Goal: Task Accomplishment & Management: Use online tool/utility

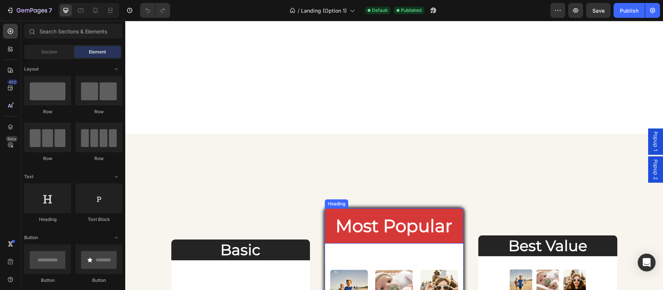
scroll to position [1796, 0]
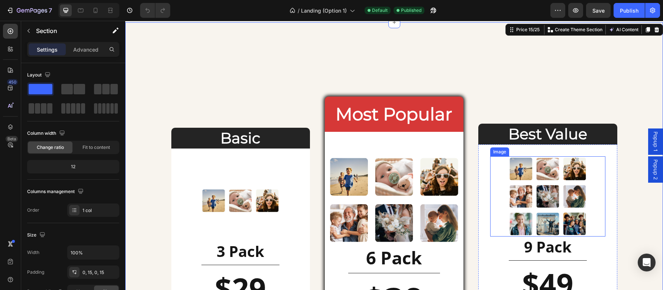
scroll to position [1909, 0]
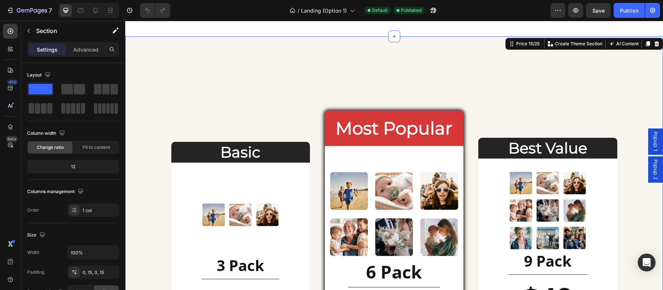
click at [643, 46] on div "Basic Heading Image 3 Pack Heading Title Line $29 Heading Text Block Create My …" at bounding box center [394, 257] width 526 height 442
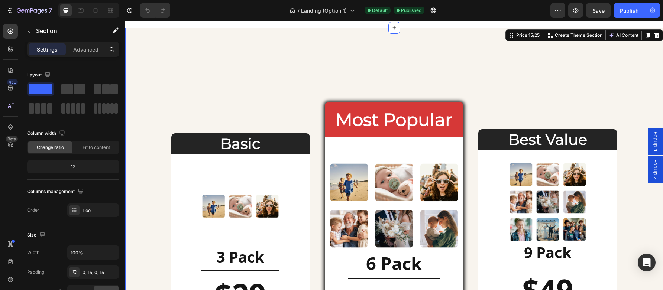
scroll to position [1885, 0]
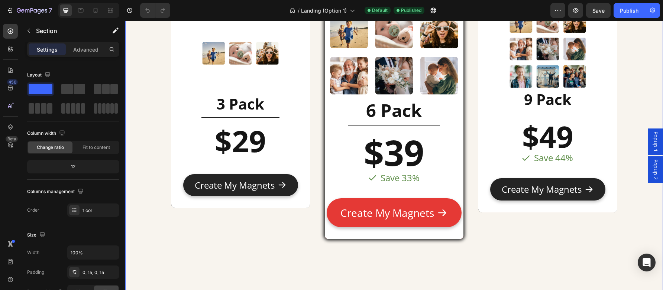
click at [643, 68] on div "Basic Heading Image 3 Pack Heading Title Line $29 Heading Text Block Create My …" at bounding box center [393, 96] width 537 height 442
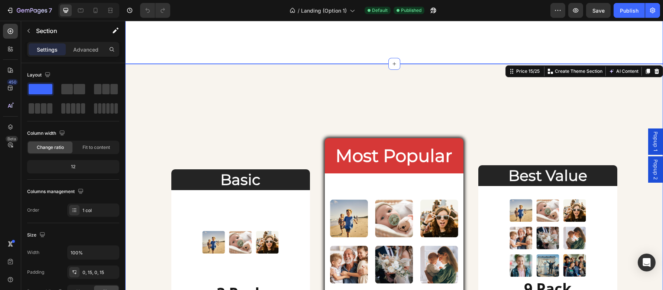
scroll to position [1869, 0]
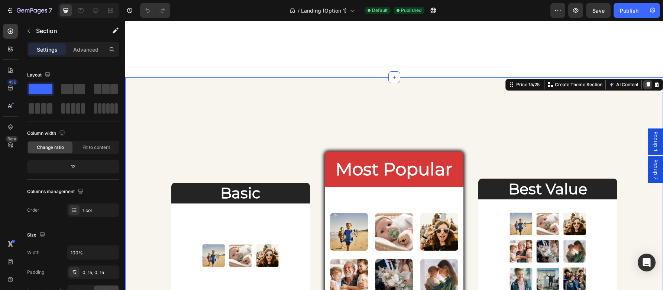
click at [646, 85] on icon at bounding box center [648, 84] width 4 height 5
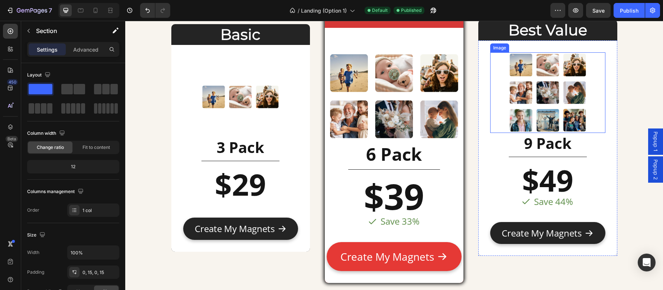
scroll to position [2507, 0]
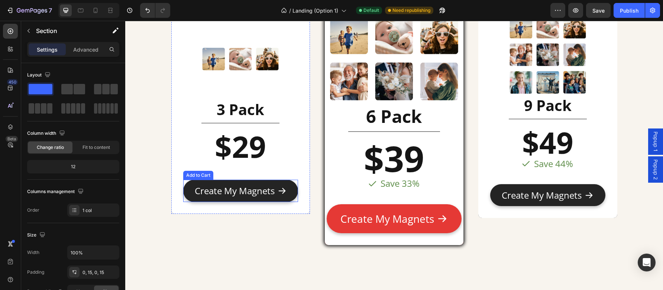
click at [292, 193] on button "Create My Magnets" at bounding box center [240, 191] width 115 height 22
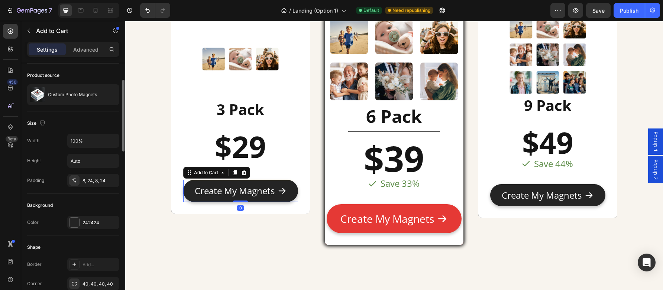
scroll to position [63, 0]
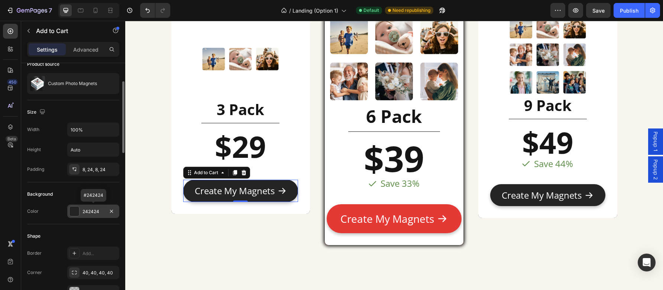
click at [74, 212] on div at bounding box center [74, 212] width 10 height 10
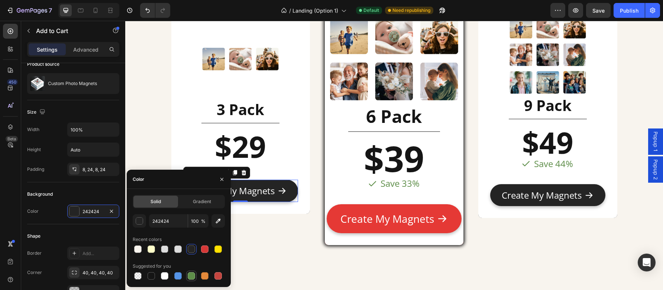
drag, startPoint x: 168, startPoint y: 277, endPoint x: 188, endPoint y: 270, distance: 21.0
click at [168, 276] on div at bounding box center [164, 275] width 7 height 7
type input "FFFFFF"
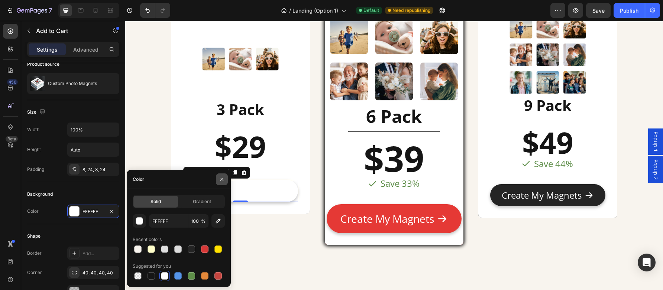
click at [221, 179] on icon "button" at bounding box center [222, 179] width 6 height 6
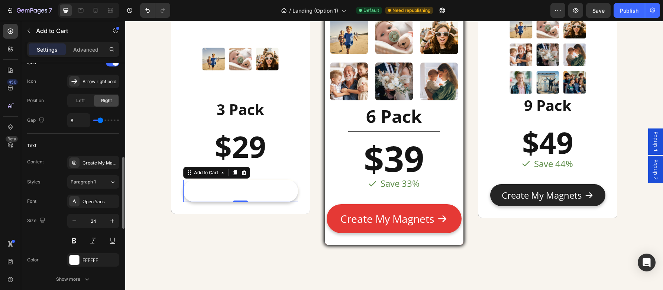
scroll to position [332, 0]
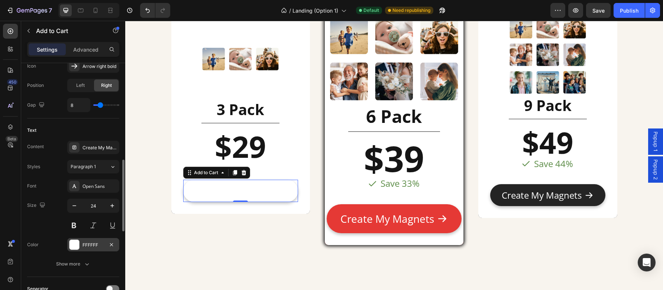
click at [77, 244] on div at bounding box center [74, 245] width 10 height 10
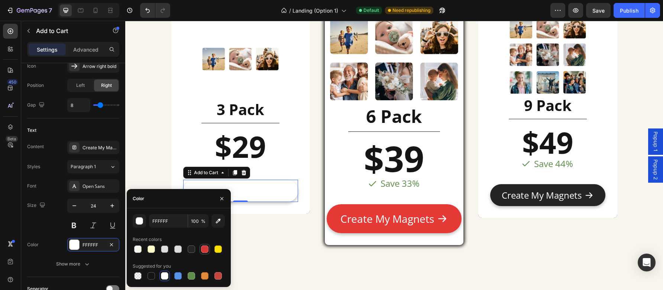
click at [205, 249] on div at bounding box center [204, 249] width 7 height 7
type input "D63837"
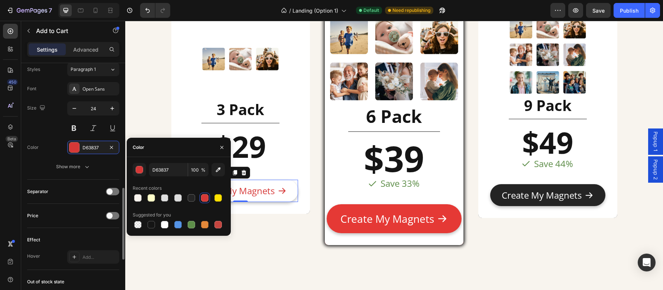
scroll to position [428, 0]
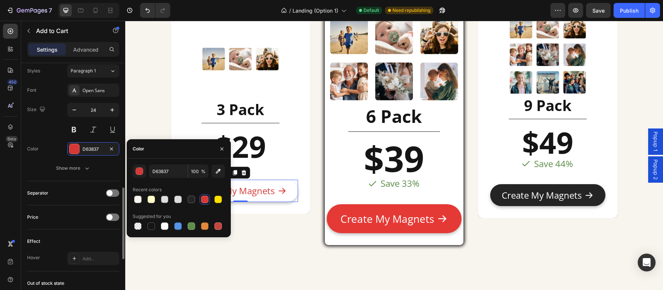
click at [87, 160] on div "Font Open Sans Size 24 Color D63837 Show more" at bounding box center [73, 129] width 92 height 91
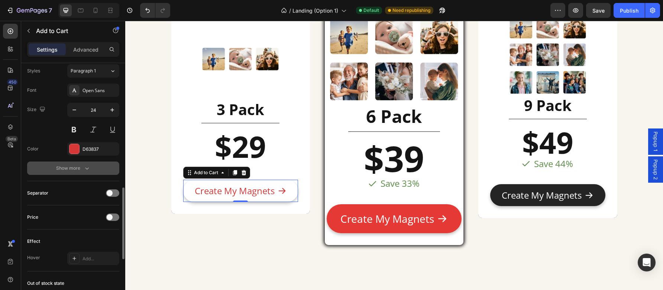
click at [87, 165] on icon "button" at bounding box center [86, 168] width 7 height 7
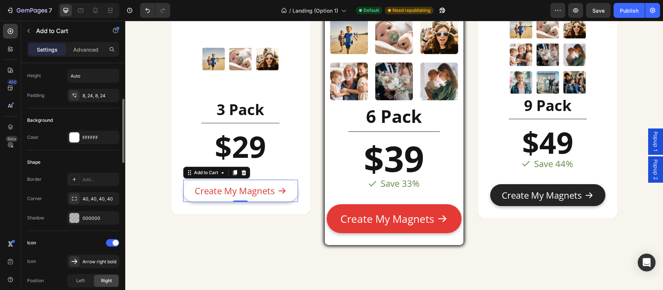
scroll to position [81, 0]
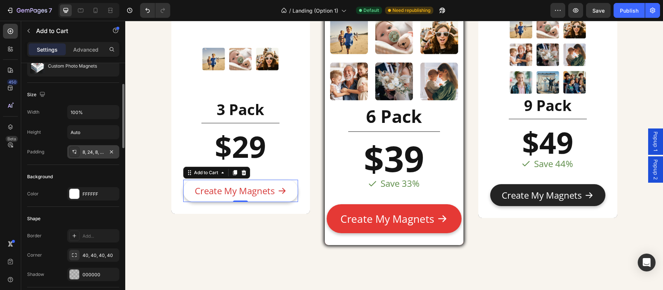
click at [88, 150] on div "8, 24, 8, 24" at bounding box center [93, 152] width 22 height 7
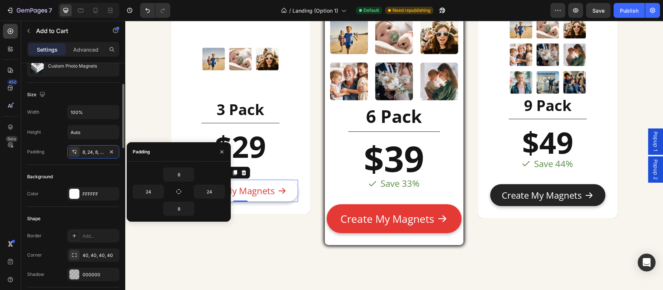
click at [66, 157] on div "Padding 8, 24, 8, 24" at bounding box center [73, 151] width 92 height 13
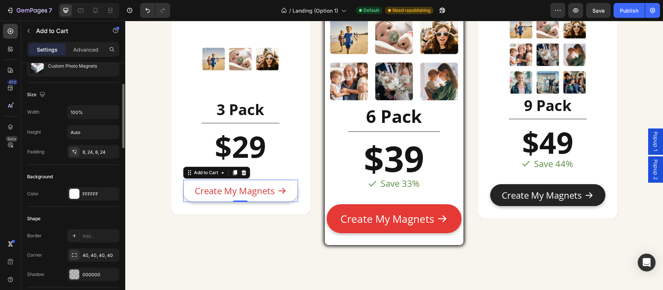
scroll to position [95, 0]
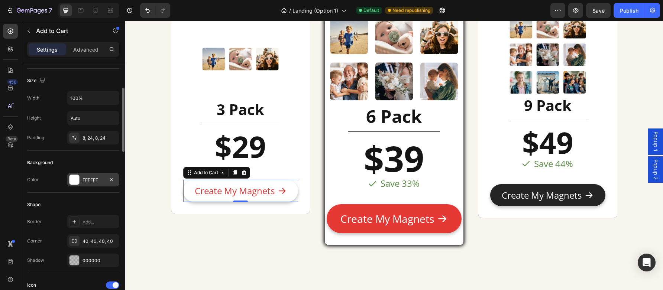
click at [84, 178] on div "FFFFFF" at bounding box center [93, 180] width 22 height 7
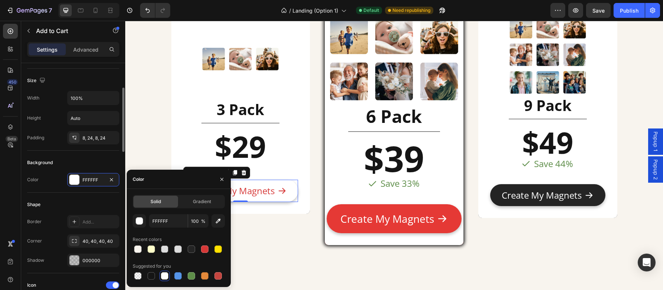
click at [66, 158] on div "Background" at bounding box center [73, 163] width 92 height 12
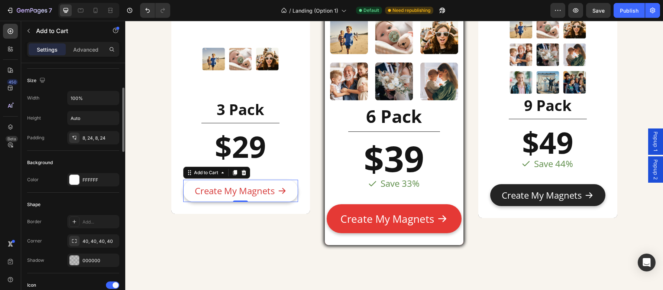
scroll to position [108, 0]
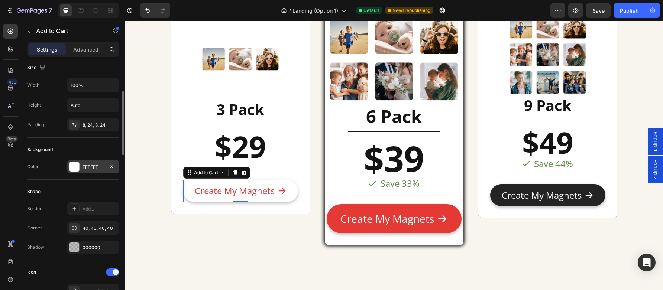
click at [85, 162] on div "FFFFFF" at bounding box center [93, 166] width 52 height 13
click at [53, 147] on div "Background" at bounding box center [73, 150] width 92 height 12
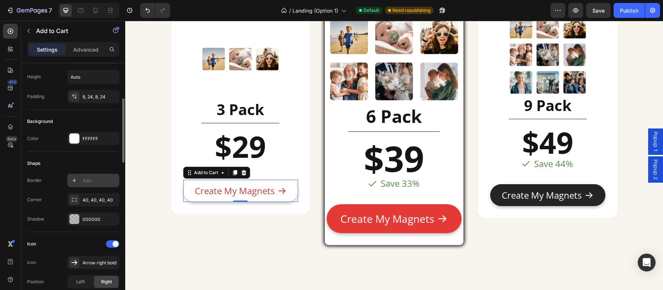
scroll to position [143, 0]
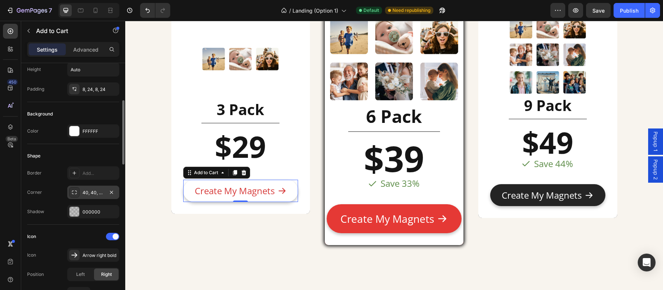
click at [94, 191] on div "40, 40, 40, 40" at bounding box center [93, 192] width 22 height 7
click at [82, 156] on div "Shape" at bounding box center [73, 156] width 92 height 12
click at [89, 171] on div "Add..." at bounding box center [99, 173] width 35 height 7
click at [77, 147] on div "Shape Border Line Corner 40, 40, 40, 40 Shadow 000000" at bounding box center [73, 184] width 92 height 81
click at [88, 173] on div "Line" at bounding box center [93, 173] width 22 height 7
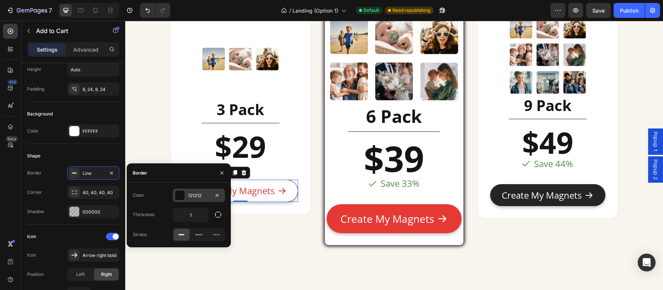
click at [181, 196] on div at bounding box center [180, 196] width 10 height 10
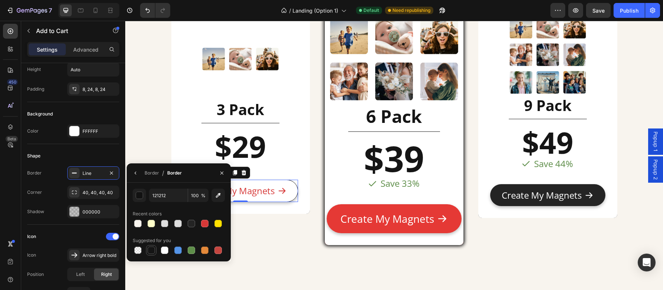
click at [148, 251] on div at bounding box center [150, 250] width 7 height 7
type input "151515"
click at [95, 147] on div "Shape Border Line Corner 40, 40, 40, 40 Shadow 000000" at bounding box center [73, 184] width 92 height 81
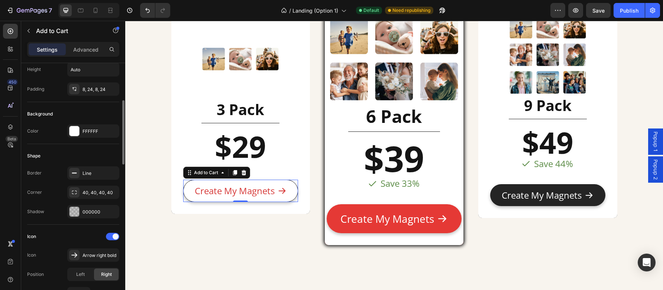
click at [87, 151] on div "Shape" at bounding box center [73, 156] width 92 height 12
click at [293, 167] on div at bounding box center [240, 166] width 115 height 1
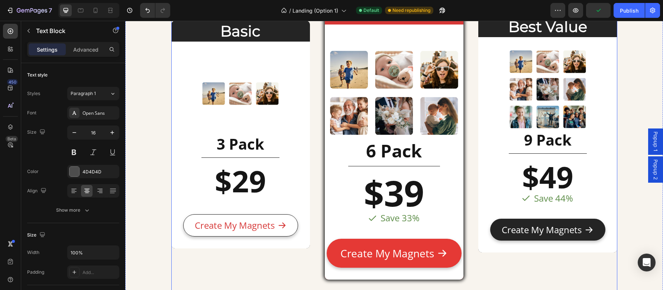
scroll to position [2557, 0]
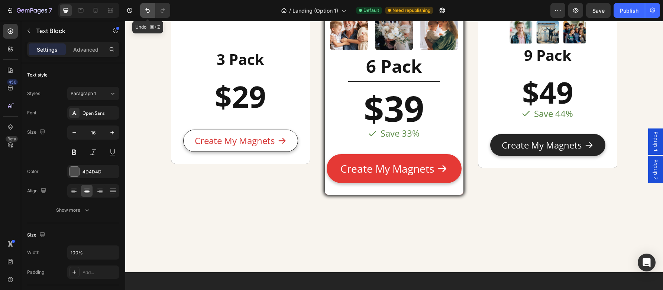
click at [149, 17] on button "Undo/Redo" at bounding box center [147, 10] width 15 height 15
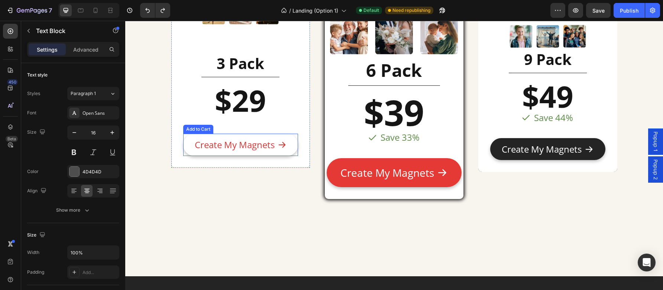
scroll to position [2545, 0]
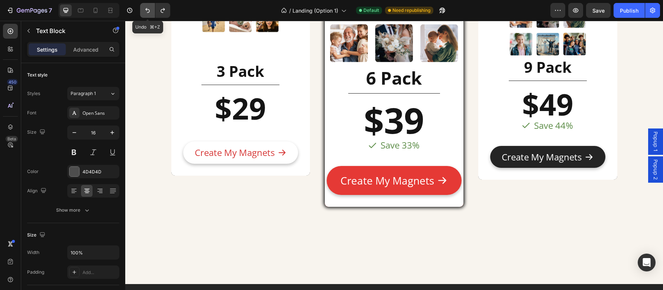
click at [152, 15] on button "Undo/Redo" at bounding box center [147, 10] width 15 height 15
click at [143, 12] on button "Undo/Redo" at bounding box center [147, 10] width 15 height 15
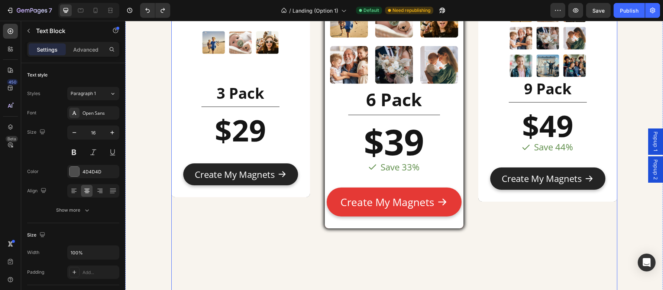
scroll to position [2055, 0]
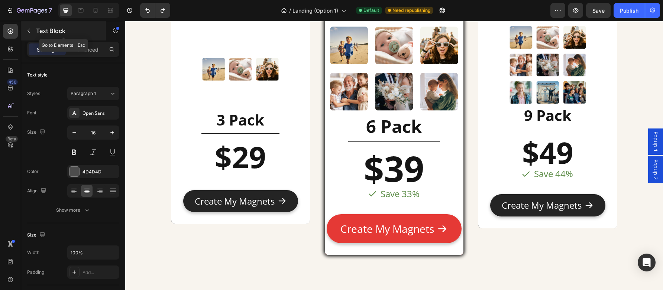
click at [34, 35] on button "button" at bounding box center [29, 31] width 12 height 12
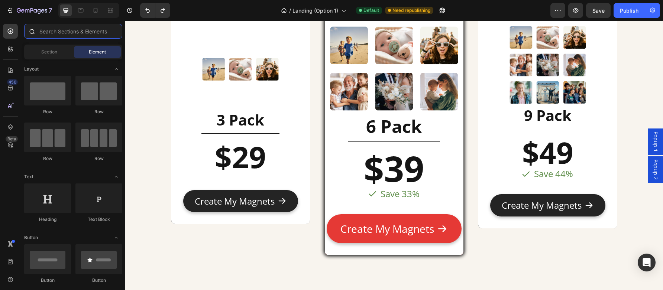
click at [59, 37] on input "text" at bounding box center [73, 31] width 98 height 15
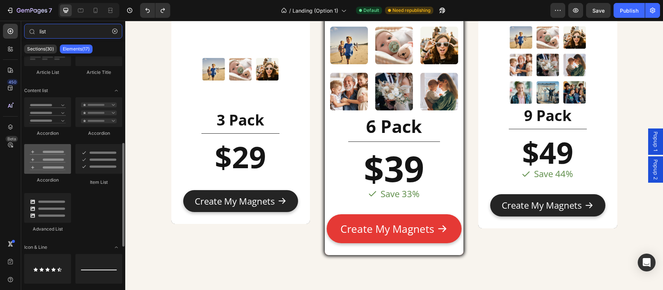
scroll to position [201, 0]
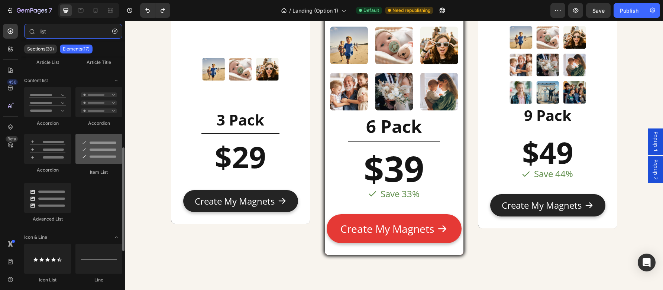
type input "list"
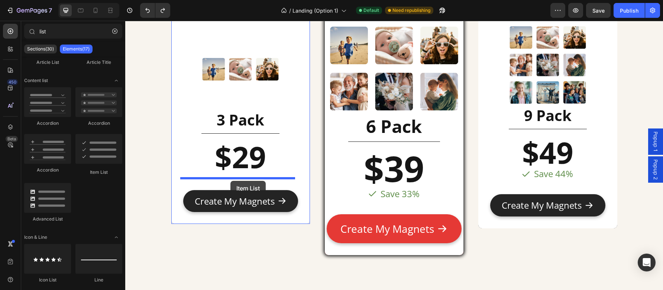
drag, startPoint x: 220, startPoint y: 171, endPoint x: 230, endPoint y: 181, distance: 14.2
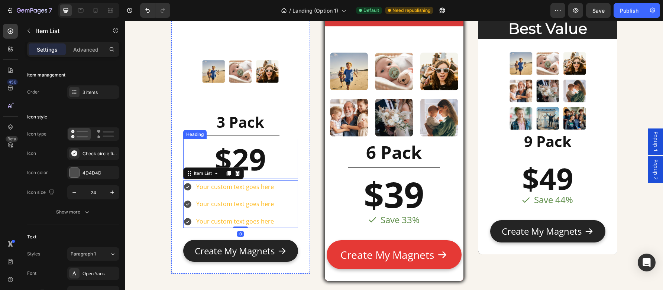
scroll to position [2030, 0]
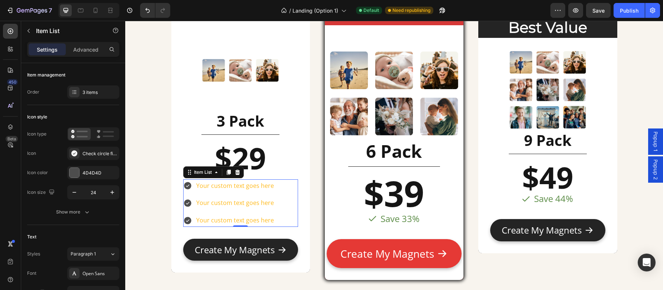
click at [266, 187] on div "Your custom text goes here" at bounding box center [235, 185] width 80 height 13
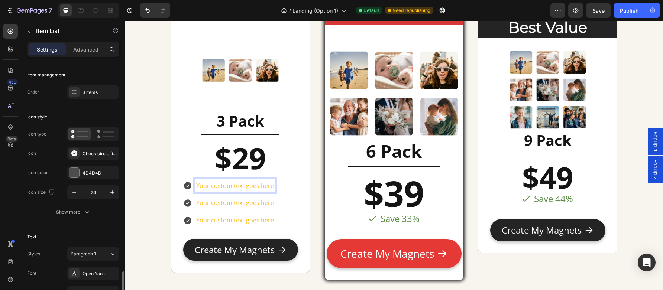
scroll to position [153, 0]
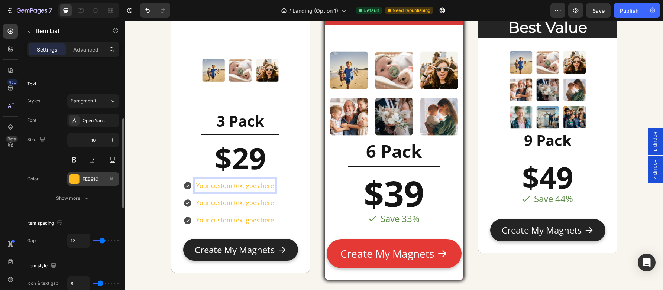
click at [76, 181] on div at bounding box center [74, 179] width 10 height 10
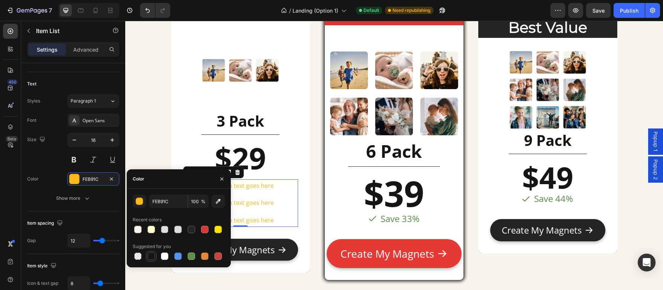
click at [152, 258] on div at bounding box center [150, 256] width 7 height 7
type input "151515"
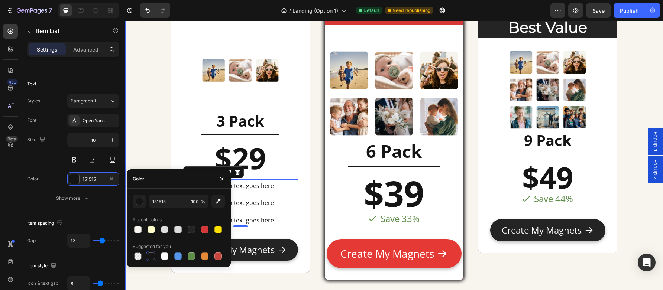
click at [150, 146] on div "Basic Heading Image 3 Pack Heading Title Line $29 Heading Text Block Your custo…" at bounding box center [394, 137] width 526 height 442
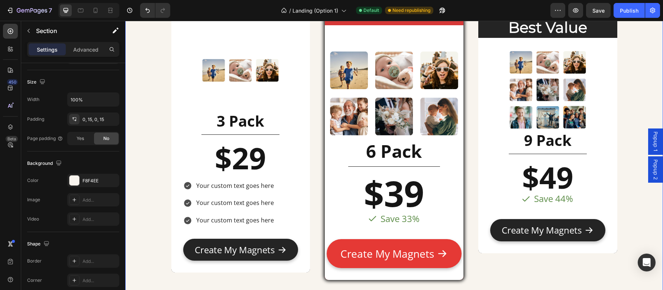
scroll to position [0, 0]
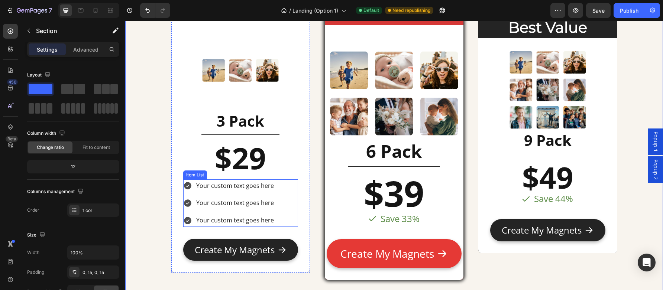
click at [187, 186] on icon at bounding box center [187, 185] width 7 height 7
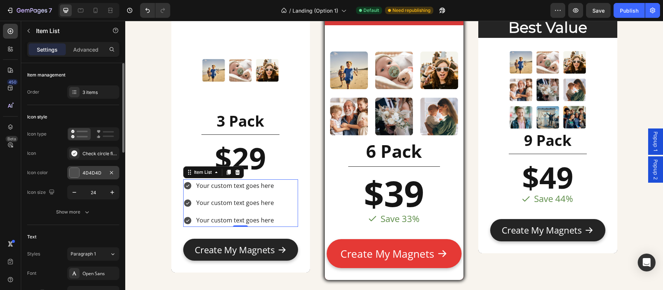
click at [76, 175] on div at bounding box center [74, 173] width 10 height 10
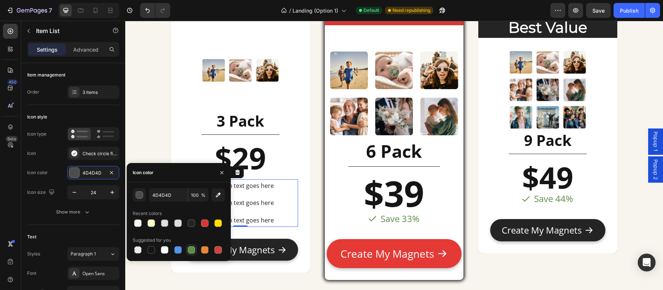
click at [190, 251] on div at bounding box center [191, 249] width 7 height 7
type input "5E8E49"
click at [150, 149] on div "Basic Heading Image 3 Pack Heading Title Line $29 Heading Text Block Your custo…" at bounding box center [394, 137] width 526 height 442
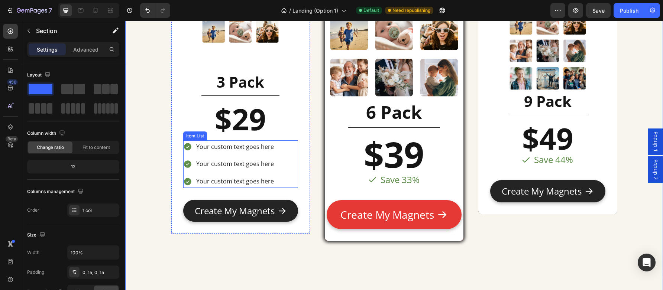
scroll to position [2011, 0]
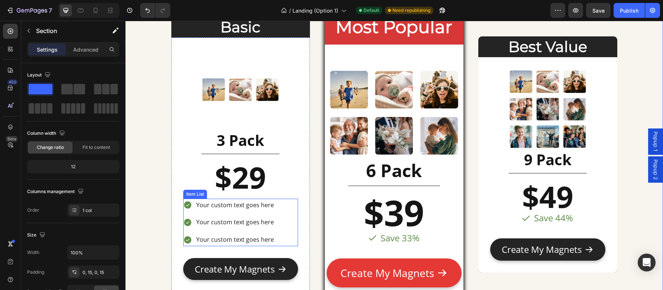
click at [261, 205] on p "Your custom text goes here" at bounding box center [235, 205] width 78 height 11
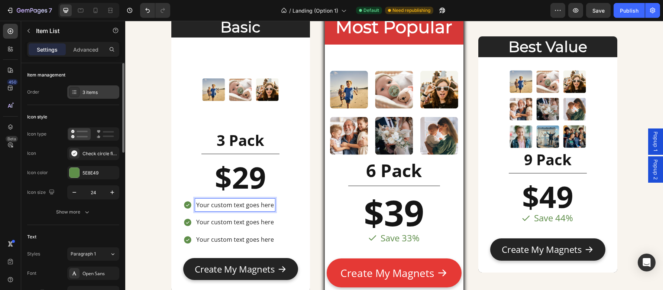
click at [96, 97] on div "3 items" at bounding box center [93, 91] width 52 height 13
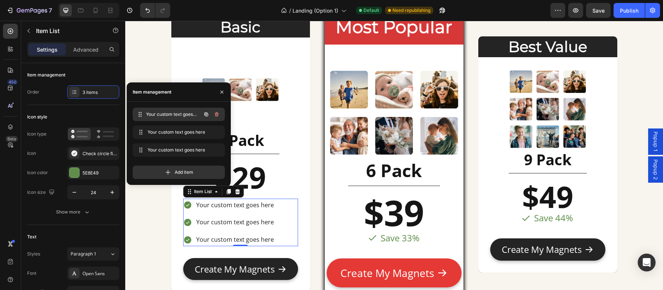
click at [187, 119] on div "Your custom text goes here Your custom text goes here" at bounding box center [168, 114] width 65 height 10
click at [175, 111] on span "Your custom text goes here" at bounding box center [168, 114] width 42 height 7
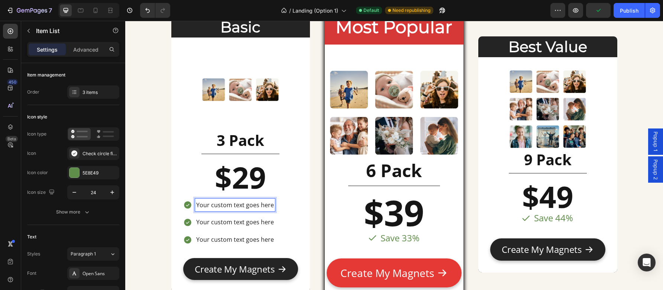
click at [248, 206] on p "Your custom text goes here" at bounding box center [235, 205] width 78 height 11
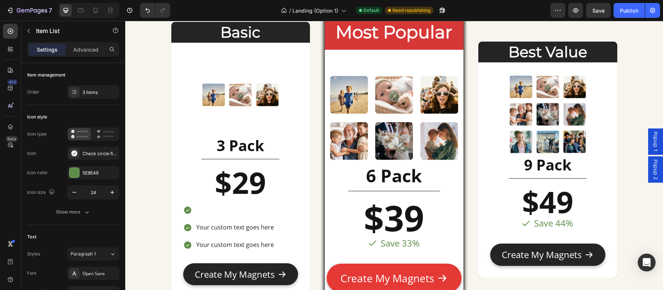
scroll to position [2000, 0]
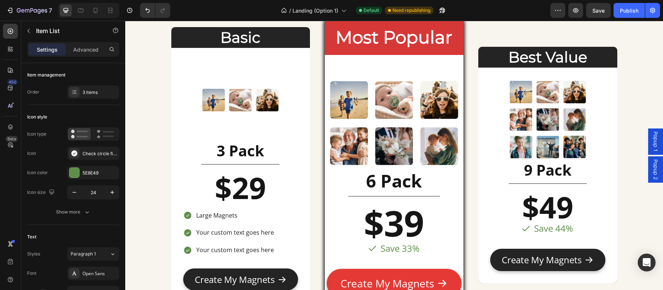
click at [200, 217] on p "Large Magnets" at bounding box center [235, 215] width 78 height 11
click at [256, 215] on p "Large Magnets" at bounding box center [235, 215] width 78 height 11
click at [285, 214] on div "Large Magnets (2.5" x 2.5") Your custom text goes here Your custom text goes he…" at bounding box center [240, 233] width 115 height 48
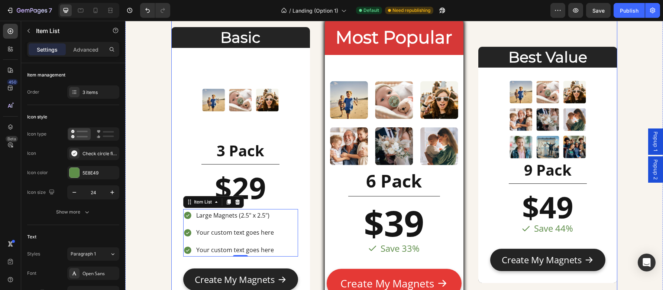
click at [311, 200] on div "Basic Heading Image 3 Pack Heading Title Line $29 Heading Text Block Large Magn…" at bounding box center [394, 166] width 446 height 442
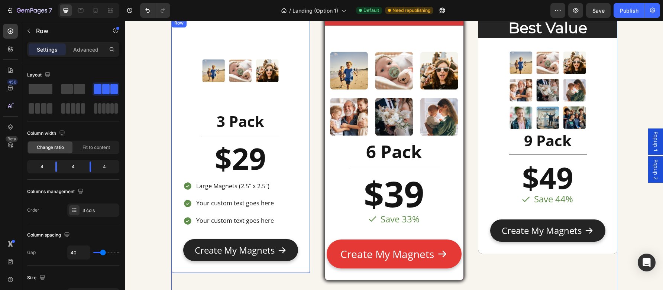
scroll to position [2030, 0]
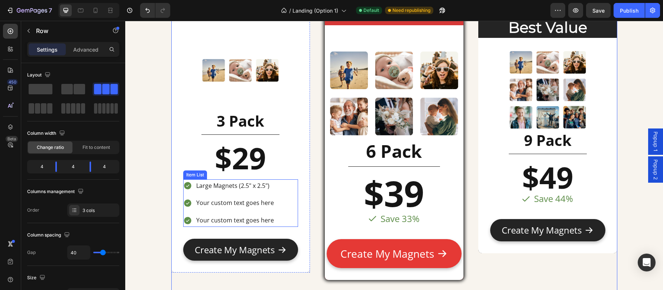
click at [229, 186] on p "Large Magnets (2.5" x 2.5")" at bounding box center [235, 186] width 78 height 11
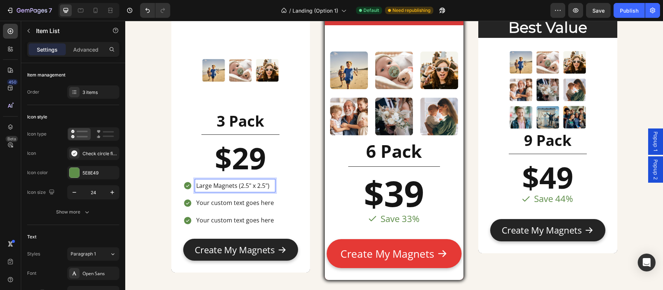
click at [230, 187] on p "Large Magnets (2.5" x 2.5")" at bounding box center [235, 186] width 78 height 11
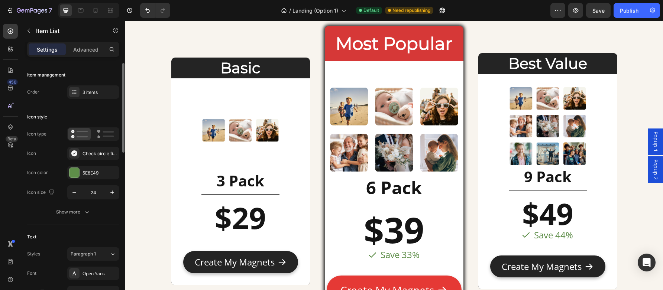
scroll to position [2436, 0]
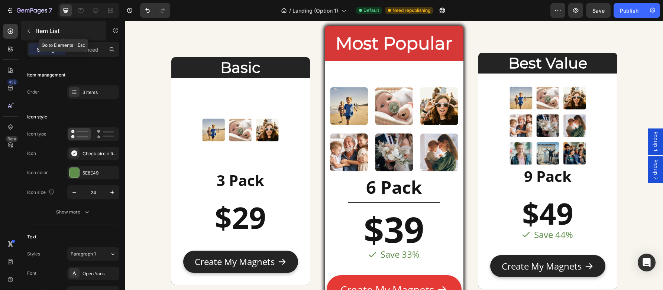
click at [31, 30] on icon "button" at bounding box center [29, 31] width 6 height 6
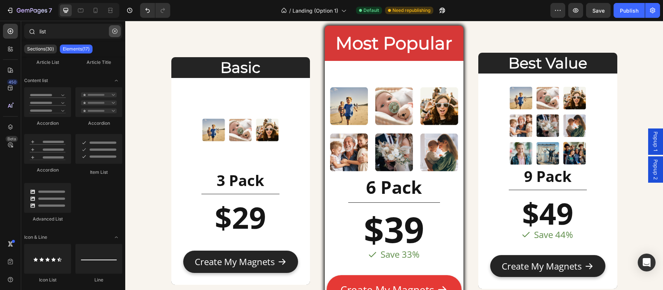
click at [115, 33] on icon "button" at bounding box center [114, 31] width 5 height 5
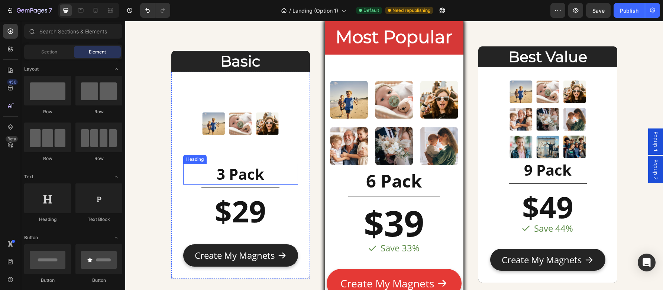
scroll to position [2450, 0]
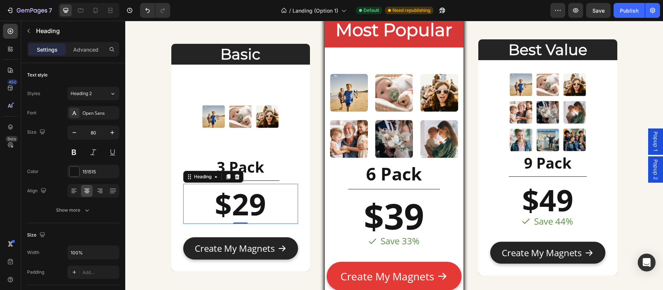
click at [246, 210] on strong "$29" at bounding box center [240, 203] width 51 height 40
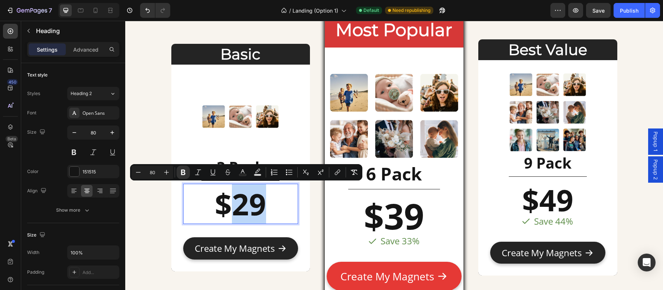
click at [262, 205] on p "$29" at bounding box center [240, 204] width 113 height 39
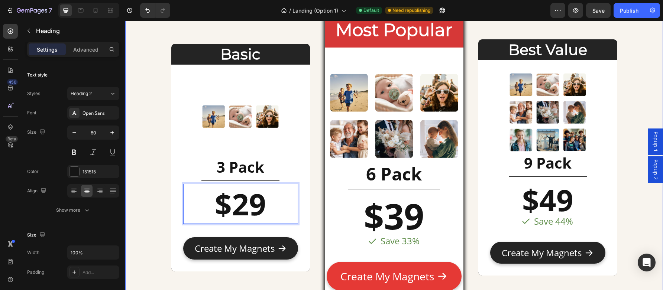
drag, startPoint x: 261, startPoint y: 208, endPoint x: 154, endPoint y: 196, distance: 107.3
drag, startPoint x: 263, startPoint y: 204, endPoint x: 259, endPoint y: 204, distance: 3.7
click at [259, 204] on strong "$29" at bounding box center [240, 203] width 51 height 40
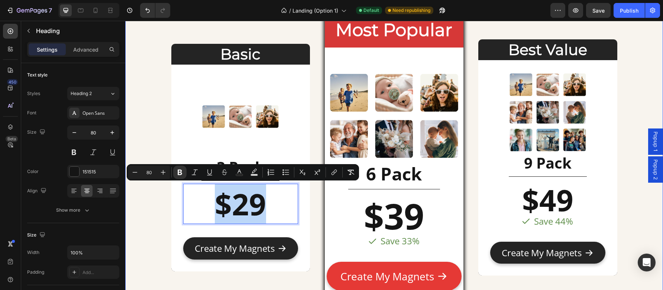
drag, startPoint x: 267, startPoint y: 206, endPoint x: 152, endPoint y: 196, distance: 115.6
click at [152, 196] on div "Basic Heading Image 3 Pack Heading Title Line $29 Heading 0 Text Block Create M…" at bounding box center [394, 159] width 526 height 442
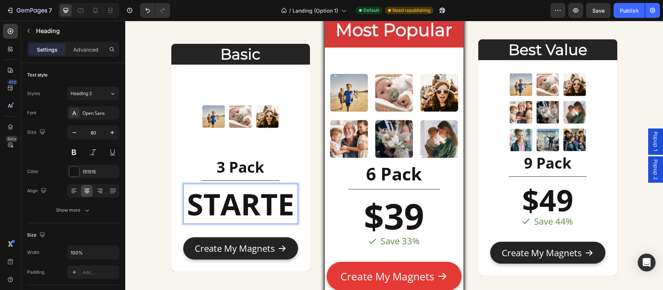
scroll to position [2430, 0]
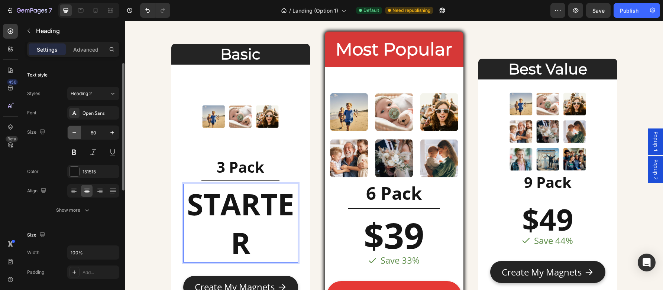
click at [76, 136] on icon "button" at bounding box center [74, 132] width 7 height 7
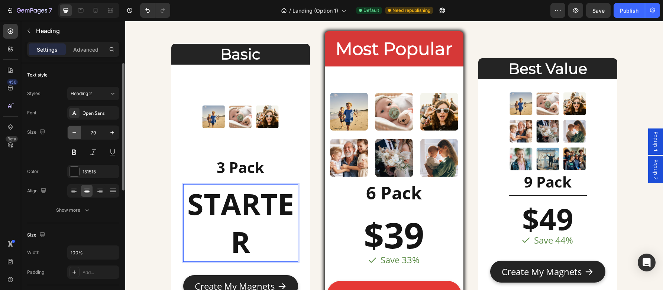
click at [76, 136] on icon "button" at bounding box center [74, 132] width 7 height 7
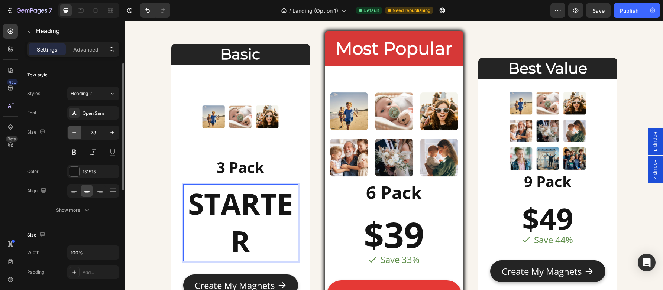
click at [76, 136] on icon "button" at bounding box center [74, 132] width 7 height 7
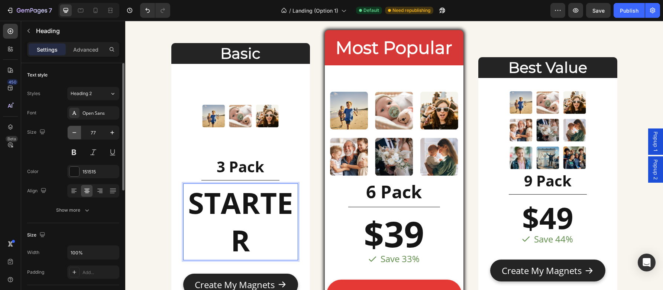
click at [76, 136] on icon "button" at bounding box center [74, 132] width 7 height 7
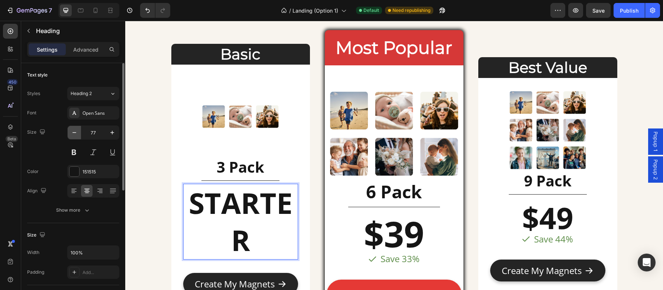
click at [76, 136] on icon "button" at bounding box center [74, 132] width 7 height 7
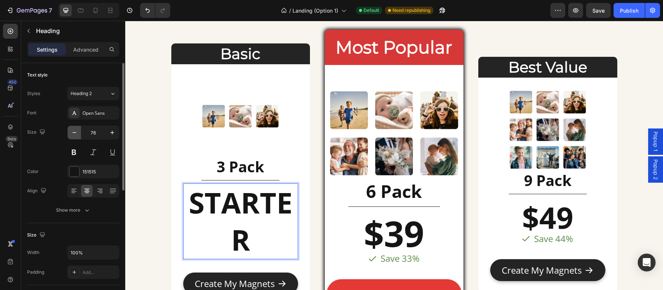
click at [76, 136] on icon "button" at bounding box center [74, 132] width 7 height 7
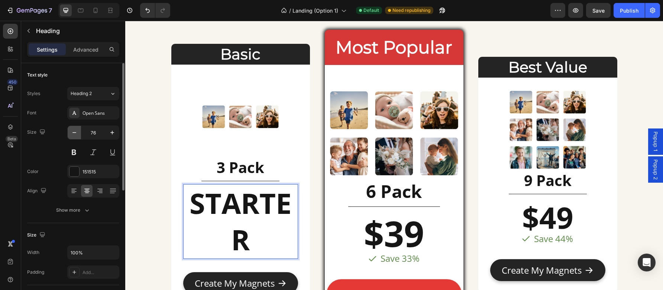
click at [76, 136] on icon "button" at bounding box center [74, 132] width 7 height 7
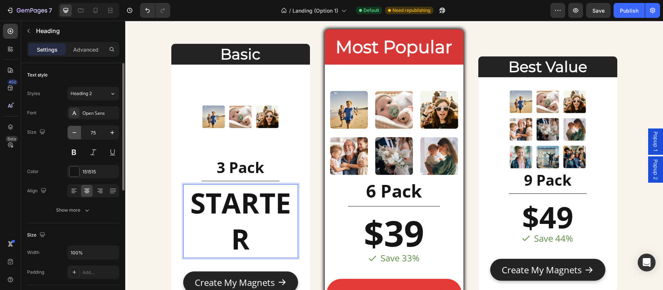
click at [76, 136] on icon "button" at bounding box center [74, 132] width 7 height 7
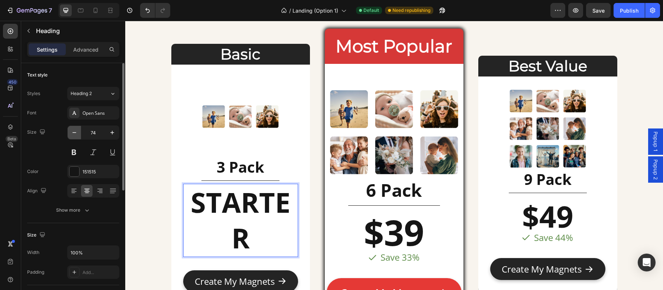
click at [76, 136] on icon "button" at bounding box center [74, 132] width 7 height 7
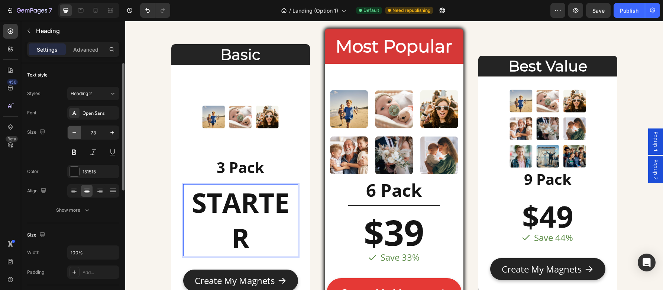
click at [76, 136] on icon "button" at bounding box center [74, 132] width 7 height 7
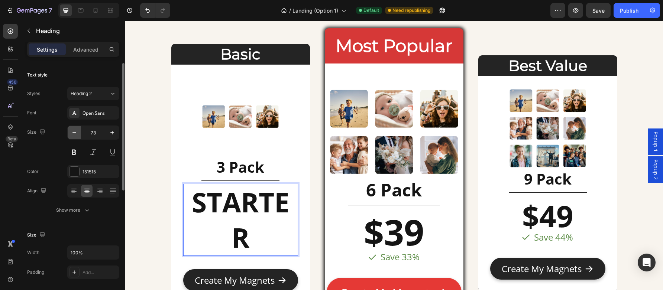
click at [76, 136] on icon "button" at bounding box center [74, 132] width 7 height 7
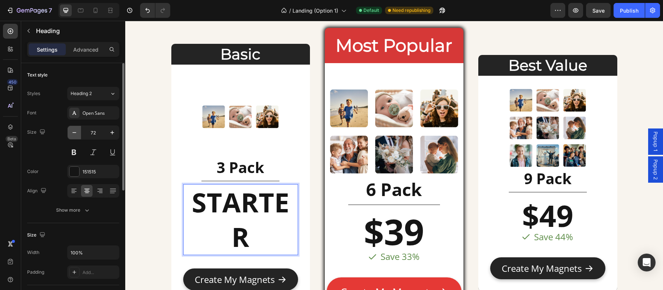
click at [76, 136] on icon "button" at bounding box center [74, 132] width 7 height 7
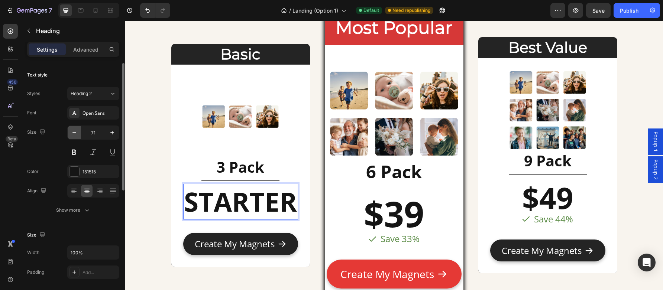
click at [76, 136] on icon "button" at bounding box center [74, 132] width 7 height 7
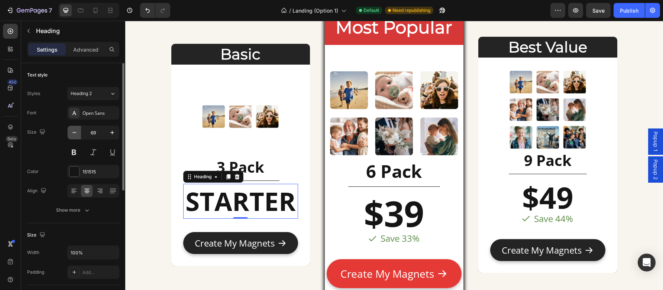
click at [76, 136] on icon "button" at bounding box center [74, 132] width 7 height 7
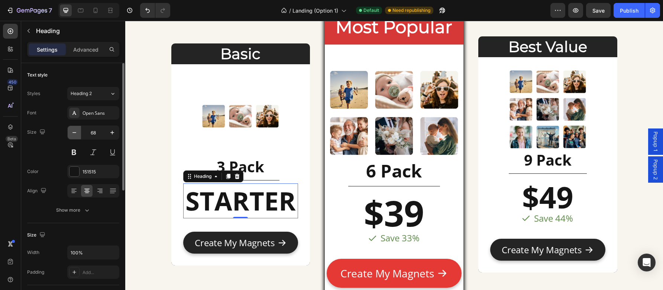
click at [76, 136] on icon "button" at bounding box center [74, 132] width 7 height 7
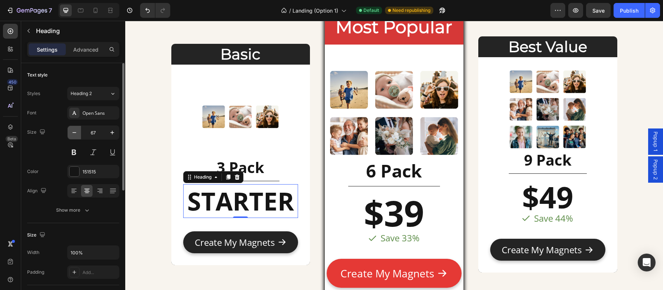
click at [76, 136] on icon "button" at bounding box center [74, 132] width 7 height 7
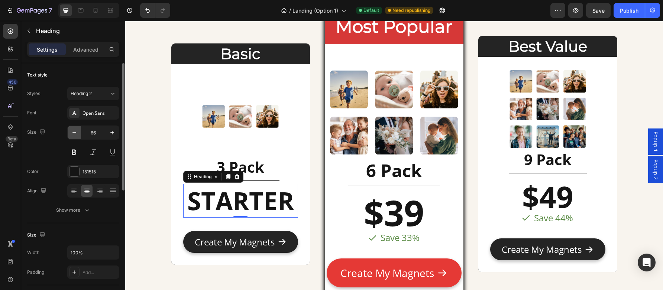
click at [76, 136] on icon "button" at bounding box center [74, 132] width 7 height 7
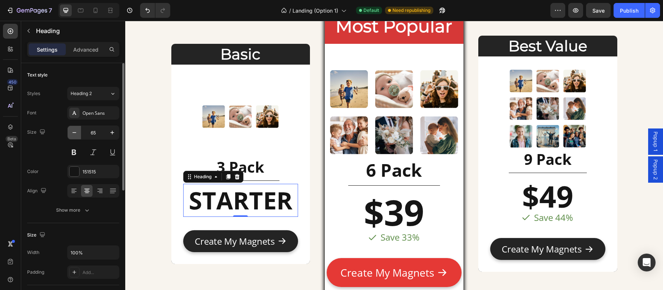
click at [76, 136] on icon "button" at bounding box center [74, 132] width 7 height 7
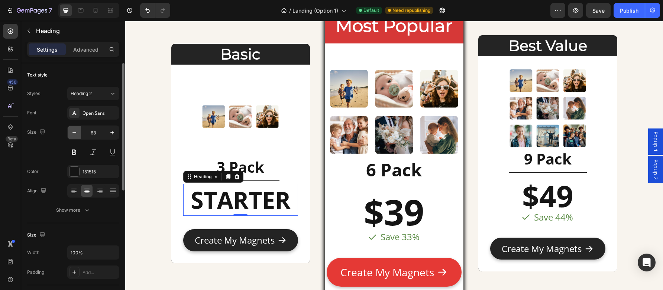
click at [76, 136] on icon "button" at bounding box center [74, 132] width 7 height 7
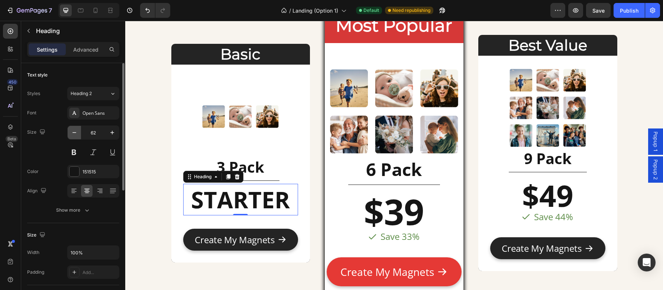
click at [76, 136] on icon "button" at bounding box center [74, 132] width 7 height 7
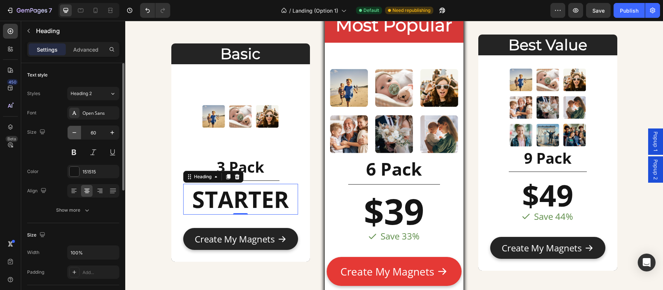
click at [76, 136] on icon "button" at bounding box center [74, 132] width 7 height 7
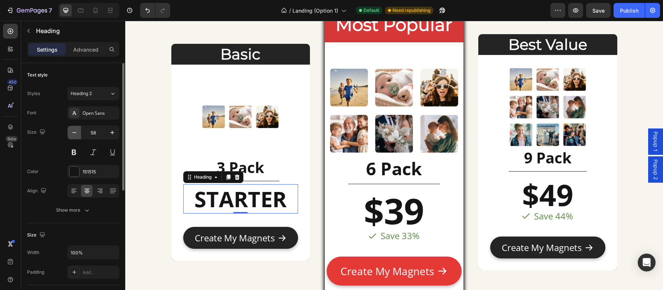
click at [76, 136] on icon "button" at bounding box center [74, 132] width 7 height 7
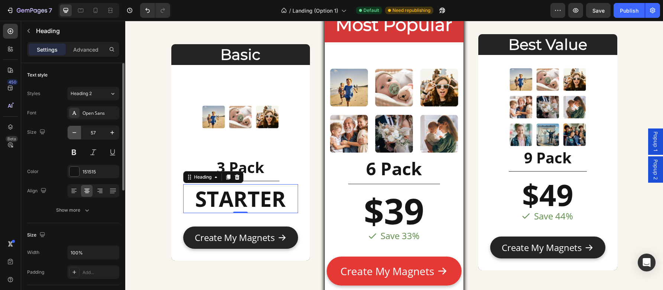
click at [76, 136] on icon "button" at bounding box center [74, 132] width 7 height 7
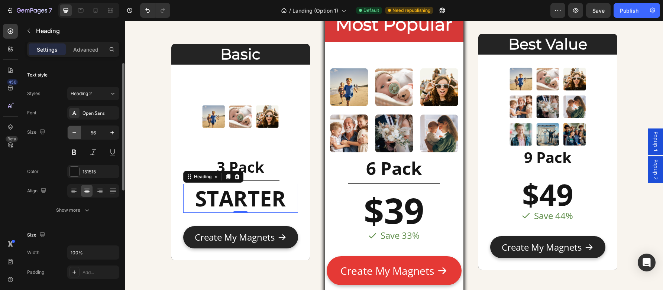
click at [76, 136] on icon "button" at bounding box center [74, 132] width 7 height 7
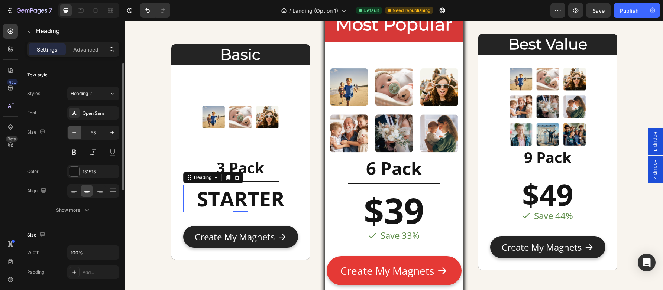
click at [76, 136] on icon "button" at bounding box center [74, 132] width 7 height 7
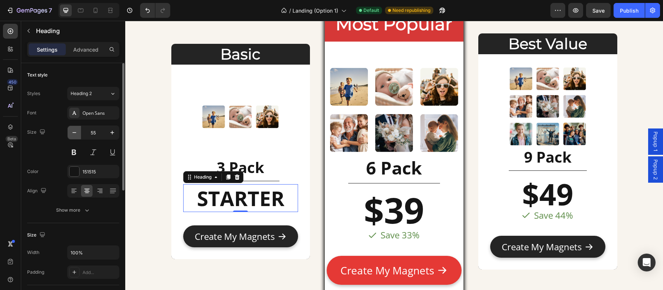
click at [76, 136] on icon "button" at bounding box center [74, 132] width 7 height 7
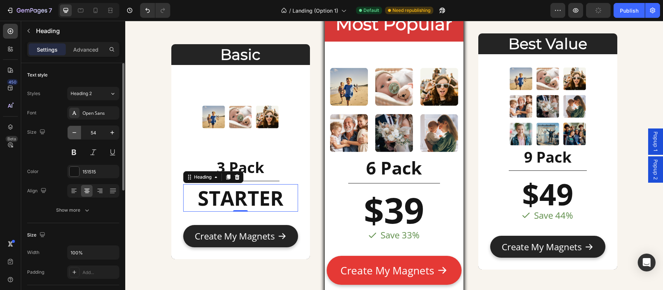
click at [76, 136] on icon "button" at bounding box center [74, 132] width 7 height 7
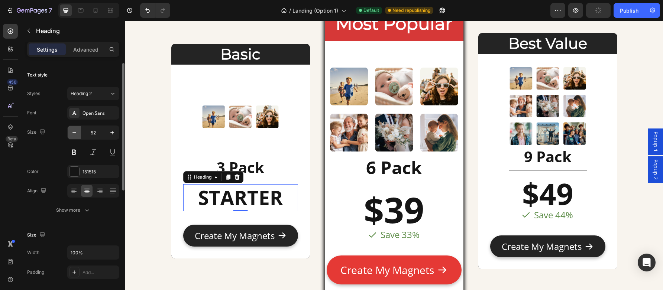
scroll to position [2456, 0]
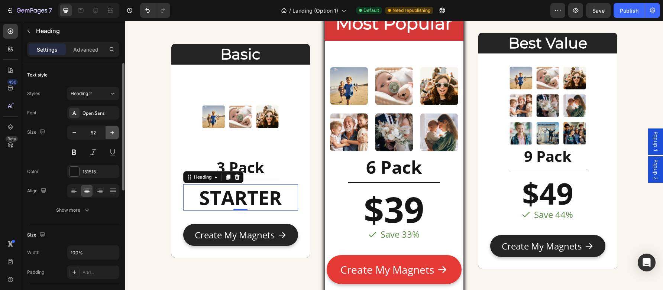
click at [113, 131] on icon "button" at bounding box center [111, 132] width 7 height 7
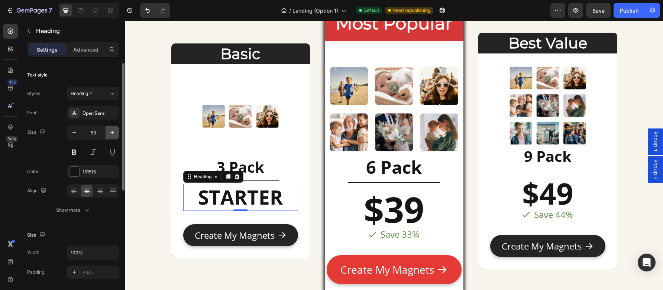
click at [113, 131] on icon "button" at bounding box center [111, 132] width 7 height 7
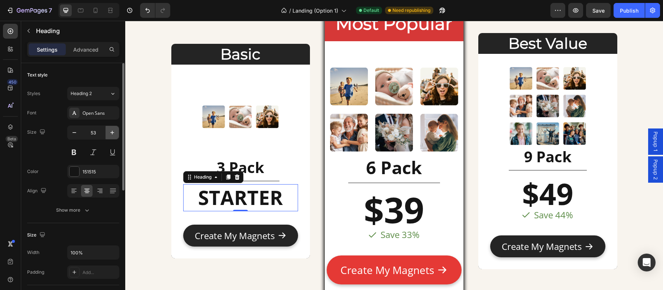
type input "54"
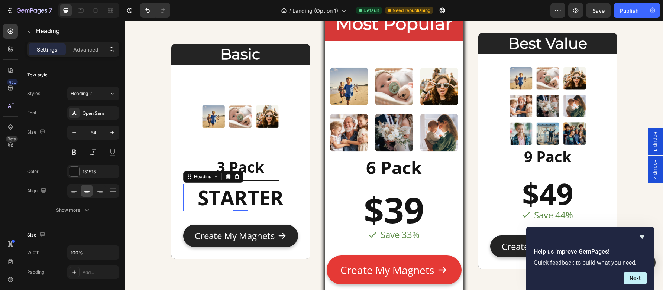
drag, startPoint x: 186, startPoint y: 177, endPoint x: 212, endPoint y: 183, distance: 26.3
click at [212, 183] on div "Image 3 Pack Heading Title Line STARTER Heading 0 Text Block Create My Magnets …" at bounding box center [240, 162] width 115 height 170
drag, startPoint x: 187, startPoint y: 178, endPoint x: 204, endPoint y: 74, distance: 106.1
click at [204, 74] on div "Image 3 Pack Heading Title Line STARTER Heading 0 Text Block Create My Magnets …" at bounding box center [240, 162] width 139 height 194
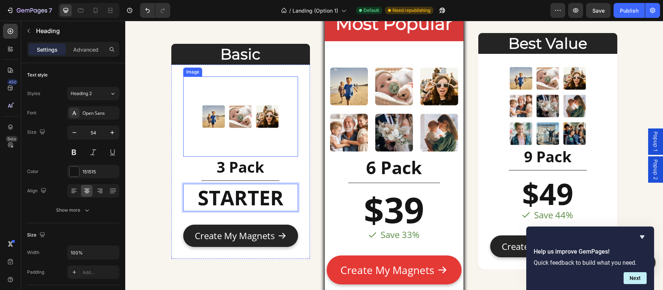
drag, startPoint x: 185, startPoint y: 198, endPoint x: 194, endPoint y: 153, distance: 45.8
click at [198, 147] on div "Image 3 Pack Heading Title Line STARTER Heading 0 Text Block Create My Magnets …" at bounding box center [240, 162] width 115 height 170
click at [214, 199] on strong "STARTER" at bounding box center [241, 197] width 86 height 27
click at [223, 214] on div "Create My Magnets Add to Cart" at bounding box center [240, 230] width 115 height 34
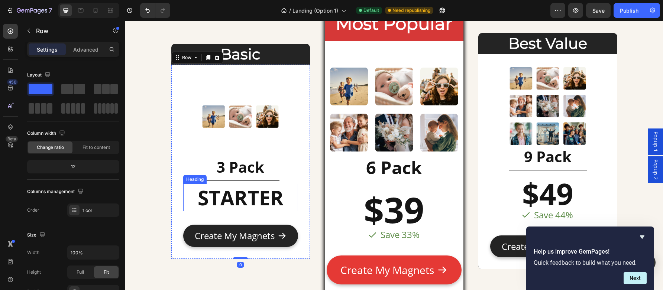
click at [228, 201] on strong "STARTER" at bounding box center [241, 197] width 86 height 27
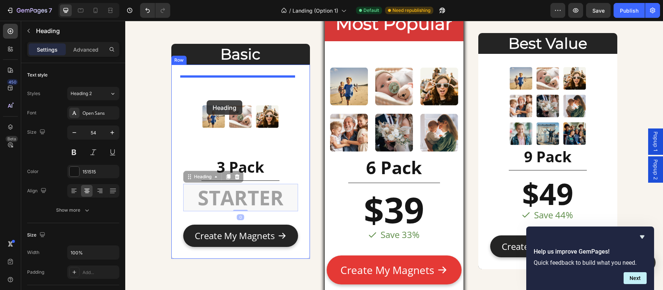
drag, startPoint x: 185, startPoint y: 178, endPoint x: 207, endPoint y: 100, distance: 80.9
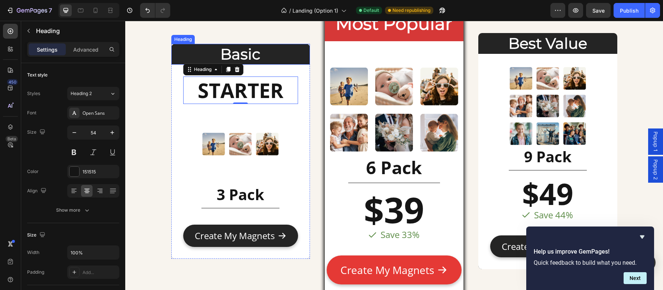
scroll to position [2449, 0]
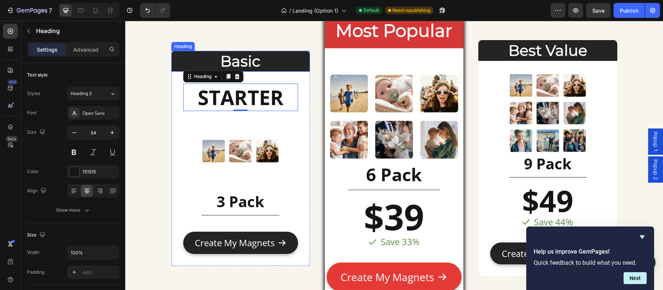
click at [280, 61] on h2 "Basic" at bounding box center [240, 61] width 139 height 21
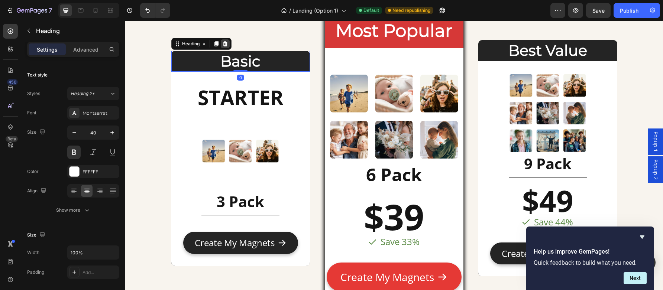
click at [222, 40] on div at bounding box center [225, 43] width 9 height 9
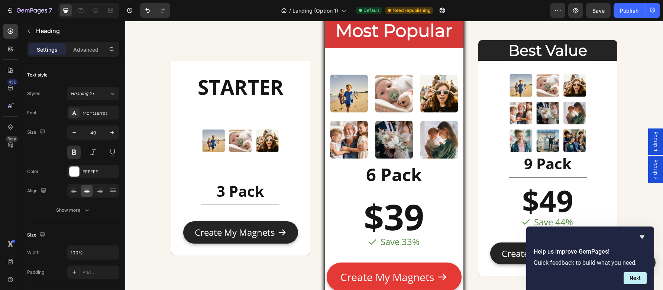
scroll to position [2459, 0]
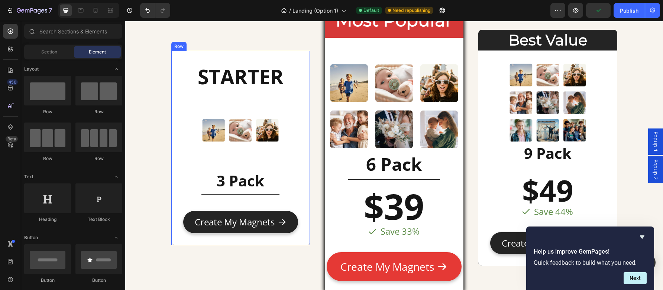
click at [178, 56] on div "⁠⁠⁠⁠⁠⁠⁠ STARTER Heading Image 3 Pack Heading Title Line Text Block Create My Ma…" at bounding box center [240, 148] width 139 height 194
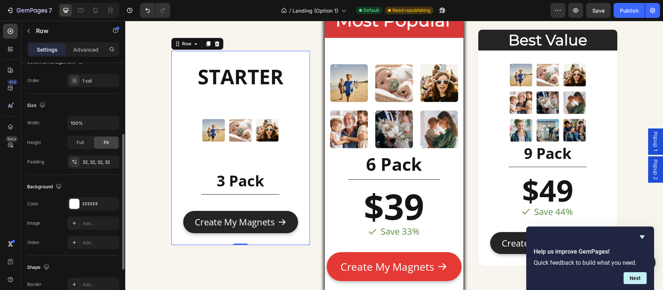
scroll to position [205, 0]
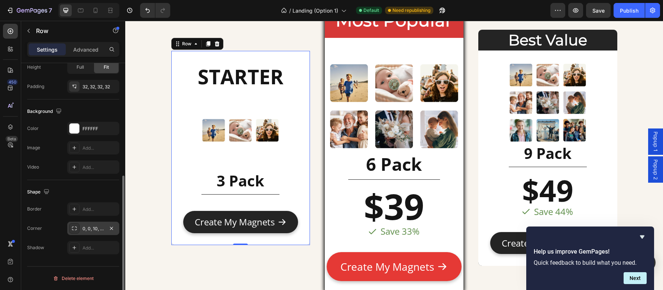
click at [95, 224] on div "0, 0, 10, 10" at bounding box center [93, 228] width 52 height 13
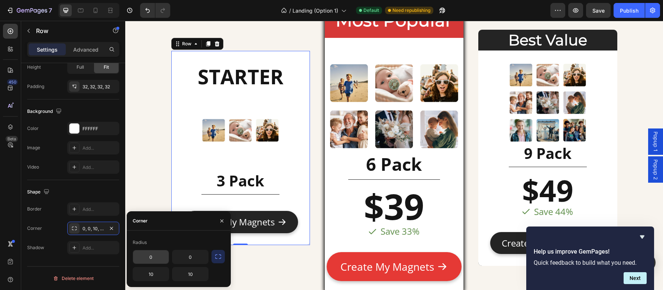
click at [159, 255] on input "0" at bounding box center [151, 256] width 36 height 13
type input "10"
click at [187, 259] on input "0" at bounding box center [190, 256] width 36 height 13
type input "10"
click at [285, 78] on p "⁠⁠⁠⁠⁠⁠⁠ STARTER" at bounding box center [240, 77] width 113 height 26
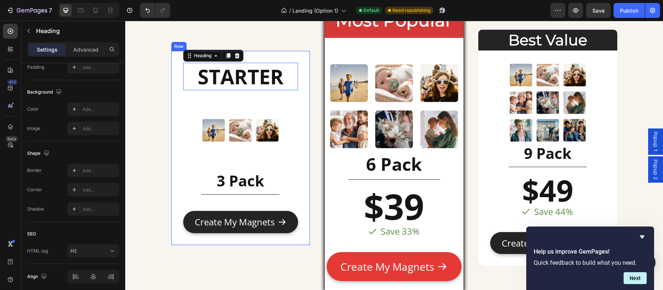
scroll to position [0, 0]
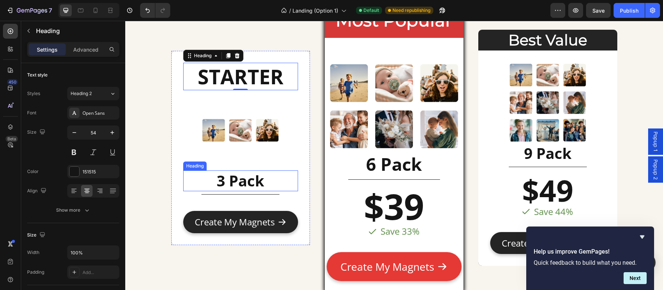
click at [209, 183] on h2 "3 Pack" at bounding box center [240, 180] width 115 height 21
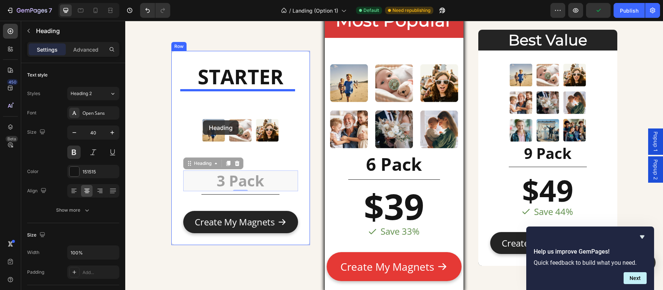
drag, startPoint x: 186, startPoint y: 165, endPoint x: 203, endPoint y: 120, distance: 47.9
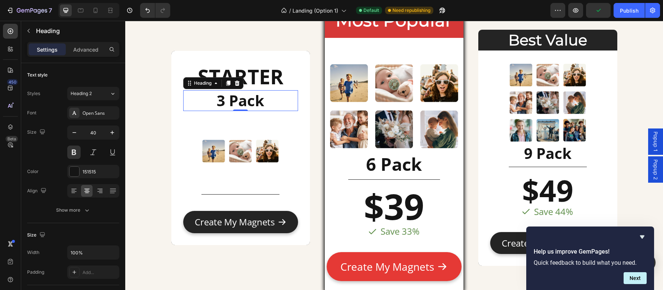
drag, startPoint x: 203, startPoint y: 120, endPoint x: 201, endPoint y: 111, distance: 9.2
click at [204, 112] on img at bounding box center [240, 151] width 81 height 81
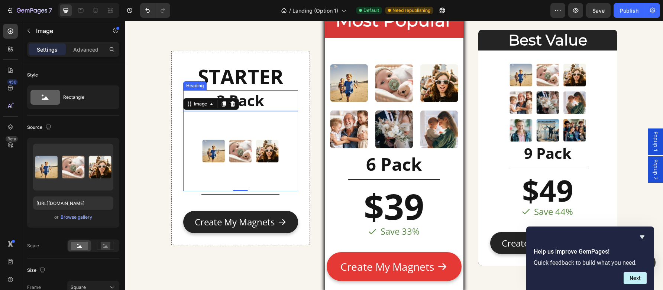
click at [261, 99] on h2 "3 Pack" at bounding box center [240, 100] width 115 height 21
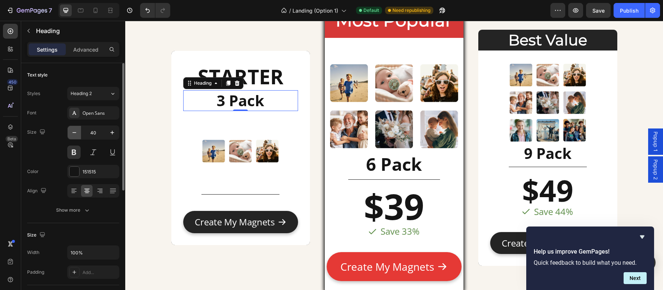
click at [78, 133] on button "button" at bounding box center [74, 132] width 13 height 13
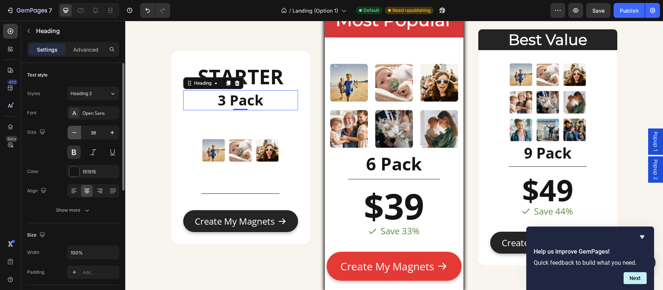
click at [78, 133] on button "button" at bounding box center [74, 132] width 13 height 13
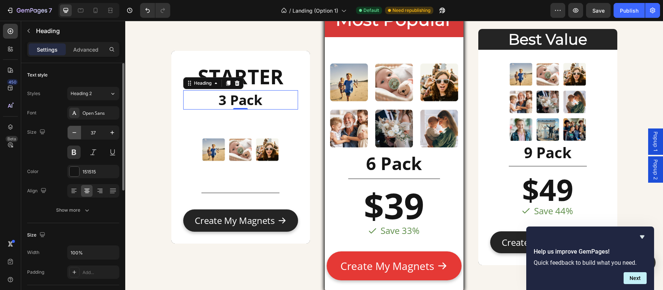
click at [78, 133] on button "button" at bounding box center [74, 132] width 13 height 13
type input "36"
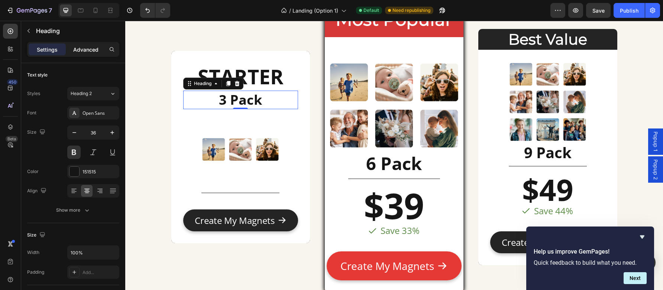
click at [96, 49] on p "Advanced" at bounding box center [85, 50] width 25 height 8
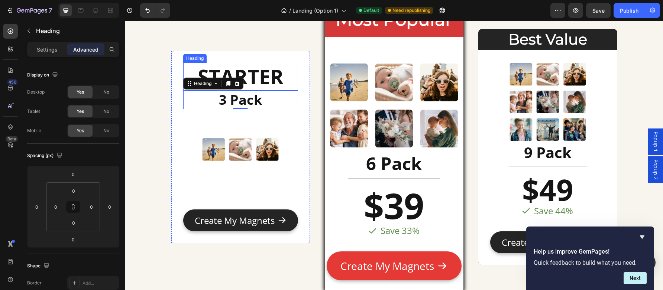
click at [267, 78] on strong "STARTER" at bounding box center [241, 76] width 86 height 27
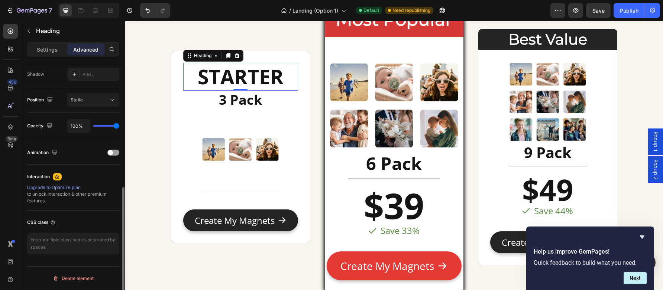
scroll to position [0, 0]
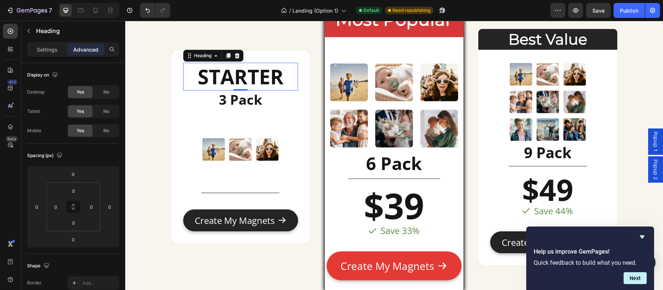
click at [55, 56] on div "Settings Advanced" at bounding box center [73, 49] width 92 height 15
click at [44, 54] on div "Settings" at bounding box center [47, 49] width 37 height 12
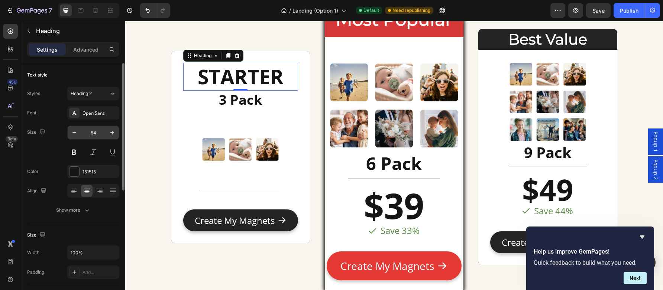
scroll to position [1, 0]
click at [75, 210] on div "Show more" at bounding box center [73, 208] width 35 height 7
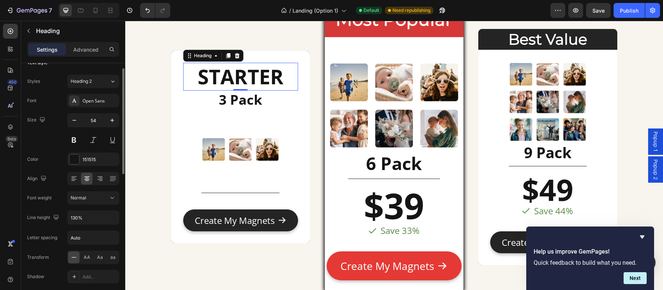
scroll to position [25, 0]
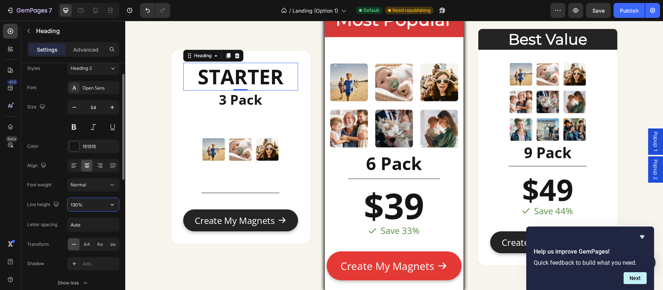
click at [91, 206] on input "130%" at bounding box center [93, 204] width 51 height 13
click at [114, 205] on icon "button" at bounding box center [111, 204] width 7 height 7
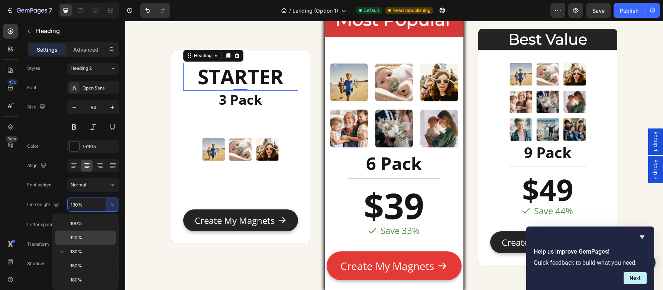
click at [90, 238] on p "120%" at bounding box center [91, 237] width 42 height 7
type input "120%"
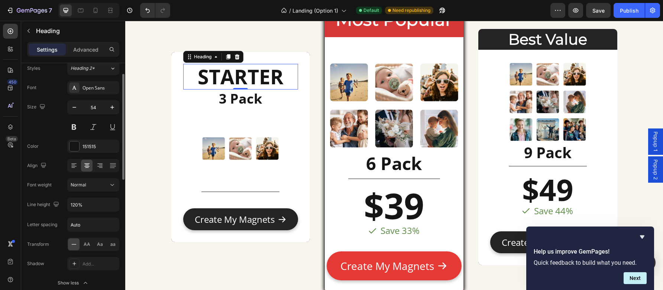
scroll to position [2461, 0]
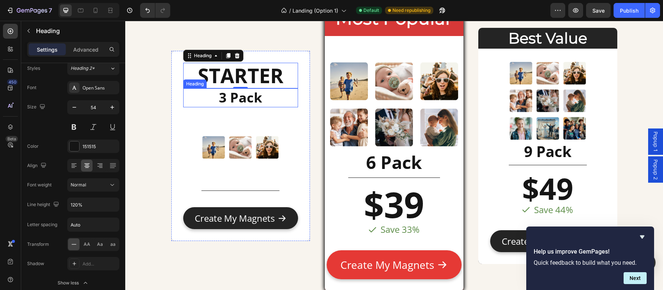
click at [276, 98] on h2 "3 Pack" at bounding box center [240, 97] width 115 height 19
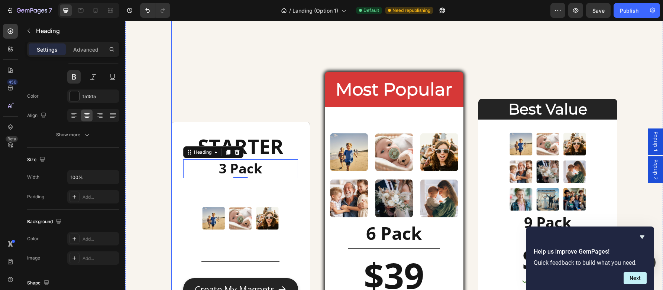
scroll to position [2390, 0]
click at [253, 112] on div "⁠⁠⁠⁠⁠⁠⁠ STARTER Heading 3 Pack Heading 0 Image Title Line Text Block Create My …" at bounding box center [240, 216] width 139 height 290
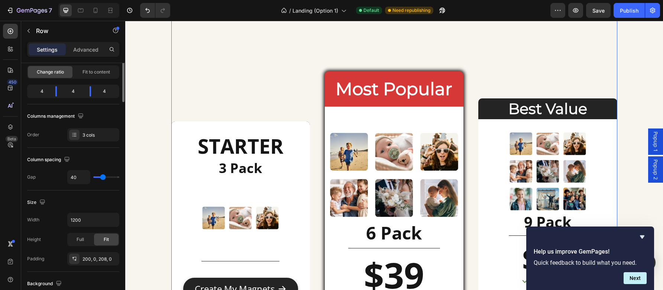
scroll to position [0, 0]
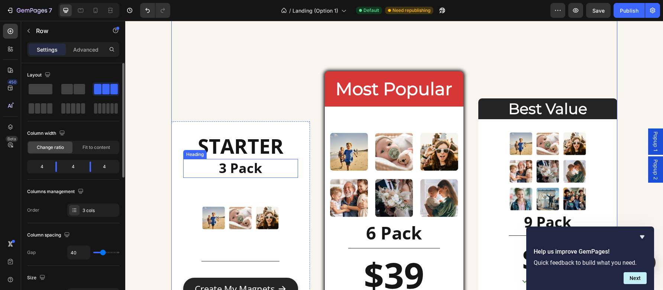
click at [254, 167] on h2 "3 Pack" at bounding box center [240, 168] width 115 height 19
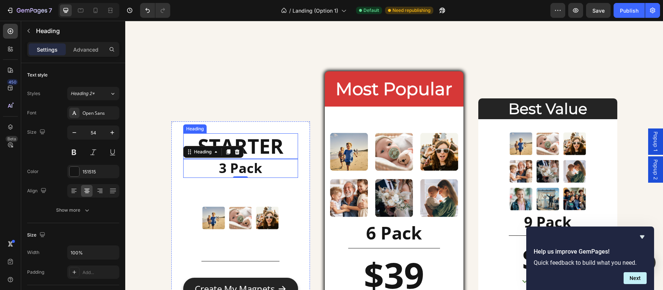
click at [267, 147] on strong "STARTER" at bounding box center [241, 145] width 86 height 27
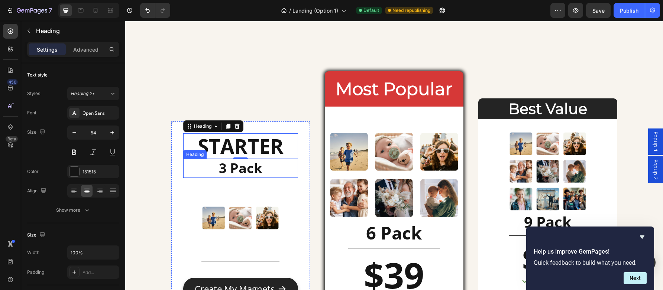
click at [250, 168] on h2 "3 Pack" at bounding box center [240, 168] width 115 height 19
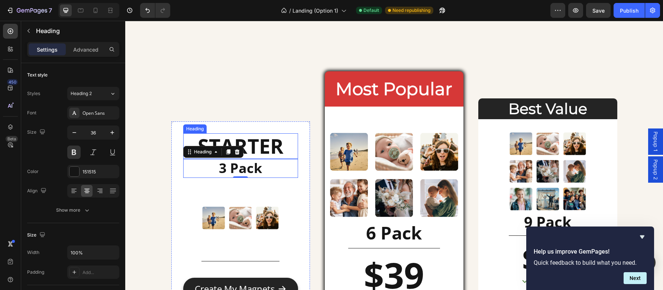
click at [255, 149] on strong "STARTER" at bounding box center [241, 145] width 86 height 27
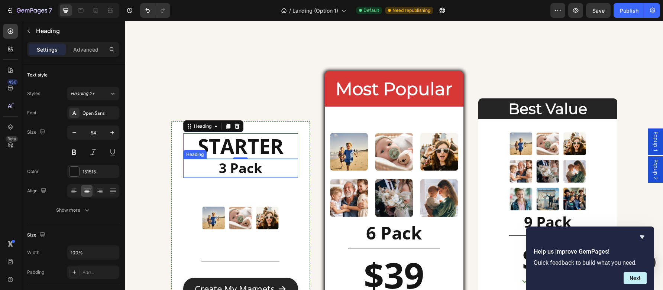
click at [242, 168] on h2 "3 Pack" at bounding box center [240, 168] width 115 height 19
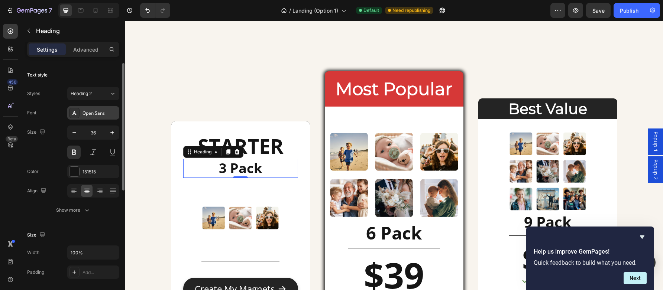
click at [95, 115] on div "Open Sans" at bounding box center [99, 113] width 35 height 7
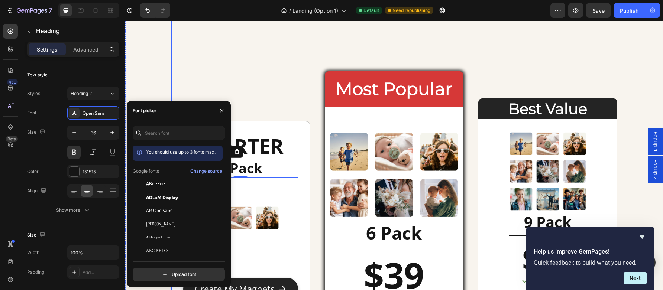
click at [275, 108] on div "⁠⁠⁠⁠⁠⁠⁠ STARTER Heading 3 Pack Heading 0 Image Title Line Text Block Create My …" at bounding box center [240, 216] width 139 height 290
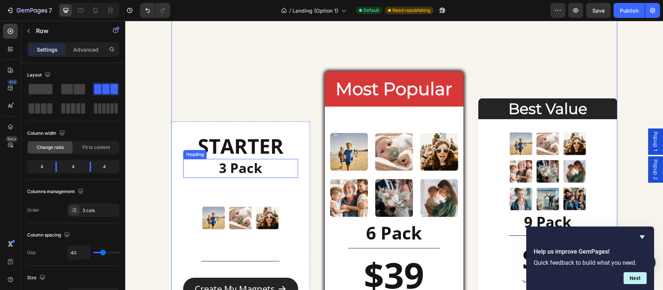
click at [240, 166] on h2 "3 Pack" at bounding box center [240, 168] width 115 height 19
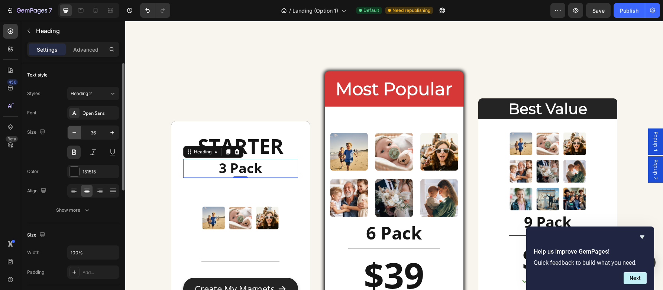
click at [75, 131] on icon "button" at bounding box center [74, 132] width 7 height 7
type input "34"
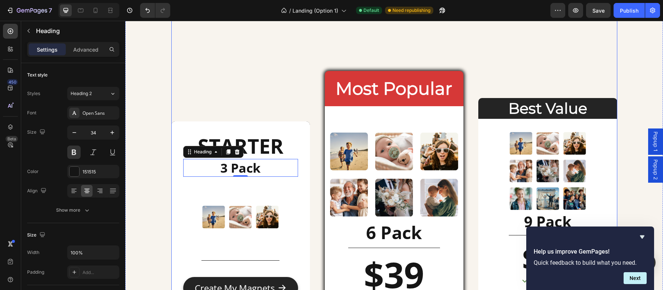
click at [213, 114] on div "⁠⁠⁠⁠⁠⁠⁠ STARTER Heading 3 Pack Heading 0 Image Title Line Text Block Create My …" at bounding box center [240, 216] width 139 height 290
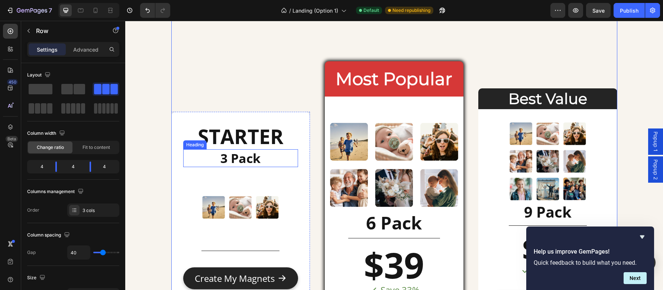
scroll to position [2405, 0]
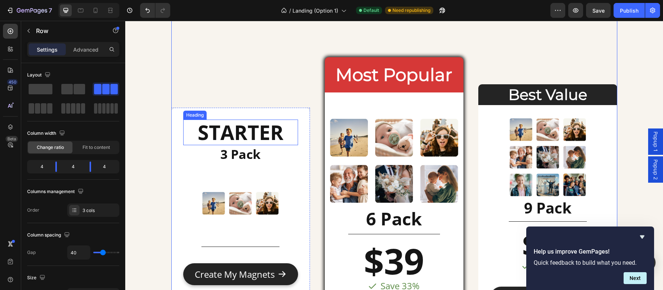
click at [254, 134] on strong "STARTER" at bounding box center [241, 131] width 86 height 27
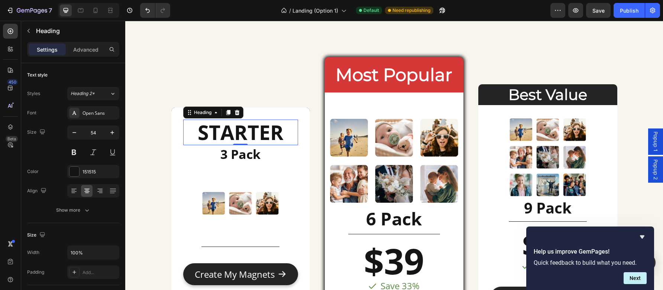
drag, startPoint x: 225, startPoint y: 115, endPoint x: 228, endPoint y: 137, distance: 21.7
click at [225, 115] on icon at bounding box center [228, 113] width 6 height 6
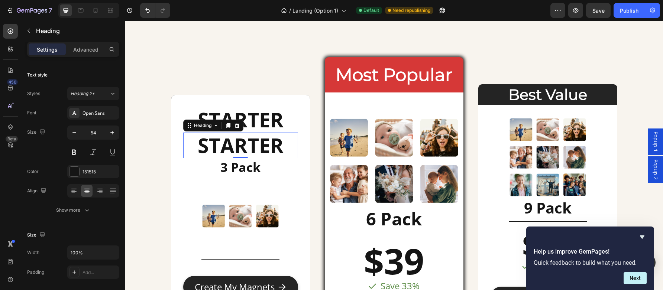
scroll to position [2392, 0]
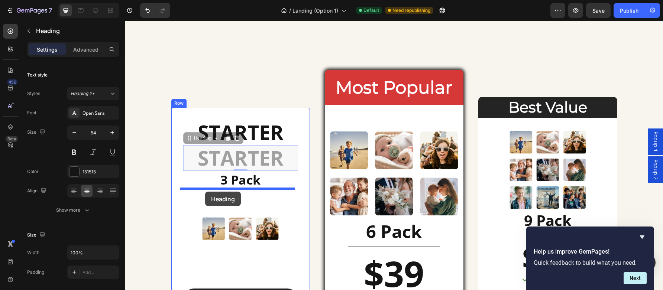
drag, startPoint x: 187, startPoint y: 140, endPoint x: 205, endPoint y: 192, distance: 55.1
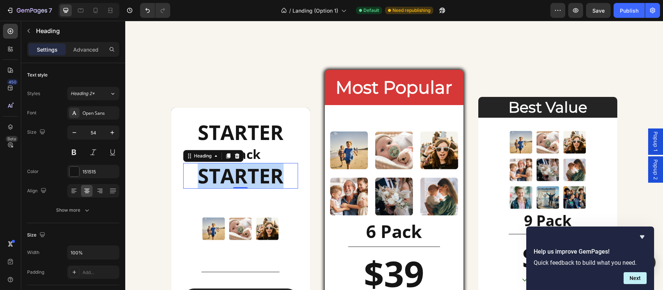
click at [261, 176] on strong "STARTER" at bounding box center [241, 175] width 86 height 27
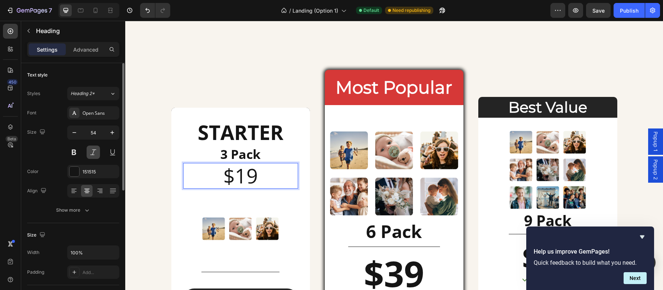
drag, startPoint x: 72, startPoint y: 155, endPoint x: 91, endPoint y: 156, distance: 19.0
click at [72, 155] on button at bounding box center [73, 152] width 13 height 13
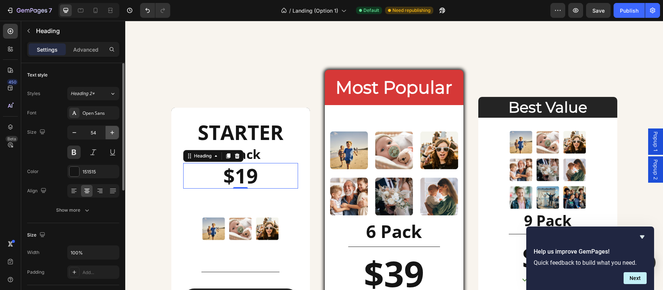
click at [115, 131] on icon "button" at bounding box center [111, 132] width 7 height 7
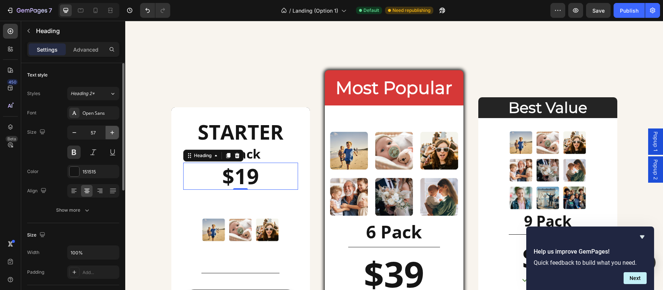
scroll to position [2391, 0]
click at [115, 131] on icon "button" at bounding box center [111, 132] width 7 height 7
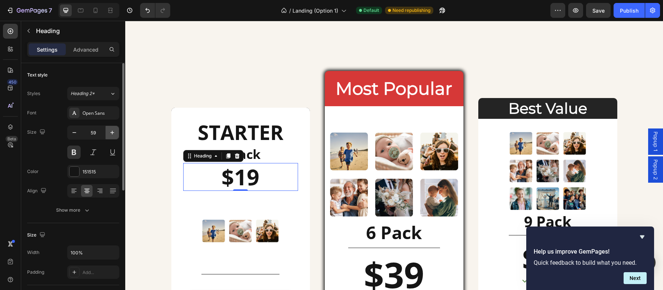
click at [115, 131] on icon "button" at bounding box center [111, 132] width 7 height 7
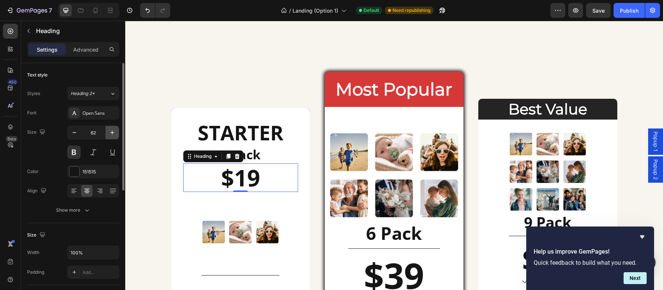
click at [115, 131] on icon "button" at bounding box center [111, 132] width 7 height 7
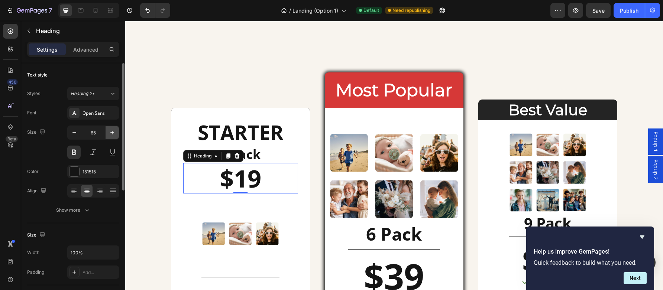
click at [115, 131] on icon "button" at bounding box center [111, 132] width 7 height 7
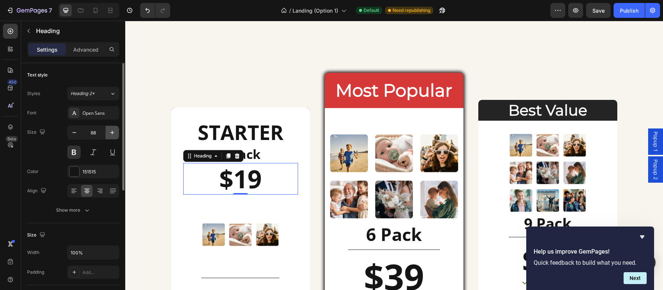
click at [115, 131] on icon "button" at bounding box center [111, 132] width 7 height 7
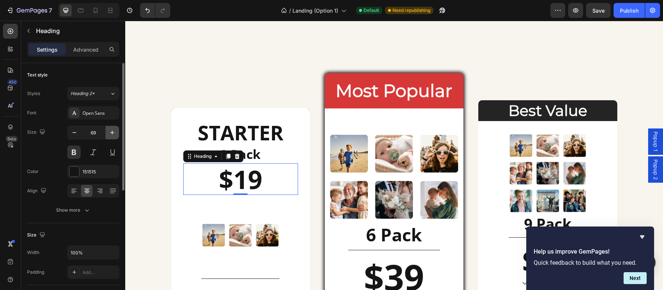
click at [115, 131] on icon "button" at bounding box center [111, 132] width 7 height 7
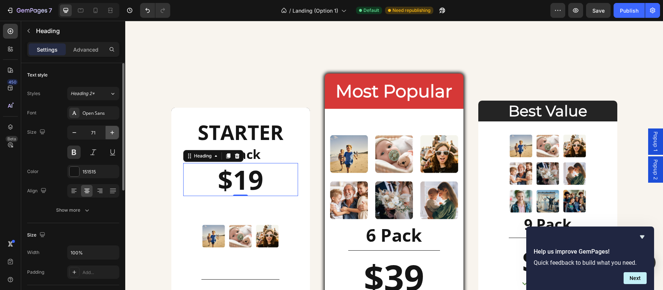
click at [115, 131] on icon "button" at bounding box center [111, 132] width 7 height 7
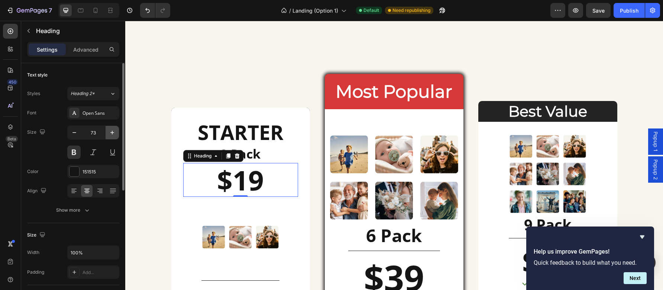
click at [115, 131] on icon "button" at bounding box center [111, 132] width 7 height 7
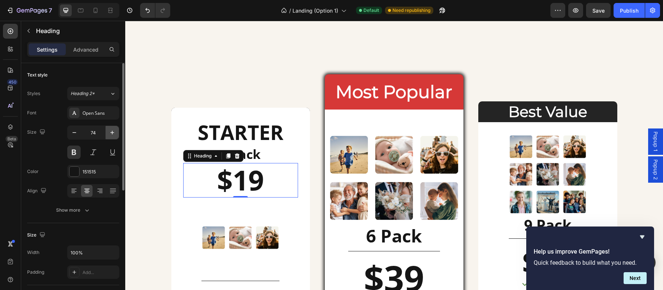
click at [115, 131] on icon "button" at bounding box center [111, 132] width 7 height 7
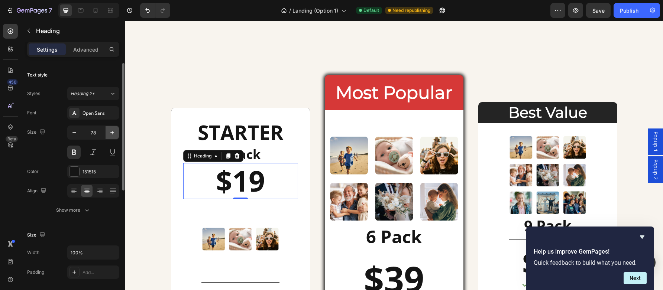
click at [115, 131] on icon "button" at bounding box center [111, 132] width 7 height 7
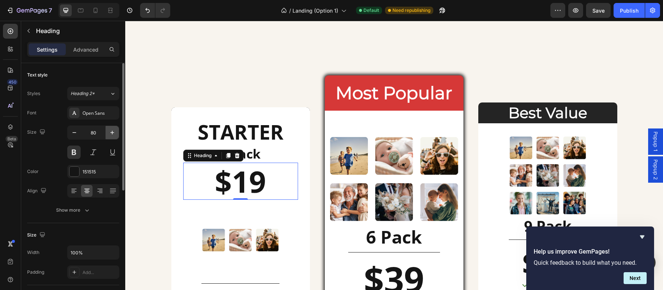
scroll to position [2386, 0]
type input "81"
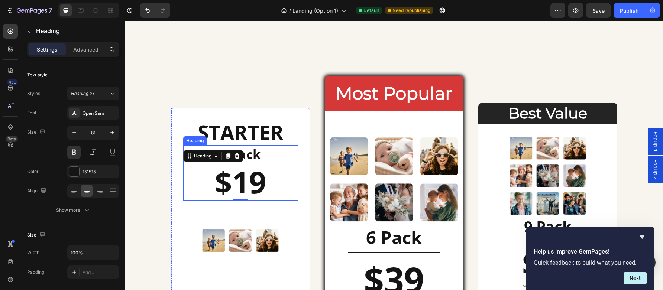
click at [270, 152] on h2 "3 Pack" at bounding box center [240, 154] width 115 height 18
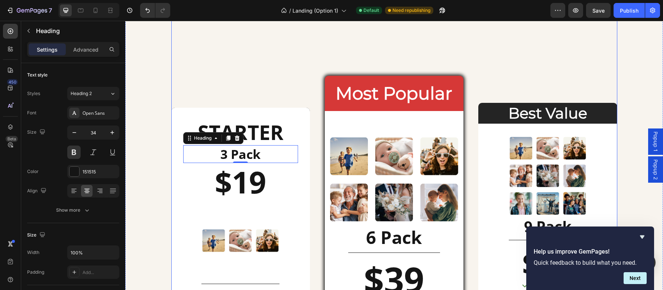
click at [314, 59] on div "⁠⁠⁠⁠⁠⁠⁠ STARTER Heading 3 Pack Heading 0 $19 Heading Image Title Line Text Bloc…" at bounding box center [394, 222] width 446 height 442
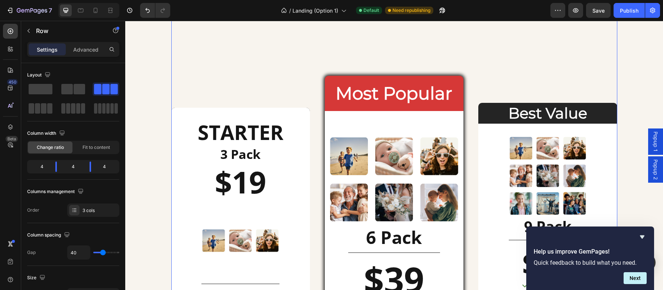
click at [277, 40] on div "⁠⁠⁠⁠⁠⁠⁠ STARTER Heading 3 Pack Heading $19 Heading Image Title Line Text Block …" at bounding box center [394, 222] width 446 height 442
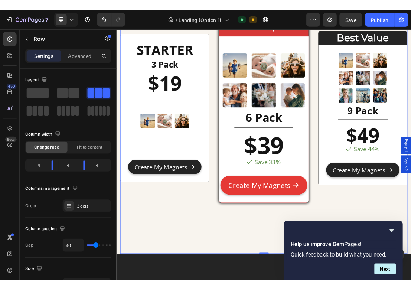
scroll to position [2465, 0]
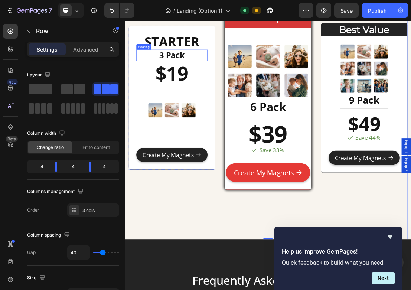
click at [217, 73] on h2 "3 Pack" at bounding box center [198, 75] width 111 height 18
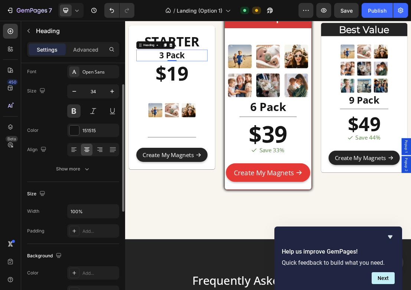
scroll to position [78, 0]
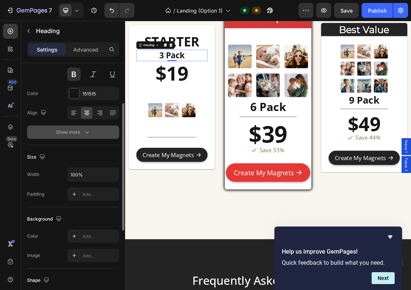
click at [74, 131] on div "Show more" at bounding box center [73, 132] width 35 height 7
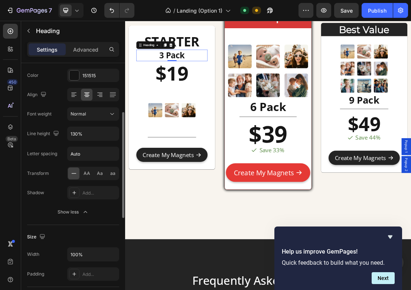
scroll to position [104, 0]
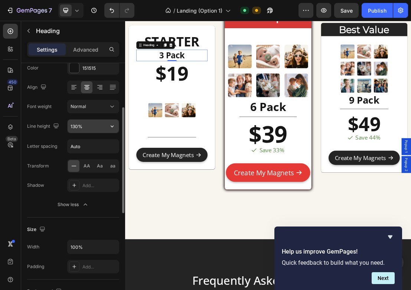
click at [92, 128] on input "130%" at bounding box center [93, 126] width 51 height 13
click at [111, 127] on icon "button" at bounding box center [111, 126] width 7 height 7
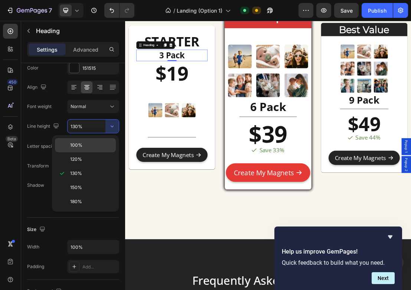
click at [85, 146] on p "100%" at bounding box center [91, 145] width 42 height 7
type input "100%"
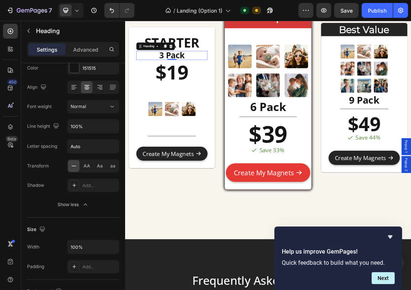
scroll to position [2467, 0]
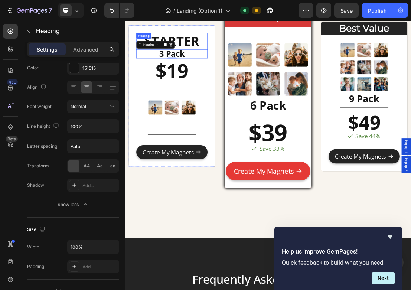
click at [236, 51] on strong "STARTER" at bounding box center [198, 52] width 86 height 27
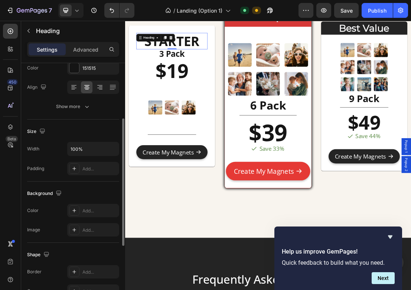
scroll to position [123, 0]
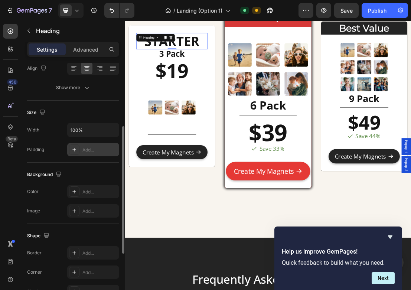
click at [91, 150] on div "Add..." at bounding box center [99, 150] width 35 height 7
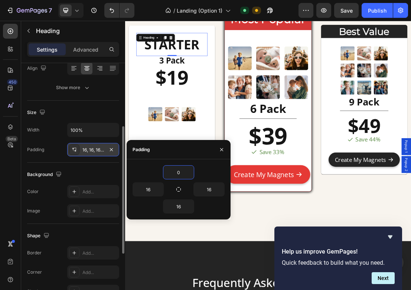
scroll to position [2465, 0]
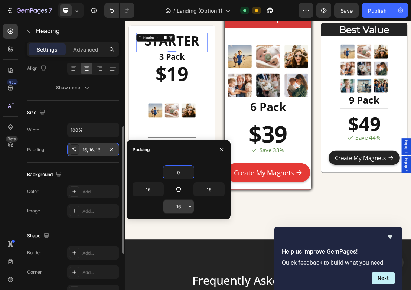
type input "0"
click at [184, 207] on input "16" at bounding box center [178, 206] width 30 height 13
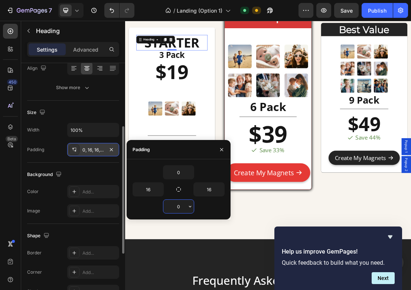
scroll to position [2468, 0]
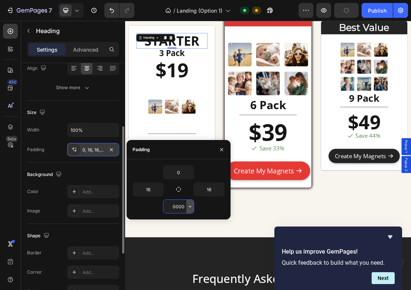
click at [189, 207] on icon "button" at bounding box center [190, 207] width 6 height 6
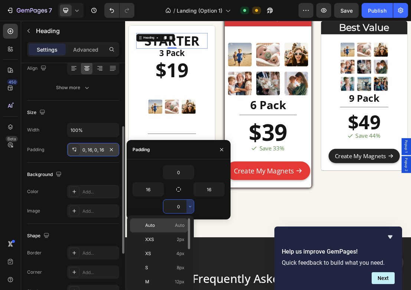
click at [170, 224] on p "Auto Auto" at bounding box center [164, 225] width 39 height 7
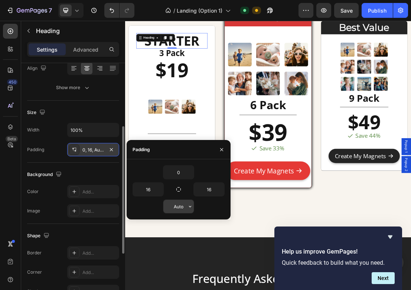
click at [183, 206] on input "Auto" at bounding box center [178, 206] width 30 height 13
type input "0"
click at [201, 166] on div "0" at bounding box center [179, 172] width 92 height 14
click at [201, 154] on div "Padding" at bounding box center [179, 149] width 104 height 19
click at [221, 148] on icon "button" at bounding box center [222, 150] width 6 height 6
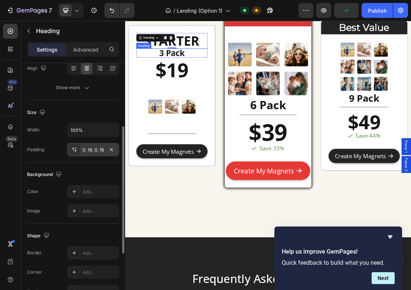
click at [221, 69] on h2 "3 Pack" at bounding box center [198, 71] width 111 height 14
click at [97, 149] on div "Add..." at bounding box center [99, 150] width 35 height 7
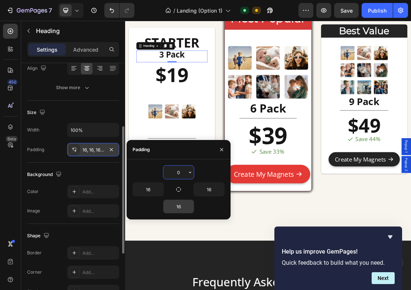
scroll to position [2466, 0]
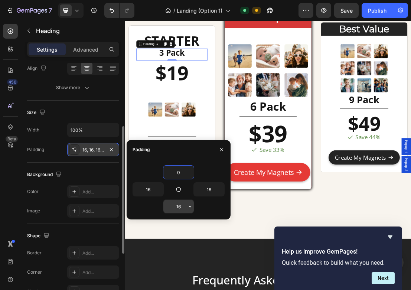
type input "0"
click at [183, 211] on input "16" at bounding box center [178, 206] width 30 height 13
type input "0"
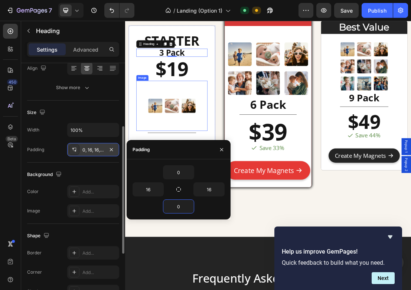
click at [246, 123] on div at bounding box center [198, 153] width 111 height 78
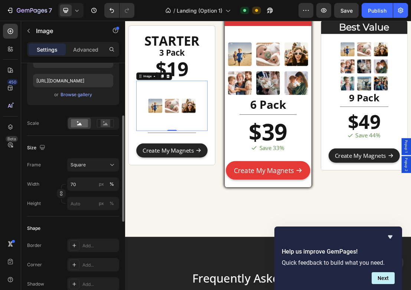
scroll to position [0, 0]
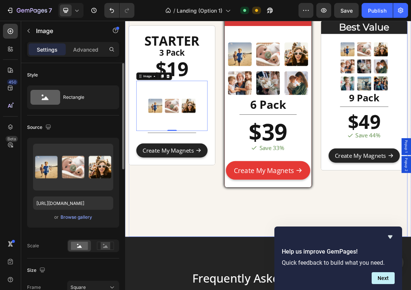
click at [273, 111] on div "⁠⁠⁠⁠⁠⁠⁠ STARTER Heading 3 Pack Heading $19 Heading Image 0 Title Line Text Bloc…" at bounding box center [348, 138] width 435 height 438
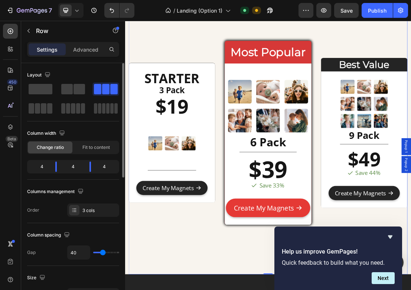
scroll to position [2409, 0]
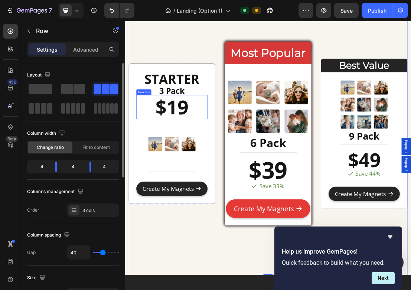
click at [215, 161] on p "$19" at bounding box center [198, 155] width 110 height 36
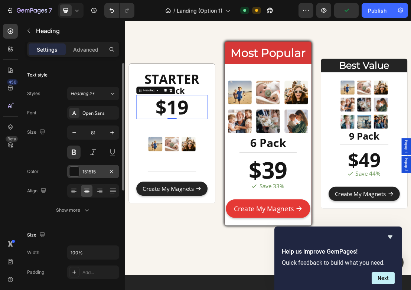
click at [77, 174] on div at bounding box center [74, 172] width 10 height 10
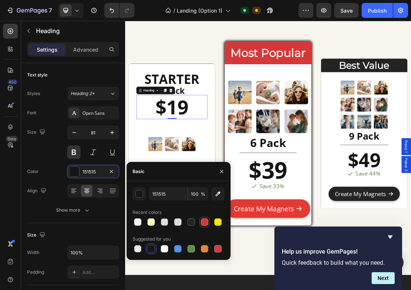
click at [203, 225] on div at bounding box center [204, 221] width 7 height 7
type input "D63837"
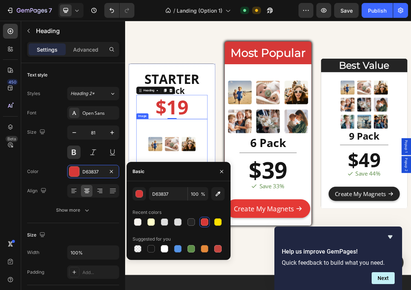
click at [253, 174] on div at bounding box center [198, 212] width 111 height 78
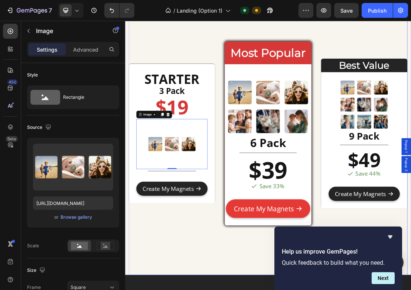
click at [269, 168] on div "⁠⁠⁠⁠⁠⁠⁠ STARTER Heading 3 Pack Heading $19 Heading Image 0 Title Line Text Bloc…" at bounding box center [348, 197] width 435 height 438
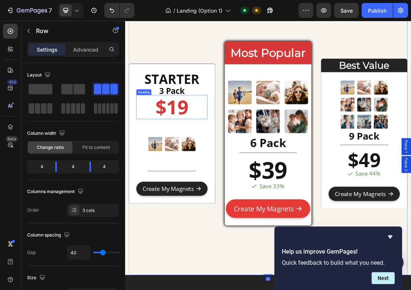
click at [204, 150] on p "$19" at bounding box center [198, 155] width 110 height 36
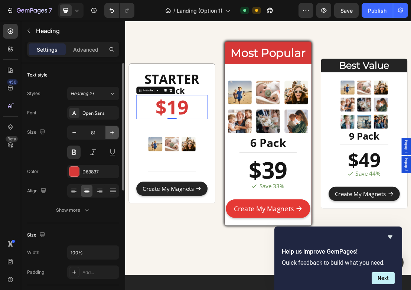
click at [113, 134] on icon "button" at bounding box center [111, 132] width 7 height 7
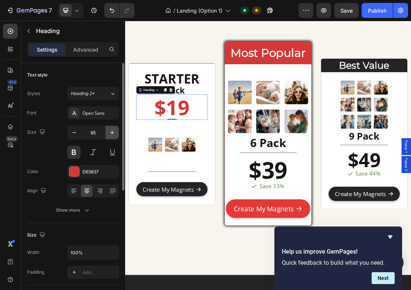
click at [113, 134] on icon "button" at bounding box center [111, 132] width 7 height 7
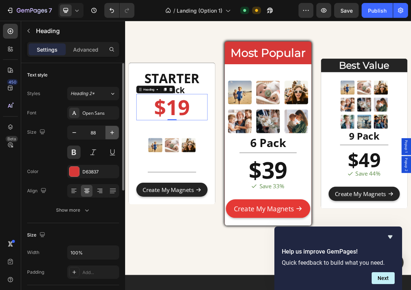
click at [113, 134] on icon "button" at bounding box center [111, 132] width 7 height 7
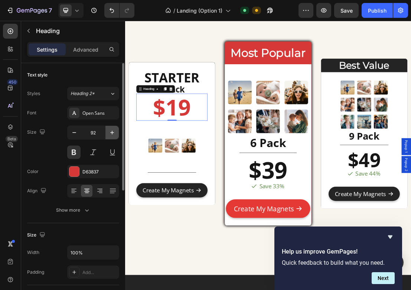
click at [113, 134] on icon "button" at bounding box center [111, 132] width 7 height 7
type input "93"
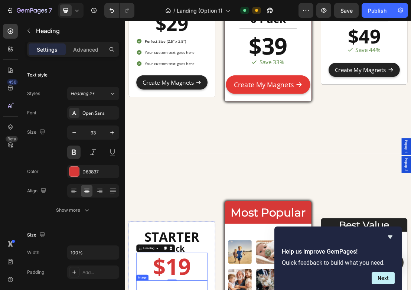
scroll to position [2086, 0]
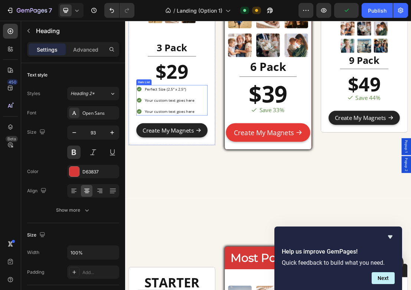
click at [244, 134] on div "Perfect Size (2.5" x 2.5") Your custom text goes here Your custom text goes here" at bounding box center [198, 145] width 111 height 48
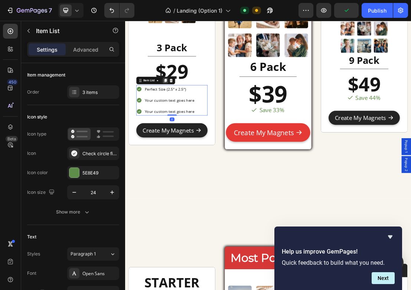
click at [189, 117] on div at bounding box center [187, 113] width 9 height 9
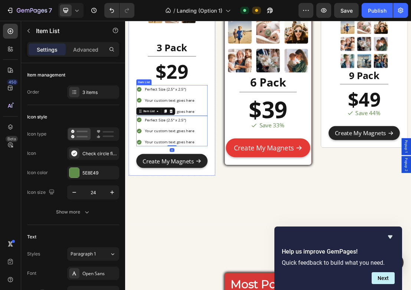
scroll to position [2120, 0]
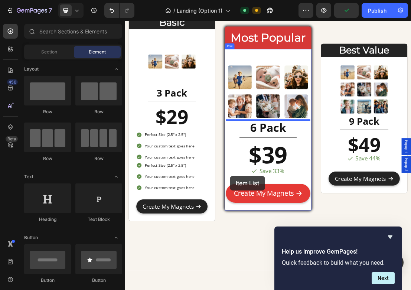
drag, startPoint x: 146, startPoint y: 119, endPoint x: 533, endPoint y: 51, distance: 392.3
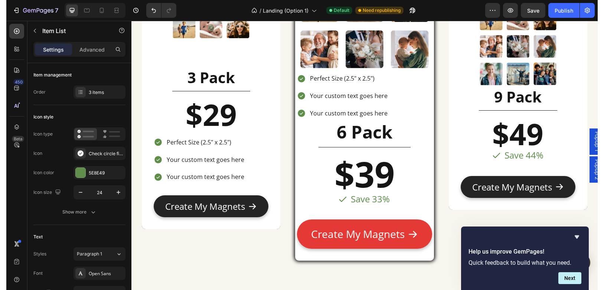
scroll to position [2098, 0]
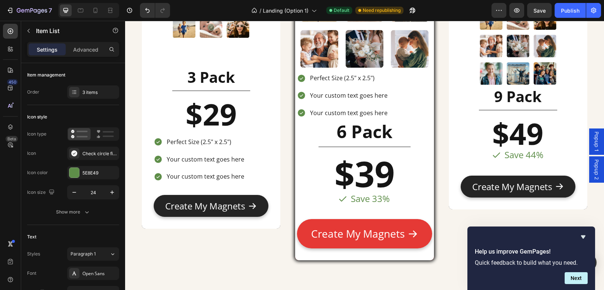
click at [394, 85] on div "Perfect Size (2.5" x 2.5") Your custom text goes here Your custom text goes here" at bounding box center [364, 96] width 135 height 48
click at [406, 96] on div "Perfect Size (2.5" x 2.5") Your custom text goes here Your custom text goes here" at bounding box center [364, 96] width 135 height 48
click at [370, 95] on p "Your custom text goes here" at bounding box center [349, 95] width 78 height 11
click at [391, 80] on div "Perfect Size (2.5" x 2.5") Your custom text goes here Your custom text goes here" at bounding box center [364, 96] width 135 height 48
click at [378, 84] on div "Perfect Size (2.5" x 2.5")" at bounding box center [349, 78] width 80 height 13
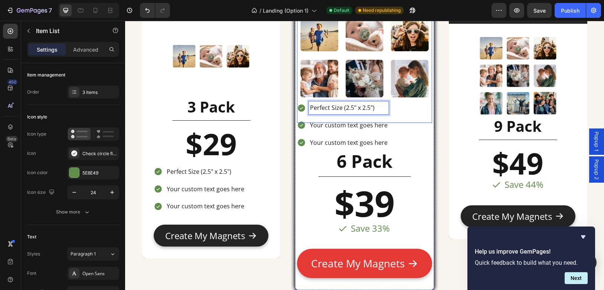
scroll to position [2052, 0]
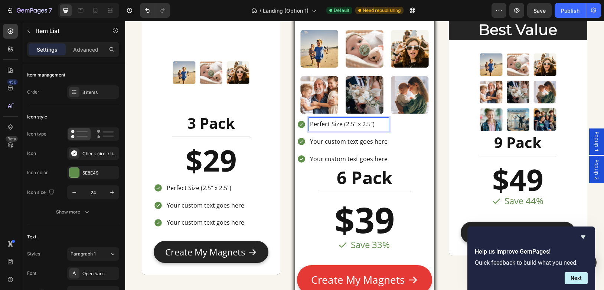
click at [393, 119] on div "Perfect Size (2.5" x 2.5") Your custom text goes here Your custom text goes here" at bounding box center [364, 142] width 135 height 48
click at [398, 144] on div "Perfect Size (2.5" x 2.5") Your custom text goes here Your custom text goes here" at bounding box center [364, 142] width 135 height 48
click at [388, 146] on div "Perfect Size (2.5" x 2.5") Your custom text goes here Your custom text goes here" at bounding box center [364, 142] width 135 height 48
click at [373, 141] on p "Your custom text goes here" at bounding box center [349, 141] width 78 height 11
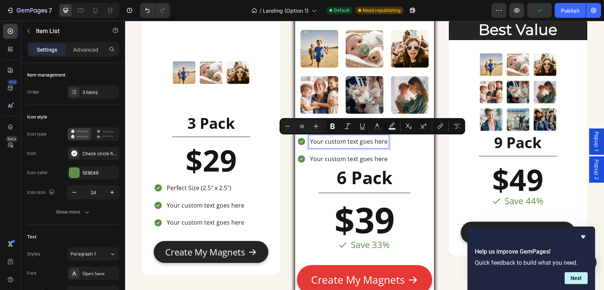
click at [380, 158] on p "Your custom text goes here" at bounding box center [349, 159] width 78 height 11
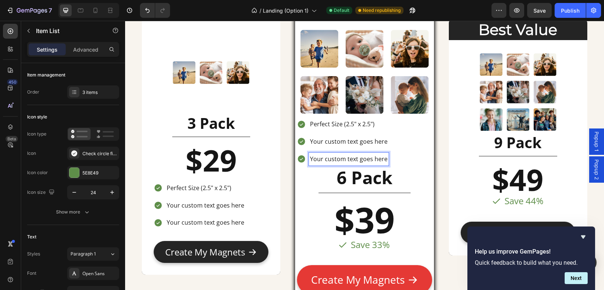
click at [407, 159] on div "Perfect Size (2.5" x 2.5") Your custom text goes here Your custom text goes here" at bounding box center [364, 142] width 135 height 48
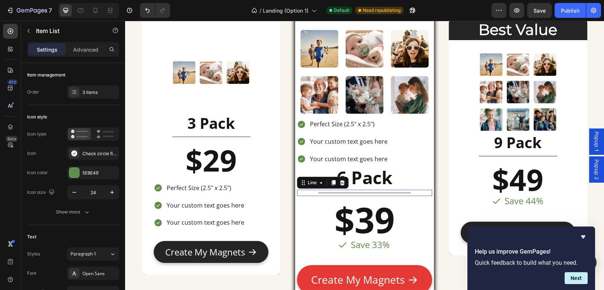
click at [309, 190] on div "Title Line 0" at bounding box center [364, 193] width 135 height 6
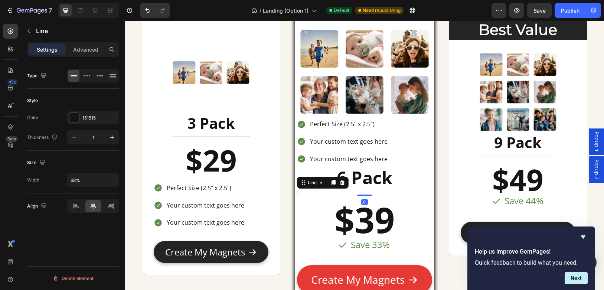
click at [348, 175] on h2 "6 Pack" at bounding box center [364, 178] width 135 height 24
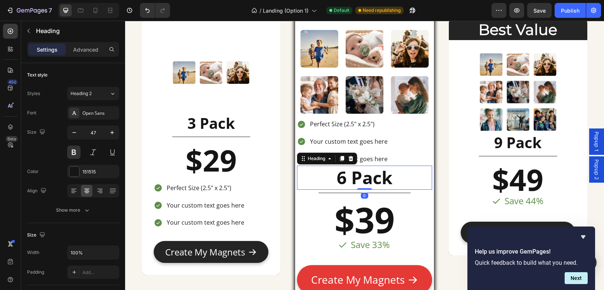
click at [339, 153] on div "Heading" at bounding box center [327, 159] width 60 height 12
click at [381, 139] on p "Your custom text goes here" at bounding box center [349, 141] width 78 height 11
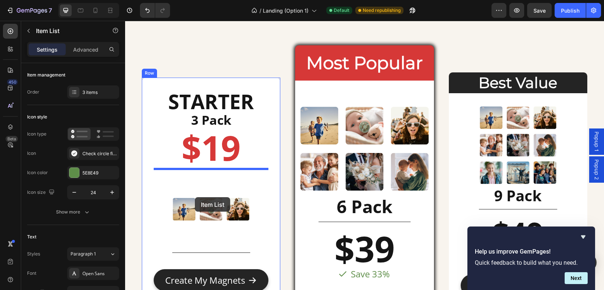
scroll to position [2483, 0]
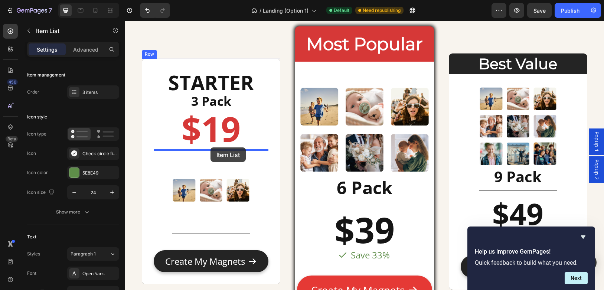
drag, startPoint x: 319, startPoint y: 112, endPoint x: 211, endPoint y: 148, distance: 113.9
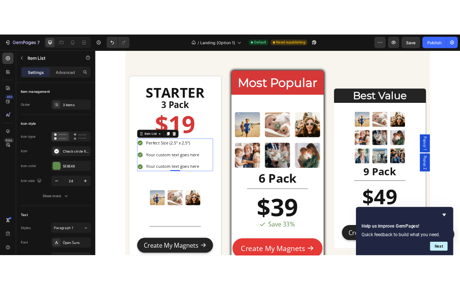
scroll to position [2459, 0]
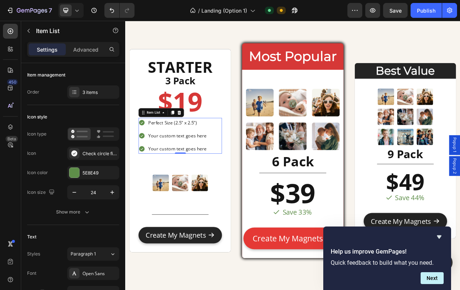
click at [203, 156] on p "Perfect Size (2.5" x 2.5")" at bounding box center [195, 156] width 78 height 11
click at [216, 157] on p "Perfect Size (2.5" x 2.5")" at bounding box center [195, 156] width 78 height 11
click at [201, 172] on p "Your custom text goes here" at bounding box center [195, 174] width 78 height 11
click at [196, 158] on p "Perfect Size (2.5" x 2.5")" at bounding box center [195, 156] width 78 height 11
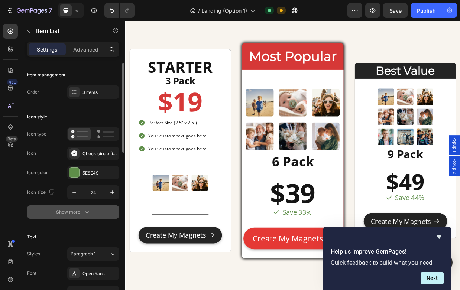
click at [71, 210] on div "Show more" at bounding box center [73, 211] width 35 height 7
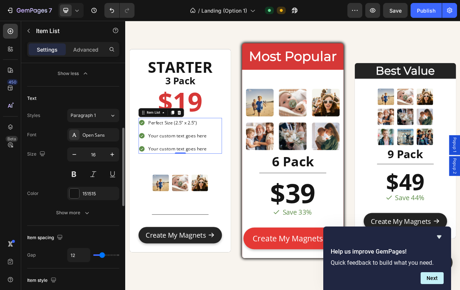
scroll to position [238, 0]
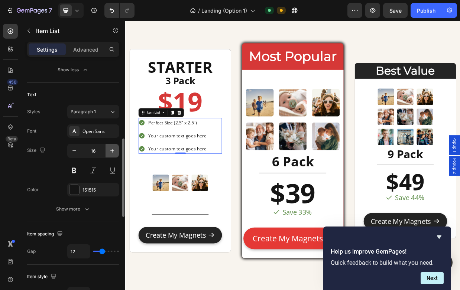
click at [113, 149] on icon "button" at bounding box center [111, 150] width 7 height 7
type input "17"
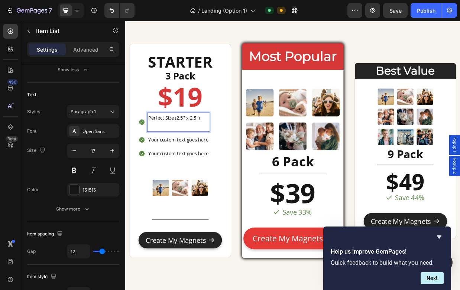
scroll to position [2454, 0]
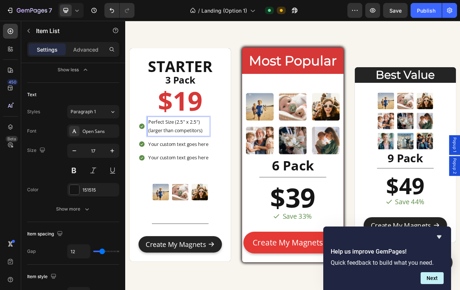
click at [227, 148] on h2 "$19" at bounding box center [198, 127] width 111 height 43
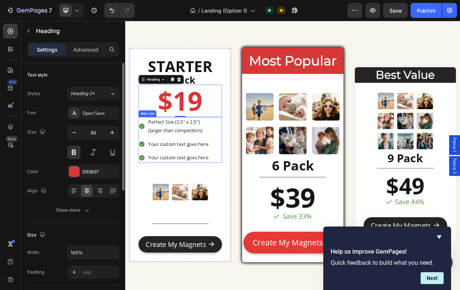
click at [228, 157] on p "Perfect Size (2.5" x 2.5")" at bounding box center [196, 156] width 80 height 12
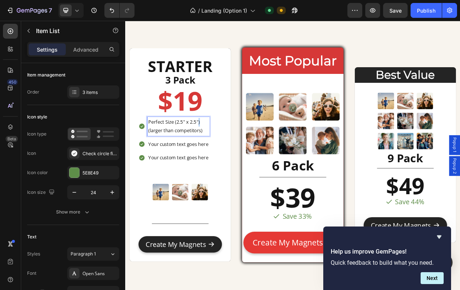
click at [222, 158] on p "Perfect Size (2.5" x 2.5")" at bounding box center [196, 156] width 80 height 12
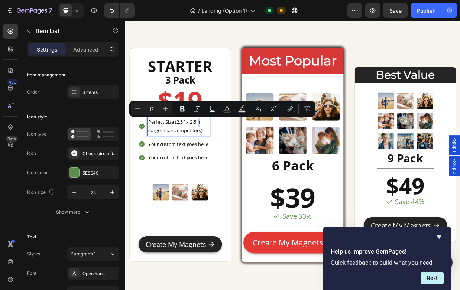
click at [226, 158] on p "Perfect Size (2.5" x 2.5")" at bounding box center [196, 156] width 80 height 12
drag, startPoint x: 226, startPoint y: 158, endPoint x: 155, endPoint y: 153, distance: 70.7
click at [155, 153] on div "Perfect Size (2.5" x 2.5") (larger than competitors)" at bounding box center [196, 161] width 82 height 25
click at [162, 111] on icon "Editor contextual toolbar" at bounding box center [162, 108] width 7 height 7
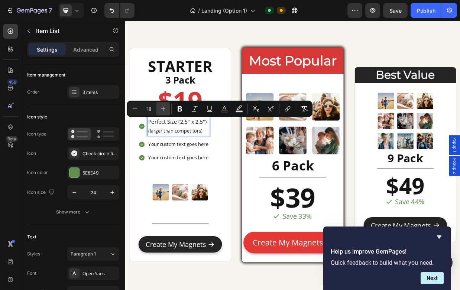
type input "19"
click at [182, 188] on p "Your custom text goes here" at bounding box center [196, 185] width 80 height 12
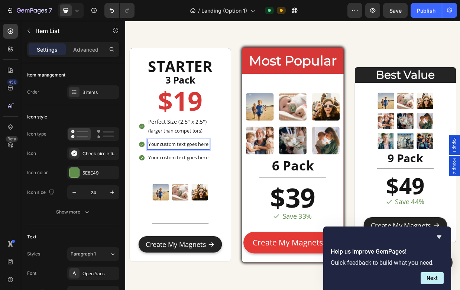
click at [212, 166] on p "(larger than competitors)" at bounding box center [196, 168] width 80 height 12
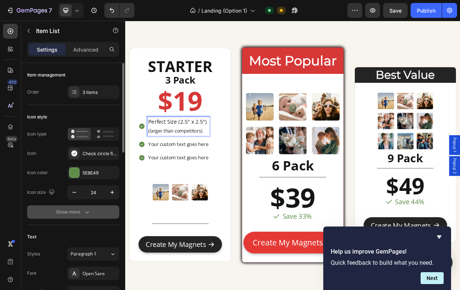
click at [75, 213] on div "Show more" at bounding box center [73, 211] width 35 height 7
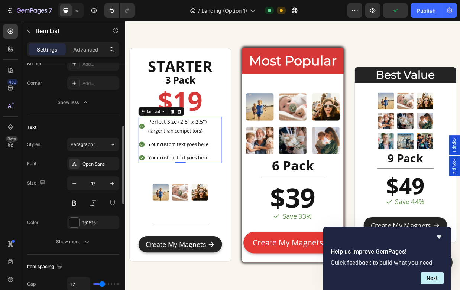
scroll to position [208, 0]
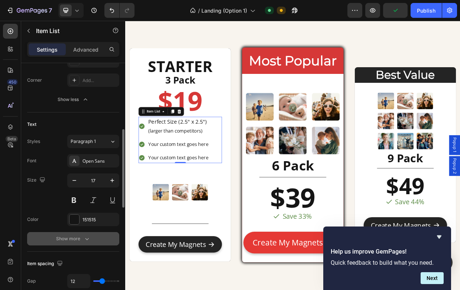
click at [85, 242] on icon "button" at bounding box center [86, 238] width 7 height 7
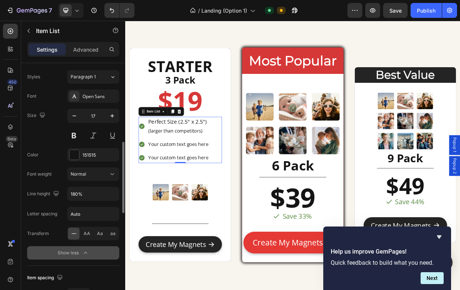
scroll to position [295, 0]
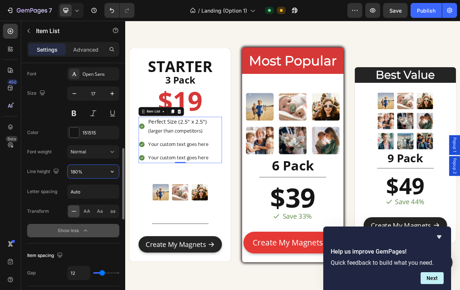
click at [88, 173] on input "180%" at bounding box center [93, 171] width 51 height 13
click at [116, 172] on icon "button" at bounding box center [111, 171] width 7 height 7
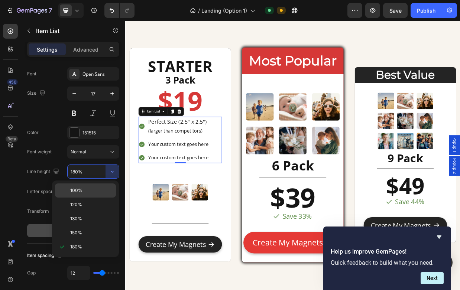
click at [88, 189] on p "100%" at bounding box center [91, 190] width 42 height 7
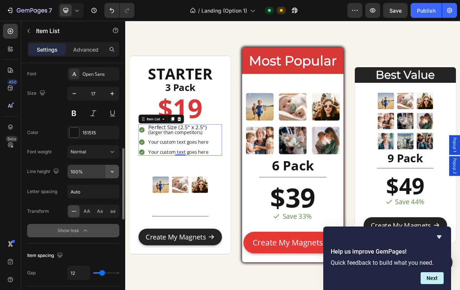
click at [111, 173] on icon "button" at bounding box center [111, 171] width 7 height 7
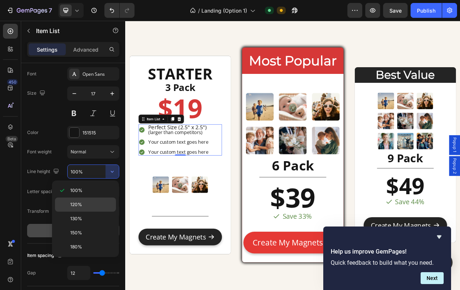
click at [85, 203] on p "120%" at bounding box center [91, 204] width 42 height 7
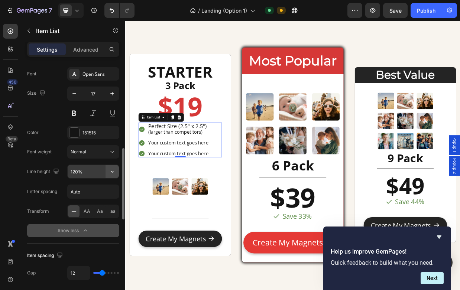
click at [110, 168] on button "button" at bounding box center [111, 171] width 13 height 13
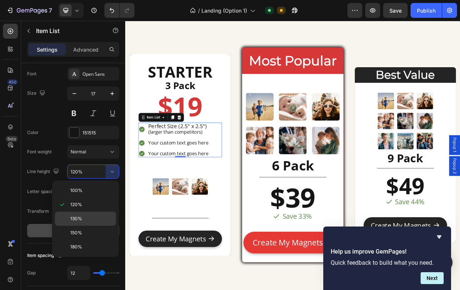
click at [84, 220] on p "130%" at bounding box center [91, 218] width 42 height 7
type input "130%"
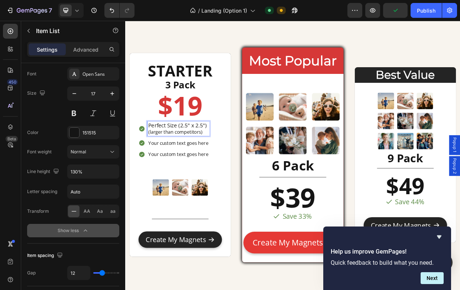
click at [227, 161] on span "Perfect Size (2.5" x 2.5")" at bounding box center [195, 160] width 78 height 10
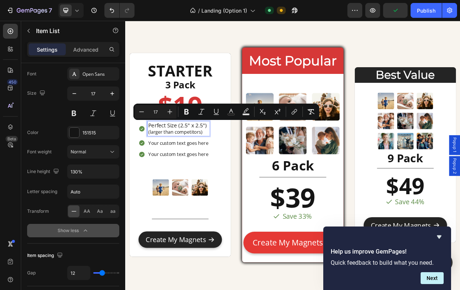
click at [231, 165] on p "(larger than competitors)" at bounding box center [196, 169] width 80 height 8
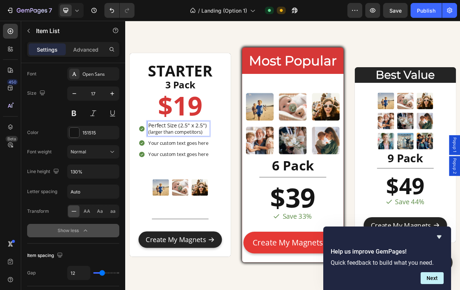
click at [228, 161] on span "Perfect Size (2.5" x 2.5")" at bounding box center [195, 160] width 78 height 10
click at [231, 162] on span "Perfect Size (2.5" x 2.5")" at bounding box center [195, 160] width 78 height 10
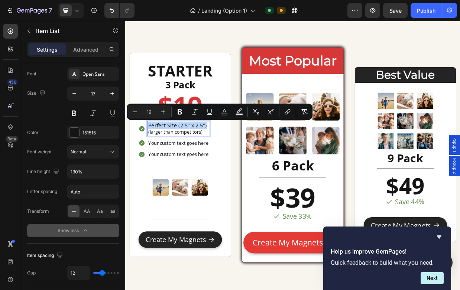
drag, startPoint x: 233, startPoint y: 162, endPoint x: 148, endPoint y: 161, distance: 85.1
click at [148, 161] on div "Perfect Size (2.5" x 2.5") (larger than competitors)" at bounding box center [190, 164] width 94 height 19
click at [77, 133] on div at bounding box center [74, 133] width 10 height 10
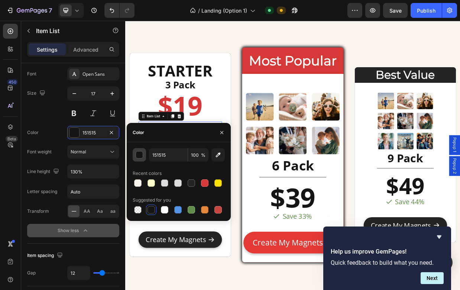
click at [136, 157] on div "button" at bounding box center [139, 155] width 7 height 7
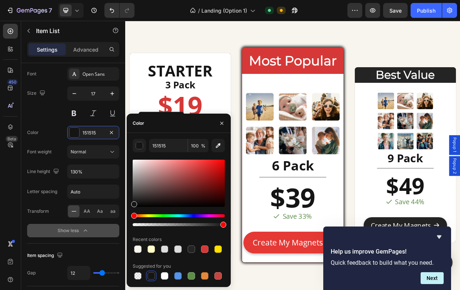
click at [149, 276] on div at bounding box center [150, 275] width 7 height 7
drag, startPoint x: 155, startPoint y: 185, endPoint x: 155, endPoint y: 217, distance: 32.3
click at [155, 217] on div at bounding box center [179, 192] width 92 height 69
click at [157, 204] on div at bounding box center [156, 205] width 6 height 6
type input "110D0D"
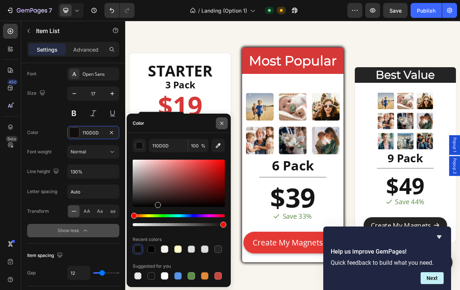
click at [221, 121] on icon "button" at bounding box center [222, 123] width 6 height 6
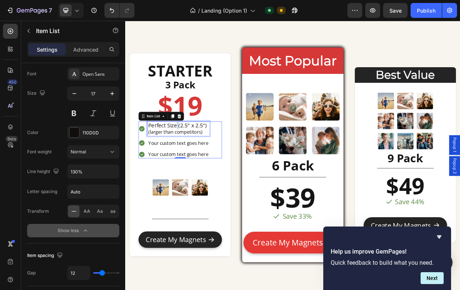
click at [194, 159] on span "Perfect Size (2.5" x 2.5")" at bounding box center [195, 160] width 78 height 10
click at [210, 162] on span "Perfect Size (2.5" x 2.5")" at bounding box center [195, 160] width 78 height 10
click at [230, 159] on span "Perfect Size (2.5" x 2.5")" at bounding box center [195, 160] width 78 height 10
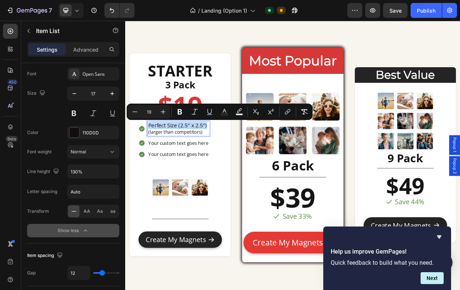
drag, startPoint x: 233, startPoint y: 162, endPoint x: 153, endPoint y: 160, distance: 79.9
click at [153, 160] on div "Perfect Size (2.5" x 2.5") (larger than competitors)" at bounding box center [190, 164] width 94 height 19
click at [178, 113] on icon "Editor contextual toolbar" at bounding box center [180, 112] width 4 height 6
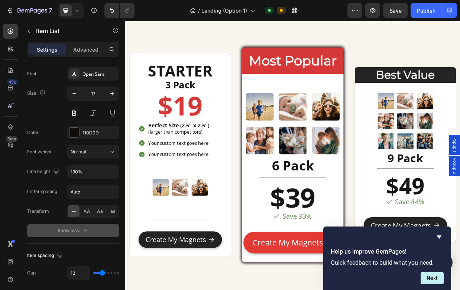
click at [242, 180] on div "Perfect Size (2.5" x 2.5") (larger than competitors) Your custom text goes here…" at bounding box center [198, 179] width 111 height 49
click at [229, 159] on strong "Perfect Size (2.5" x 2.5")" at bounding box center [196, 160] width 81 height 10
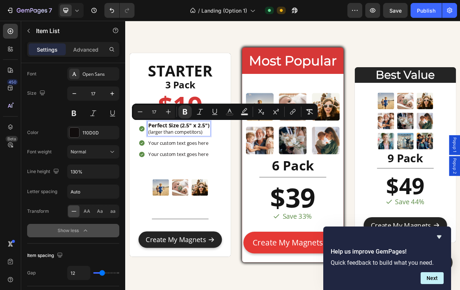
click at [230, 166] on p "(larger than competitors)" at bounding box center [196, 169] width 81 height 8
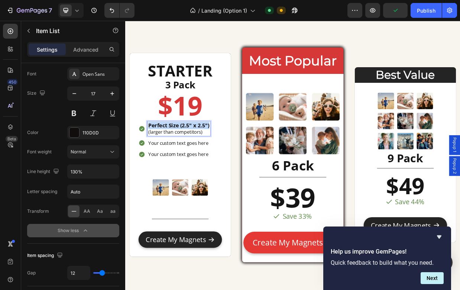
drag, startPoint x: 238, startPoint y: 162, endPoint x: 153, endPoint y: 157, distance: 85.2
click at [153, 157] on div "Perfect Size (2.5" x 2.5") (larger than competitors)" at bounding box center [190, 164] width 95 height 19
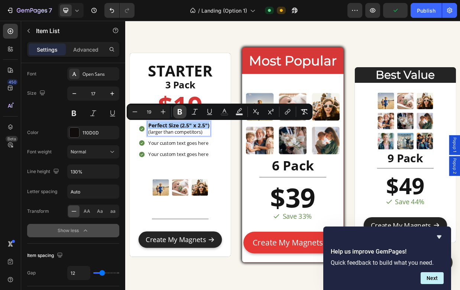
click at [180, 111] on icon "Editor contextual toolbar" at bounding box center [180, 112] width 4 height 6
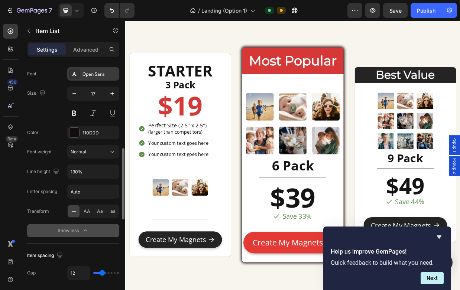
click at [91, 73] on div "Open Sans" at bounding box center [99, 74] width 35 height 7
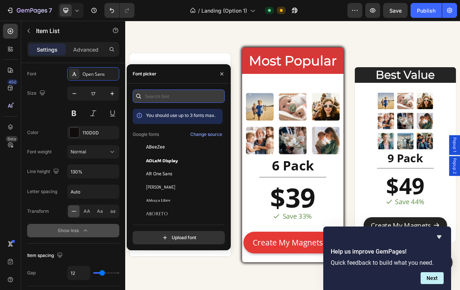
click at [159, 94] on input "text" at bounding box center [179, 96] width 92 height 13
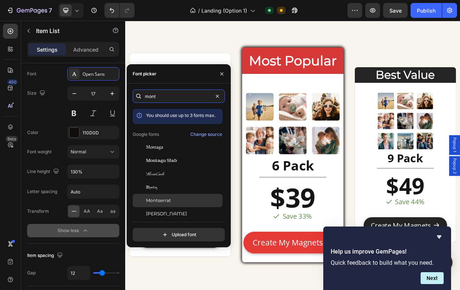
type input "mont"
click at [182, 200] on div "Montserrat" at bounding box center [183, 200] width 75 height 7
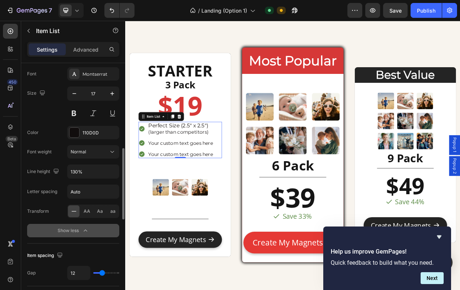
click at [52, 92] on div "Size 17" at bounding box center [73, 103] width 92 height 33
click at [93, 71] on div "Montserrat" at bounding box center [99, 74] width 35 height 7
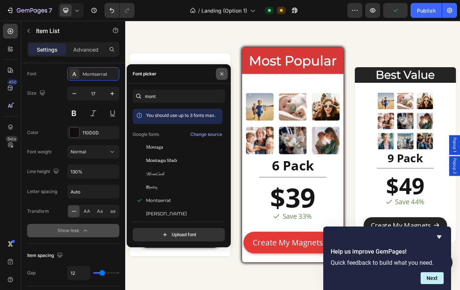
click at [223, 74] on icon "button" at bounding box center [222, 74] width 6 height 6
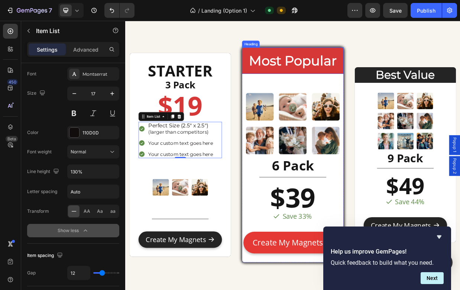
click at [352, 73] on h2 "Most Popular" at bounding box center [347, 74] width 135 height 24
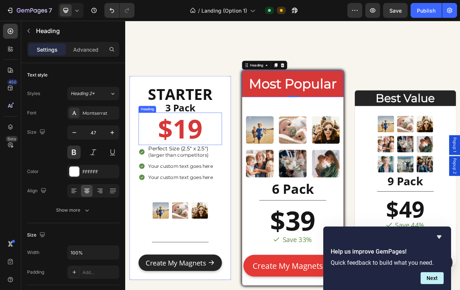
scroll to position [2427, 0]
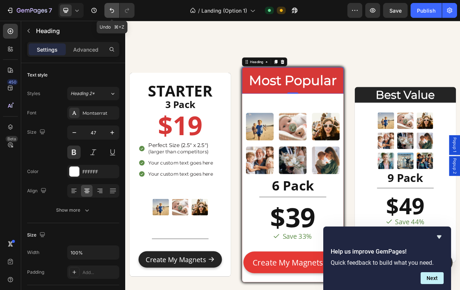
click at [111, 6] on button "Undo/Redo" at bounding box center [111, 10] width 15 height 15
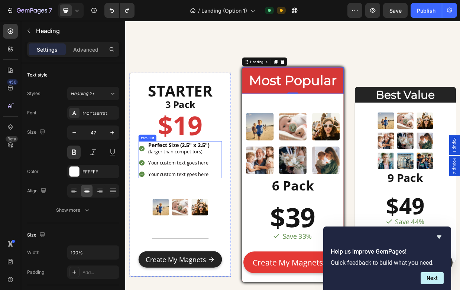
click at [233, 188] on strong "Perfect Size (2.5" x 2.5")" at bounding box center [196, 187] width 81 height 10
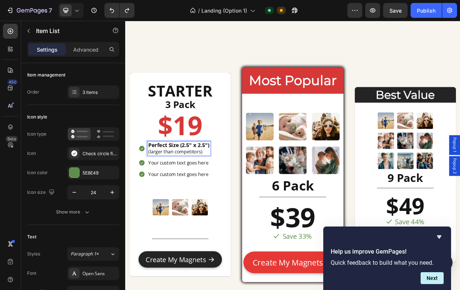
click at [237, 191] on strong "Perfect Size (2.5" x 2.5")" at bounding box center [196, 187] width 81 height 10
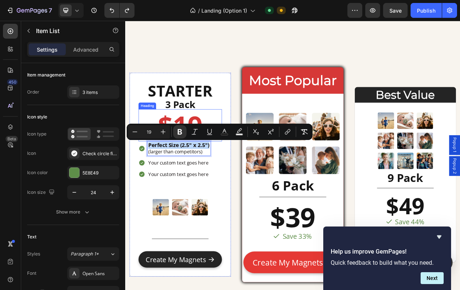
drag, startPoint x: 238, startPoint y: 188, endPoint x: 161, endPoint y: 181, distance: 76.8
click at [161, 181] on div "STARTER Heading 3 Pack Heading $19 Heading Perfect Size (2.5" x 2.5") (larger t…" at bounding box center [198, 226] width 111 height 248
click at [180, 131] on icon "Editor contextual toolbar" at bounding box center [179, 131] width 7 height 7
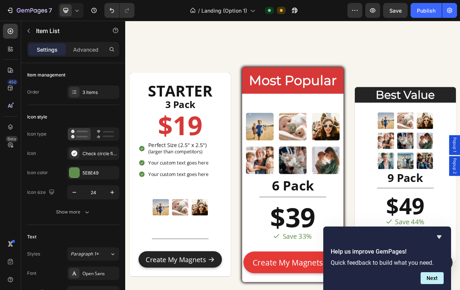
click at [248, 206] on div "Perfect Size (2.5" x 2.5") (larger than competitors) Your custom text goes here…" at bounding box center [198, 205] width 111 height 49
click at [91, 171] on div "5E8E49" at bounding box center [93, 173] width 22 height 7
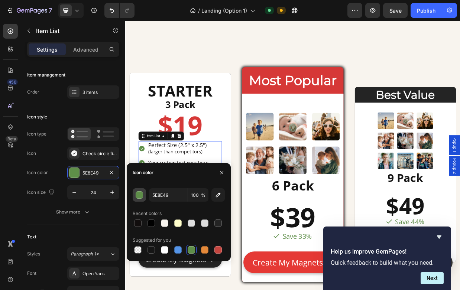
click at [140, 194] on div "button" at bounding box center [139, 195] width 7 height 7
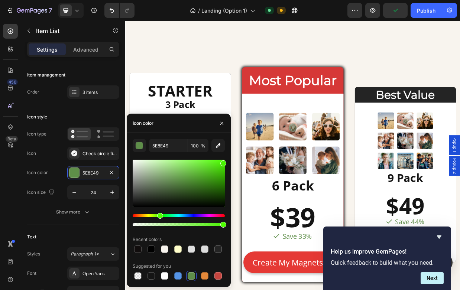
drag, startPoint x: 181, startPoint y: 179, endPoint x: 230, endPoint y: 162, distance: 51.6
click at [230, 162] on div "5E8E49 100 % Recent colors Suggested for you" at bounding box center [179, 210] width 104 height 142
click at [222, 121] on icon "button" at bounding box center [222, 123] width 6 height 6
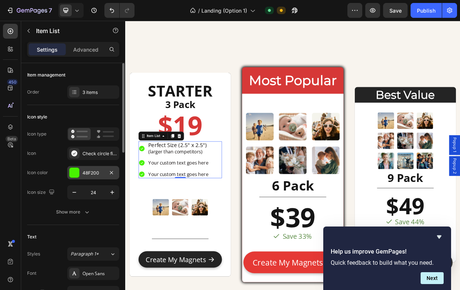
click at [72, 173] on div at bounding box center [74, 173] width 10 height 10
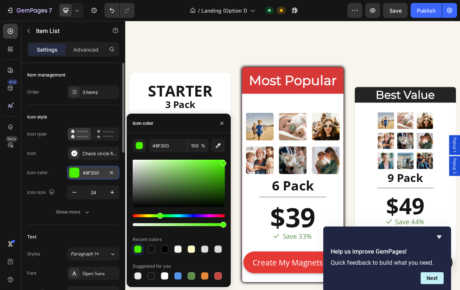
click at [94, 169] on div "48F200" at bounding box center [93, 172] width 52 height 13
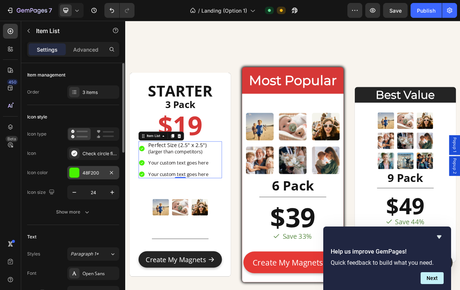
click at [100, 172] on div "48F200" at bounding box center [93, 173] width 22 height 7
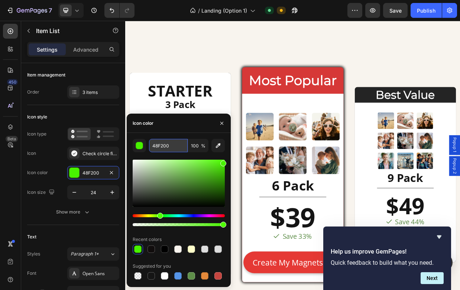
drag, startPoint x: 174, startPoint y: 146, endPoint x: 179, endPoint y: 144, distance: 5.7
click at [179, 144] on input "48F200" at bounding box center [168, 145] width 39 height 13
drag, startPoint x: 179, startPoint y: 144, endPoint x: 146, endPoint y: 144, distance: 33.8
click at [146, 144] on div "48F200 100 %" at bounding box center [179, 145] width 92 height 13
paste input "0080"
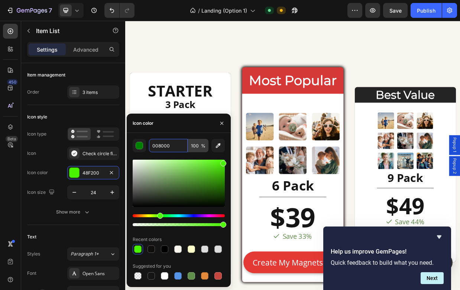
type input "008000"
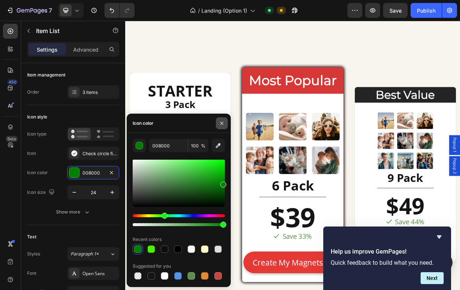
click at [223, 120] on button "button" at bounding box center [222, 123] width 12 height 12
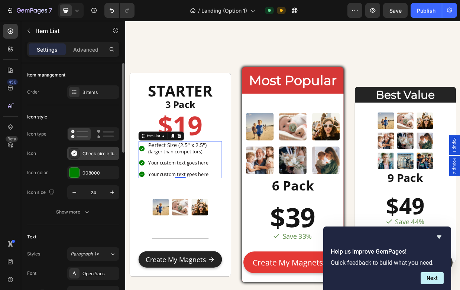
click at [77, 153] on icon at bounding box center [74, 153] width 6 height 6
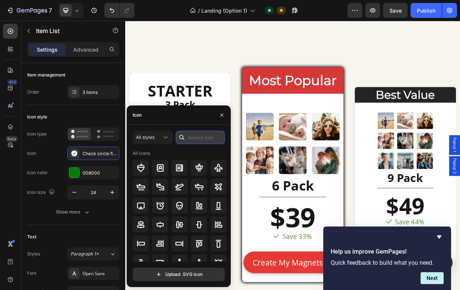
click at [201, 134] on input "text" at bounding box center [200, 137] width 49 height 13
type input "check"
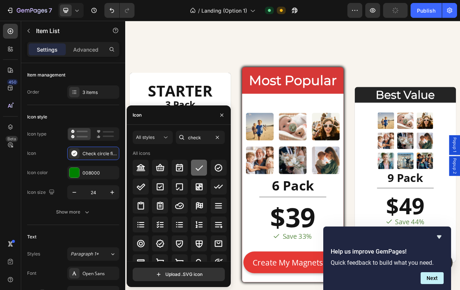
scroll to position [2427, 0]
type input "check"
click at [199, 170] on icon at bounding box center [199, 167] width 9 height 9
click at [198, 165] on icon at bounding box center [199, 167] width 9 height 9
click at [222, 113] on icon "button" at bounding box center [222, 115] width 6 height 6
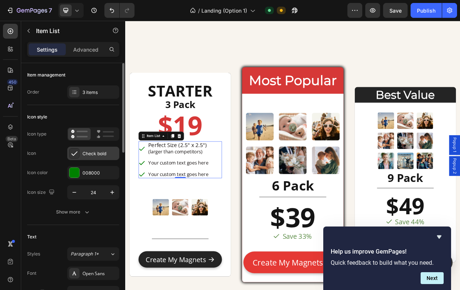
click at [98, 155] on div "Check bold" at bounding box center [99, 153] width 35 height 7
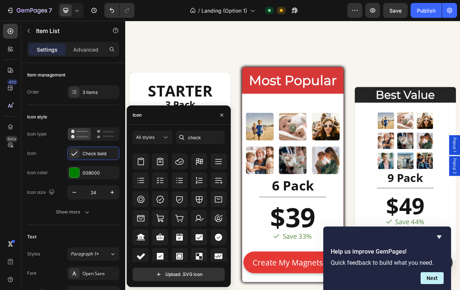
scroll to position [241, 0]
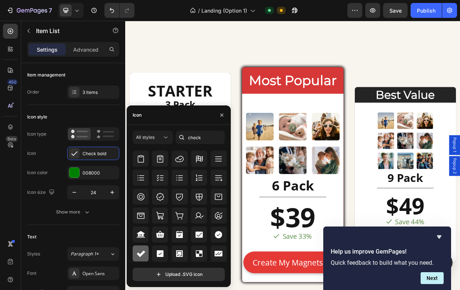
click at [142, 253] on icon at bounding box center [141, 254] width 8 height 6
click at [221, 114] on icon "button" at bounding box center [222, 115] width 6 height 6
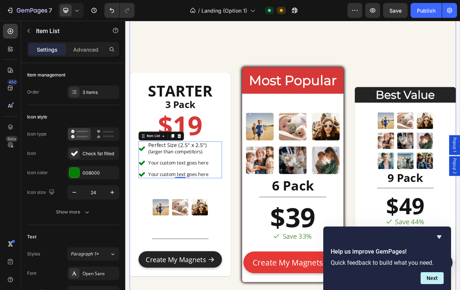
click at [268, 202] on div "STARTER Heading 3 Pack Heading $19 Heading Perfect Size (2.5" x 2.5") (larger t…" at bounding box center [348, 227] width 435 height 438
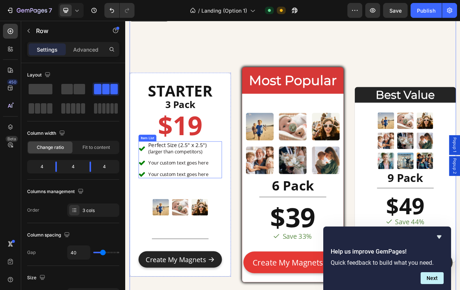
click at [223, 210] on p "Your custom text goes here" at bounding box center [196, 210] width 80 height 8
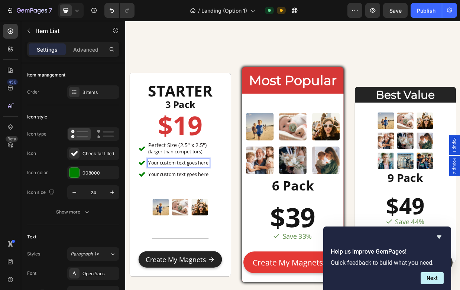
click at [230, 213] on p "Your custom text goes here" at bounding box center [196, 210] width 80 height 8
click at [221, 225] on p "Your custom text goes here" at bounding box center [196, 225] width 80 height 8
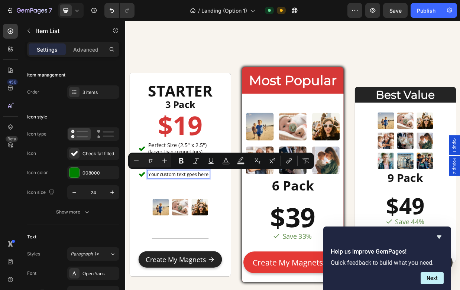
click at [233, 230] on div "Your custom text goes here" at bounding box center [196, 225] width 82 height 10
drag, startPoint x: 234, startPoint y: 228, endPoint x: 194, endPoint y: 226, distance: 40.5
click at [194, 226] on p "Your custom text goes here" at bounding box center [196, 225] width 80 height 8
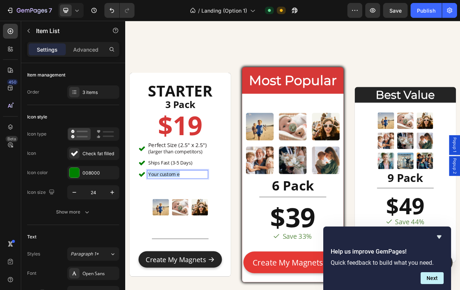
drag, startPoint x: 205, startPoint y: 225, endPoint x: 147, endPoint y: 222, distance: 58.0
click at [147, 222] on div "Your custom e" at bounding box center [189, 225] width 92 height 10
click at [163, 224] on p "Free Shipping" at bounding box center [195, 225] width 78 height 8
click at [207, 233] on img at bounding box center [198, 269] width 78 height 78
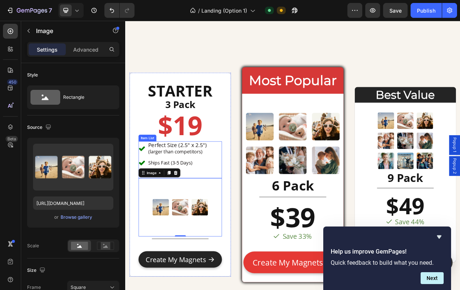
click at [211, 225] on p "FREE Shipping" at bounding box center [195, 225] width 78 height 8
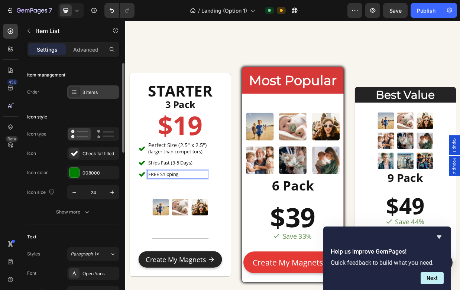
click at [95, 90] on div "3 items" at bounding box center [99, 92] width 35 height 7
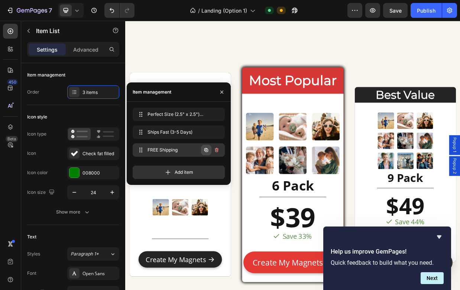
click at [206, 150] on icon "button" at bounding box center [206, 150] width 1 height 1
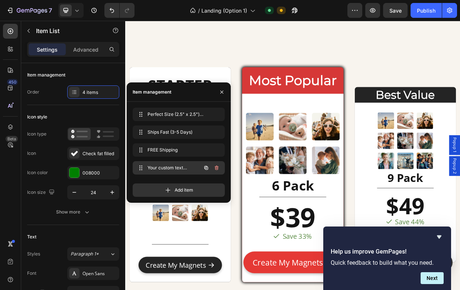
click at [185, 169] on span "Your custom text goes here" at bounding box center [168, 168] width 42 height 7
click at [222, 92] on icon "button" at bounding box center [221, 91] width 3 height 3
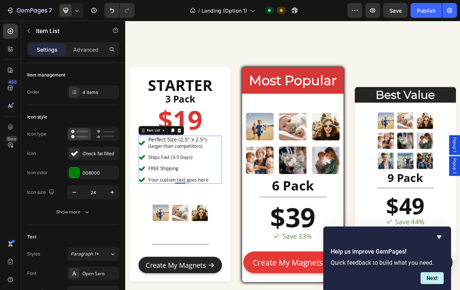
click at [223, 232] on div "Your custom text goes here" at bounding box center [196, 232] width 82 height 10
click at [223, 232] on p "Your custom text goes here" at bounding box center [196, 232] width 80 height 8
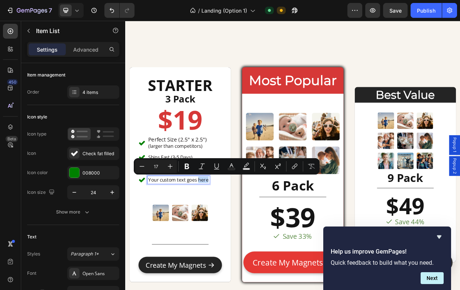
click at [237, 233] on div "Your custom text goes here" at bounding box center [196, 232] width 82 height 10
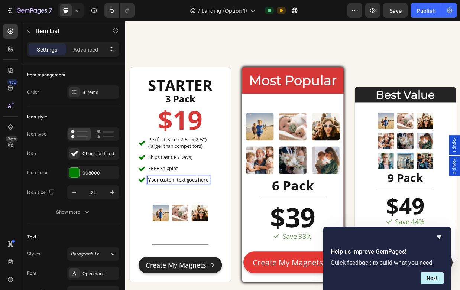
click at [227, 234] on p "Your custom text goes here" at bounding box center [196, 232] width 80 height 8
click at [237, 234] on div "Your custom text goes here" at bounding box center [196, 232] width 82 height 10
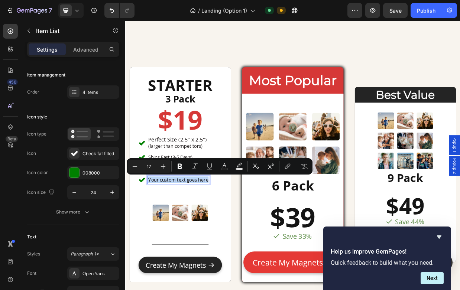
drag, startPoint x: 237, startPoint y: 234, endPoint x: 151, endPoint y: 235, distance: 85.4
click at [151, 235] on div "Your custom text goes here" at bounding box center [190, 232] width 94 height 10
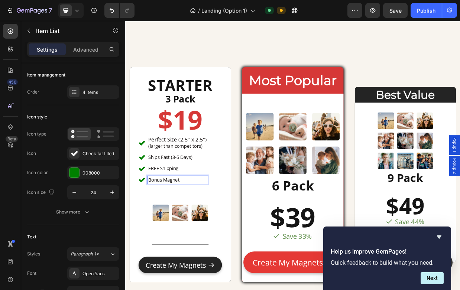
click at [222, 216] on p "FREE Shipping" at bounding box center [195, 217] width 78 height 8
click at [188, 234] on p "Bonus Magnet" at bounding box center [195, 232] width 78 height 8
click at [146, 232] on icon at bounding box center [147, 232] width 9 height 9
click at [155, 231] on div "Bonus Magnet" at bounding box center [195, 232] width 80 height 10
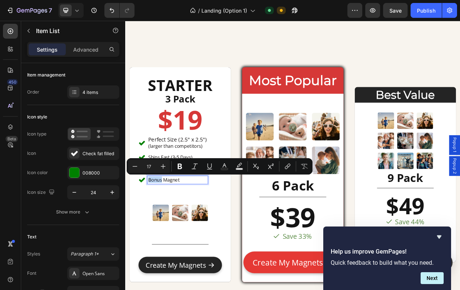
type input "19"
click at [175, 175] on span "Perfect Size (2.5" x 2.5")" at bounding box center [195, 179] width 78 height 10
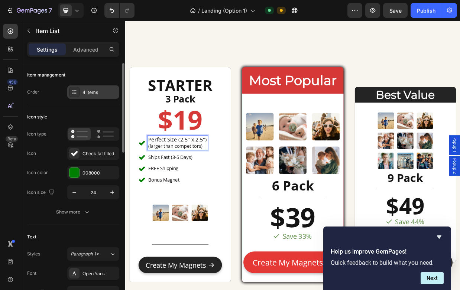
click at [89, 93] on div "4 items" at bounding box center [99, 92] width 35 height 7
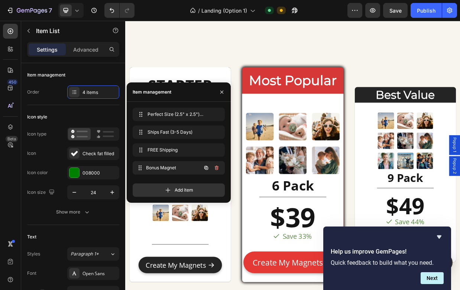
click at [173, 169] on span "Bonus Magnet" at bounding box center [173, 168] width 55 height 7
click at [173, 169] on span "Bonus Magnet" at bounding box center [168, 168] width 42 height 7
click at [138, 167] on icon at bounding box center [141, 168] width 6 height 6
click at [140, 168] on icon at bounding box center [140, 168] width 6 height 6
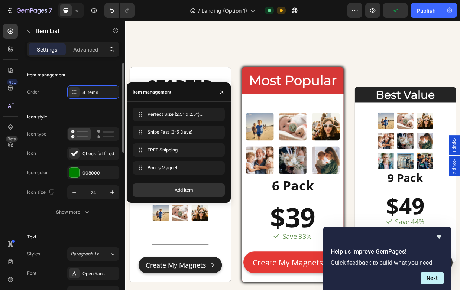
click at [86, 104] on div "Item management Order 4 items" at bounding box center [73, 84] width 92 height 42
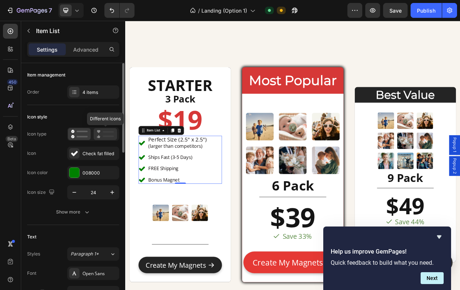
click at [109, 133] on icon at bounding box center [105, 134] width 17 height 9
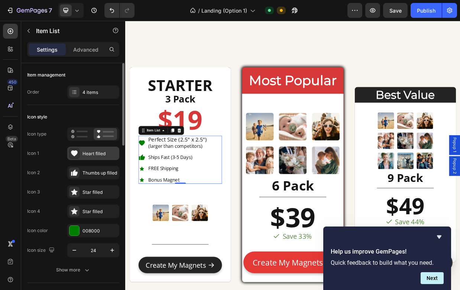
click at [98, 153] on div "Heart filled" at bounding box center [99, 153] width 35 height 7
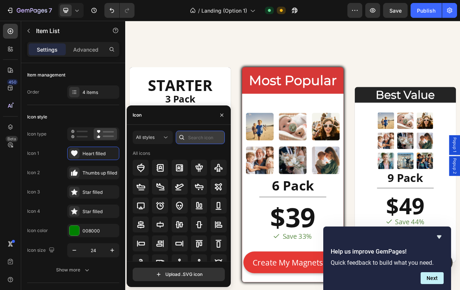
click at [195, 137] on input "text" at bounding box center [200, 137] width 49 height 13
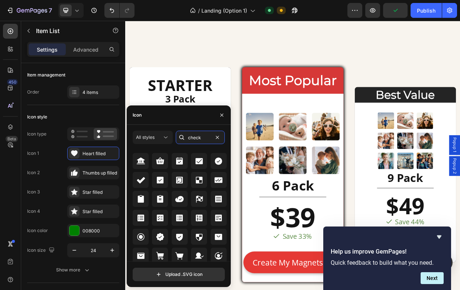
scroll to position [304, 0]
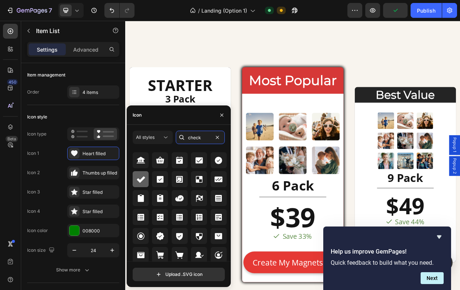
type input "check"
click at [140, 182] on icon at bounding box center [141, 179] width 8 height 6
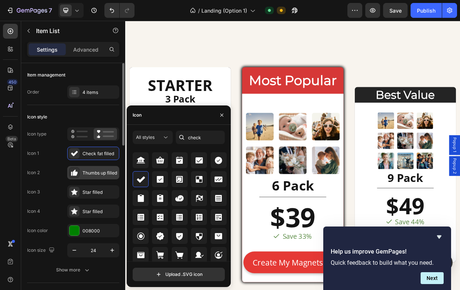
click at [100, 172] on div "Thumbs up filled" at bounding box center [99, 173] width 35 height 7
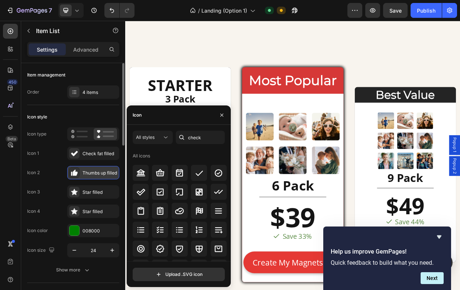
click at [87, 172] on div "Thumbs up filled" at bounding box center [99, 173] width 35 height 7
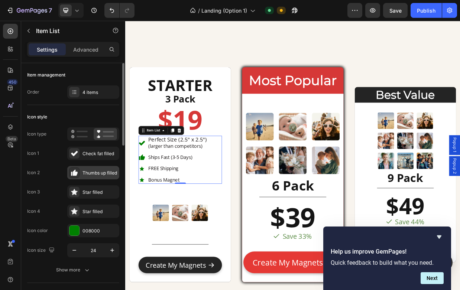
click at [102, 172] on div "Thumbs up filled" at bounding box center [99, 173] width 35 height 7
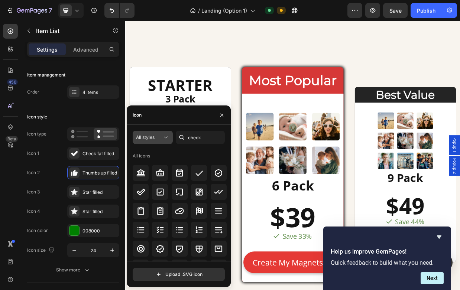
click at [167, 139] on icon at bounding box center [165, 137] width 7 height 7
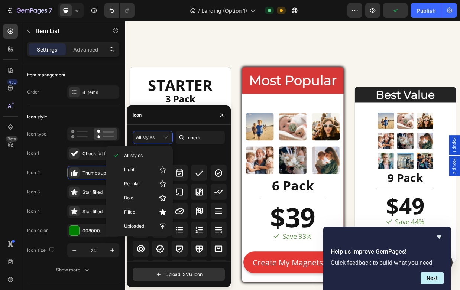
click at [189, 149] on div "All styles check All icons" at bounding box center [179, 196] width 92 height 131
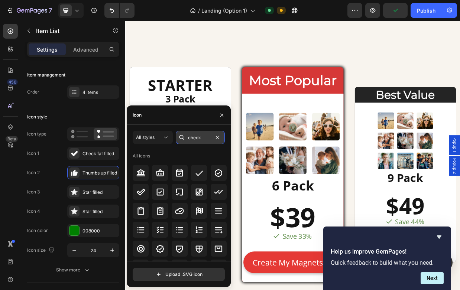
click at [207, 140] on input "check" at bounding box center [200, 137] width 49 height 13
click at [194, 152] on div "All icons" at bounding box center [180, 156] width 94 height 12
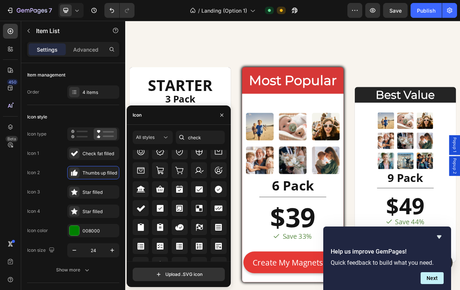
scroll to position [283, 0]
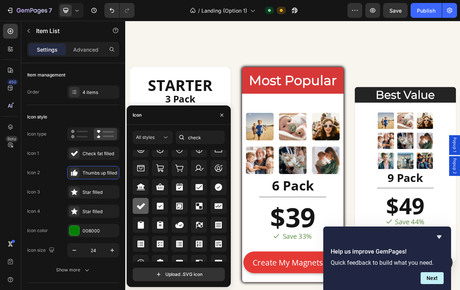
click at [140, 207] on icon at bounding box center [141, 206] width 8 height 6
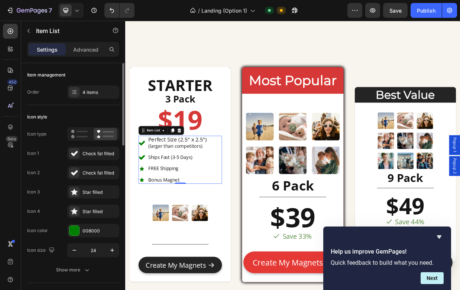
click at [39, 183] on div "Icon 1 Check fat filled Icon 2 Check fat filled Icon 3 Star filled Icon 4 Star …" at bounding box center [73, 182] width 92 height 71
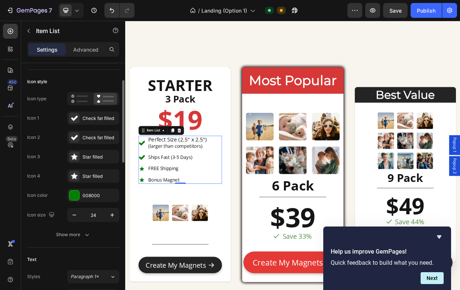
scroll to position [40, 0]
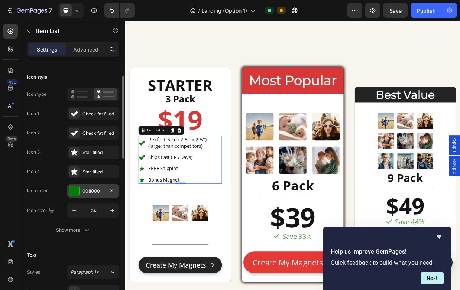
click at [90, 190] on div "008000" at bounding box center [93, 191] width 22 height 7
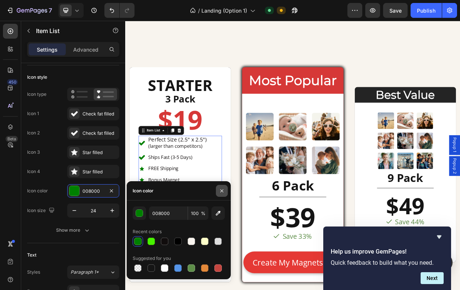
click at [223, 191] on icon "button" at bounding box center [222, 191] width 6 height 6
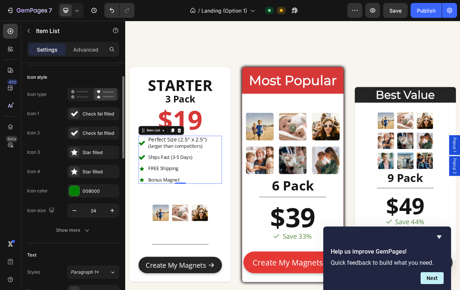
click at [52, 170] on div "Icon 4 Star filled" at bounding box center [73, 171] width 92 height 13
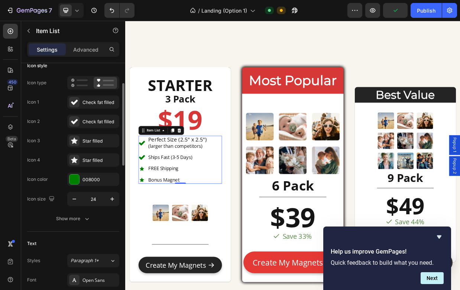
scroll to position [62, 0]
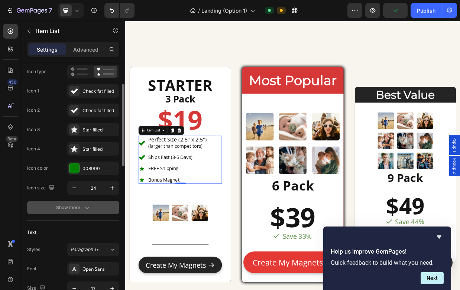
click at [66, 205] on div "Show more" at bounding box center [73, 207] width 35 height 7
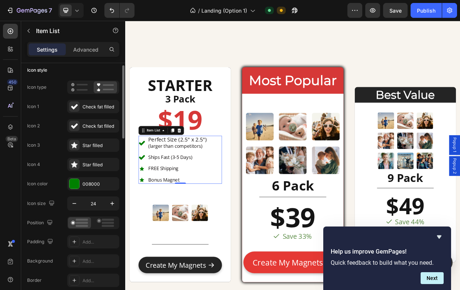
scroll to position [29, 0]
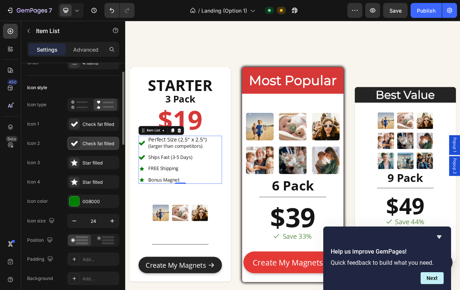
click at [79, 143] on div "Check fat filled" at bounding box center [93, 143] width 52 height 13
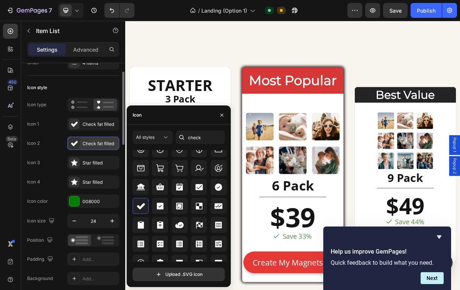
scroll to position [272, 0]
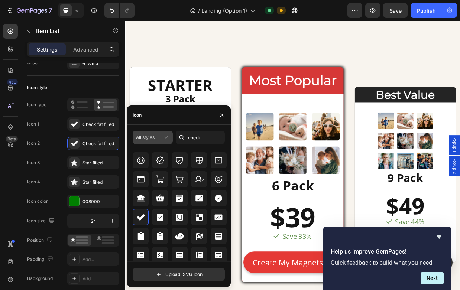
click at [162, 139] on icon at bounding box center [165, 137] width 7 height 7
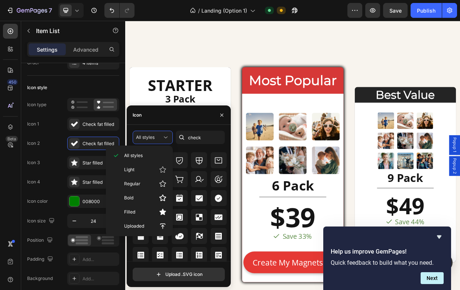
click at [168, 117] on div "Icon" at bounding box center [179, 114] width 104 height 19
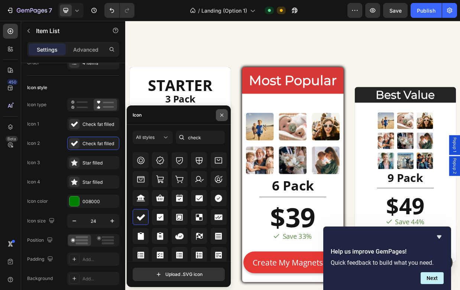
click at [221, 116] on icon "button" at bounding box center [221, 114] width 3 height 3
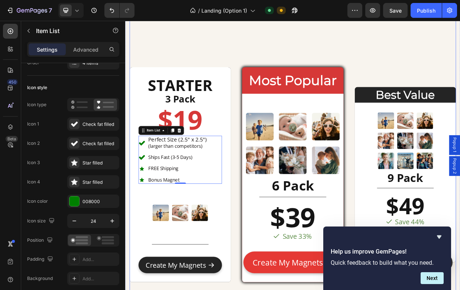
click at [265, 205] on div "STARTER Heading 3 Pack Heading $19 Heading Perfect Size (2.5" x 2.5") (larger t…" at bounding box center [198, 225] width 135 height 287
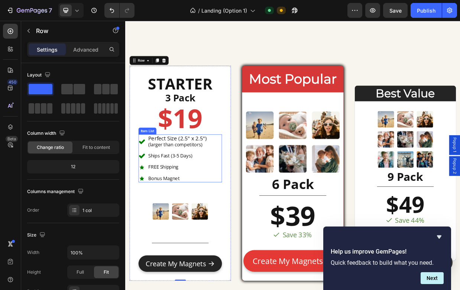
scroll to position [2428, 0]
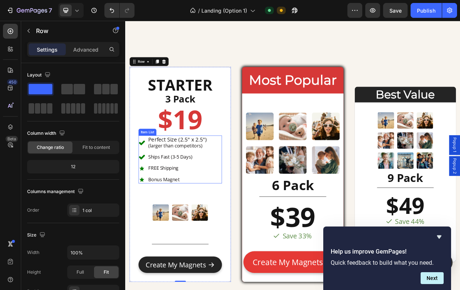
click at [236, 194] on div "Perfect Size (2.5" x 2.5") (larger than competitors) Ships Fast (3-5 Days) FREE…" at bounding box center [198, 205] width 111 height 64
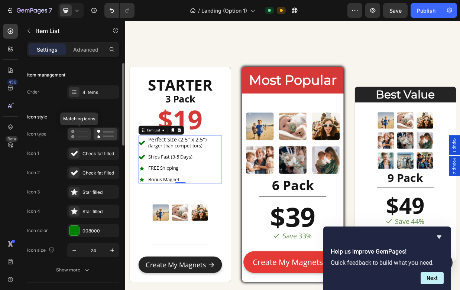
click at [75, 133] on icon at bounding box center [79, 134] width 17 height 9
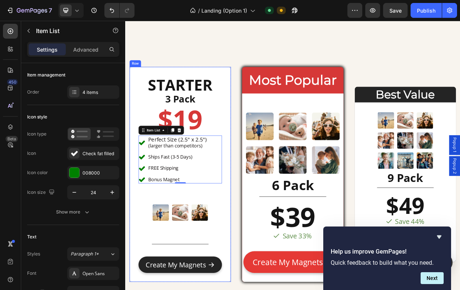
click at [258, 207] on div "STARTER Heading 3 Pack Heading $19 Heading Perfect Size (2.5" x 2.5") (larger t…" at bounding box center [198, 225] width 135 height 287
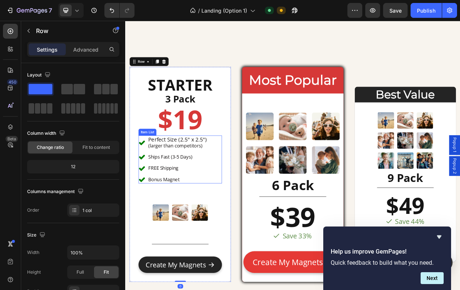
click at [222, 207] on div "Ships Fast (3-5 Days)" at bounding box center [195, 202] width 80 height 10
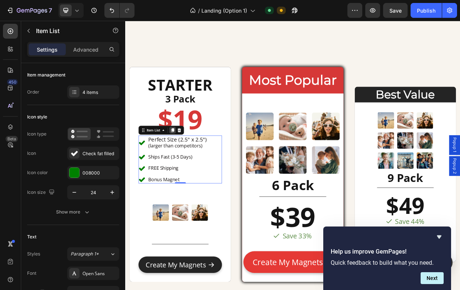
click at [186, 166] on icon at bounding box center [188, 166] width 6 height 6
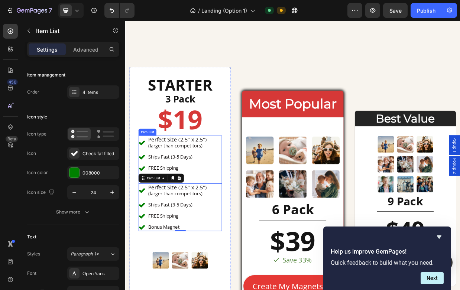
click at [247, 230] on div "Perfect Size (2.5" x 2.5") (larger than competitors) Ships Fast (3-5 Days) FREE…" at bounding box center [198, 205] width 111 height 64
click at [228, 275] on div "Perfect Size (2.5" x 2.5") (larger than competitors) Ships Fast (3-5 Days) FREE…" at bounding box center [189, 269] width 92 height 64
click at [202, 254] on p "(larger than competitors)" at bounding box center [195, 251] width 78 height 8
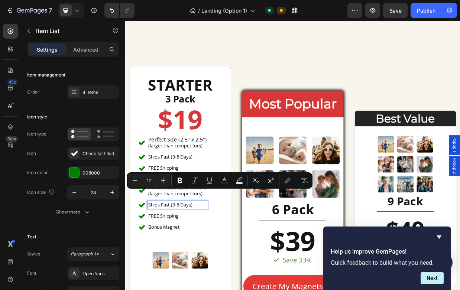
click at [226, 261] on div "Ships Fast (3-5 Days)" at bounding box center [195, 266] width 80 height 10
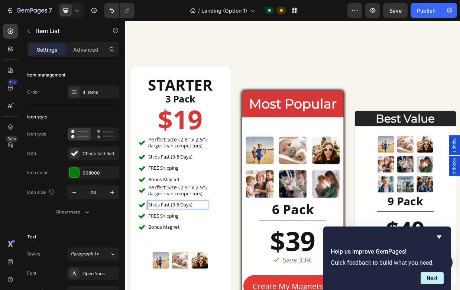
click at [241, 262] on div "Perfect Size (2.5" x 2.5") (larger than competitors) Ships Fast (3-5 Days) FREE…" at bounding box center [198, 269] width 111 height 64
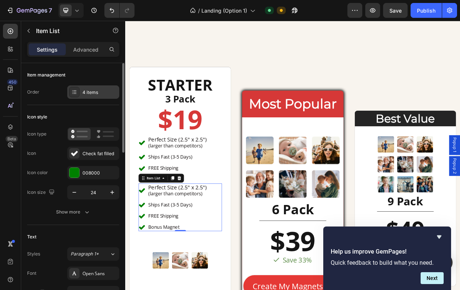
click at [74, 95] on div at bounding box center [74, 92] width 10 height 10
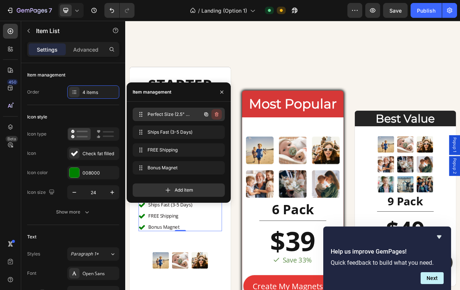
click at [216, 113] on icon "button" at bounding box center [217, 114] width 4 height 4
click at [217, 115] on div "Delete" at bounding box center [212, 114] width 14 height 7
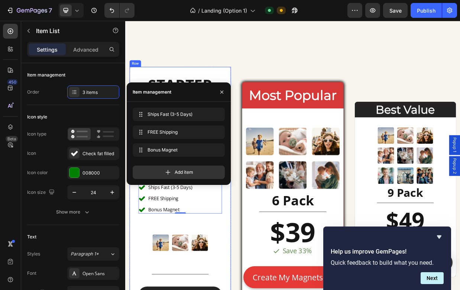
click at [254, 256] on div "STARTER Heading 3 Pack Heading $19 Heading Perfect Size (2.5" x 2.5") (larger t…" at bounding box center [198, 245] width 135 height 327
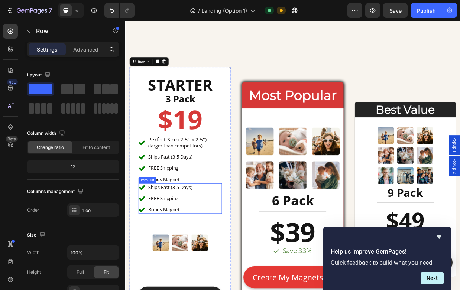
click at [227, 244] on div "Ships Fast (3-5 Days) FREE Shipping Bonus Magnet" at bounding box center [198, 257] width 111 height 40
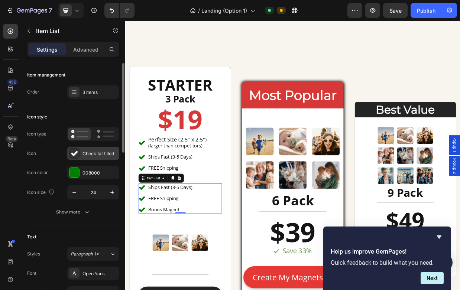
click at [74, 152] on icon at bounding box center [74, 153] width 7 height 7
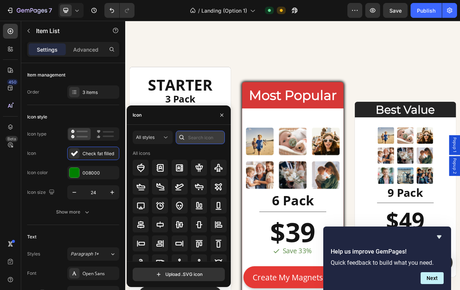
click at [191, 135] on input "text" at bounding box center [200, 137] width 49 height 13
type input "x"
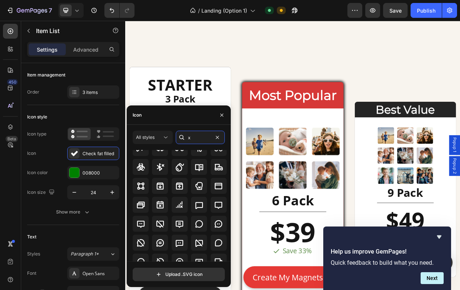
scroll to position [0, 0]
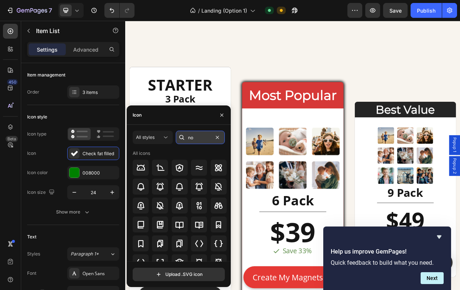
type input "n"
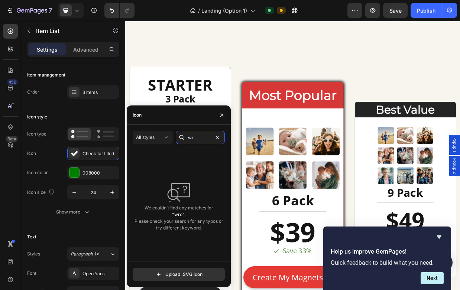
type input "w"
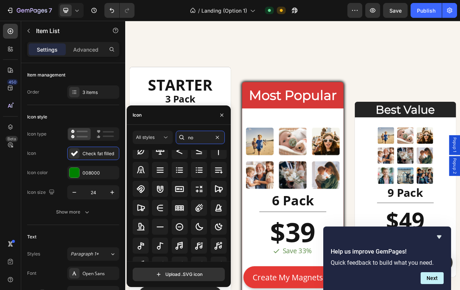
scroll to position [394, 0]
drag, startPoint x: 207, startPoint y: 140, endPoint x: 176, endPoint y: 134, distance: 30.6
click at [176, 134] on div "no" at bounding box center [200, 137] width 49 height 13
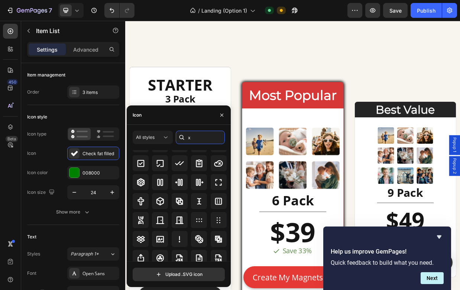
scroll to position [178, 0]
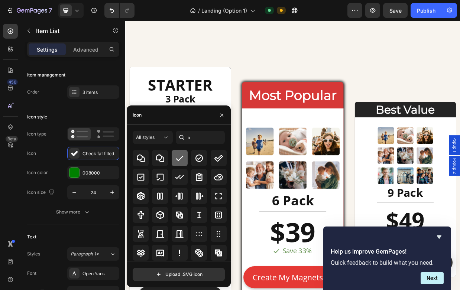
click at [178, 160] on icon at bounding box center [179, 158] width 7 height 5
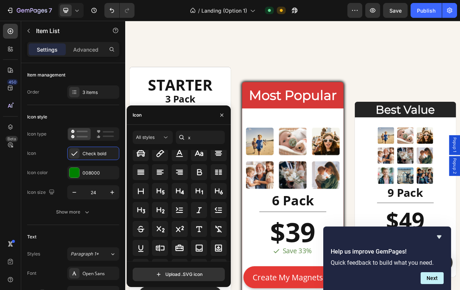
scroll to position [567, 0]
click at [155, 235] on div at bounding box center [160, 229] width 16 height 16
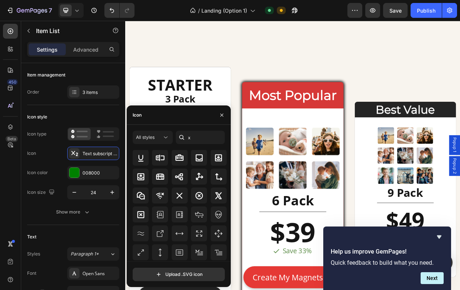
scroll to position [641, 0]
click at [216, 196] on icon at bounding box center [218, 195] width 6 height 7
click at [194, 139] on input "x" at bounding box center [200, 137] width 49 height 13
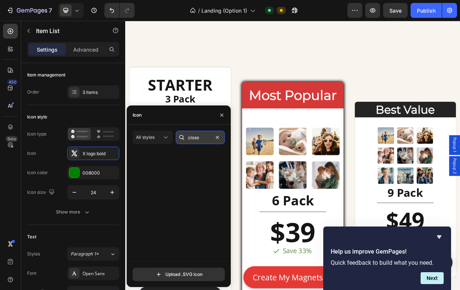
scroll to position [0, 0]
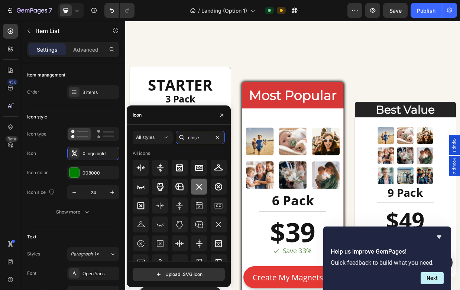
type input "close"
click at [195, 186] on icon at bounding box center [199, 186] width 9 height 9
click at [222, 112] on icon "button" at bounding box center [222, 115] width 6 height 6
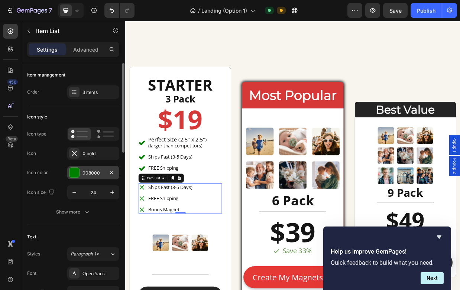
click at [78, 172] on div at bounding box center [74, 173] width 10 height 10
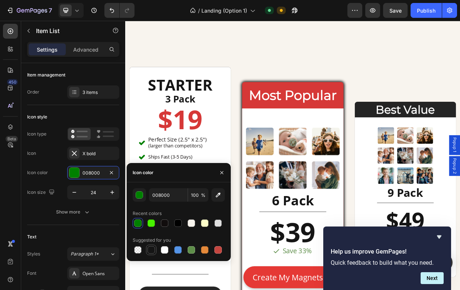
click at [152, 250] on div at bounding box center [150, 249] width 7 height 7
click at [140, 195] on div "button" at bounding box center [139, 195] width 7 height 7
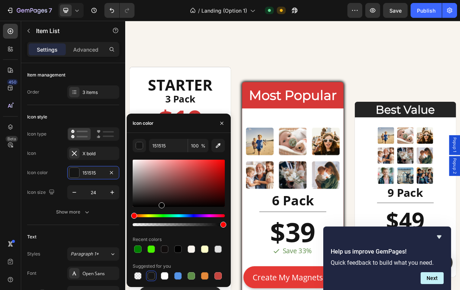
drag, startPoint x: 158, startPoint y: 197, endPoint x: 160, endPoint y: 211, distance: 13.9
click at [160, 211] on div at bounding box center [179, 192] width 92 height 69
click at [164, 205] on div at bounding box center [179, 183] width 92 height 47
type input "070505"
click at [133, 139] on button "button" at bounding box center [139, 145] width 13 height 13
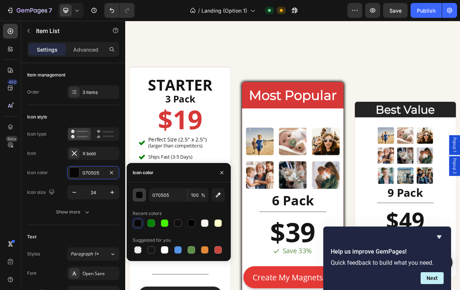
click at [140, 193] on div "button" at bounding box center [139, 195] width 7 height 7
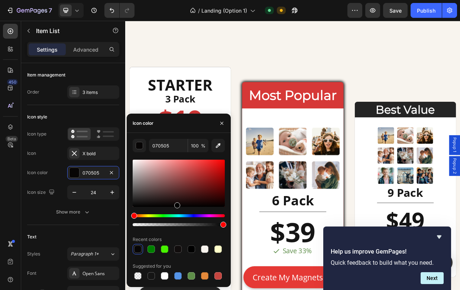
drag, startPoint x: 176, startPoint y: 201, endPoint x: 176, endPoint y: 211, distance: 10.4
click at [176, 211] on div at bounding box center [179, 192] width 92 height 69
click at [176, 205] on div at bounding box center [177, 205] width 6 height 6
click at [192, 247] on div at bounding box center [191, 249] width 7 height 7
click at [149, 246] on div at bounding box center [150, 249] width 7 height 7
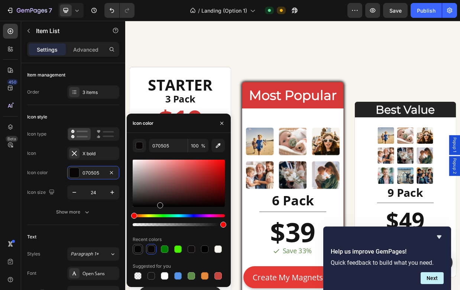
click at [137, 246] on div at bounding box center [137, 249] width 7 height 7
click at [200, 251] on div at bounding box center [204, 249] width 10 height 10
type input "000000"
click at [200, 145] on input "100" at bounding box center [198, 145] width 20 height 13
click at [222, 122] on icon "button" at bounding box center [222, 123] width 6 height 6
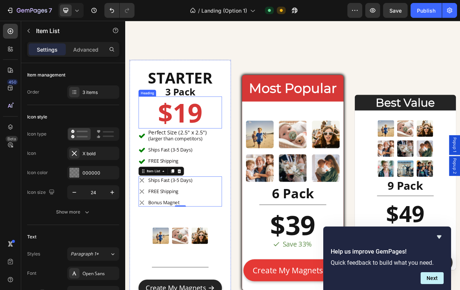
scroll to position [2442, 0]
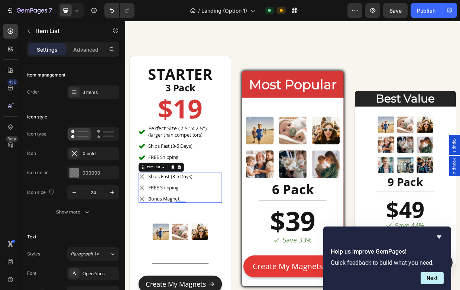
click at [148, 241] on icon at bounding box center [147, 242] width 9 height 9
click at [84, 173] on div "000000" at bounding box center [93, 173] width 22 height 7
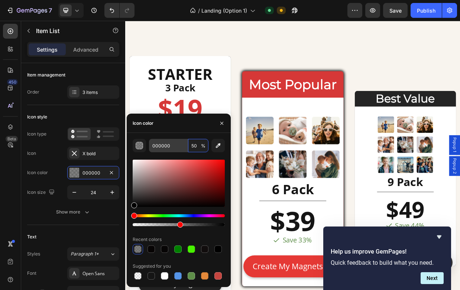
drag, startPoint x: 198, startPoint y: 146, endPoint x: 179, endPoint y: 145, distance: 18.6
click at [179, 145] on div "000000 50 %" at bounding box center [178, 145] width 59 height 13
type input "30"
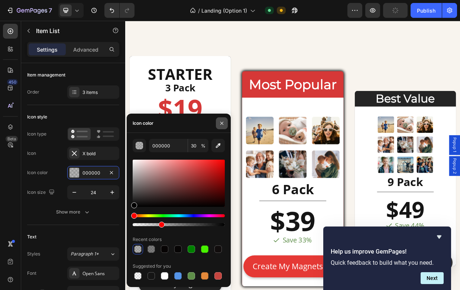
click at [221, 122] on icon "button" at bounding box center [222, 123] width 6 height 6
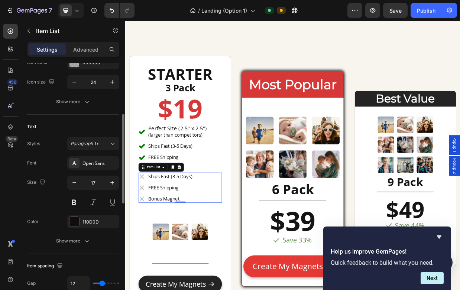
scroll to position [124, 0]
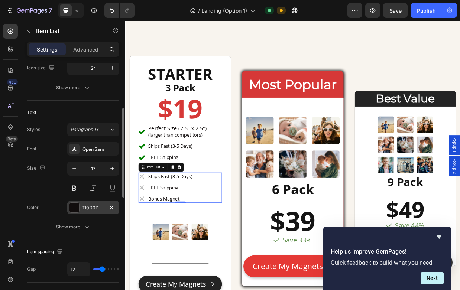
click at [77, 207] on div at bounding box center [74, 208] width 10 height 10
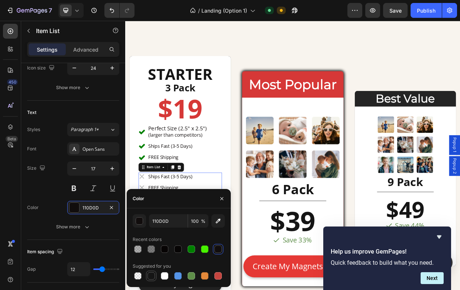
click at [152, 279] on div at bounding box center [150, 275] width 7 height 7
click at [168, 248] on div at bounding box center [164, 249] width 9 height 9
click at [177, 250] on div at bounding box center [177, 249] width 7 height 7
click at [217, 250] on div at bounding box center [217, 249] width 7 height 7
click at [163, 222] on input "110D0D" at bounding box center [168, 220] width 39 height 13
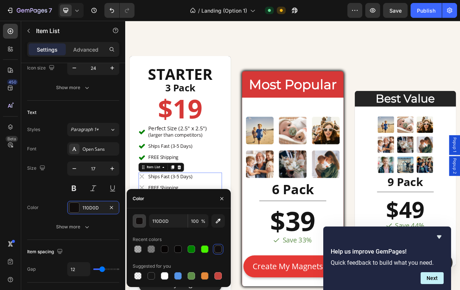
click at [139, 221] on div "button" at bounding box center [139, 221] width 7 height 7
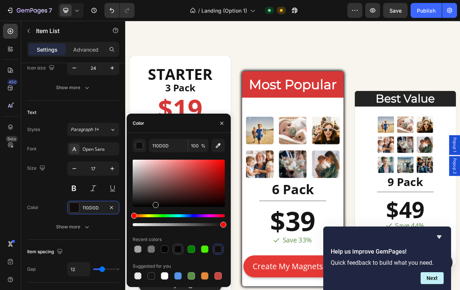
click at [176, 248] on div at bounding box center [177, 249] width 7 height 7
click at [169, 248] on div at bounding box center [164, 249] width 10 height 10
click at [150, 279] on div at bounding box center [150, 275] width 7 height 7
drag, startPoint x: 151, startPoint y: 192, endPoint x: 153, endPoint y: 216, distance: 23.8
click at [153, 216] on div at bounding box center [179, 192] width 92 height 69
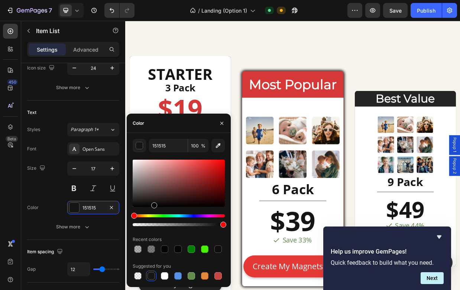
type input "000000"
click at [139, 248] on div at bounding box center [137, 249] width 7 height 7
click at [221, 123] on icon "button" at bounding box center [222, 123] width 6 height 6
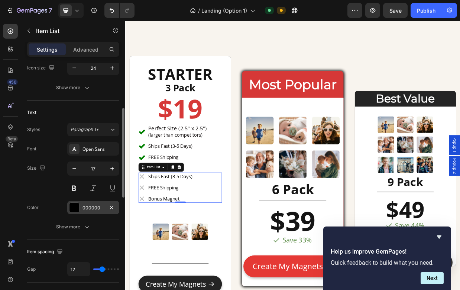
click at [97, 208] on div "000000" at bounding box center [93, 208] width 22 height 7
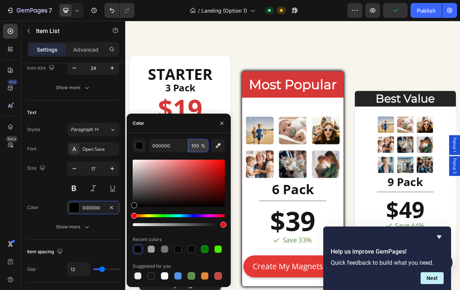
click at [197, 145] on input "100" at bounding box center [198, 145] width 20 height 13
type input "30"
click at [223, 120] on icon "button" at bounding box center [222, 123] width 6 height 6
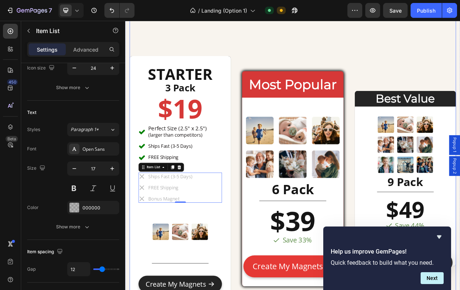
click at [273, 211] on div "STARTER Heading 3 Pack Heading $19 Heading Perfect Size (2.5" x 2.5") (larger t…" at bounding box center [348, 232] width 435 height 478
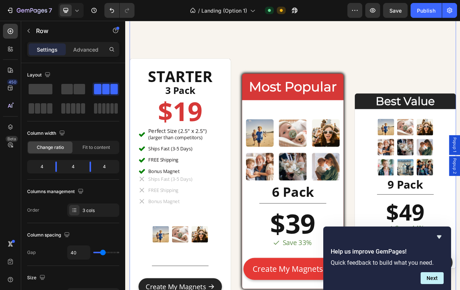
scroll to position [2440, 0]
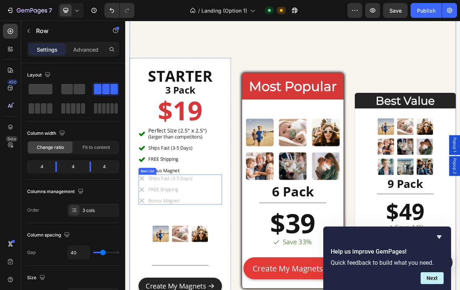
click at [211, 235] on div "Ships Fast (3-5 Days)" at bounding box center [185, 230] width 61 height 10
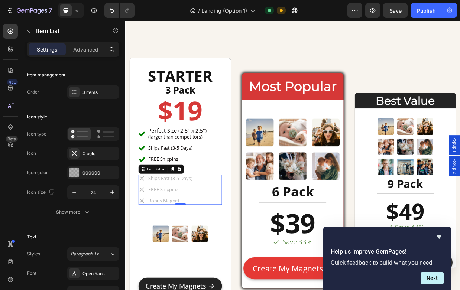
click at [246, 236] on div "Ships Fast (3-5 Days) FREE Shipping Bonus Magnet" at bounding box center [198, 245] width 111 height 40
click at [84, 48] on p "Advanced" at bounding box center [85, 50] width 25 height 8
type input "100%"
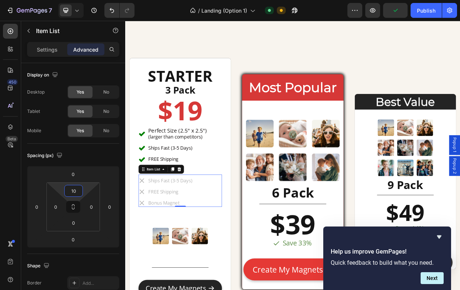
type input "12"
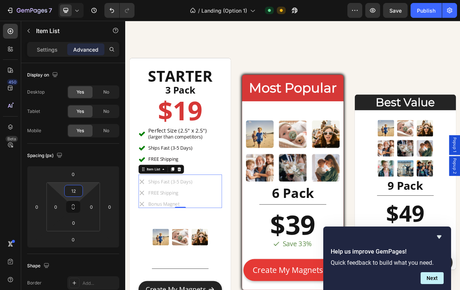
click at [85, 0] on html "7 Version history / Landing (Option 1) Default Need republishing Preview Save P…" at bounding box center [230, 0] width 460 height 0
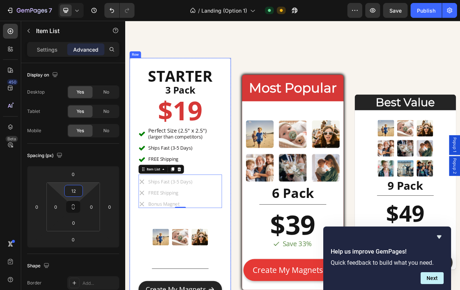
click at [265, 231] on div "STARTER Heading 3 Pack Heading $19 Heading Perfect Size (2.5" x 2.5") (larger t…" at bounding box center [198, 235] width 135 height 331
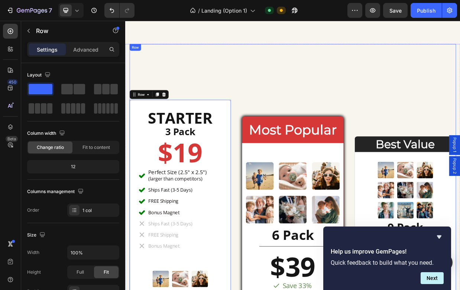
scroll to position [2417, 0]
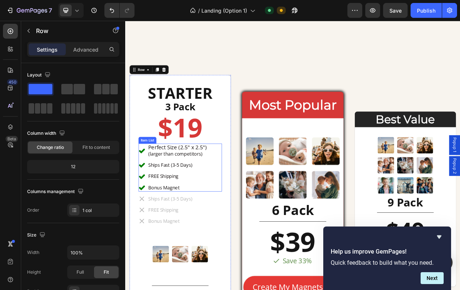
click at [202, 238] on div "Bonus Magnet" at bounding box center [195, 243] width 80 height 10
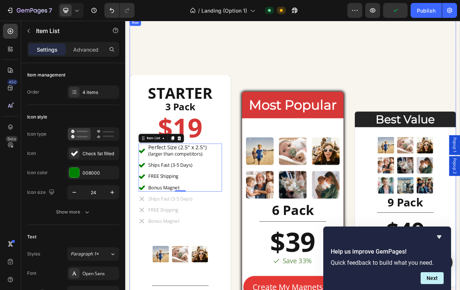
click at [334, 74] on div "STARTER Heading 3 Pack Heading $19 Heading Perfect Size (2.5" x 2.5") (larger t…" at bounding box center [348, 260] width 435 height 483
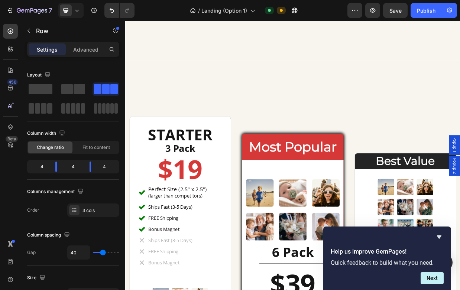
scroll to position [2436, 0]
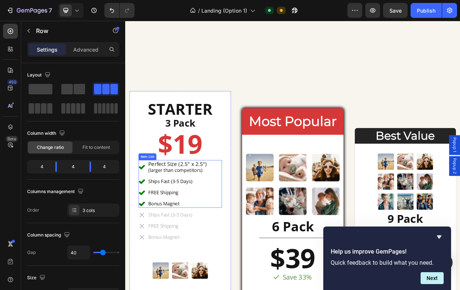
click at [233, 247] on div "FREE Shipping" at bounding box center [195, 249] width 80 height 10
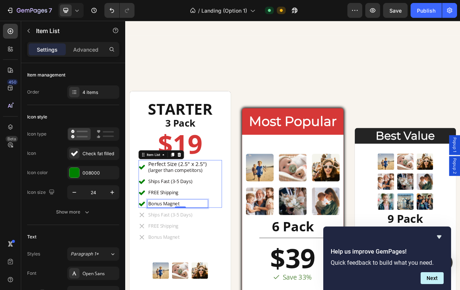
click at [231, 263] on p "Bonus Magnet" at bounding box center [195, 264] width 78 height 8
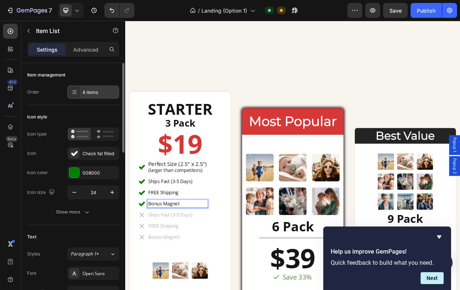
click at [73, 94] on icon at bounding box center [74, 92] width 6 height 6
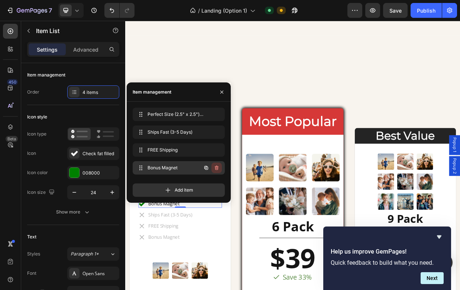
click at [220, 168] on button "button" at bounding box center [216, 168] width 10 height 10
click at [216, 169] on div "Delete" at bounding box center [212, 168] width 14 height 7
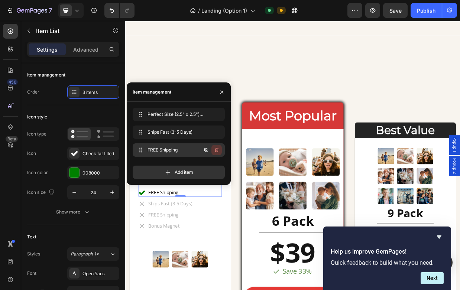
click at [218, 150] on icon "button" at bounding box center [217, 150] width 6 height 6
click at [214, 151] on div "Delete" at bounding box center [212, 150] width 14 height 7
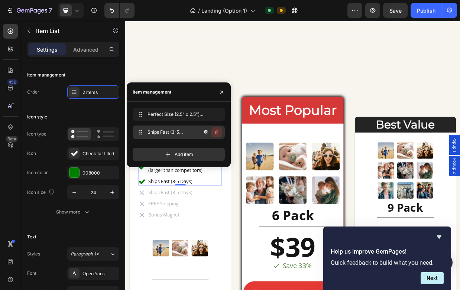
click at [217, 131] on icon "button" at bounding box center [217, 132] width 6 height 6
click at [208, 132] on div "Delete" at bounding box center [212, 132] width 14 height 7
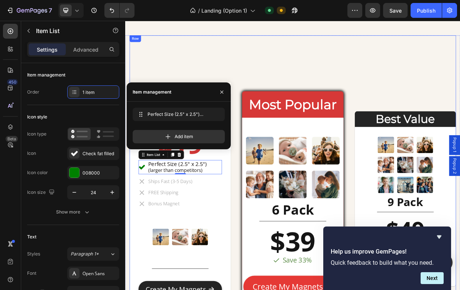
click at [275, 259] on div "STARTER Heading 3 Pack Heading $19 Heading Perfect Size (2.5" x 2.5") (larger t…" at bounding box center [348, 259] width 435 height 438
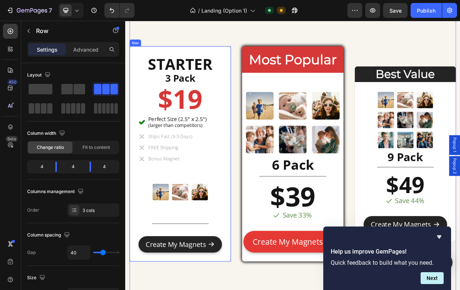
scroll to position [2496, 0]
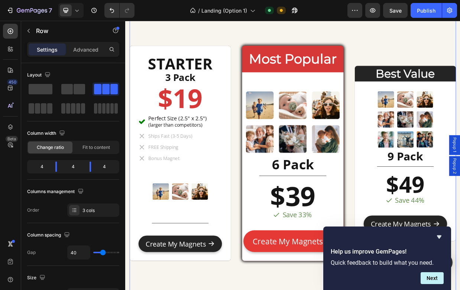
click at [277, 222] on div "STARTER Heading 3 Pack Heading $19 Heading Perfect Size (2.5" x 2.5") (larger t…" at bounding box center [348, 199] width 435 height 438
click at [354, 257] on strong "$39" at bounding box center [348, 254] width 60 height 48
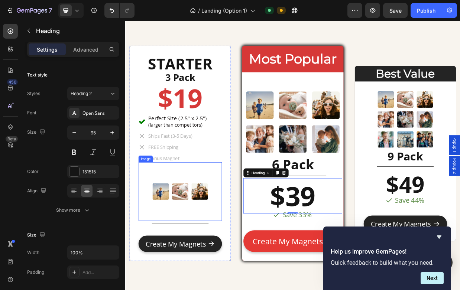
click at [238, 234] on div at bounding box center [198, 248] width 111 height 78
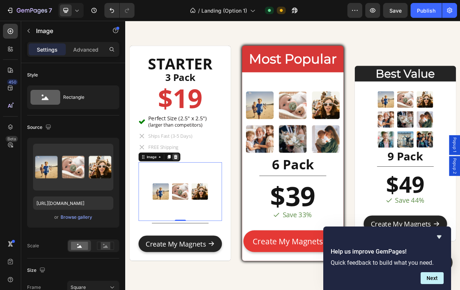
click at [192, 202] on icon at bounding box center [192, 202] width 6 height 6
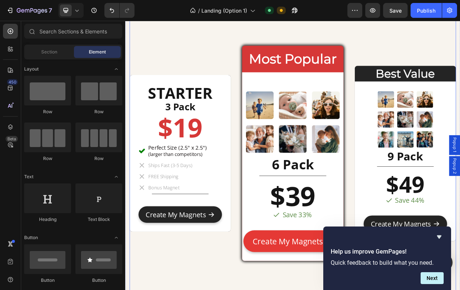
click at [272, 258] on div "STARTER Heading 3 Pack Heading $19 Heading Perfect Size (2.5" x 2.5") (larger t…" at bounding box center [348, 199] width 435 height 438
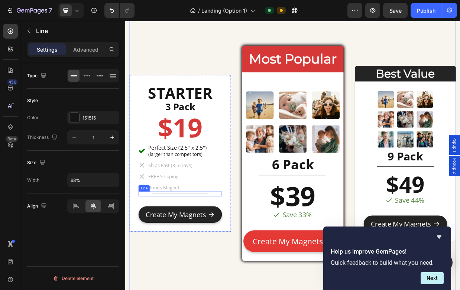
click at [223, 251] on div "Title Line" at bounding box center [198, 251] width 111 height 6
click at [185, 241] on icon at bounding box center [188, 241] width 6 height 6
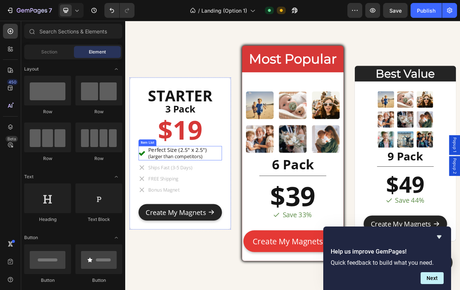
click at [202, 194] on span "Perfect Size (2.5" x 2.5")" at bounding box center [195, 193] width 78 height 10
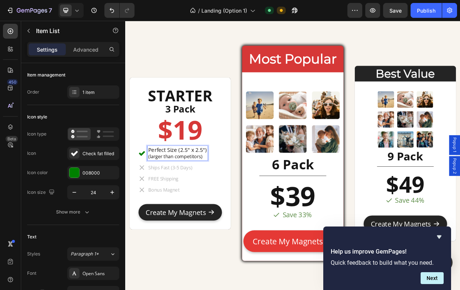
click at [224, 195] on span "Perfect Size (2.5" x 2.5")" at bounding box center [195, 193] width 78 height 10
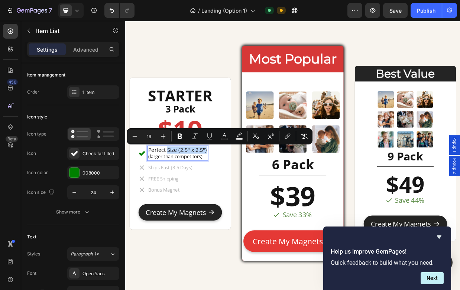
drag, startPoint x: 181, startPoint y: 191, endPoint x: 243, endPoint y: 194, distance: 62.5
click at [243, 194] on div "Perfect Size (2.5" x 2.5") (larger than competitors)" at bounding box center [198, 197] width 111 height 19
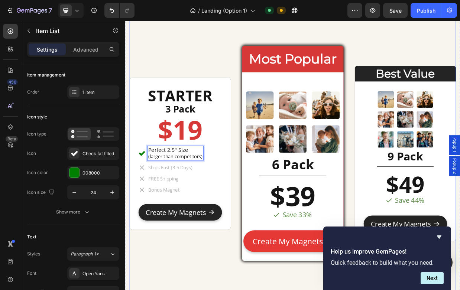
click at [273, 204] on div "STARTER Heading 3 Pack Heading $19 Heading Perfect 2.5" Size (larger than compe…" at bounding box center [348, 199] width 435 height 438
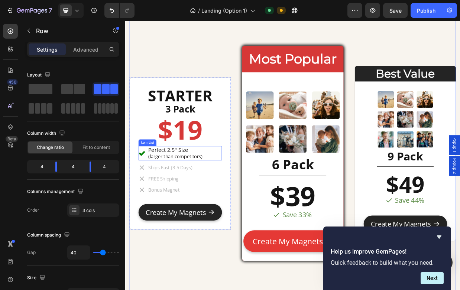
click at [146, 190] on div "Perfect 2.5" Size (larger than competitors)" at bounding box center [186, 197] width 86 height 19
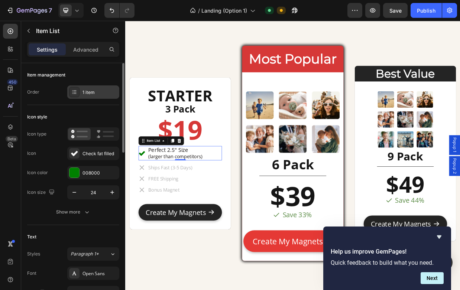
click at [100, 87] on div "1 item" at bounding box center [93, 91] width 52 height 13
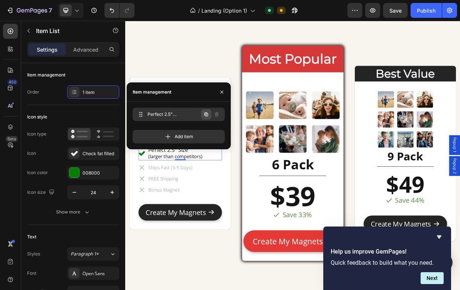
click at [207, 116] on icon "button" at bounding box center [206, 114] width 6 height 6
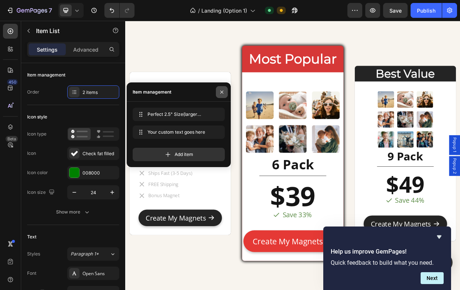
click at [220, 91] on icon "button" at bounding box center [222, 92] width 6 height 6
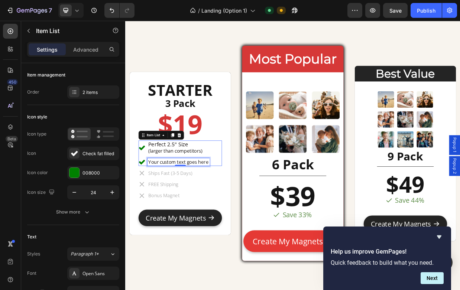
click at [216, 208] on div "Your custom text goes here" at bounding box center [196, 209] width 82 height 10
click at [216, 208] on p "Your custom text goes here" at bounding box center [196, 209] width 80 height 8
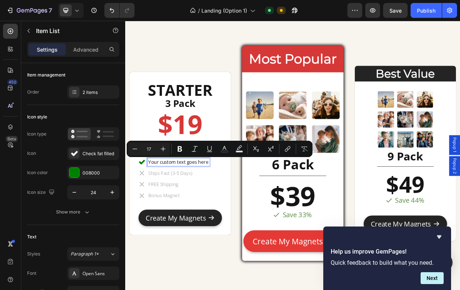
click at [231, 209] on p "Your custom text goes here" at bounding box center [196, 209] width 80 height 8
drag, startPoint x: 235, startPoint y: 209, endPoint x: 155, endPoint y: 204, distance: 80.7
click at [155, 204] on div "Your custom text goes here" at bounding box center [196, 209] width 82 height 10
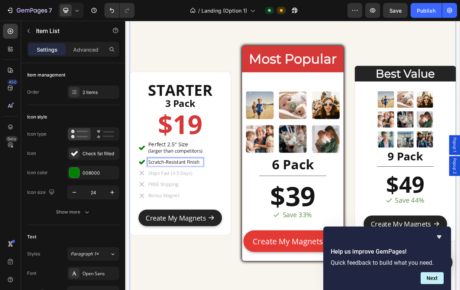
click at [276, 214] on div "STARTER Heading 3 Pack Heading $19 Heading Perfect 2.5" Size (larger than compe…" at bounding box center [348, 199] width 435 height 438
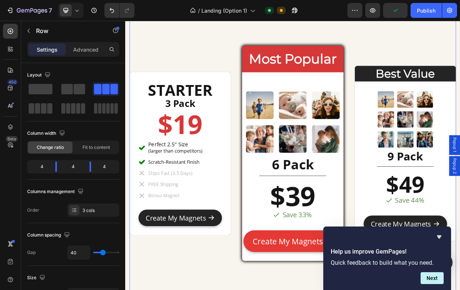
click at [273, 144] on div "STARTER Heading 3 Pack Heading $19 Heading Perfect 2.5" Size (larger than compe…" at bounding box center [348, 199] width 435 height 438
click at [274, 132] on div "STARTER Heading 3 Pack Heading $19 Heading Perfect 2.5" Size (larger than compe…" at bounding box center [348, 199] width 435 height 438
click at [272, 111] on div "STARTER Heading 3 Pack Heading $19 Heading Perfect 2.5" Size (larger than compe…" at bounding box center [348, 199] width 435 height 438
click at [382, 55] on div "Most Popular Heading" at bounding box center [347, 71] width 135 height 35
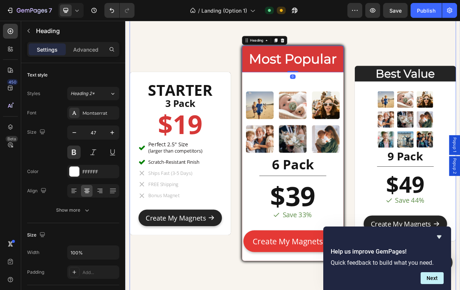
click at [367, 44] on div "STARTER Heading 3 Pack Heading $19 Heading Perfect 2.5" Size (larger than compe…" at bounding box center [348, 199] width 435 height 438
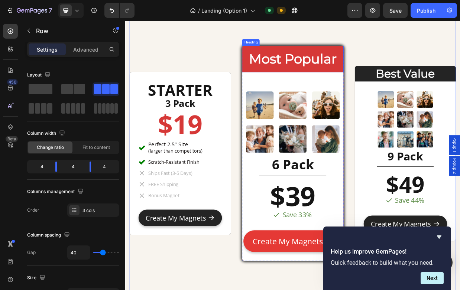
click at [302, 60] on h2 "Most Popular" at bounding box center [347, 71] width 135 height 24
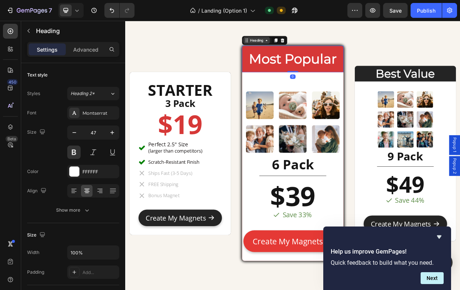
click at [294, 45] on div "Heading" at bounding box center [300, 46] width 20 height 7
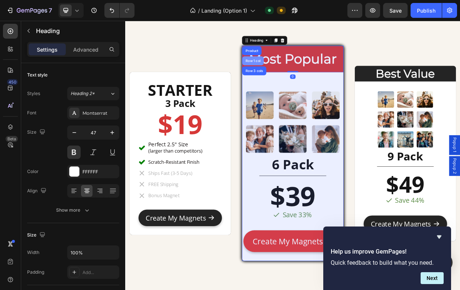
click at [294, 74] on div "Row 1 col" at bounding box center [295, 74] width 23 height 4
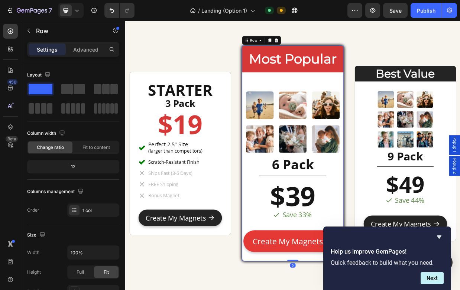
click at [331, 47] on div "Row" at bounding box center [306, 47] width 52 height 12
click at [328, 48] on icon at bounding box center [326, 46] width 5 height 5
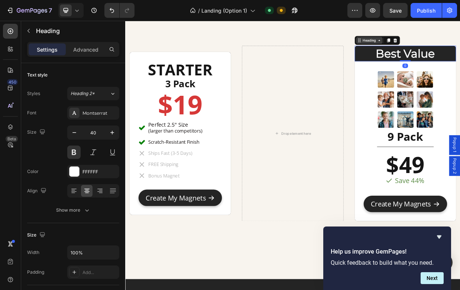
click at [459, 46] on icon at bounding box center [463, 47] width 6 height 6
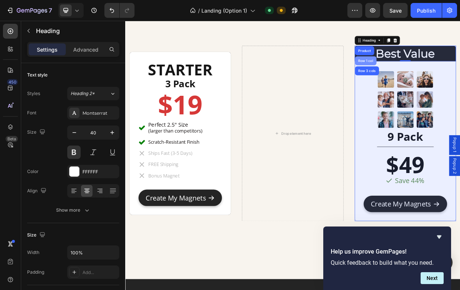
click at [451, 76] on div "Row 1 col" at bounding box center [445, 74] width 23 height 4
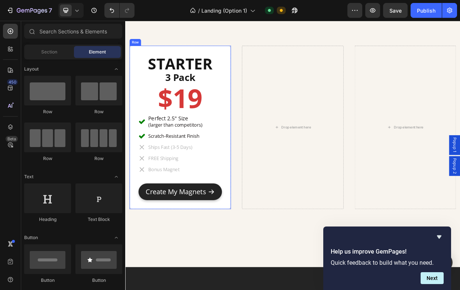
click at [255, 62] on div "STARTER Heading 3 Pack Heading $19 Heading Perfect 2.5" Size (larger than compe…" at bounding box center [198, 162] width 135 height 217
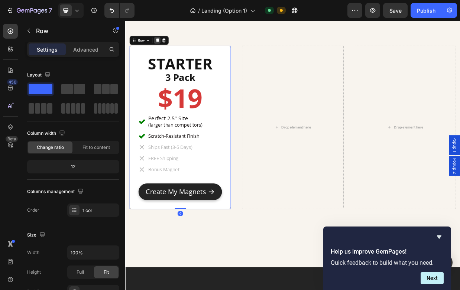
click at [167, 46] on icon at bounding box center [168, 47] width 4 height 5
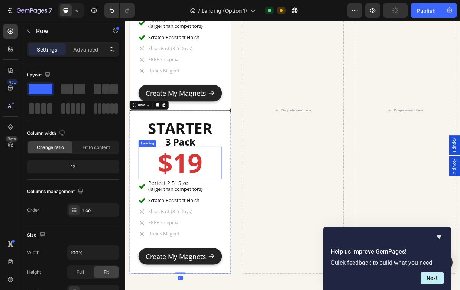
scroll to position [2575, 0]
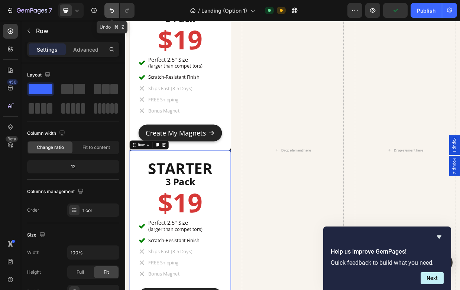
click at [116, 10] on button "Undo/Redo" at bounding box center [111, 10] width 15 height 15
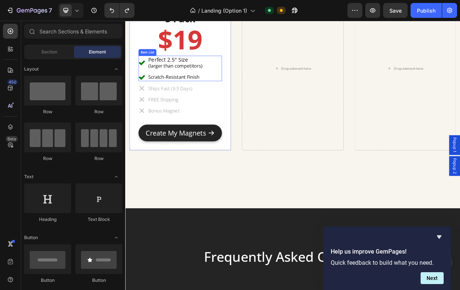
scroll to position [2493, 0]
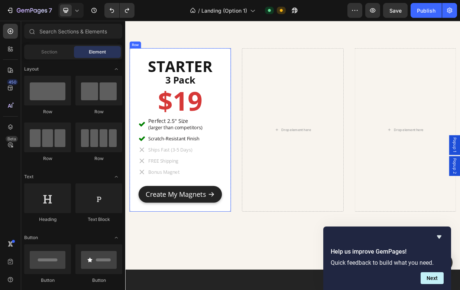
click at [261, 84] on div "STARTER Heading 3 Pack Heading $19 Heading Perfect 2.5" Size (larger than compe…" at bounding box center [198, 165] width 135 height 217
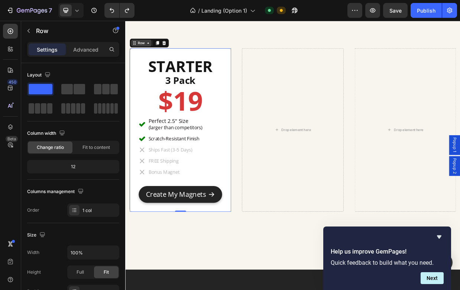
click at [147, 50] on div "Row" at bounding box center [146, 50] width 12 height 7
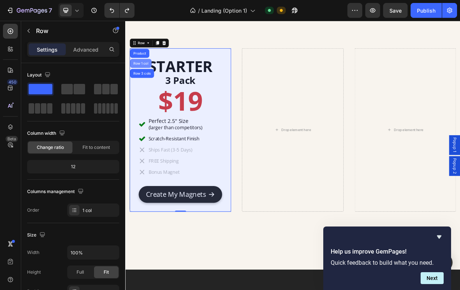
click at [148, 74] on div "Row 1 col" at bounding box center [145, 77] width 29 height 12
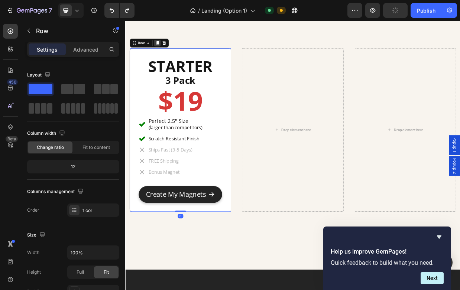
click at [167, 49] on icon at bounding box center [168, 50] width 4 height 5
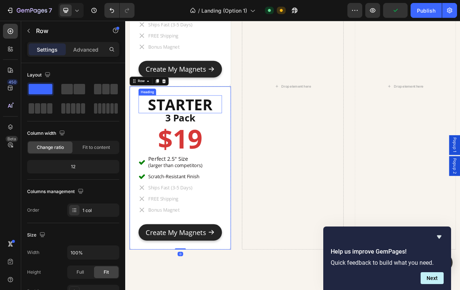
scroll to position [2650, 0]
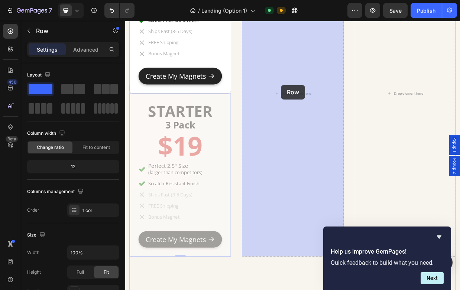
drag, startPoint x: 140, startPoint y: 109, endPoint x: 332, endPoint y: 106, distance: 192.4
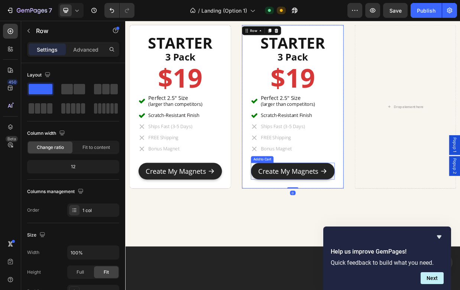
scroll to position [2502, 0]
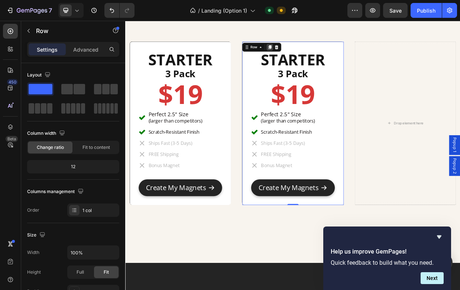
click at [318, 54] on icon at bounding box center [317, 55] width 4 height 5
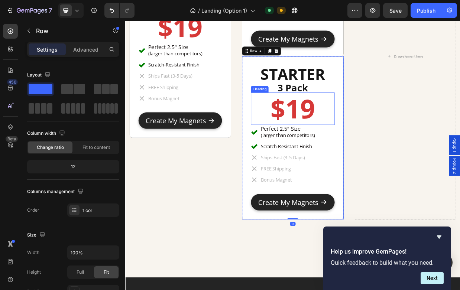
scroll to position [2668, 0]
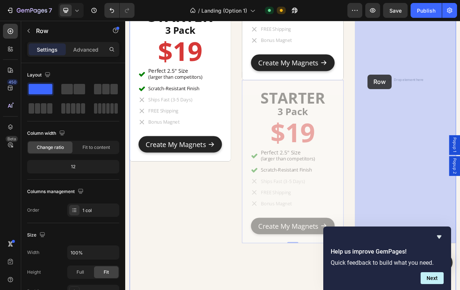
drag, startPoint x: 286, startPoint y: 92, endPoint x: 447, endPoint y: 92, distance: 161.2
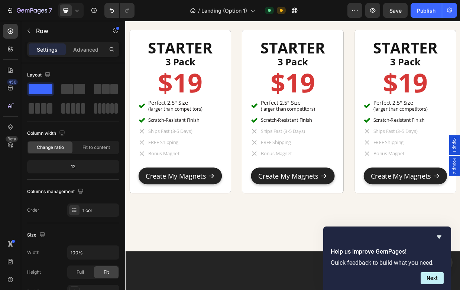
scroll to position [2523, 0]
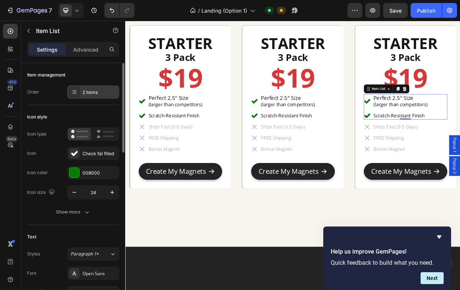
click at [86, 91] on div "2 items" at bounding box center [99, 92] width 35 height 7
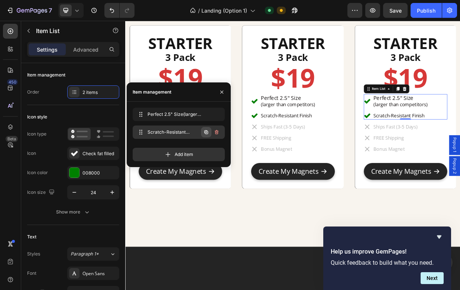
click at [207, 131] on icon "button" at bounding box center [206, 132] width 6 height 6
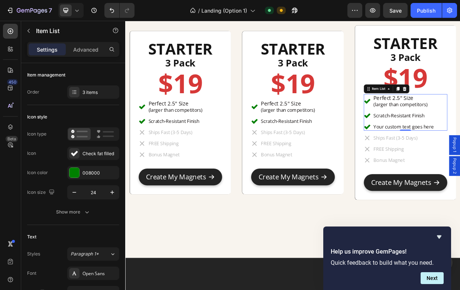
drag, startPoint x: 535, startPoint y: 163, endPoint x: 456, endPoint y: 159, distance: 79.2
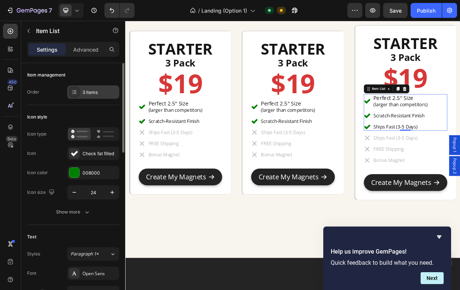
click at [82, 92] on div "3 items" at bounding box center [93, 91] width 52 height 13
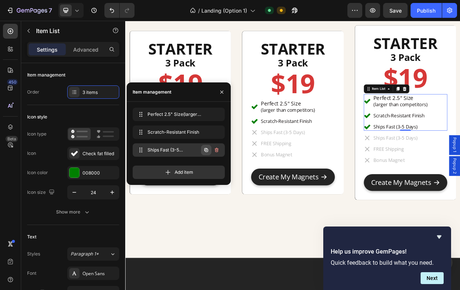
click at [204, 147] on icon "button" at bounding box center [206, 150] width 6 height 6
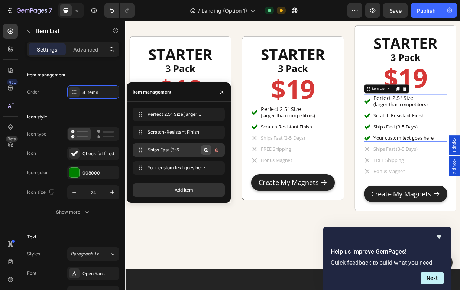
click at [206, 149] on icon "button" at bounding box center [206, 150] width 6 height 6
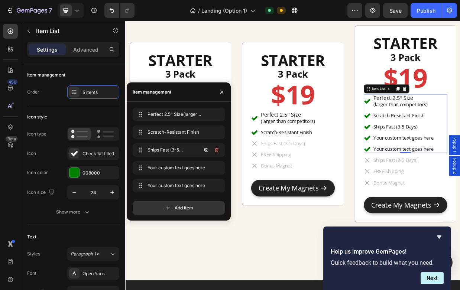
click at [206, 149] on icon "button" at bounding box center [206, 150] width 6 height 6
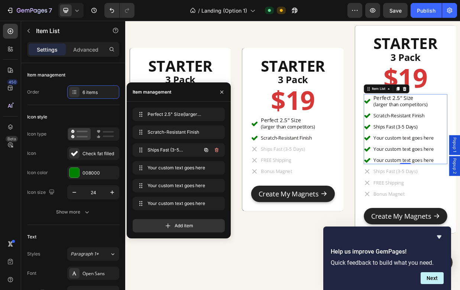
click at [206, 149] on icon "button" at bounding box center [206, 150] width 6 height 6
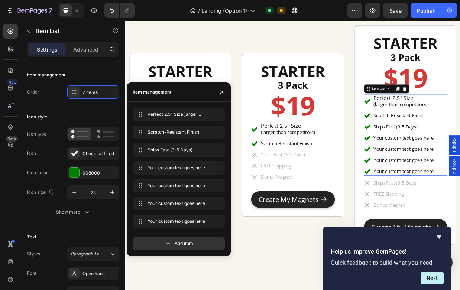
scroll to position [2517, 0]
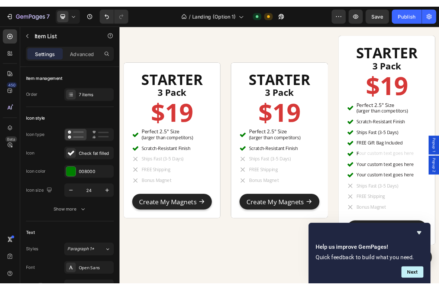
scroll to position [2513, 0]
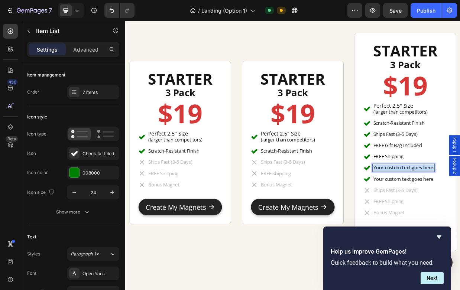
drag, startPoint x: 534, startPoint y: 219, endPoint x: 452, endPoint y: 218, distance: 82.8
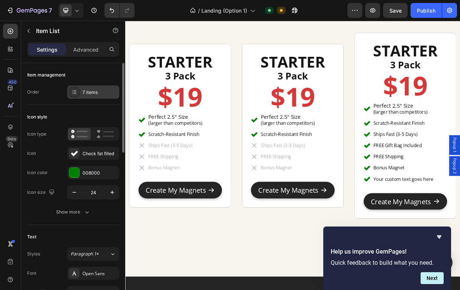
click at [95, 97] on div "7 items" at bounding box center [93, 91] width 52 height 13
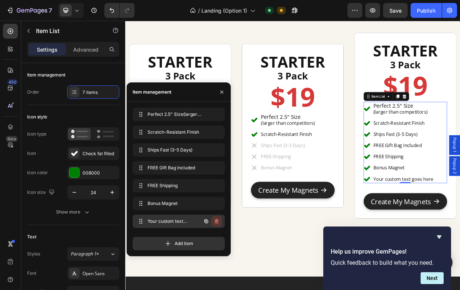
click at [216, 221] on icon "button" at bounding box center [216, 222] width 0 height 2
click at [214, 220] on div "Delete" at bounding box center [212, 221] width 14 height 7
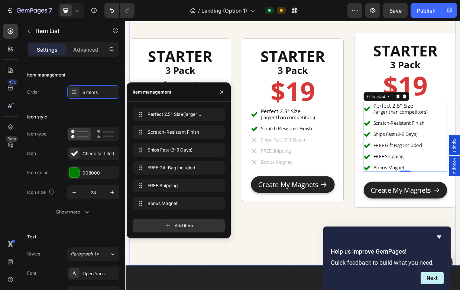
click at [341, 290] on div "STARTER Heading 3 Pack Heading $19 Heading Perfect 2.5" Size (larger than compe…" at bounding box center [348, 154] width 435 height 384
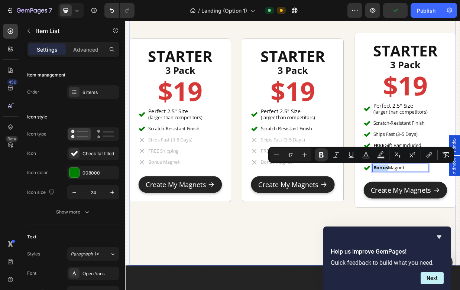
click at [449, 281] on div "STARTER Heading 3 Pack Heading $19 Heading Perfect 2.5" Size (larger than compe…" at bounding box center [348, 154] width 435 height 384
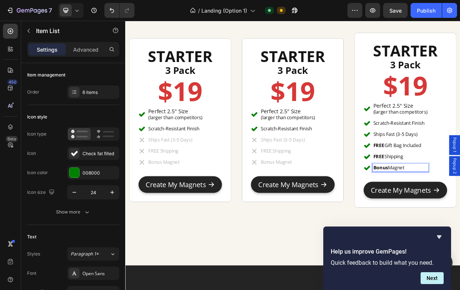
click at [431, 274] on div "STARTER Heading 3 Pack Heading $19 Heading Perfect 2.5" Size (larger than compe…" at bounding box center [348, 154] width 435 height 384
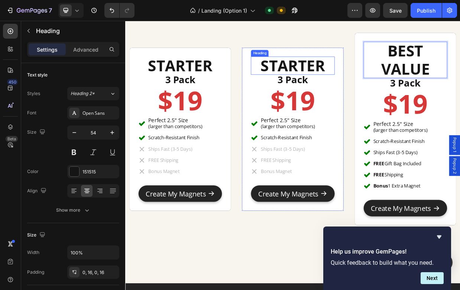
click at [351, 75] on strong "STARTER" at bounding box center [348, 79] width 86 height 27
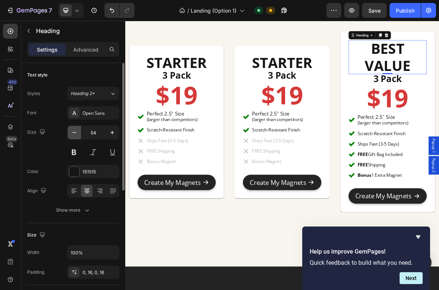
click at [80, 137] on button "button" at bounding box center [74, 132] width 13 height 13
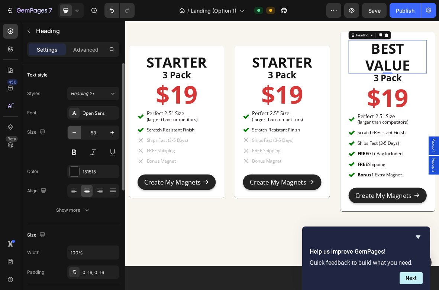
click at [80, 137] on button "button" at bounding box center [74, 132] width 13 height 13
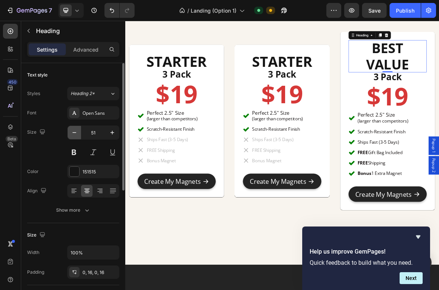
click at [80, 137] on button "button" at bounding box center [74, 132] width 13 height 13
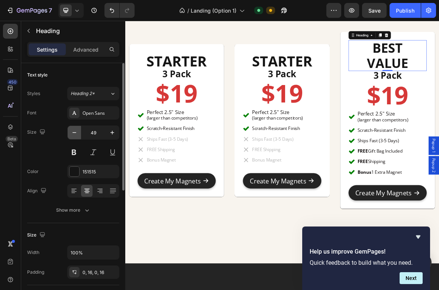
click at [80, 137] on button "button" at bounding box center [74, 132] width 13 height 13
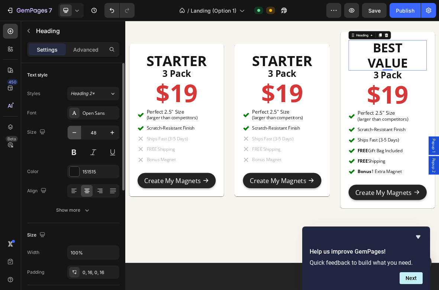
click at [80, 137] on button "button" at bounding box center [74, 132] width 13 height 13
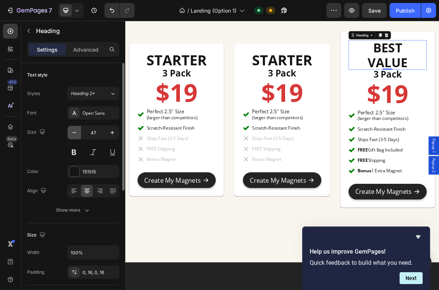
click at [80, 137] on button "button" at bounding box center [74, 132] width 13 height 13
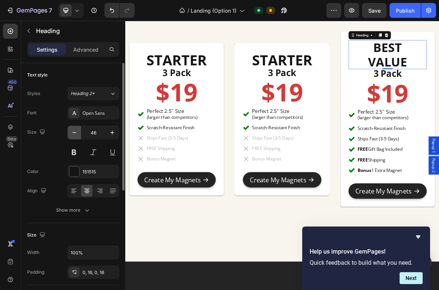
click at [80, 137] on button "button" at bounding box center [74, 132] width 13 height 13
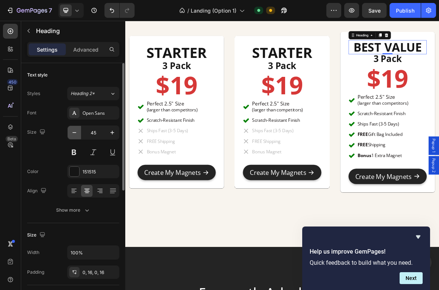
click at [80, 137] on button "button" at bounding box center [74, 132] width 13 height 13
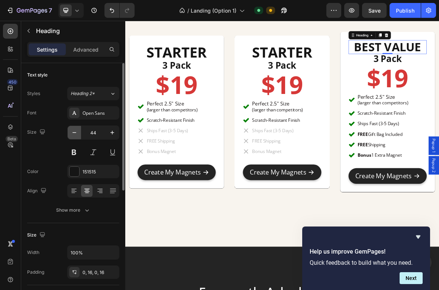
click at [80, 137] on button "button" at bounding box center [74, 132] width 13 height 13
type input "43"
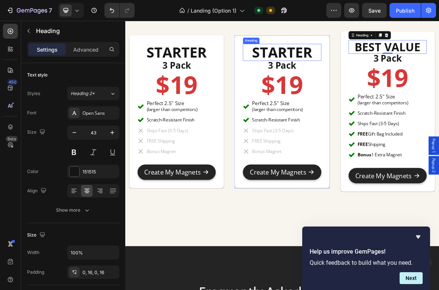
click at [343, 60] on strong "STARTER" at bounding box center [348, 65] width 86 height 27
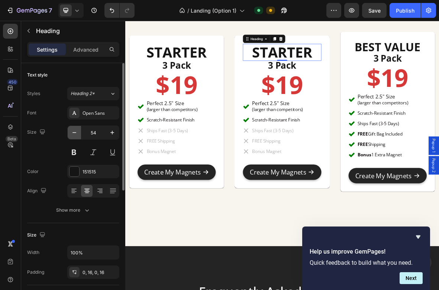
click at [73, 134] on icon "button" at bounding box center [74, 132] width 7 height 7
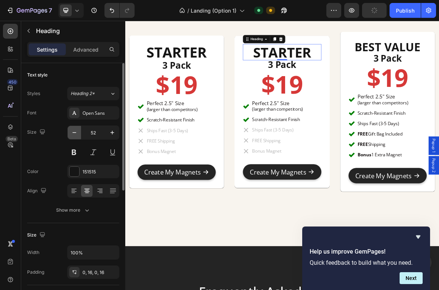
click at [73, 134] on icon "button" at bounding box center [74, 132] width 7 height 7
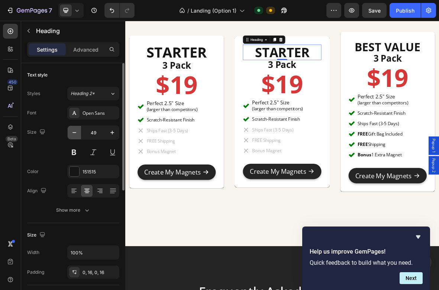
click at [73, 134] on icon "button" at bounding box center [74, 132] width 7 height 7
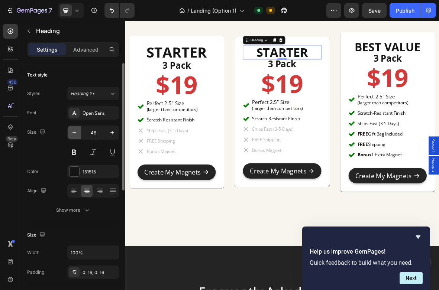
click at [73, 134] on icon "button" at bounding box center [74, 132] width 7 height 7
type input "44"
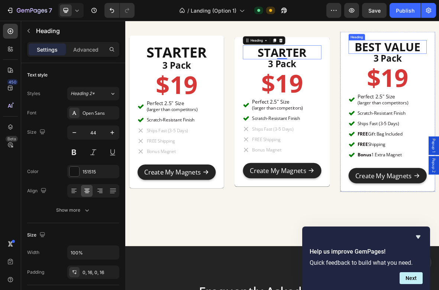
click at [334, 67] on strong "STARTER" at bounding box center [347, 66] width 69 height 22
click at [74, 133] on icon "button" at bounding box center [74, 132] width 4 height 1
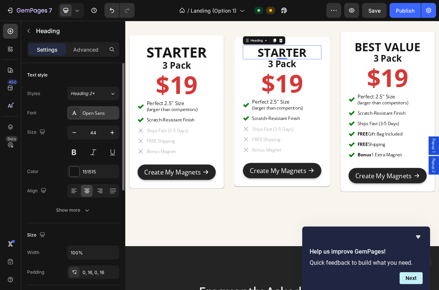
type input "43"
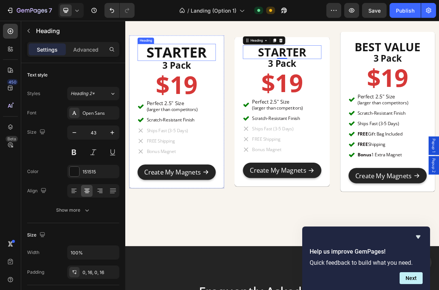
click at [214, 64] on strong "STARTER" at bounding box center [198, 65] width 86 height 27
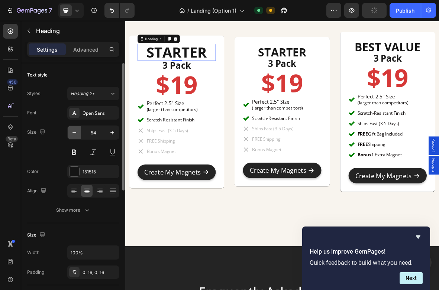
click at [77, 129] on icon "button" at bounding box center [74, 132] width 7 height 7
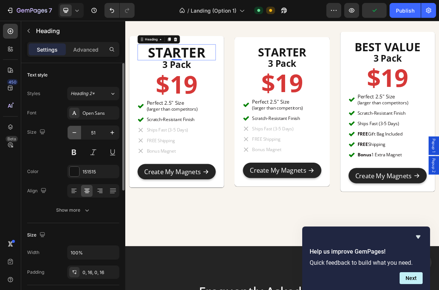
click at [77, 129] on icon "button" at bounding box center [74, 132] width 7 height 7
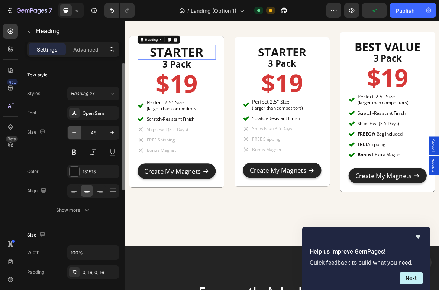
click at [77, 129] on icon "button" at bounding box center [74, 132] width 7 height 7
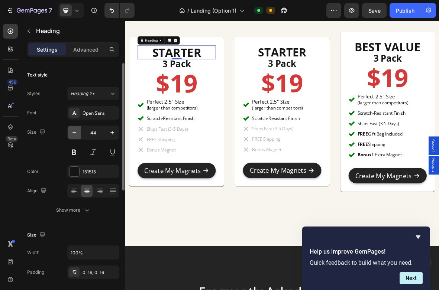
click at [77, 129] on icon "button" at bounding box center [74, 132] width 7 height 7
type input "43"
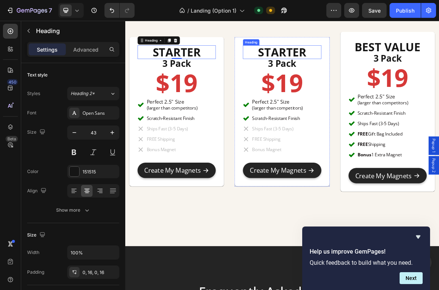
click at [369, 65] on strong "STARTER" at bounding box center [348, 66] width 68 height 22
click at [383, 65] on p "STARTER" at bounding box center [347, 65] width 99 height 19
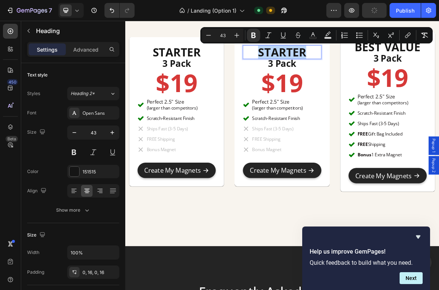
drag, startPoint x: 383, startPoint y: 65, endPoint x: 311, endPoint y: 64, distance: 71.7
click at [311, 64] on p "STARTER" at bounding box center [347, 65] width 99 height 19
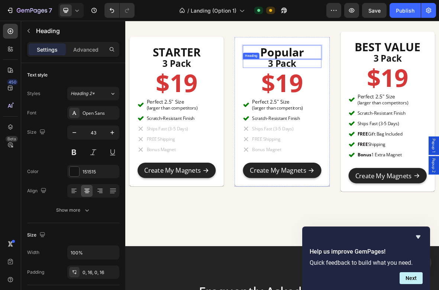
click at [332, 79] on h2 "3 Pack" at bounding box center [347, 81] width 111 height 13
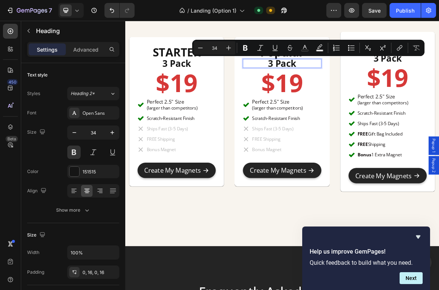
click at [334, 82] on p "3 Pack" at bounding box center [347, 81] width 99 height 13
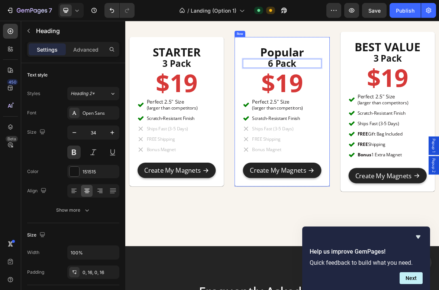
click at [412, 281] on div "STARTER Heading 3 Pack Heading $19 Heading Perfect 2.5" Size (larger than compe…" at bounding box center [348, 151] width 435 height 379
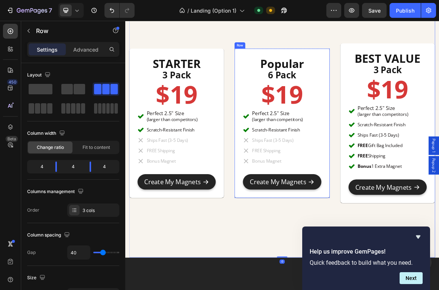
scroll to position [2498, 0]
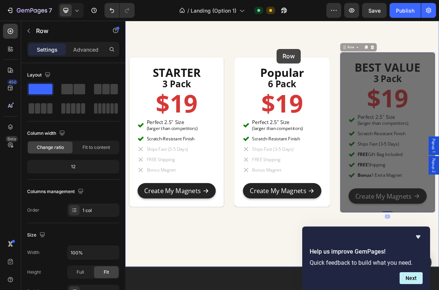
scroll to position [2480, 0]
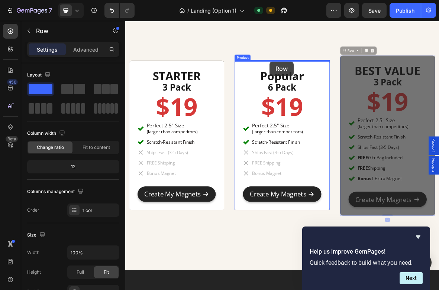
drag, startPoint x: 442, startPoint y: 46, endPoint x: 330, endPoint y: 79, distance: 116.2
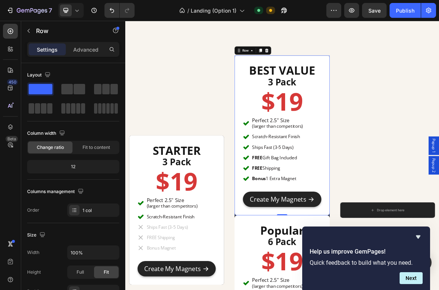
scroll to position [2595, 0]
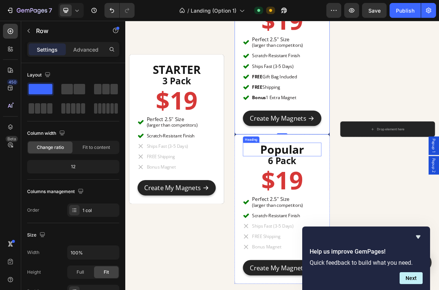
click at [305, 201] on p "⁠⁠⁠⁠⁠⁠⁠ Popular" at bounding box center [347, 203] width 99 height 19
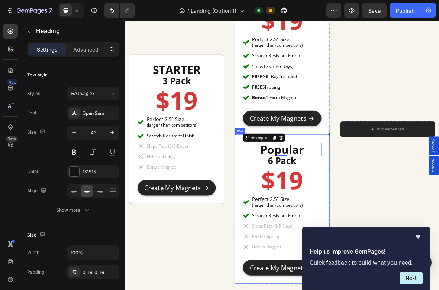
click at [283, 194] on div "⁠⁠⁠⁠⁠⁠⁠ Popular Heading 0 6 Pack Heading $19 Heading Perfect 2.5" Size (larger …" at bounding box center [347, 288] width 135 height 212
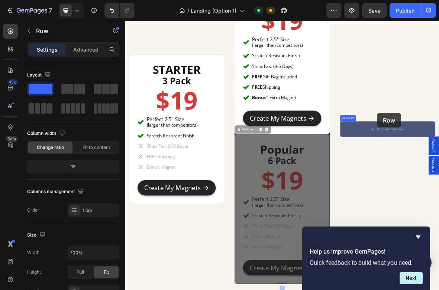
drag, startPoint x: 287, startPoint y: 176, endPoint x: 482, endPoint y: 152, distance: 196.4
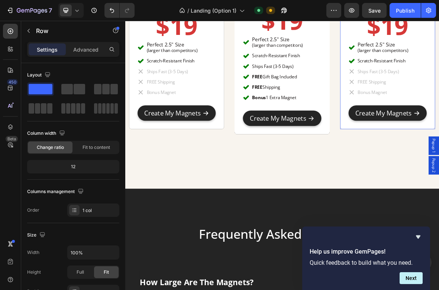
scroll to position [2489, 0]
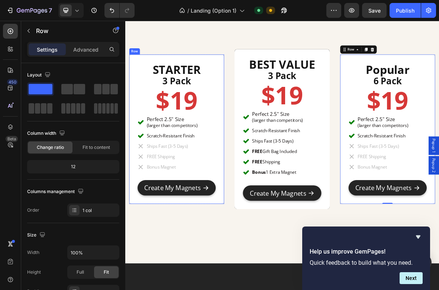
click at [270, 143] on div "STARTER Heading 3 Pack Heading $19 Heading Perfect 2.5" Size (larger than compe…" at bounding box center [348, 176] width 435 height 379
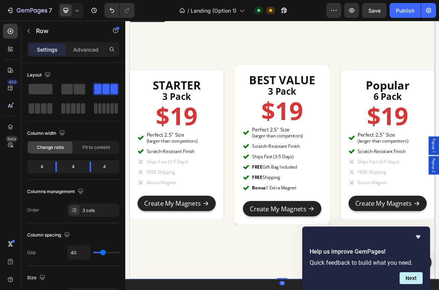
scroll to position [2465, 0]
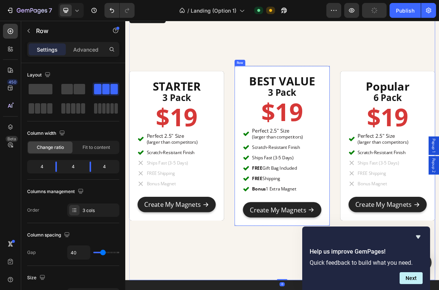
click at [292, 90] on div "BEST VALUE Heading 3 Pack Heading $19 Heading Perfect 2.5" Size (larger than co…" at bounding box center [347, 198] width 135 height 227
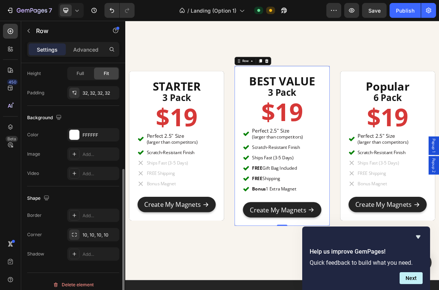
scroll to position [205, 0]
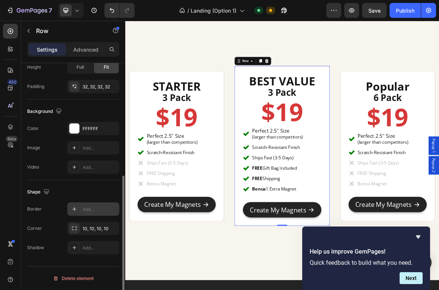
click at [91, 210] on div "Add..." at bounding box center [99, 209] width 35 height 7
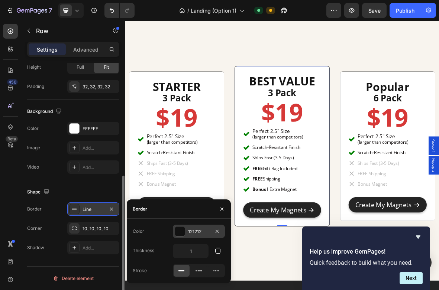
click at [183, 234] on div at bounding box center [180, 232] width 10 height 10
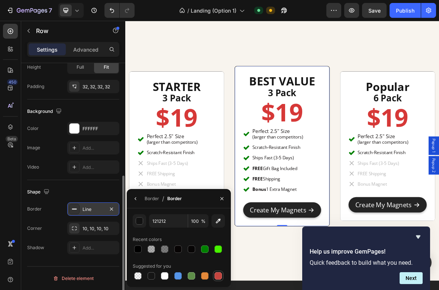
click at [218, 276] on div at bounding box center [217, 275] width 7 height 7
type input "C5453F"
click at [216, 276] on div at bounding box center [217, 275] width 7 height 7
click at [100, 192] on div "Shape" at bounding box center [73, 192] width 92 height 12
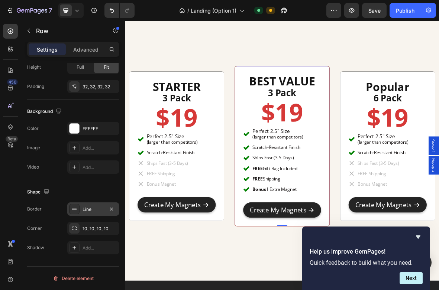
click at [92, 208] on div "Line" at bounding box center [93, 209] width 22 height 7
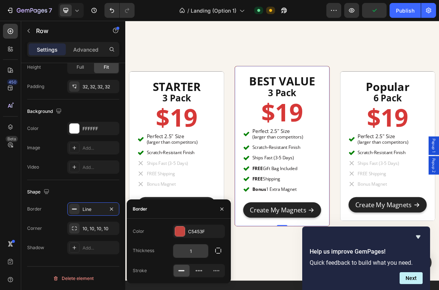
click at [199, 250] on input "1" at bounding box center [190, 250] width 35 height 13
click at [217, 249] on icon "button" at bounding box center [217, 250] width 7 height 7
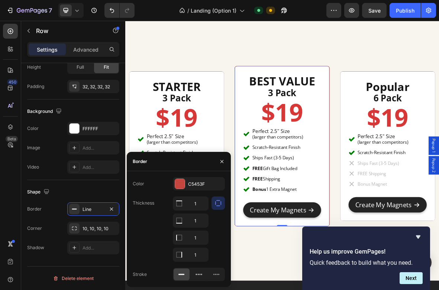
click at [185, 275] on div at bounding box center [181, 275] width 16 height 12
click at [218, 201] on icon "button" at bounding box center [218, 203] width 6 height 6
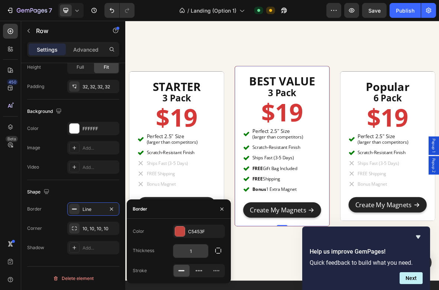
click at [193, 253] on input "1" at bounding box center [190, 250] width 35 height 13
type input "3"
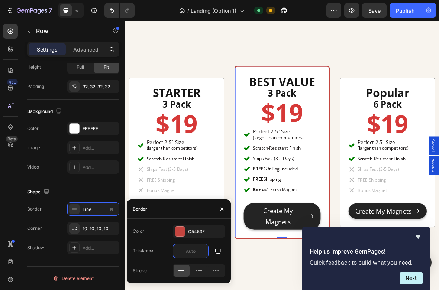
type input "4"
type input "5"
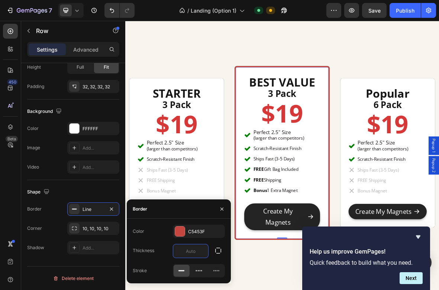
type input "4"
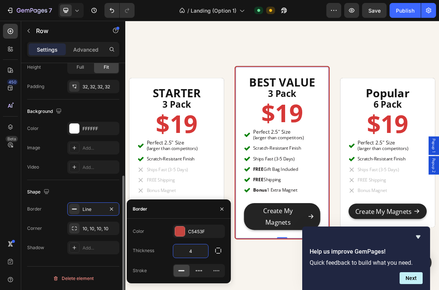
click at [95, 191] on div "Shape" at bounding box center [73, 192] width 92 height 12
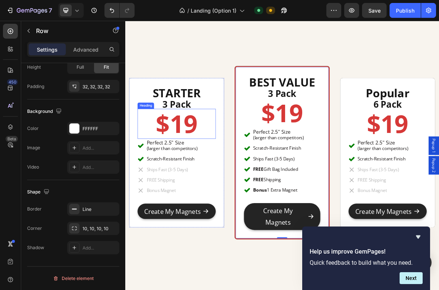
click at [207, 172] on h2 "$19" at bounding box center [198, 167] width 111 height 43
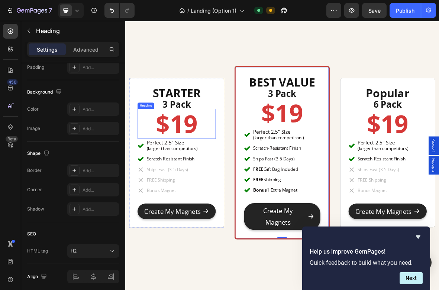
scroll to position [0, 0]
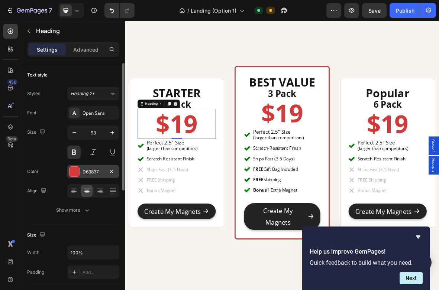
click at [93, 173] on div "D63837" at bounding box center [93, 172] width 22 height 7
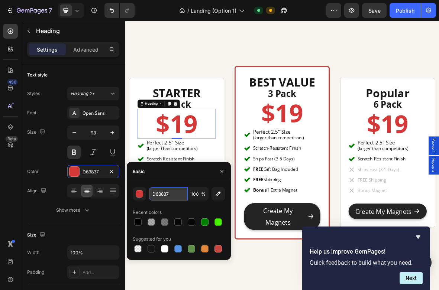
click at [180, 195] on input "D63837" at bounding box center [168, 193] width 39 height 13
drag, startPoint x: 180, startPoint y: 195, endPoint x: 148, endPoint y: 196, distance: 32.3
click at [148, 196] on div "D63837 100 %" at bounding box center [179, 193] width 92 height 13
click at [345, 157] on h2 "$19" at bounding box center [348, 151] width 108 height 43
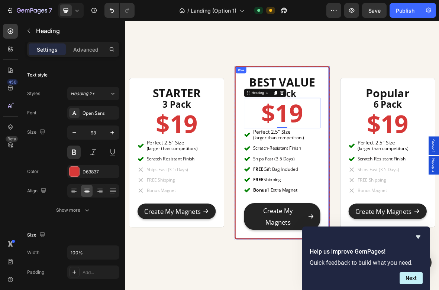
click at [343, 86] on div "BEST VALUE Heading 3 Pack Heading $19 Heading 0 Perfect 2.5" Size (larger than …" at bounding box center [347, 208] width 135 height 246
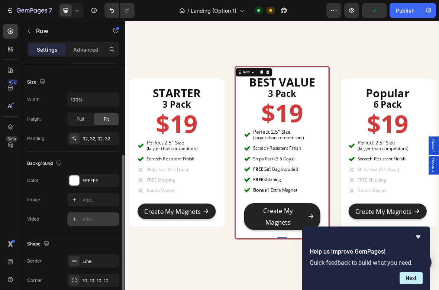
scroll to position [168, 0]
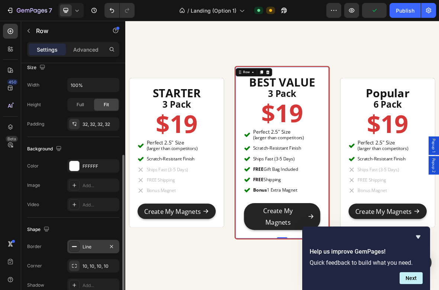
click at [93, 245] on div "Line" at bounding box center [93, 247] width 22 height 7
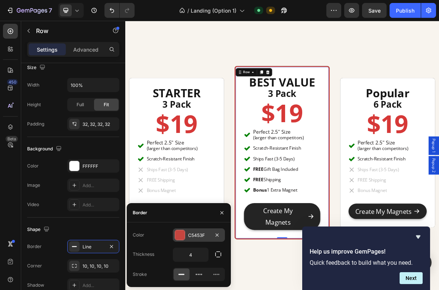
click at [200, 230] on div "C5453F" at bounding box center [199, 234] width 52 height 13
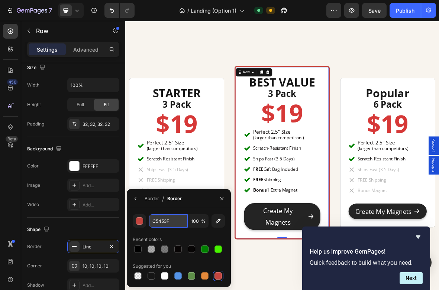
drag, startPoint x: 178, startPoint y: 222, endPoint x: 182, endPoint y: 221, distance: 4.1
click at [182, 221] on input "C5453F" at bounding box center [168, 220] width 39 height 13
paste input "D63837"
type input "D63837"
click at [221, 196] on icon "button" at bounding box center [222, 199] width 6 height 6
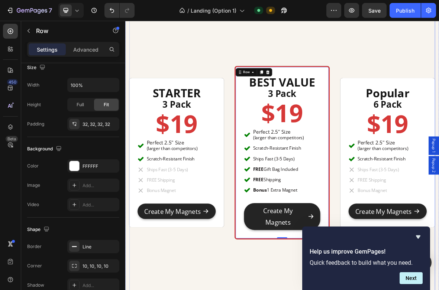
click at [424, 118] on div "STARTER Heading 3 Pack Heading $19 Heading Perfect 2.5" Size (larger than compe…" at bounding box center [348, 210] width 435 height 398
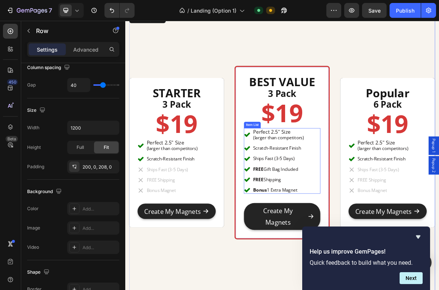
scroll to position [2499, 0]
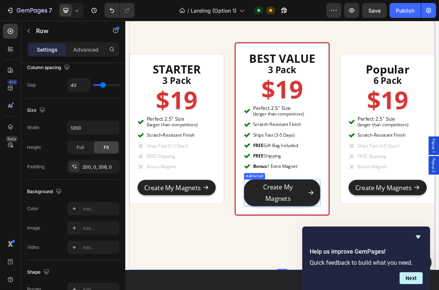
click at [390, 278] on span "Create My Magnets" at bounding box center [388, 265] width 9 height 32
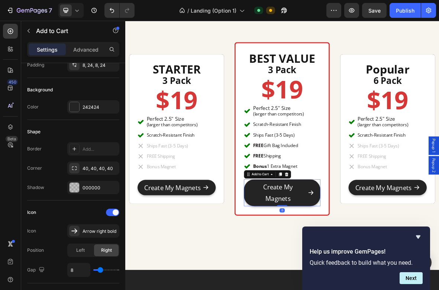
scroll to position [0, 0]
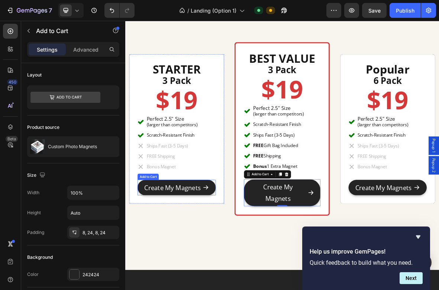
click at [248, 258] on button "Create My Magnets" at bounding box center [198, 258] width 111 height 22
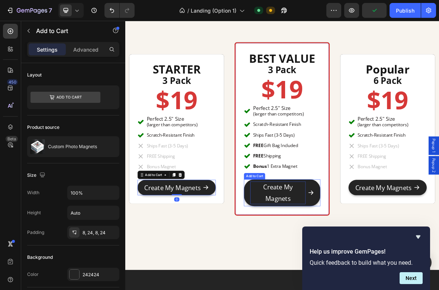
click at [304, 277] on div "Create My Magnets" at bounding box center [342, 265] width 78 height 32
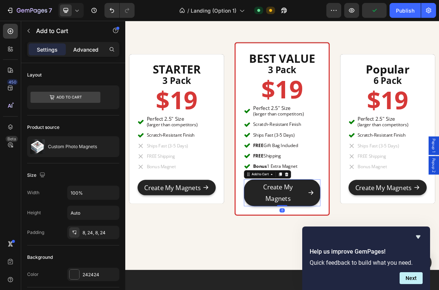
click at [86, 49] on p "Advanced" at bounding box center [85, 50] width 25 height 8
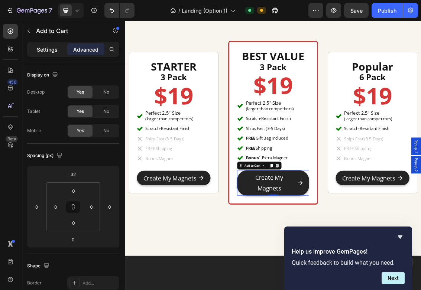
click at [53, 49] on p "Settings" at bounding box center [47, 50] width 21 height 8
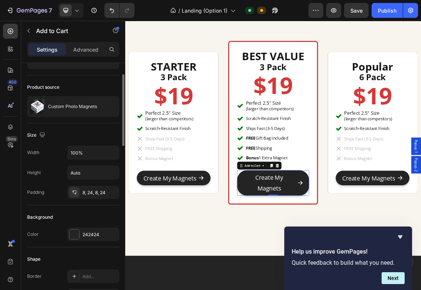
scroll to position [45, 0]
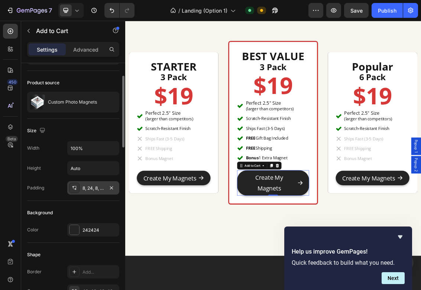
click at [99, 191] on div "8, 24, 8, 24" at bounding box center [93, 187] width 52 height 13
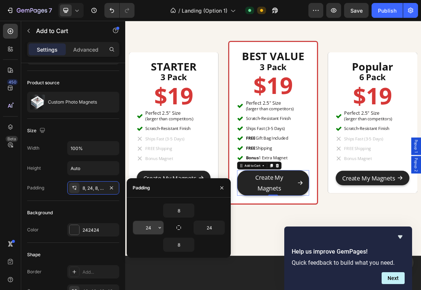
click at [153, 225] on input "24" at bounding box center [148, 227] width 30 height 13
click at [160, 228] on icon "button" at bounding box center [160, 228] width 6 height 6
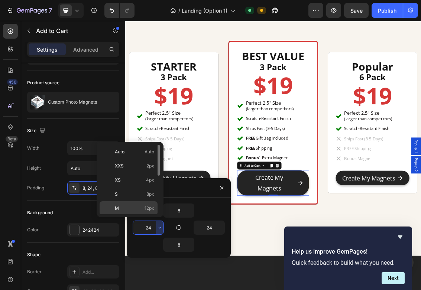
click at [148, 206] on span "12px" at bounding box center [149, 208] width 10 height 7
type input "12"
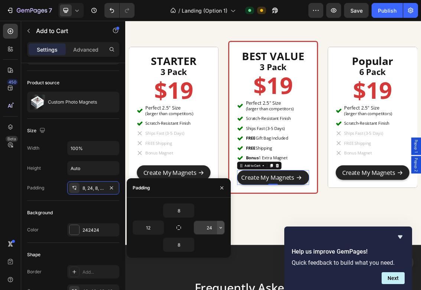
click at [220, 229] on icon "button" at bounding box center [221, 228] width 6 height 6
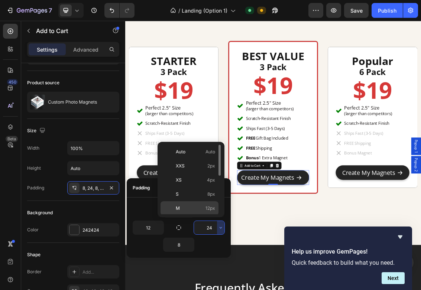
click at [196, 207] on p "M 12px" at bounding box center [195, 208] width 39 height 7
type input "12"
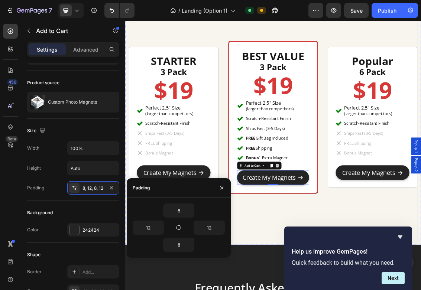
click at [337, 290] on div "STARTER Heading 3 Pack Heading $19 Heading Perfect 2.5" Size (larger than compe…" at bounding box center [348, 168] width 435 height 382
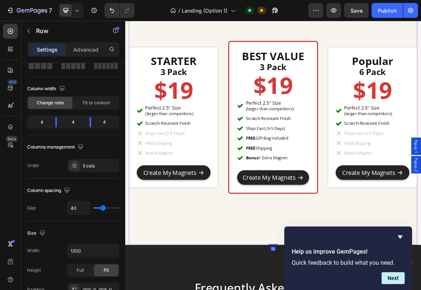
scroll to position [0, 0]
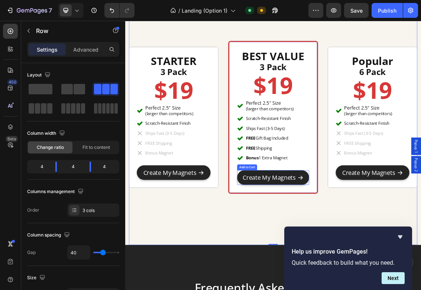
click at [397, 249] on button "Create My Magnets" at bounding box center [348, 257] width 108 height 22
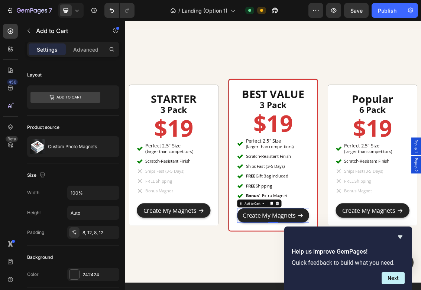
scroll to position [2440, 0]
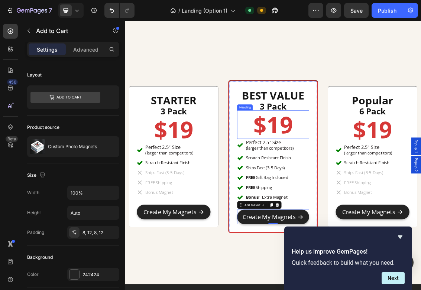
click at [348, 180] on h2 "$19" at bounding box center [348, 177] width 108 height 43
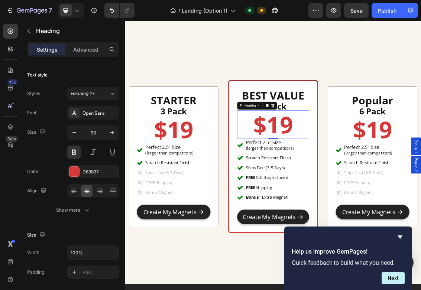
click at [348, 180] on h2 "$19" at bounding box center [348, 177] width 108 height 43
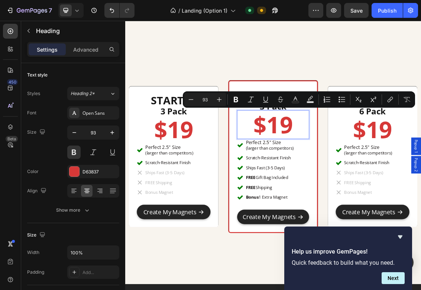
click at [355, 183] on p "$19" at bounding box center [348, 177] width 107 height 42
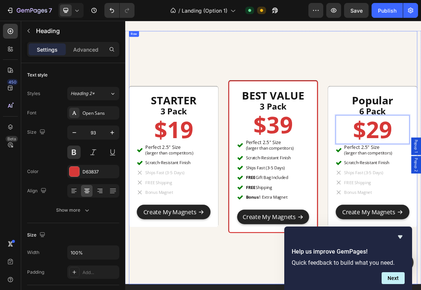
click at [428, 95] on div "STARTER Heading 3 Pack Heading $19 Heading Perfect 2.5" Size (larger than compe…" at bounding box center [348, 227] width 435 height 382
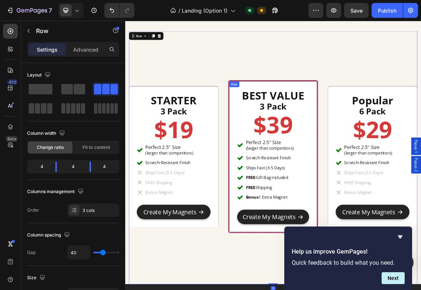
click at [407, 117] on div "BEST VALUE Heading 3 Pack Heading $39 Heading Perfect 2.5" Size (larger than co…" at bounding box center [347, 225] width 135 height 230
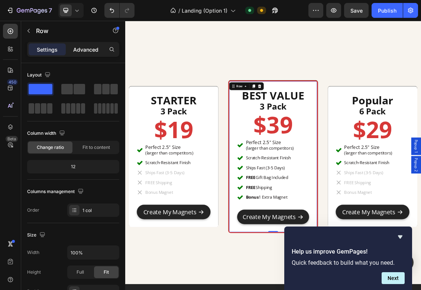
click at [89, 50] on p "Advanced" at bounding box center [85, 50] width 25 height 8
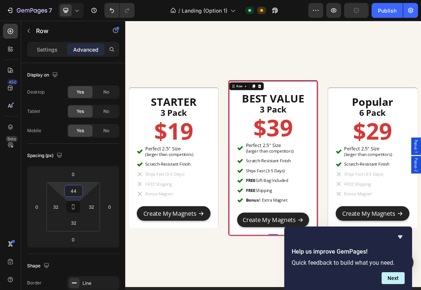
type input "46"
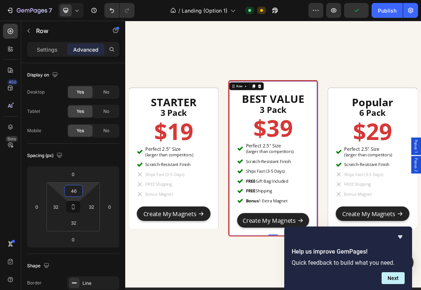
click at [87, 0] on html "7 Version history / Landing (Option 1) Default Need republishing Preview Publis…" at bounding box center [210, 0] width 421 height 0
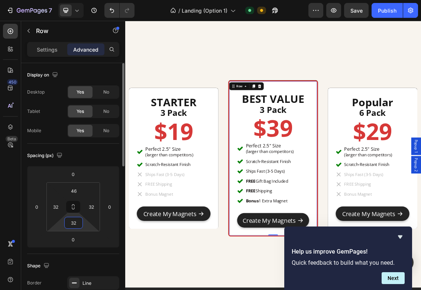
click at [80, 221] on input "32" at bounding box center [73, 222] width 15 height 11
click at [80, 222] on input "32" at bounding box center [73, 222] width 15 height 11
drag, startPoint x: 80, startPoint y: 222, endPoint x: 58, endPoint y: 222, distance: 21.6
click at [58, 222] on div "46 32 32 32" at bounding box center [72, 206] width 53 height 49
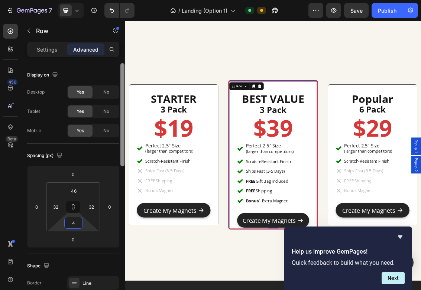
type input "46"
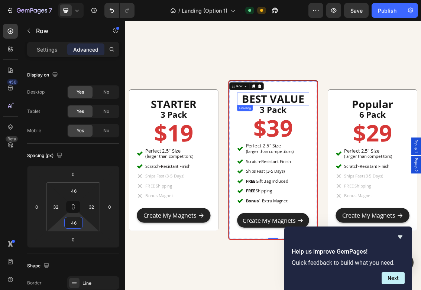
click at [357, 134] on strong "BEST VALUE" at bounding box center [348, 138] width 94 height 22
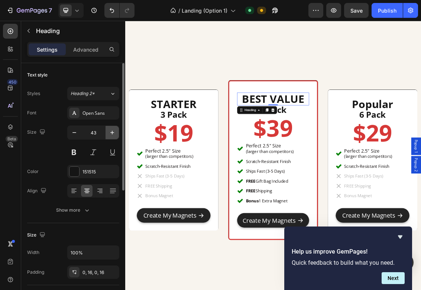
click at [112, 132] on icon "button" at bounding box center [112, 133] width 4 height 4
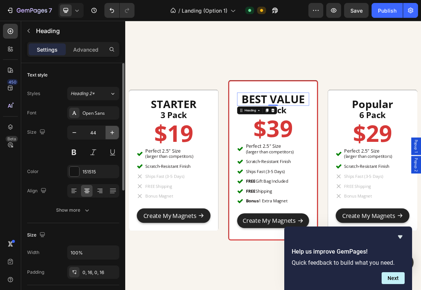
click at [112, 132] on icon "button" at bounding box center [112, 133] width 4 height 4
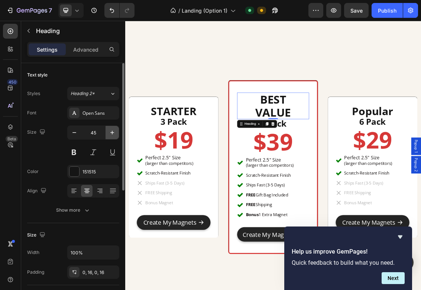
click at [112, 132] on icon "button" at bounding box center [112, 133] width 4 height 4
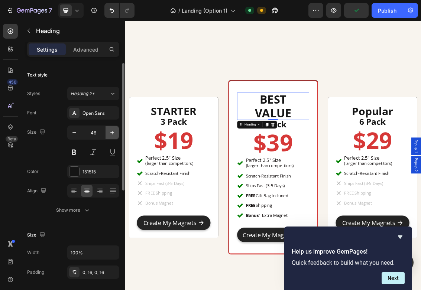
click at [112, 132] on icon "button" at bounding box center [112, 133] width 4 height 4
type input "47"
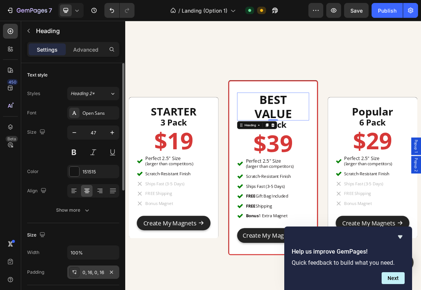
click at [104, 276] on div "0, 16, 0, 16" at bounding box center [93, 272] width 52 height 13
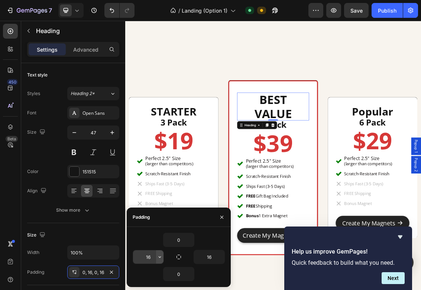
click at [157, 257] on icon "button" at bounding box center [160, 257] width 6 height 6
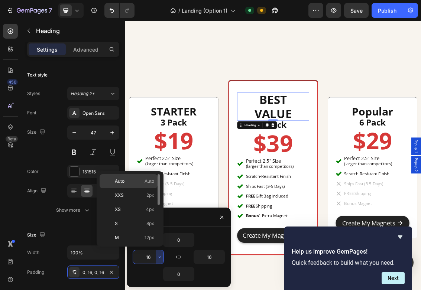
click at [137, 180] on p "Auto Auto" at bounding box center [134, 181] width 39 height 7
type input "Auto"
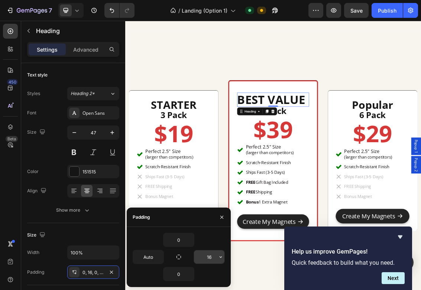
click at [206, 255] on input "16" at bounding box center [209, 256] width 30 height 13
click at [221, 258] on icon "button" at bounding box center [221, 257] width 6 height 6
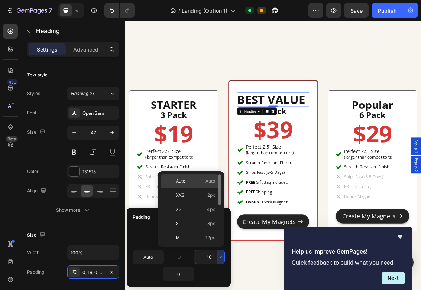
click at [182, 183] on span "Auto" at bounding box center [181, 181] width 10 height 7
type input "Auto"
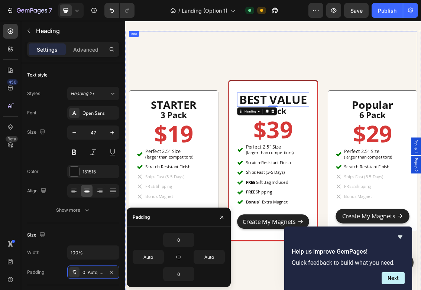
click at [265, 79] on div "STARTER Heading 3 Pack Heading $19 Heading Perfect 2.5" Size (larger than compe…" at bounding box center [348, 233] width 435 height 394
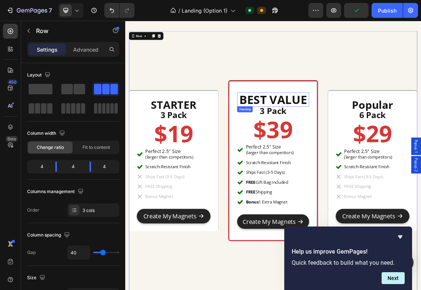
click at [352, 142] on strong "BEST VALUE" at bounding box center [348, 139] width 102 height 24
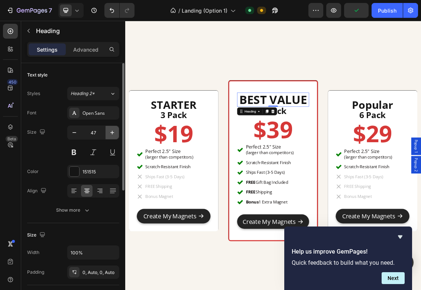
click at [111, 132] on icon "button" at bounding box center [112, 133] width 4 height 4
type input "49"
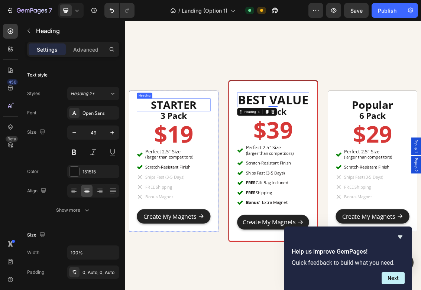
click at [224, 148] on strong "STARTER" at bounding box center [198, 147] width 68 height 22
click at [361, 141] on strong "BEST VALUE" at bounding box center [348, 139] width 106 height 25
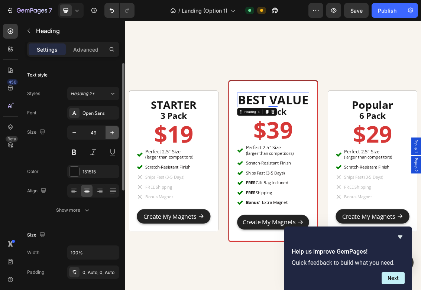
click at [111, 133] on icon "button" at bounding box center [111, 132] width 7 height 7
type input "50"
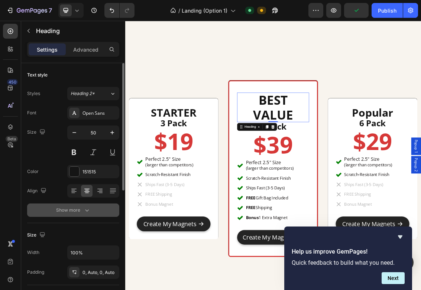
click at [84, 209] on icon "button" at bounding box center [86, 210] width 7 height 7
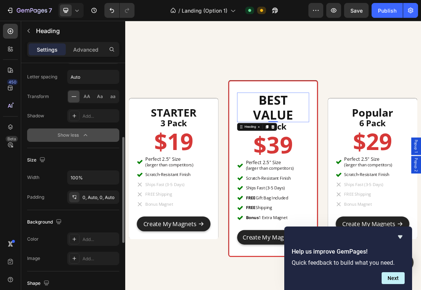
scroll to position [194, 0]
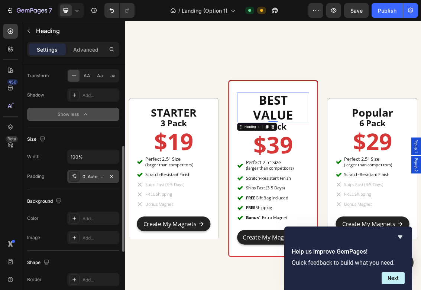
click at [92, 178] on div "0, Auto, 0, Auto" at bounding box center [93, 176] width 22 height 7
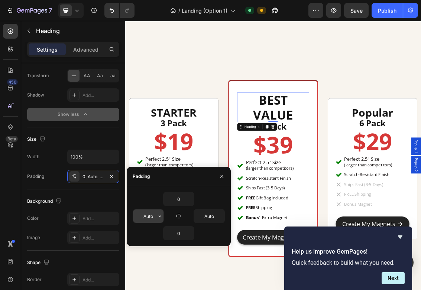
click at [152, 219] on input "Auto" at bounding box center [148, 215] width 30 height 13
type input "0"
click at [209, 217] on input "Auto" at bounding box center [209, 215] width 30 height 13
type input "0"
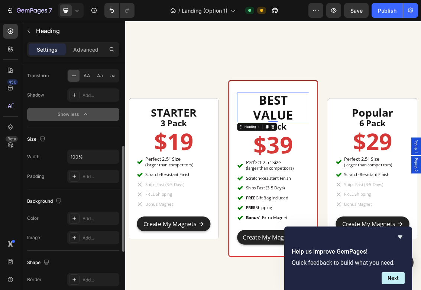
click at [104, 136] on div "Size" at bounding box center [73, 139] width 92 height 12
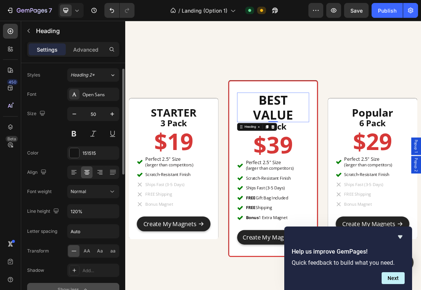
scroll to position [17, 0]
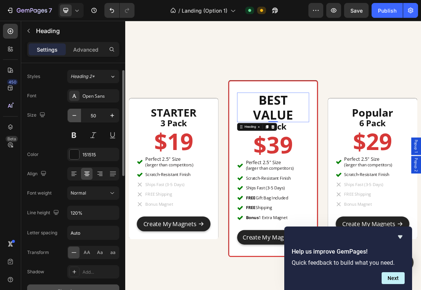
click at [76, 117] on icon "button" at bounding box center [74, 115] width 7 height 7
type input "49"
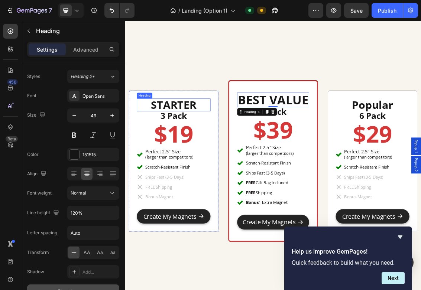
click at [229, 147] on strong "STARTER" at bounding box center [198, 147] width 68 height 22
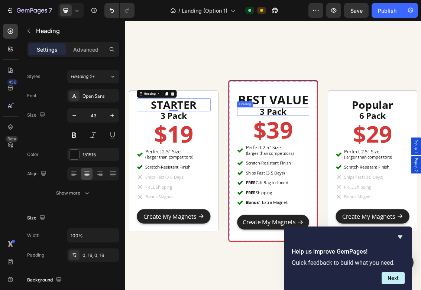
click at [364, 160] on h2 "3 Pack" at bounding box center [348, 157] width 108 height 13
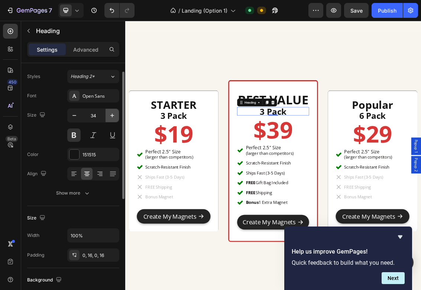
click at [114, 118] on icon "button" at bounding box center [111, 115] width 7 height 7
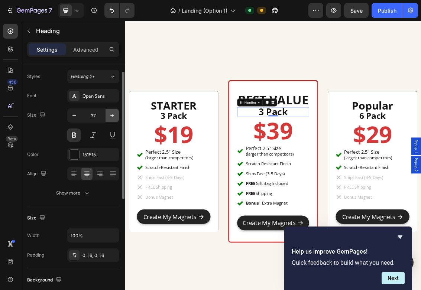
click at [114, 118] on icon "button" at bounding box center [111, 115] width 7 height 7
type input "40"
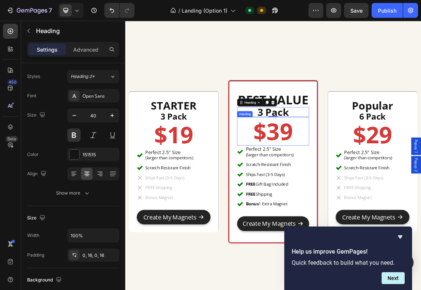
click at [367, 196] on p "$39" at bounding box center [348, 187] width 107 height 42
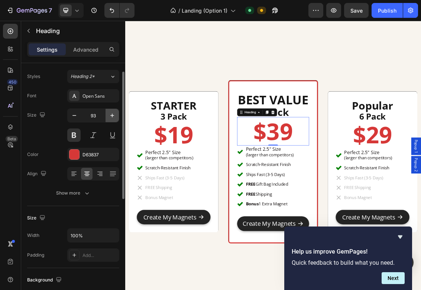
click at [110, 115] on icon "button" at bounding box center [111, 115] width 7 height 7
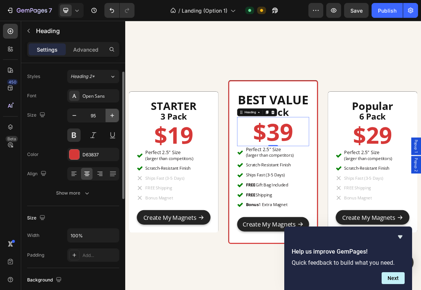
click at [110, 115] on icon "button" at bounding box center [111, 115] width 7 height 7
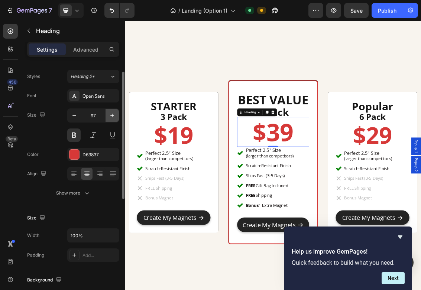
click at [110, 115] on icon "button" at bounding box center [111, 115] width 7 height 7
type input "99"
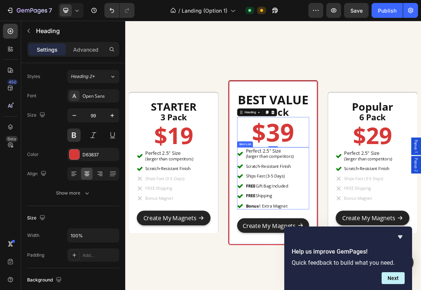
click at [389, 219] on div "Perfect 2.5" Size (larger than competitors) Scratch-Resistant Finish Ships Fast…" at bounding box center [348, 258] width 108 height 94
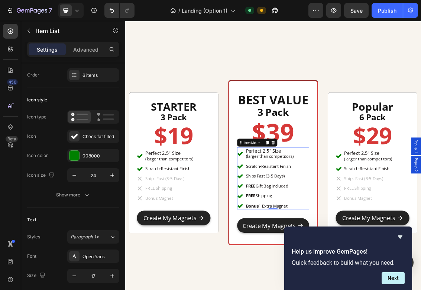
scroll to position [0, 0]
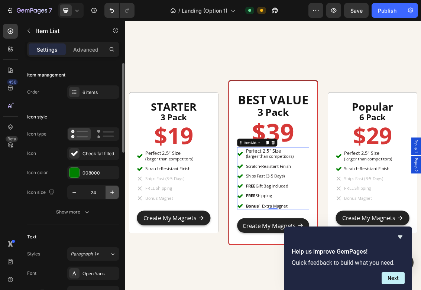
click at [113, 195] on icon "button" at bounding box center [111, 192] width 7 height 7
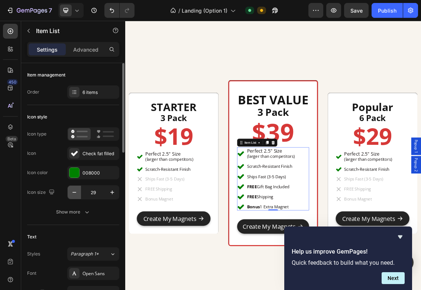
click at [77, 191] on icon "button" at bounding box center [74, 192] width 7 height 7
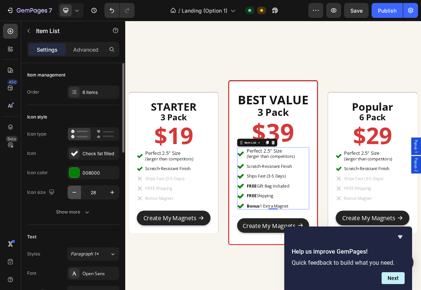
click at [77, 191] on icon "button" at bounding box center [74, 192] width 7 height 7
type input "24"
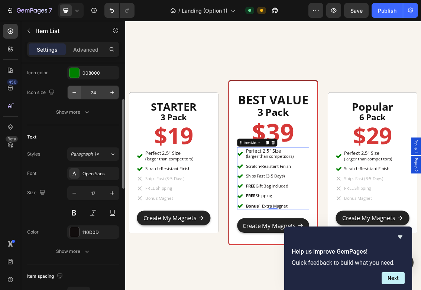
scroll to position [113, 0]
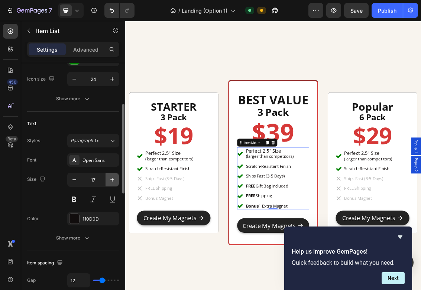
click at [113, 182] on icon "button" at bounding box center [111, 179] width 7 height 7
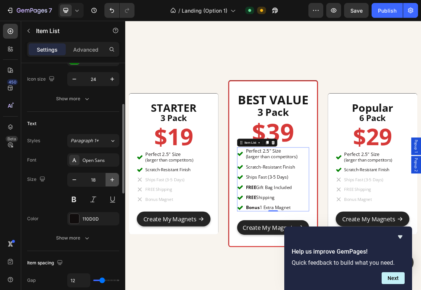
click at [113, 182] on icon "button" at bounding box center [111, 179] width 7 height 7
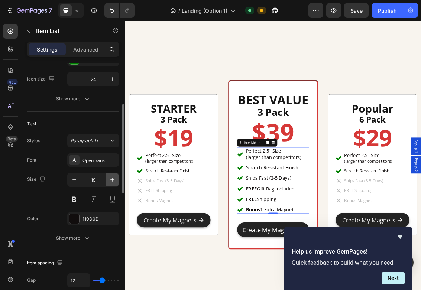
click at [113, 182] on icon "button" at bounding box center [111, 179] width 7 height 7
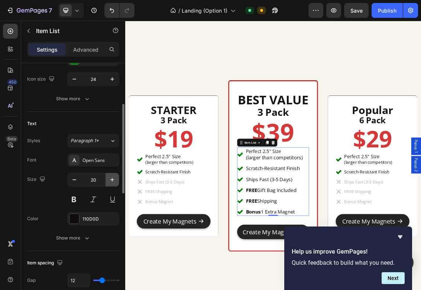
click at [113, 182] on icon "button" at bounding box center [111, 179] width 7 height 7
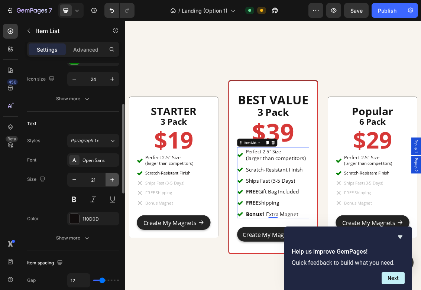
click at [113, 182] on icon "button" at bounding box center [111, 179] width 7 height 7
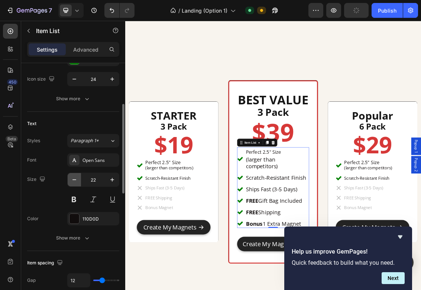
click at [77, 180] on icon "button" at bounding box center [74, 179] width 7 height 7
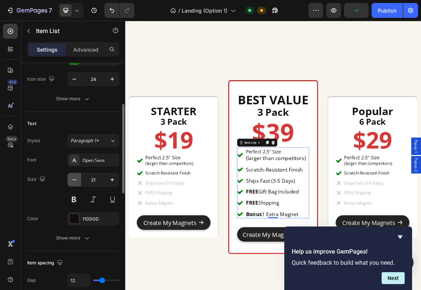
click at [77, 180] on icon "button" at bounding box center [74, 179] width 7 height 7
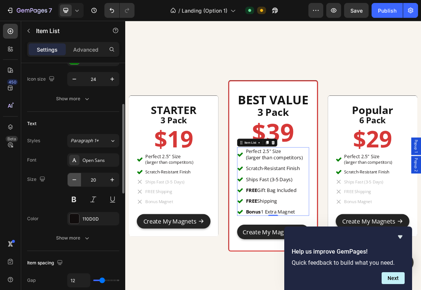
click at [77, 180] on icon "button" at bounding box center [74, 179] width 7 height 7
type input "19"
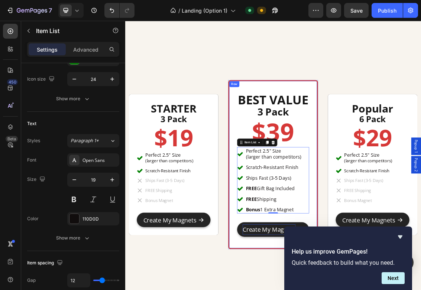
scroll to position [2468, 0]
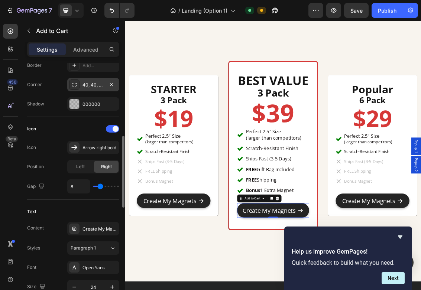
scroll to position [283, 0]
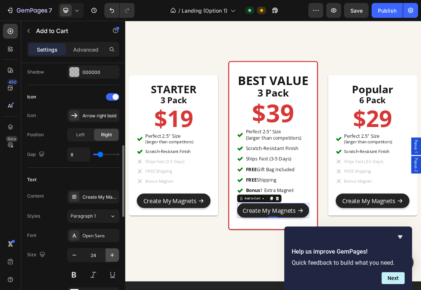
click at [111, 256] on icon "button" at bounding box center [111, 254] width 7 height 7
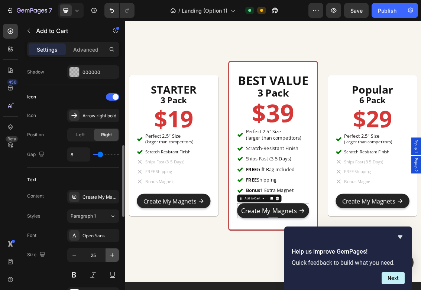
click at [111, 256] on icon "button" at bounding box center [111, 254] width 7 height 7
type input "26"
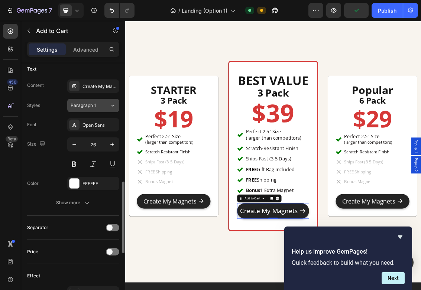
scroll to position [397, 0]
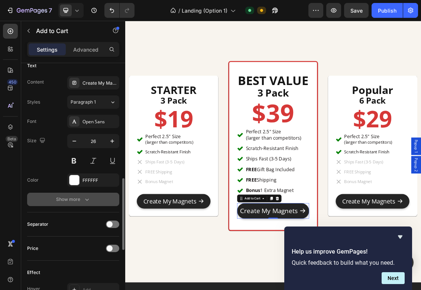
click at [79, 200] on div "Show more" at bounding box center [73, 199] width 35 height 7
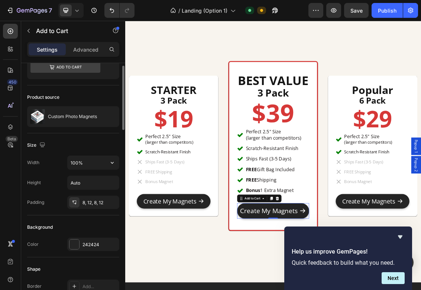
scroll to position [32, 0]
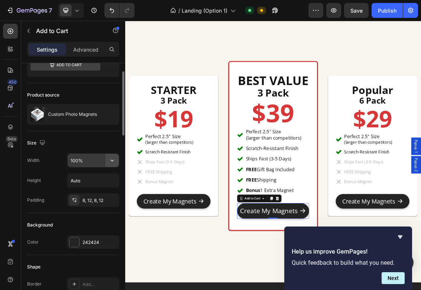
click at [114, 160] on icon "button" at bounding box center [111, 160] width 7 height 7
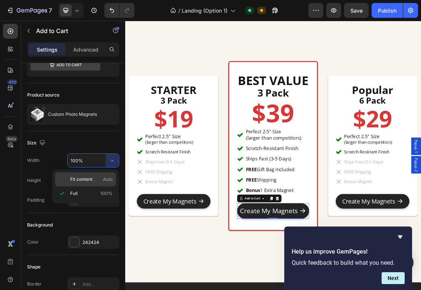
click at [97, 179] on p "Fit content Auto" at bounding box center [91, 179] width 42 height 7
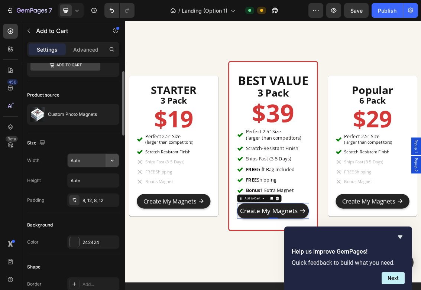
click at [112, 162] on icon "button" at bounding box center [111, 160] width 7 height 7
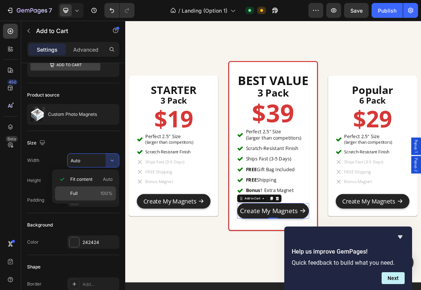
click at [85, 192] on p "Full 100%" at bounding box center [91, 193] width 42 height 7
type input "100%"
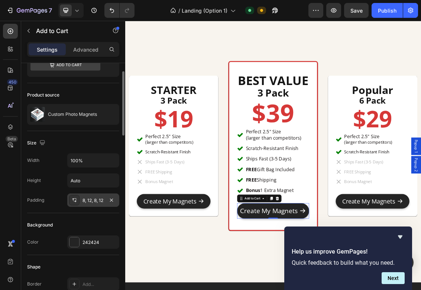
click at [101, 203] on div "8, 12, 8, 12" at bounding box center [93, 200] width 22 height 7
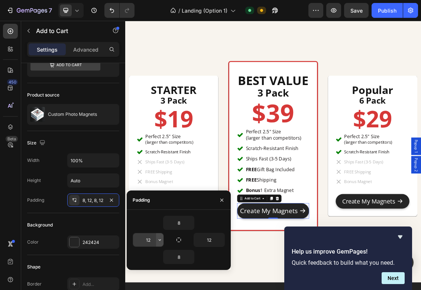
click at [160, 241] on icon "button" at bounding box center [160, 240] width 6 height 6
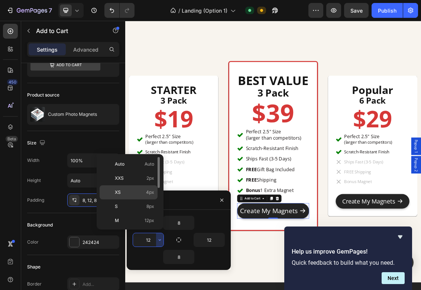
click at [139, 192] on p "XS 4px" at bounding box center [134, 192] width 39 height 7
type input "4"
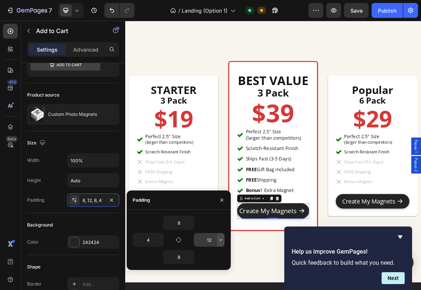
click at [218, 243] on button "button" at bounding box center [220, 239] width 7 height 13
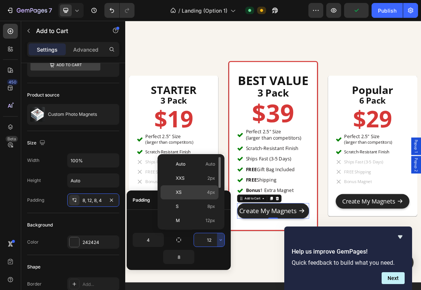
click at [194, 194] on p "XS 4px" at bounding box center [195, 192] width 39 height 7
type input "4"
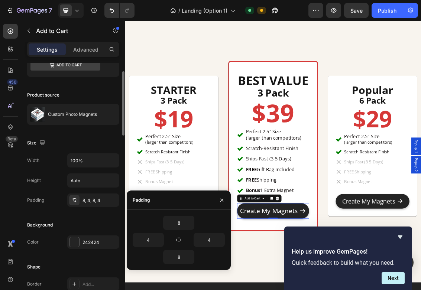
click at [53, 185] on div "Height Auto" at bounding box center [73, 180] width 92 height 14
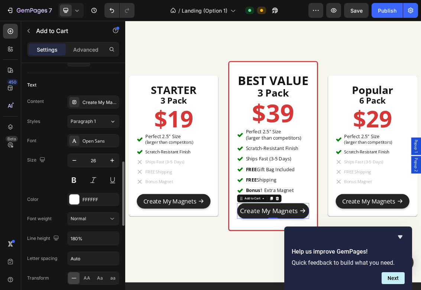
scroll to position [379, 0]
click at [111, 160] on icon "button" at bounding box center [111, 159] width 7 height 7
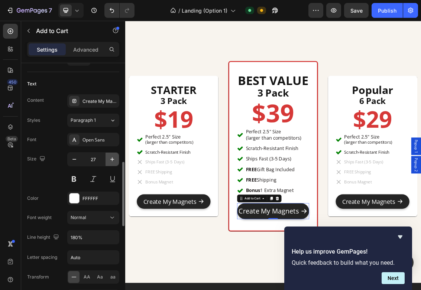
click at [111, 160] on icon "button" at bounding box center [111, 159] width 7 height 7
type input "28"
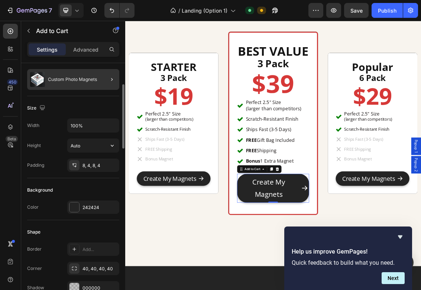
scroll to position [74, 0]
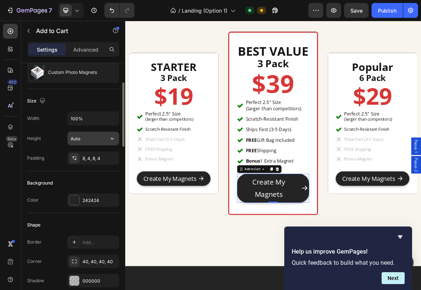
click at [103, 139] on input "Auto" at bounding box center [93, 138] width 51 height 13
click at [111, 140] on icon "button" at bounding box center [111, 138] width 7 height 7
click at [50, 132] on div "Height Auto" at bounding box center [73, 138] width 92 height 14
click at [103, 162] on div "8, 4, 8, 4" at bounding box center [93, 158] width 22 height 7
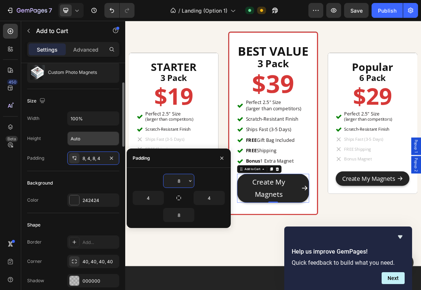
click at [104, 166] on div "Size Width 100% Height Auto Padding 8, 4, 8, 4" at bounding box center [73, 130] width 92 height 82
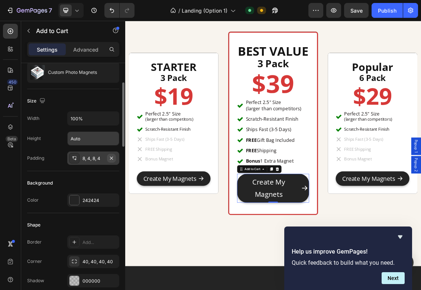
click at [111, 158] on icon "button" at bounding box center [111, 157] width 3 height 3
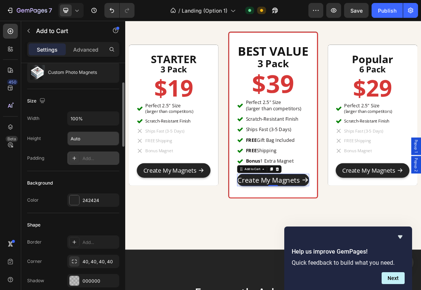
click at [59, 156] on div "Padding Add..." at bounding box center [73, 158] width 92 height 13
click at [90, 162] on div "Add..." at bounding box center [93, 158] width 52 height 13
type input "12"
type input "24"
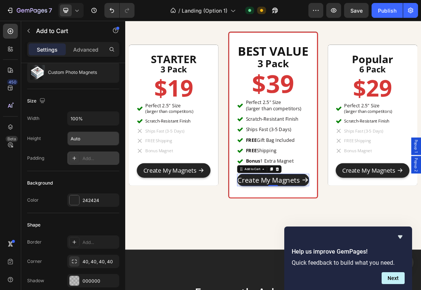
type input "12"
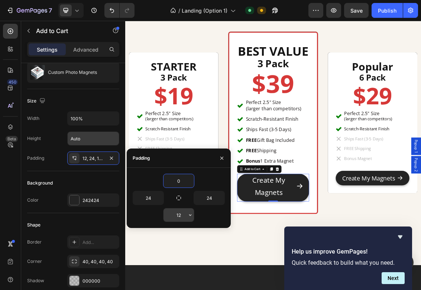
type input "0"
click at [184, 215] on input "12" at bounding box center [178, 214] width 30 height 13
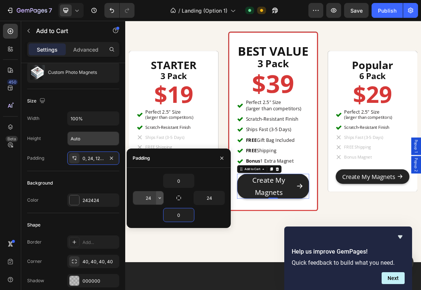
type input "0"
click at [157, 198] on icon "button" at bounding box center [160, 198] width 6 height 6
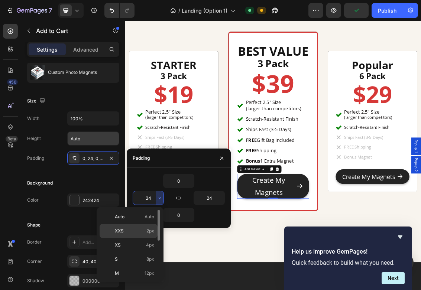
click at [143, 229] on p "XXS 2px" at bounding box center [134, 231] width 39 height 7
type input "2"
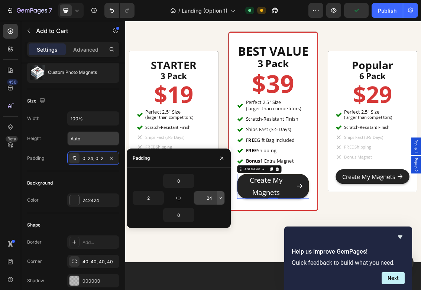
click at [219, 199] on icon "button" at bounding box center [221, 198] width 6 height 6
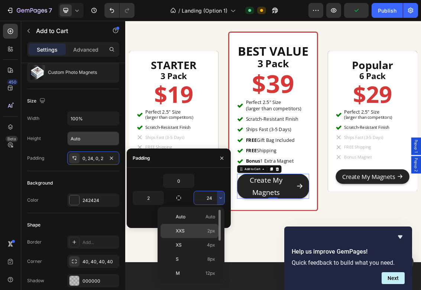
click at [201, 228] on p "XXS 2px" at bounding box center [195, 231] width 39 height 7
type input "2"
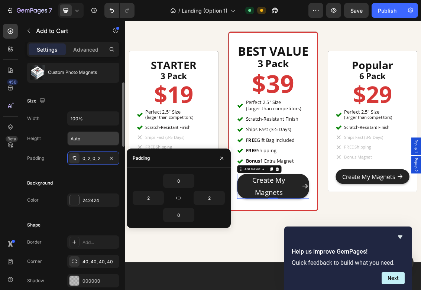
click at [50, 160] on div "Padding 0, 2, 0, 2" at bounding box center [73, 158] width 92 height 13
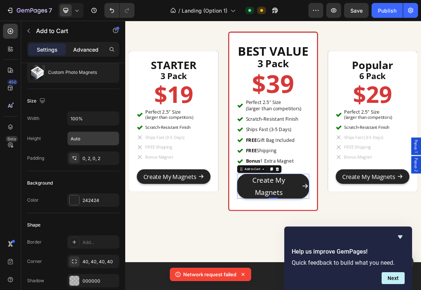
click at [92, 50] on p "Advanced" at bounding box center [85, 50] width 25 height 8
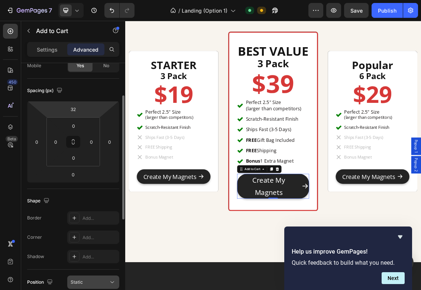
scroll to position [0, 0]
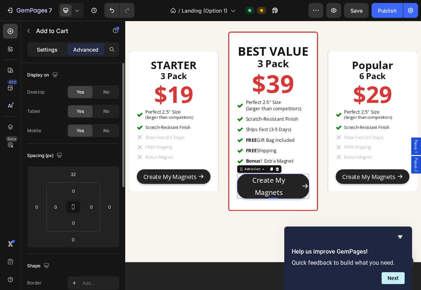
click at [55, 46] on p "Settings" at bounding box center [47, 50] width 21 height 8
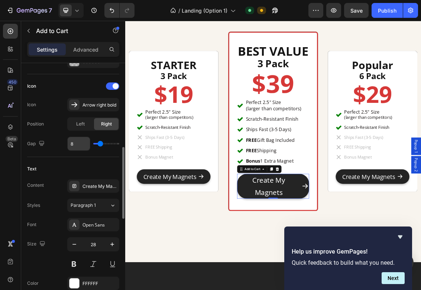
scroll to position [293, 0]
type input "9"
type input "8"
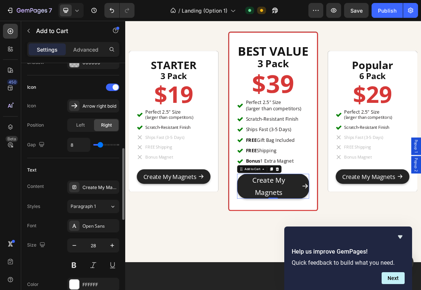
type input "7"
type input "6"
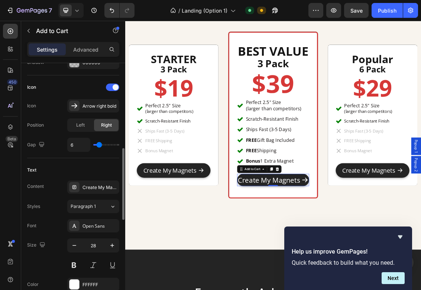
type input "5"
type input "4"
type input "3"
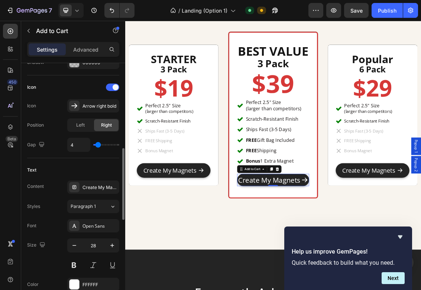
type input "3"
type input "2"
type input "1"
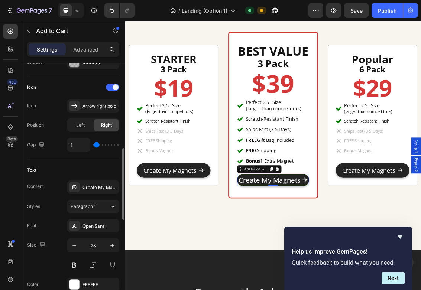
type input "0"
drag, startPoint x: 101, startPoint y: 144, endPoint x: 95, endPoint y: 144, distance: 5.2
type input "0"
click at [95, 144] on input "range" at bounding box center [106, 144] width 26 height 1
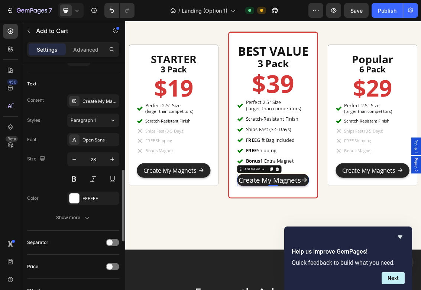
scroll to position [425, 0]
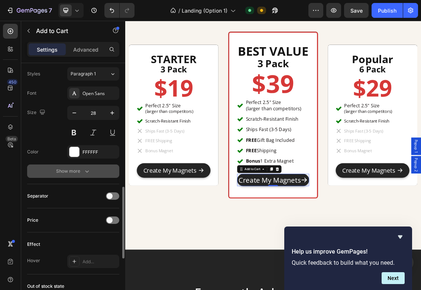
click at [67, 172] on div "Show more" at bounding box center [73, 171] width 35 height 7
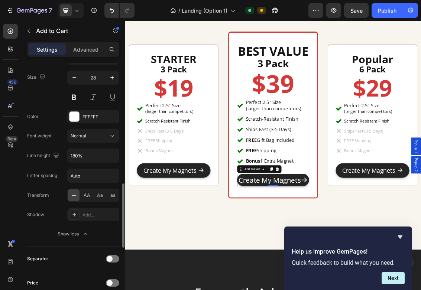
scroll to position [461, 0]
click at [113, 156] on icon "button" at bounding box center [111, 155] width 7 height 7
click at [40, 156] on div "Line height" at bounding box center [43, 155] width 33 height 10
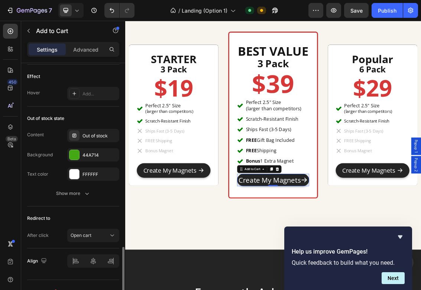
scroll to position [705, 0]
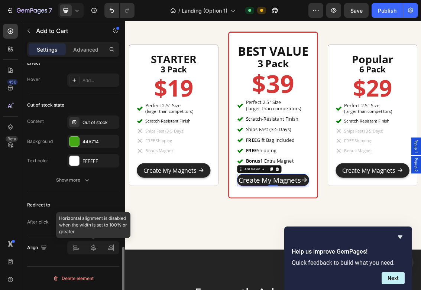
click at [92, 248] on div at bounding box center [93, 247] width 52 height 13
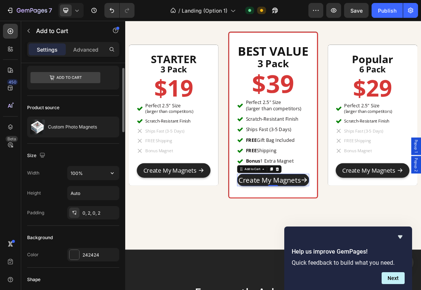
scroll to position [32, 0]
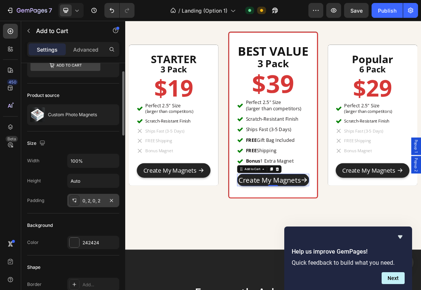
click at [99, 204] on div "0, 2, 0, 2" at bounding box center [93, 200] width 52 height 13
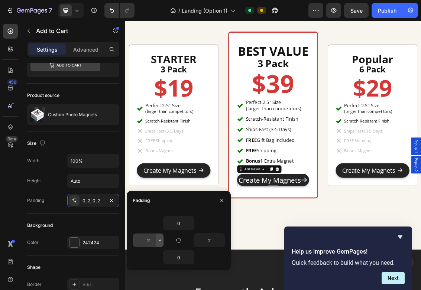
click at [159, 242] on icon "button" at bounding box center [160, 240] width 6 height 6
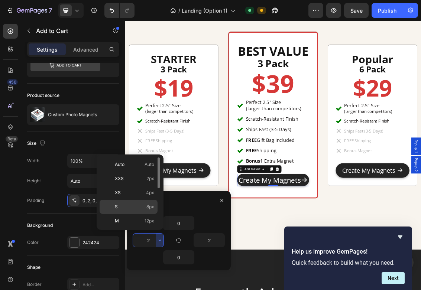
click at [129, 207] on p "S 8px" at bounding box center [134, 207] width 39 height 7
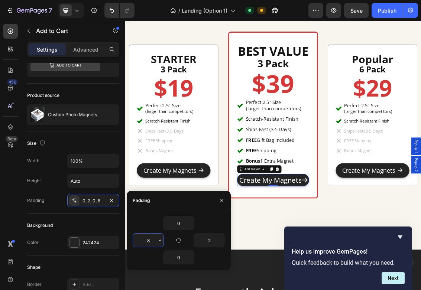
click at [154, 241] on input "8" at bounding box center [148, 240] width 30 height 13
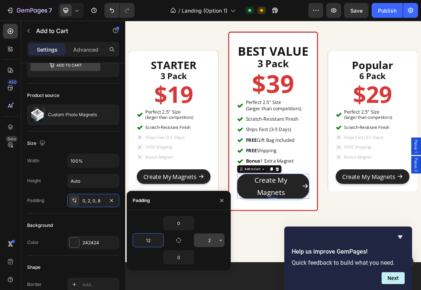
type input "12"
click at [210, 240] on input "2" at bounding box center [209, 240] width 30 height 13
type input "12"
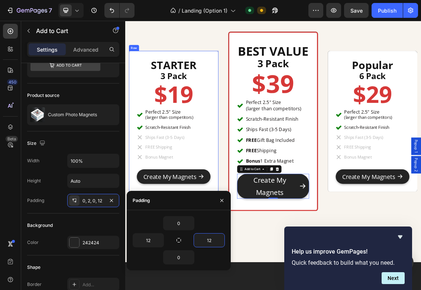
click at [261, 261] on div "STARTER Heading 3 Pack Heading $19 Heading Perfect 2.5" Size (larger than compe…" at bounding box center [198, 172] width 135 height 212
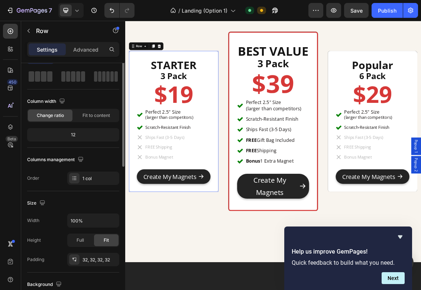
scroll to position [0, 0]
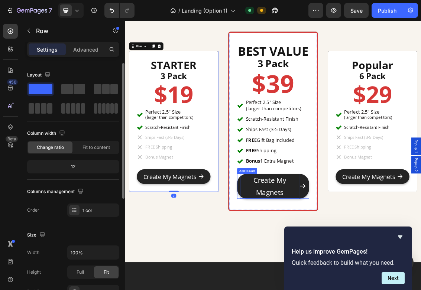
click at [320, 270] on div "Create My Magnets" at bounding box center [342, 270] width 89 height 38
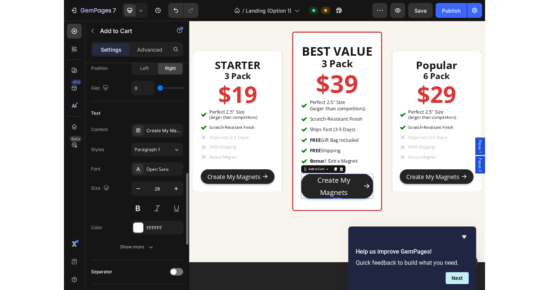
scroll to position [356, 0]
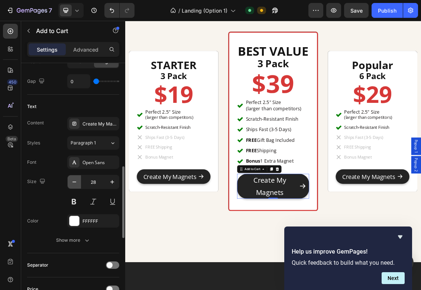
click at [71, 182] on icon "button" at bounding box center [74, 181] width 7 height 7
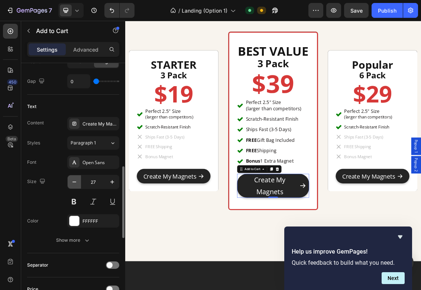
click at [71, 182] on icon "button" at bounding box center [74, 181] width 7 height 7
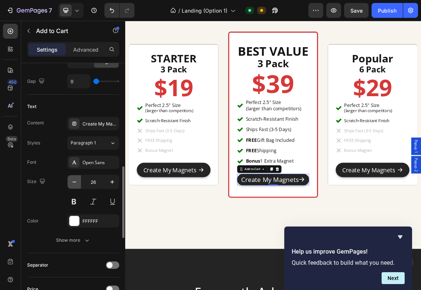
click at [71, 182] on icon "button" at bounding box center [74, 181] width 7 height 7
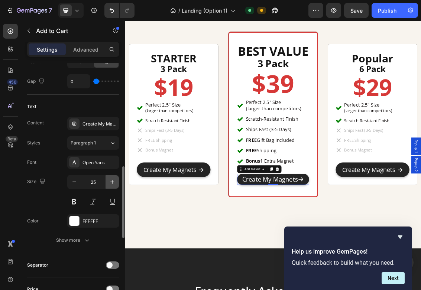
click at [110, 179] on icon "button" at bounding box center [111, 181] width 7 height 7
type input "26"
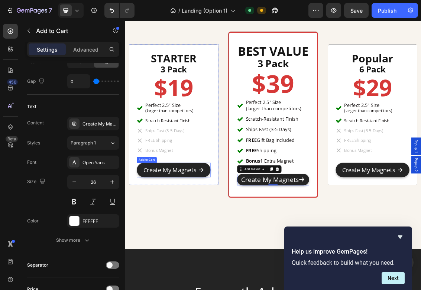
click at [241, 244] on icon "Create My Magnets" at bounding box center [239, 245] width 9 height 9
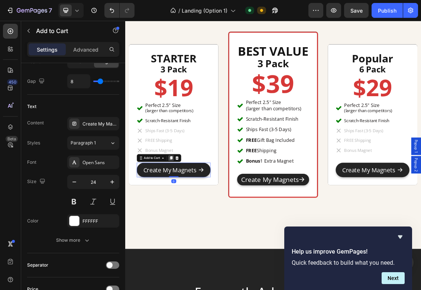
click at [192, 225] on icon at bounding box center [194, 228] width 6 height 6
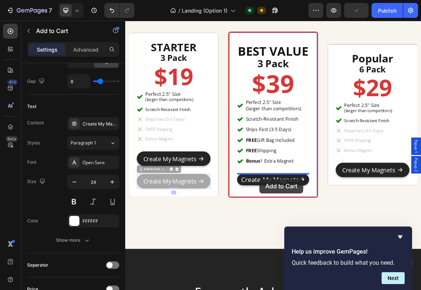
drag, startPoint x: 149, startPoint y: 246, endPoint x: 327, endPoint y: 259, distance: 179.1
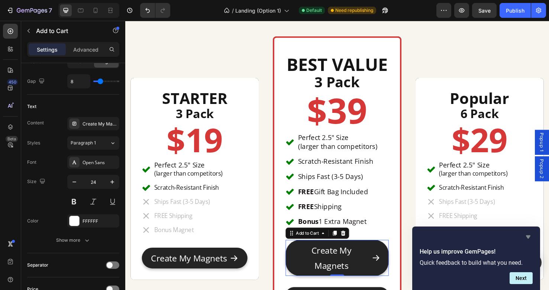
click at [438, 238] on icon "Hide survey" at bounding box center [528, 236] width 4 height 3
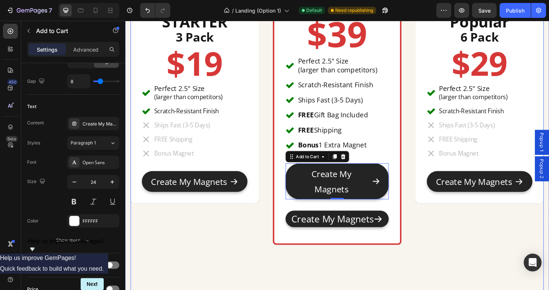
scroll to position [2609, 0]
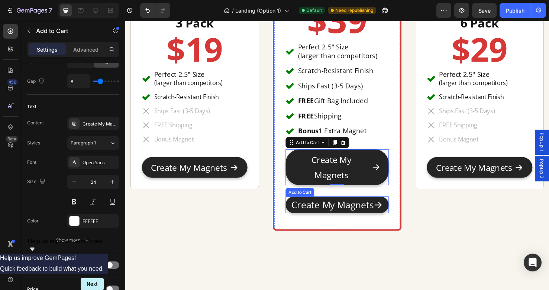
click at [389, 213] on icon "Create My Magnets" at bounding box center [391, 215] width 10 height 10
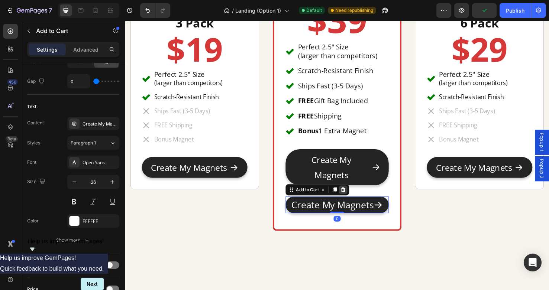
click at [356, 200] on icon at bounding box center [354, 198] width 5 height 5
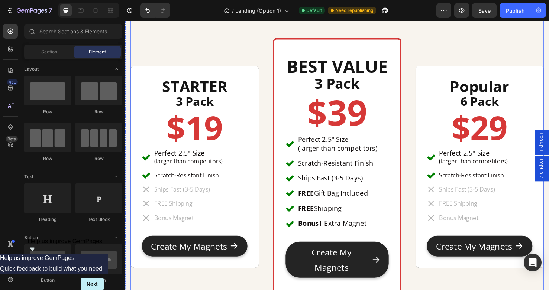
scroll to position [2479, 0]
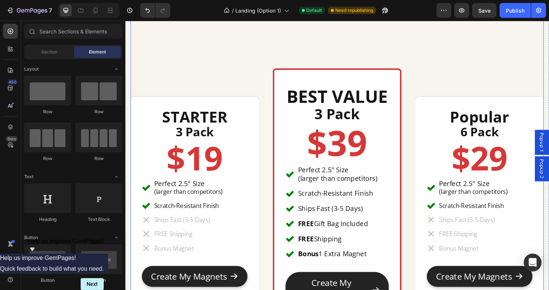
click at [234, 78] on div "STARTER Heading 3 Pack Heading $19 Heading Perfect 2.5" Size (larger than compe…" at bounding box center [198, 206] width 135 height 271
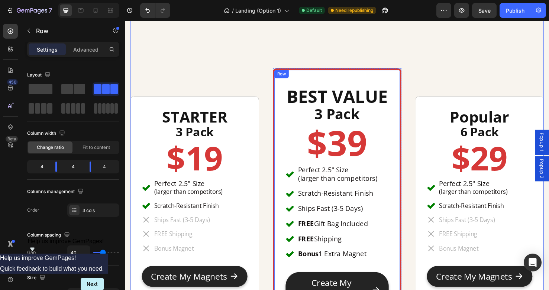
click at [299, 74] on div "BEST VALUE Heading 3 Pack Heading $39 Heading Perfect 2.5" Size (larger than co…" at bounding box center [347, 206] width 135 height 271
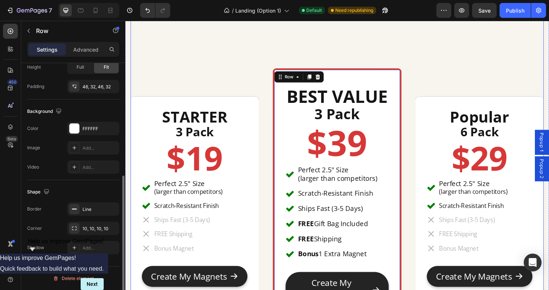
click at [264, 75] on div "STARTER Heading 3 Pack Heading $19 Heading Perfect 2.5" Size (larger than compe…" at bounding box center [198, 206] width 135 height 271
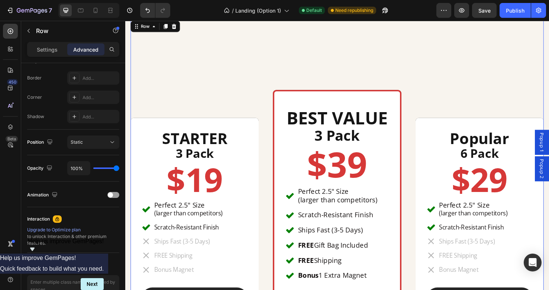
scroll to position [2453, 0]
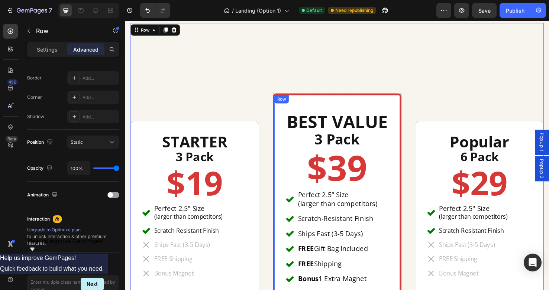
click at [300, 107] on div "BEST VALUE Heading 3 Pack Heading $39 Heading Perfect 2.5" Size (larger than co…" at bounding box center [347, 232] width 135 height 271
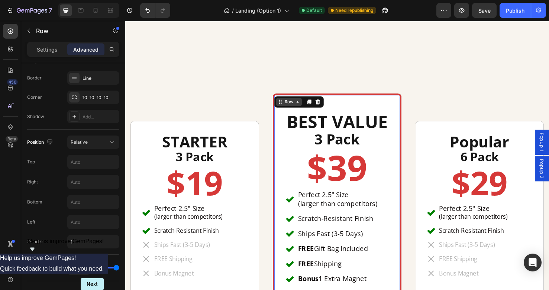
click at [291, 107] on icon at bounding box center [288, 106] width 6 height 6
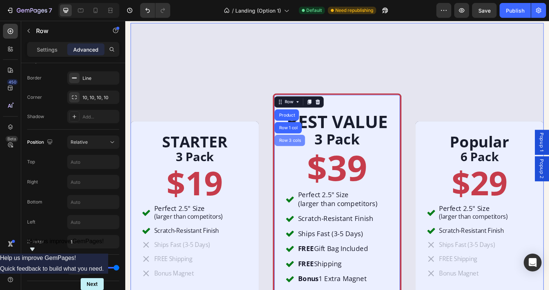
click at [295, 147] on div "Row 3 cols" at bounding box center [298, 146] width 26 height 4
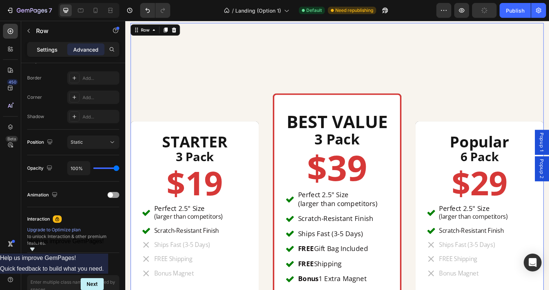
click at [51, 52] on p "Settings" at bounding box center [47, 50] width 21 height 8
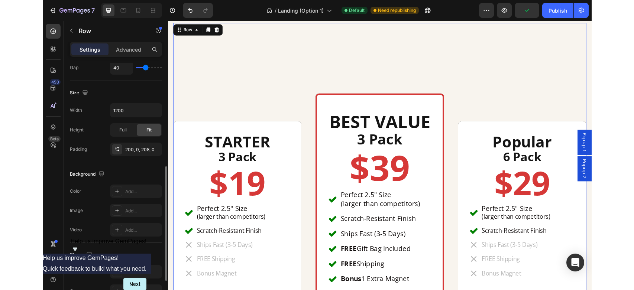
scroll to position [178, 0]
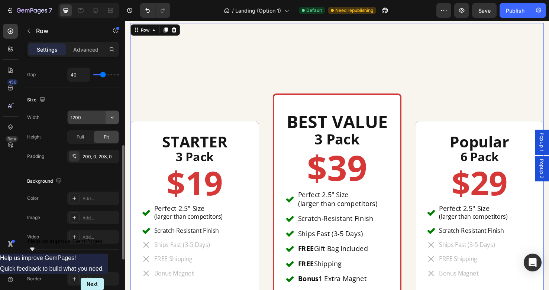
click at [112, 118] on icon "button" at bounding box center [111, 117] width 7 height 7
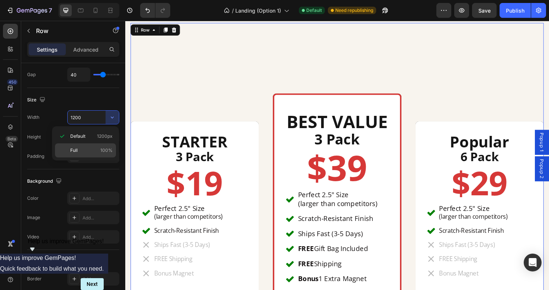
click at [76, 152] on span "Full" at bounding box center [73, 150] width 7 height 7
type input "100%"
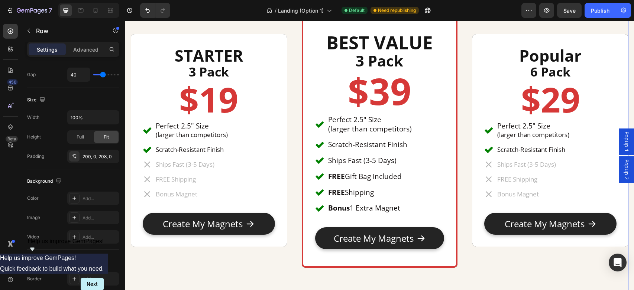
scroll to position [2528, 0]
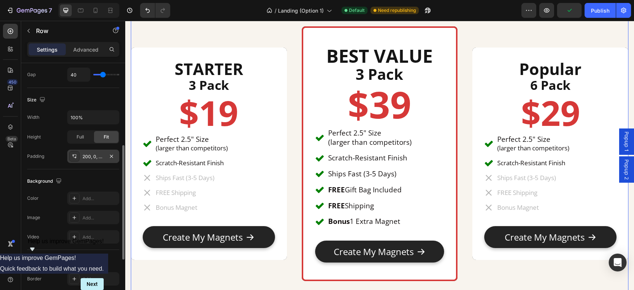
click at [95, 156] on div "200, 0, 208, 0" at bounding box center [93, 156] width 22 height 7
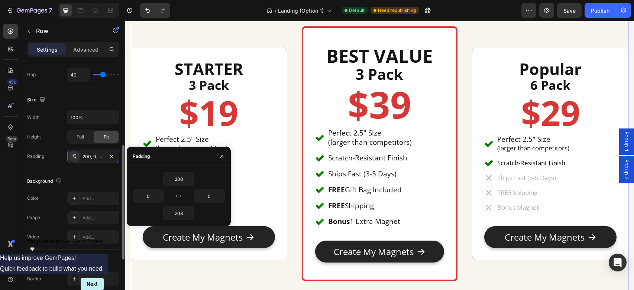
click at [52, 143] on div "Height Full Fit" at bounding box center [73, 136] width 92 height 13
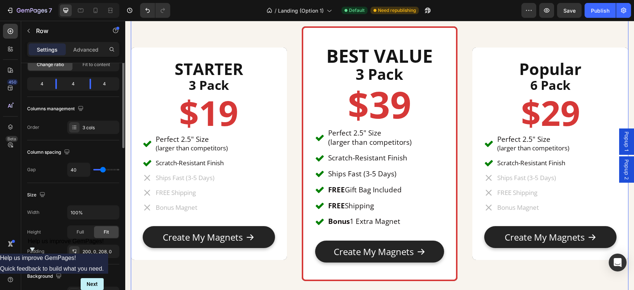
scroll to position [0, 0]
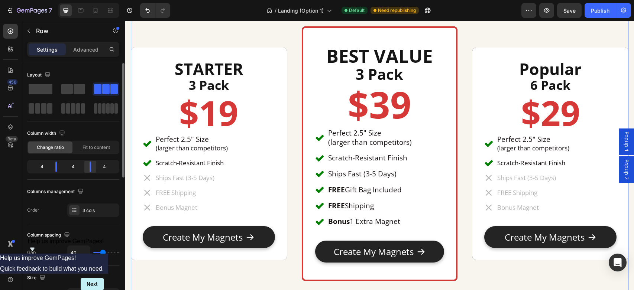
click at [92, 168] on div at bounding box center [90, 167] width 13 height 10
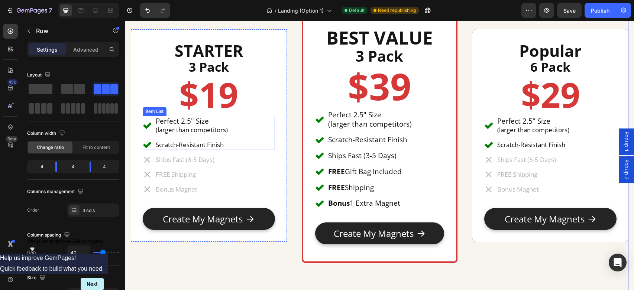
scroll to position [2552, 0]
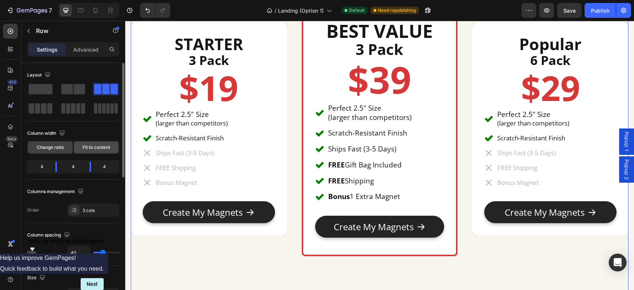
click at [100, 149] on span "Fit to content" at bounding box center [95, 147] width 27 height 7
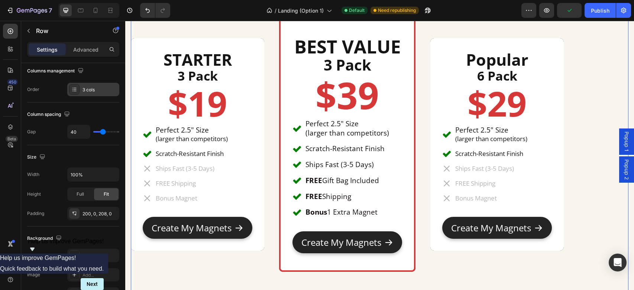
scroll to position [290, 0]
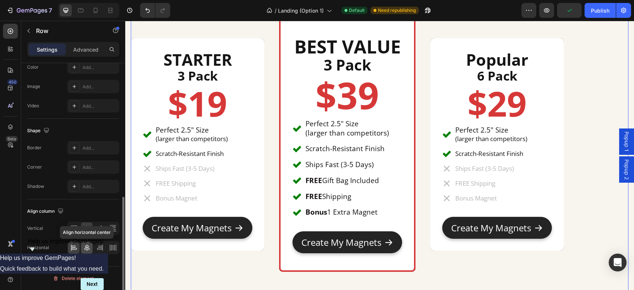
click at [85, 246] on icon at bounding box center [86, 247] width 7 height 7
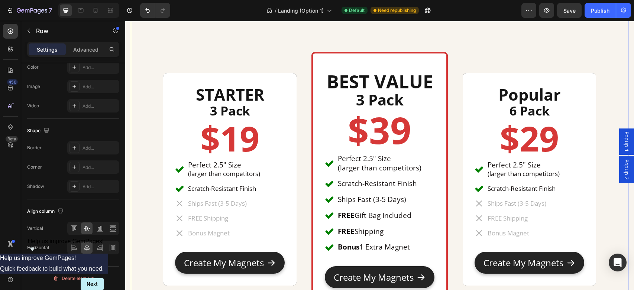
scroll to position [2483, 0]
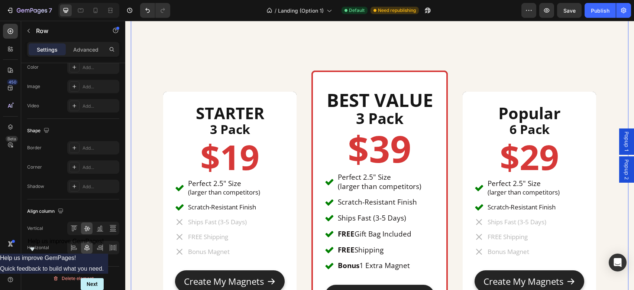
click at [438, 77] on div "STARTER Heading 3 Pack Heading $19 Heading Perfect 2.5" Size (larger than compe…" at bounding box center [379, 199] width 497 height 406
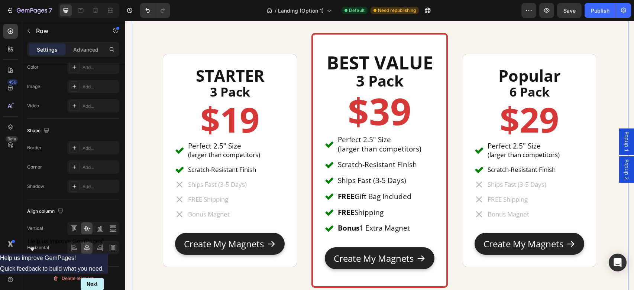
scroll to position [2522, 0]
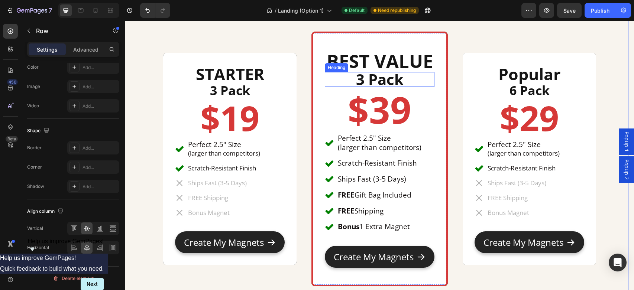
click at [361, 78] on h2 "3 Pack" at bounding box center [380, 79] width 110 height 15
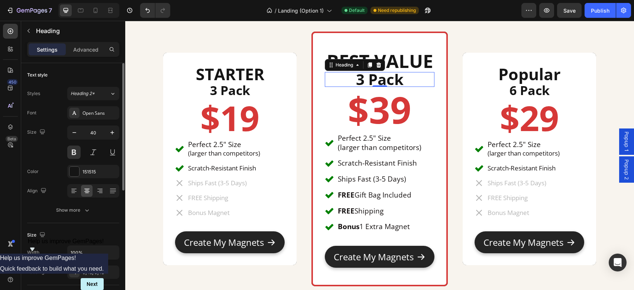
click at [361, 78] on h2 "3 Pack" at bounding box center [380, 79] width 110 height 15
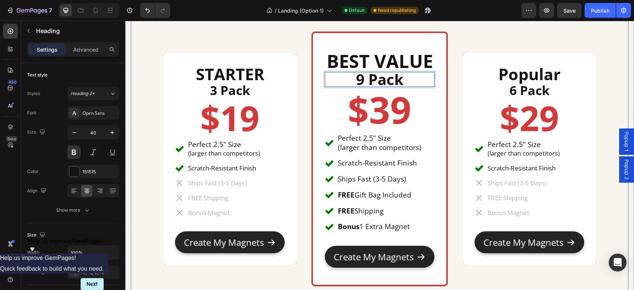
click at [224, 42] on div "STARTER Heading 3 Pack Heading $19 Heading Perfect 2.5" Size (larger than compe…" at bounding box center [229, 159] width 133 height 255
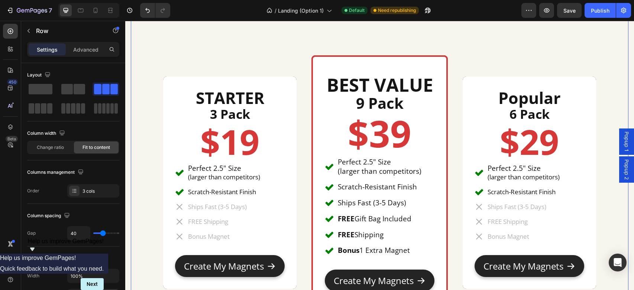
scroll to position [2502, 0]
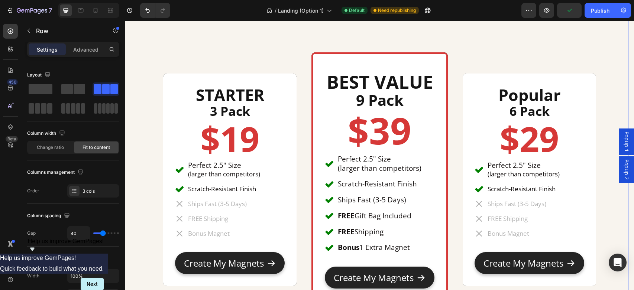
click at [214, 58] on div "STARTER Heading 3 Pack Heading $19 Heading Perfect 2.5" Size (larger than compe…" at bounding box center [229, 179] width 133 height 255
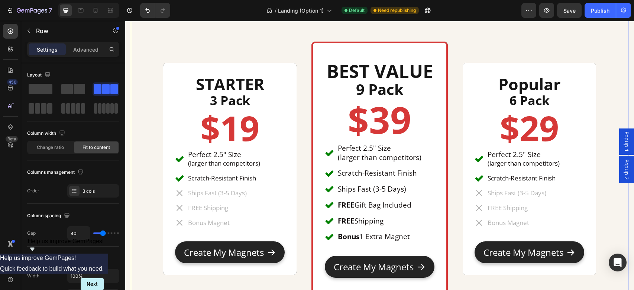
scroll to position [2514, 0]
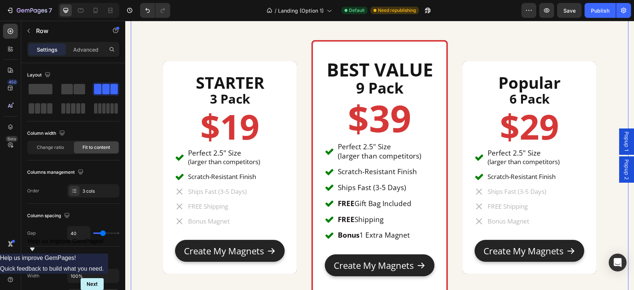
click at [152, 144] on div "STARTER Heading 3 Pack Heading $19 Heading Perfect 2.5" Size (larger than compe…" at bounding box center [379, 169] width 497 height 406
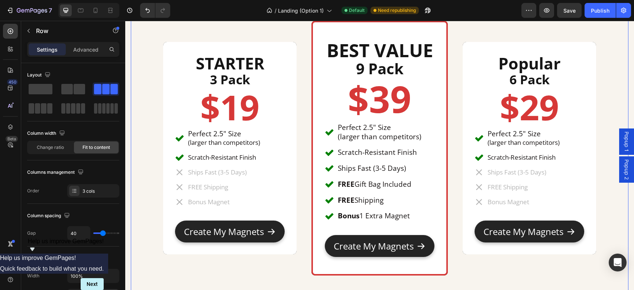
scroll to position [2534, 0]
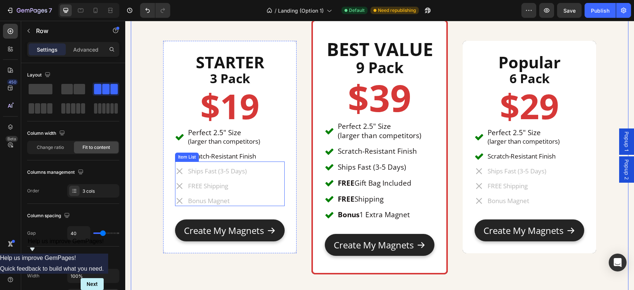
click at [269, 188] on div "Ships Fast (3-5 Days) FREE Shipping Bonus Magnet" at bounding box center [230, 186] width 110 height 40
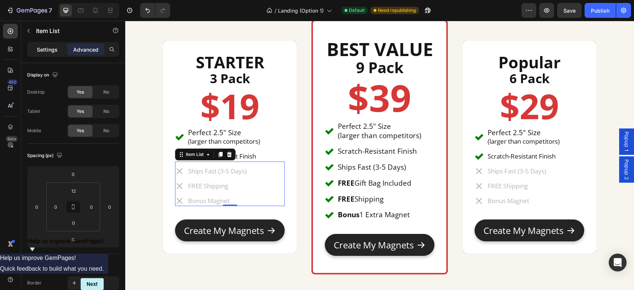
click at [57, 49] on p "Settings" at bounding box center [47, 50] width 21 height 8
type input "8"
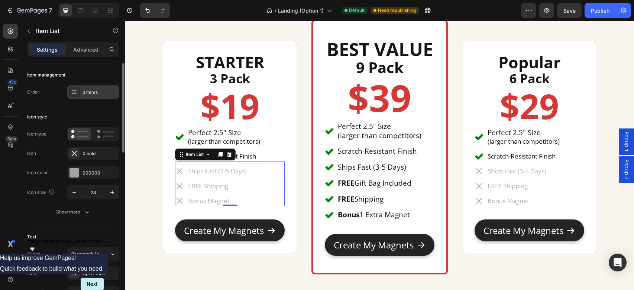
click at [95, 92] on div "3 items" at bounding box center [99, 92] width 35 height 7
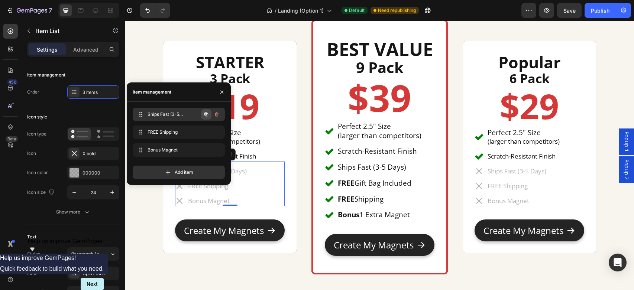
click at [205, 116] on icon "button" at bounding box center [206, 115] width 4 height 4
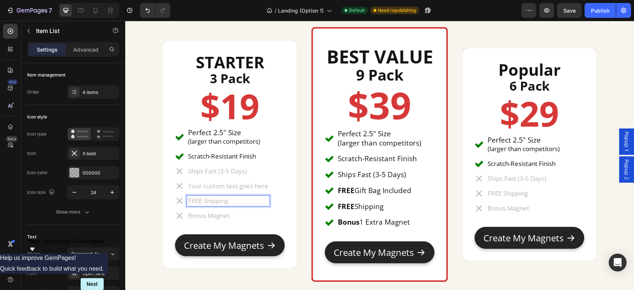
click at [247, 189] on p "Your custom text goes here" at bounding box center [228, 186] width 80 height 8
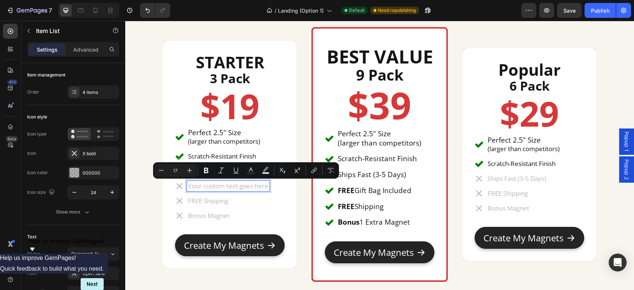
click at [260, 188] on p "Your custom text goes here" at bounding box center [228, 186] width 80 height 8
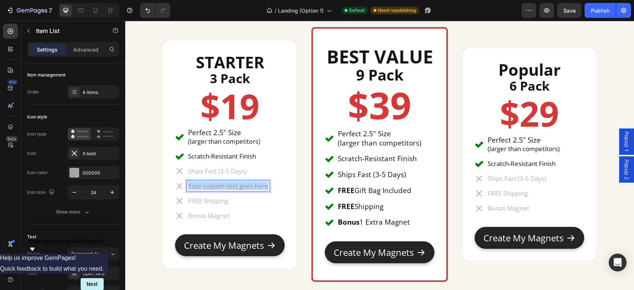
drag, startPoint x: 268, startPoint y: 187, endPoint x: 188, endPoint y: 184, distance: 80.7
click at [188, 184] on div "Your custom text goes here" at bounding box center [228, 186] width 82 height 10
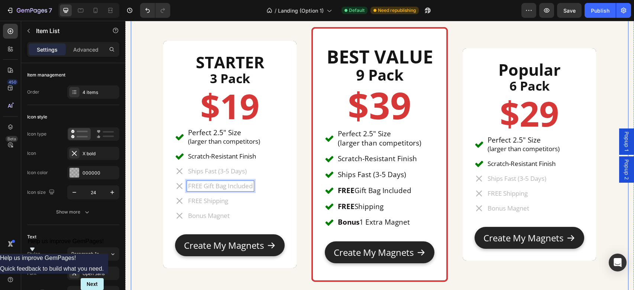
click at [307, 200] on div "STARTER Heading 3 Pack Heading $19 Heading Perfect 2.5" Size (larger than compe…" at bounding box center [379, 156] width 497 height 406
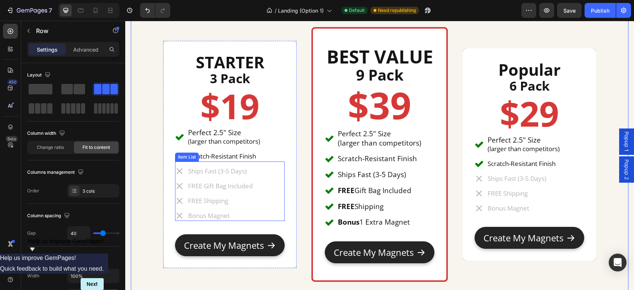
click at [248, 181] on div "FREE Gift Bag Included" at bounding box center [220, 186] width 67 height 10
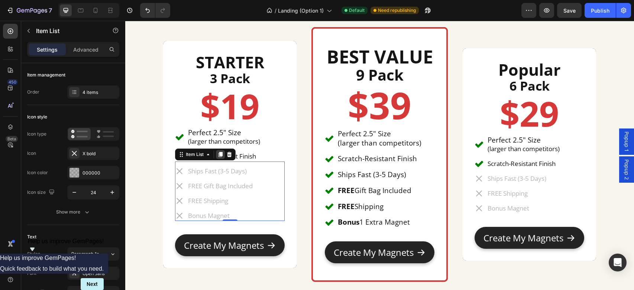
click at [220, 156] on icon at bounding box center [220, 154] width 4 height 5
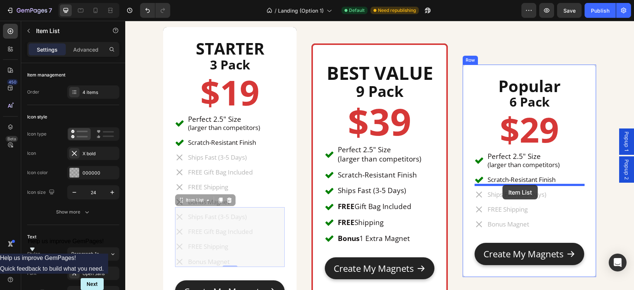
drag, startPoint x: 180, startPoint y: 201, endPoint x: 502, endPoint y: 185, distance: 322.4
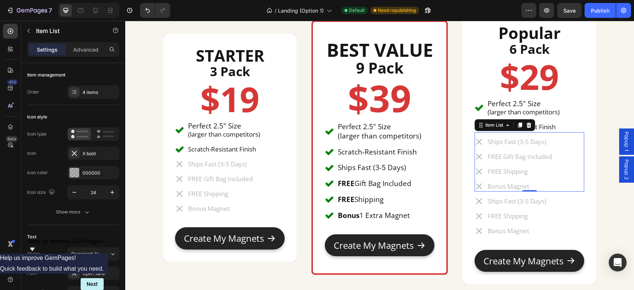
scroll to position [2545, 0]
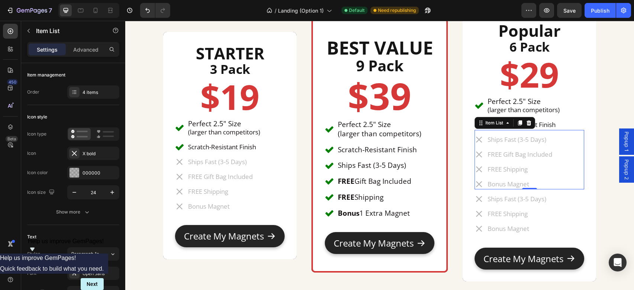
click at [438, 209] on div "FREE Shipping" at bounding box center [516, 214] width 61 height 10
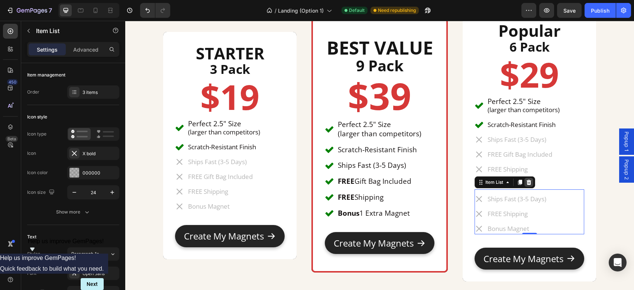
click at [438, 182] on icon at bounding box center [529, 182] width 6 height 6
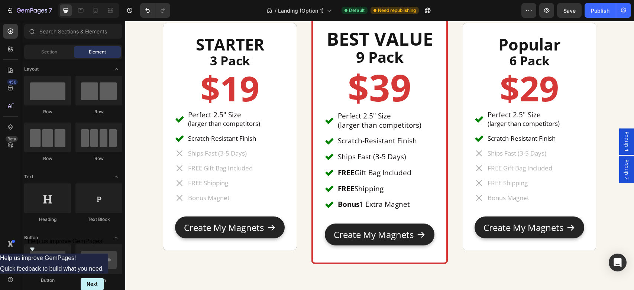
scroll to position [2536, 0]
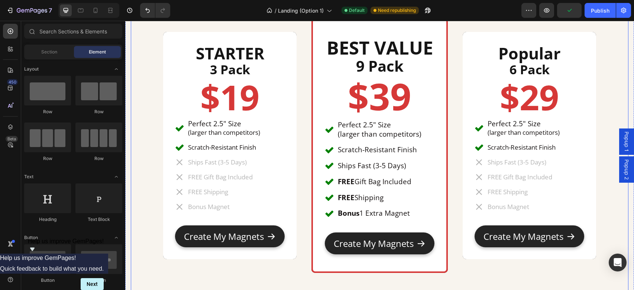
click at [155, 151] on div "STARTER Heading 3 Pack Heading $19 Heading Perfect 2.5" Size (larger than compe…" at bounding box center [379, 147] width 497 height 406
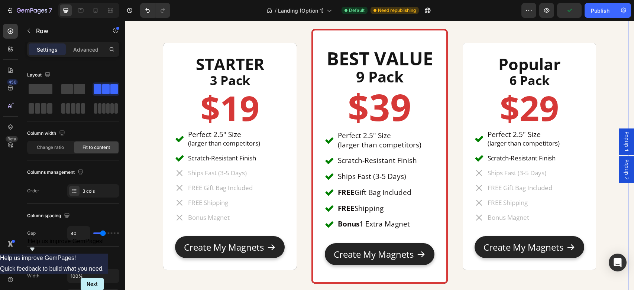
scroll to position [2522, 0]
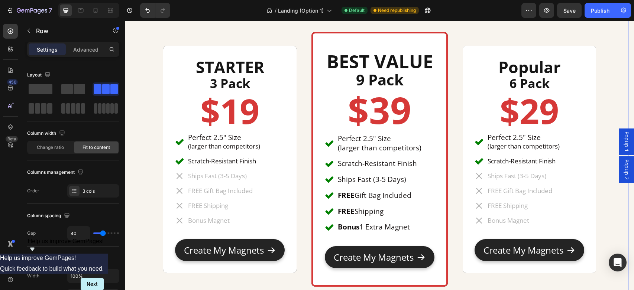
click at [304, 66] on div "STARTER Heading 3 Pack Heading $19 Heading Perfect 2.5" Size (larger than compe…" at bounding box center [379, 161] width 497 height 406
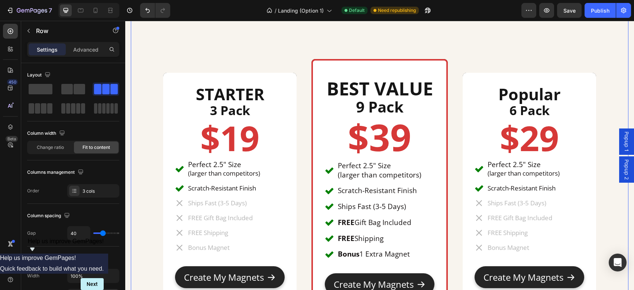
scroll to position [2494, 0]
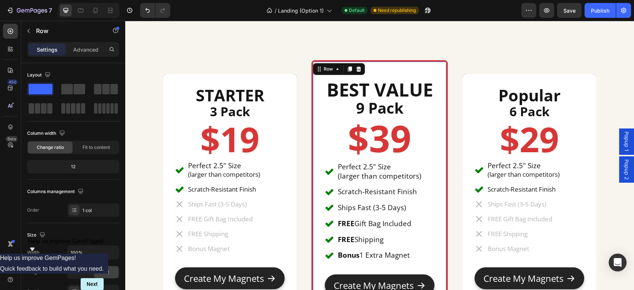
click at [337, 64] on div "BEST VALUE Heading 9 Pack Heading $39 Heading Perfect 2.5" Size (larger than co…" at bounding box center [379, 187] width 136 height 255
click at [438, 68] on div "STARTER Heading 3 Pack Heading $19 Heading Perfect 2.5" Size (larger than compe…" at bounding box center [379, 189] width 497 height 406
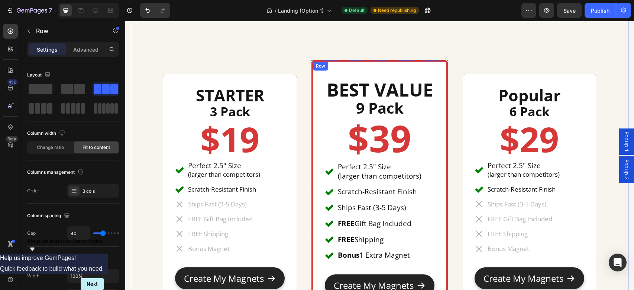
click at [428, 62] on div "BEST VALUE Heading 9 Pack Heading $39 Heading Perfect 2.5" Size (larger than co…" at bounding box center [379, 187] width 136 height 255
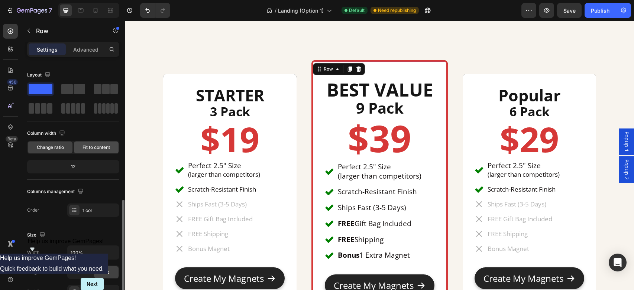
scroll to position [205, 0]
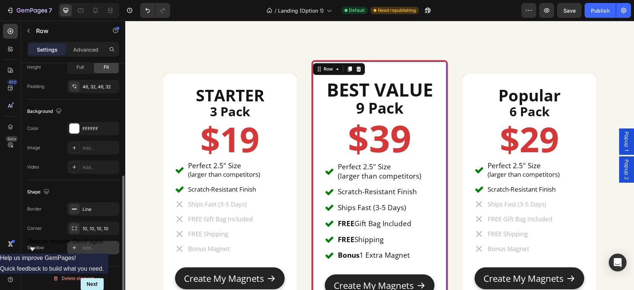
click at [83, 249] on div "Add..." at bounding box center [99, 248] width 35 height 7
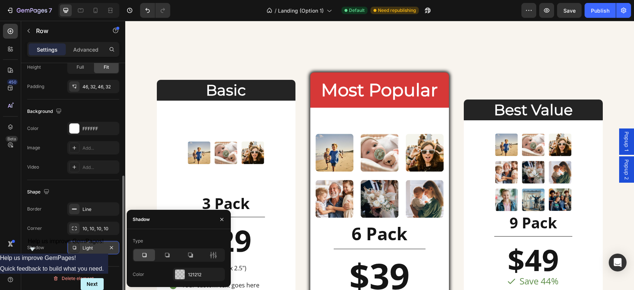
scroll to position [2037, 0]
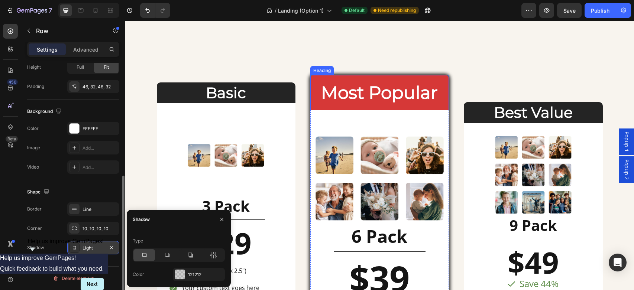
click at [438, 80] on div "Most Popular Heading" at bounding box center [379, 92] width 139 height 35
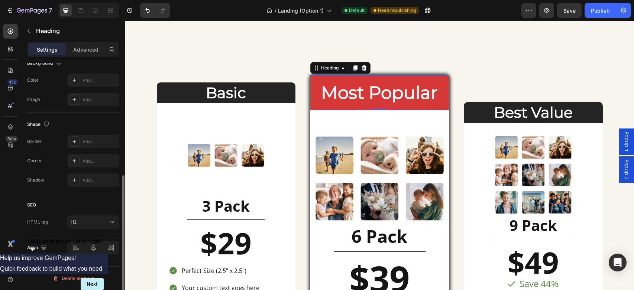
scroll to position [217, 0]
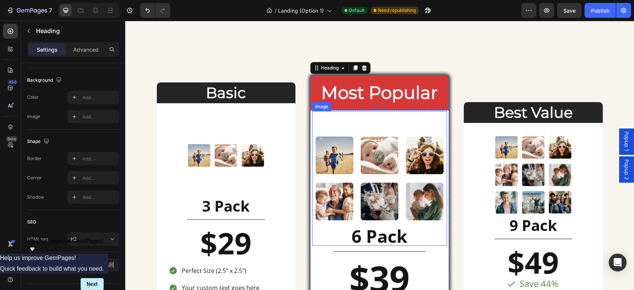
click at [345, 123] on img at bounding box center [379, 178] width 135 height 135
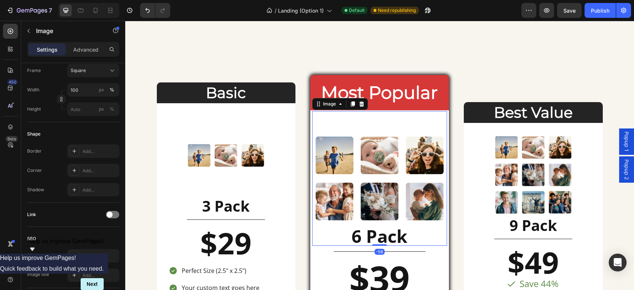
scroll to position [0, 0]
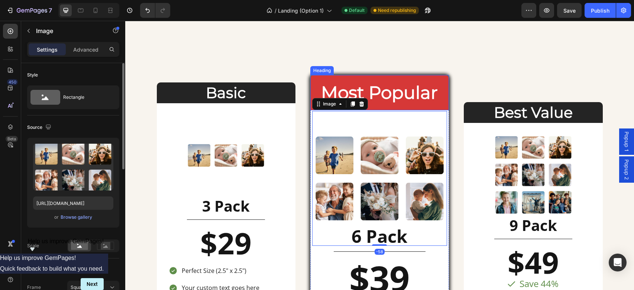
click at [331, 81] on h2 "Most Popular" at bounding box center [379, 93] width 139 height 24
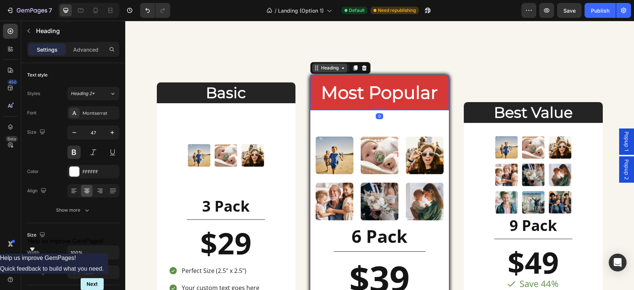
click at [322, 67] on div "Heading" at bounding box center [329, 68] width 20 height 7
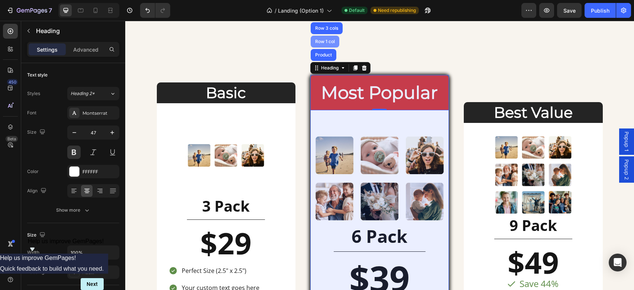
click at [323, 39] on div "Row 1 col" at bounding box center [324, 41] width 23 height 4
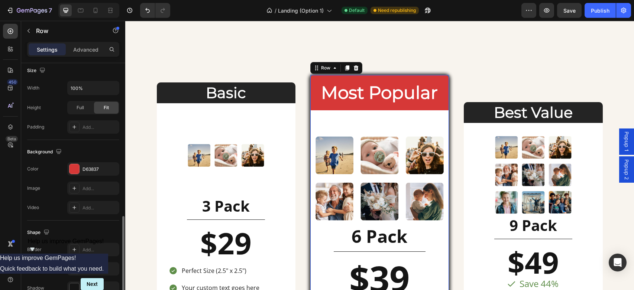
scroll to position [205, 0]
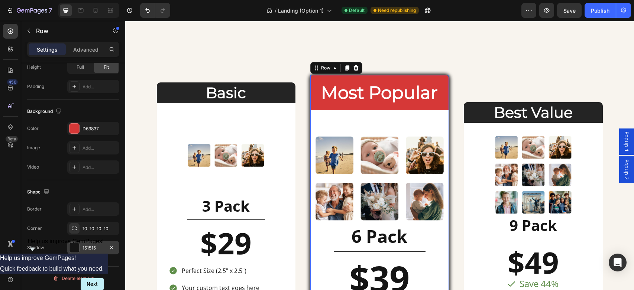
click at [93, 252] on div "151515" at bounding box center [93, 247] width 52 height 13
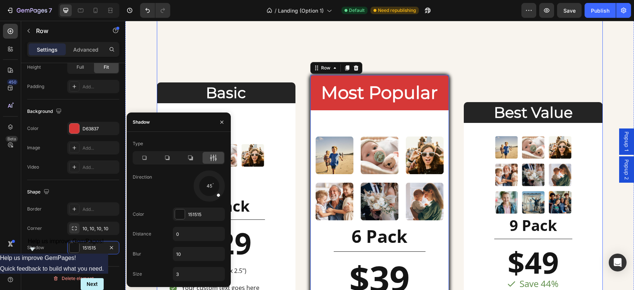
click at [302, 158] on div "Basic Heading Image 3 Pack Heading Title Line $29 Heading Text Block Perfect Si…" at bounding box center [380, 222] width 446 height 442
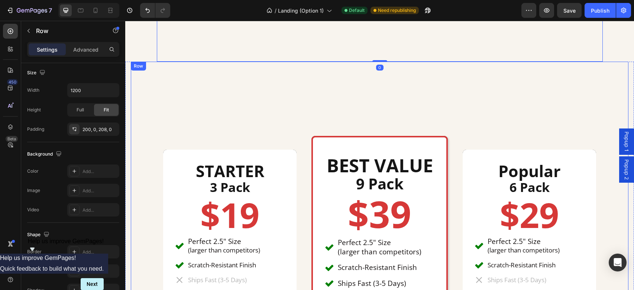
scroll to position [2442, 0]
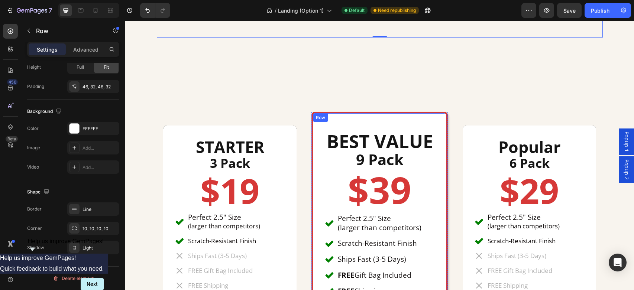
click at [339, 118] on div "BEST VALUE Heading 9 Pack Heading $39 Heading Perfect 2.5" Size (larger than co…" at bounding box center [379, 239] width 136 height 255
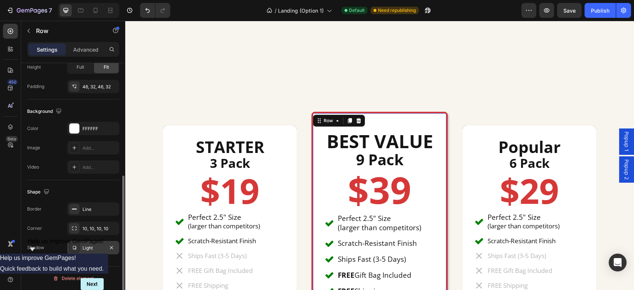
click at [93, 247] on div "Light" at bounding box center [93, 248] width 22 height 7
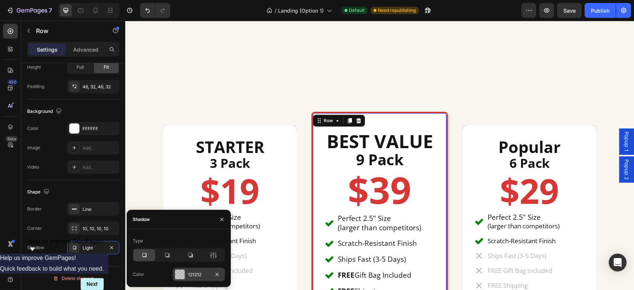
click at [191, 273] on div "121212" at bounding box center [199, 275] width 22 height 7
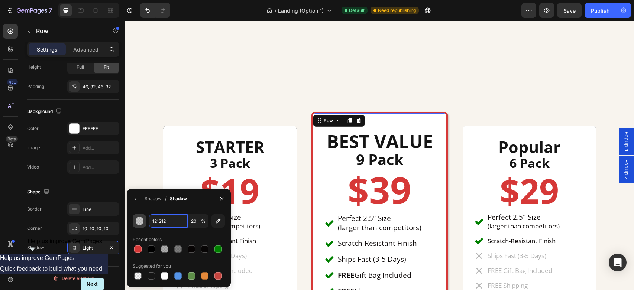
drag, startPoint x: 171, startPoint y: 220, endPoint x: 136, endPoint y: 216, distance: 34.7
click at [136, 216] on div "121212 20 %" at bounding box center [179, 220] width 92 height 13
drag, startPoint x: 175, startPoint y: 223, endPoint x: 150, endPoint y: 222, distance: 24.9
click at [150, 222] on input "121212" at bounding box center [168, 220] width 39 height 13
type input "151"
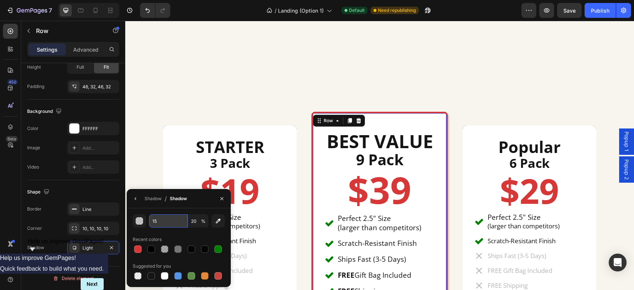
type input "100"
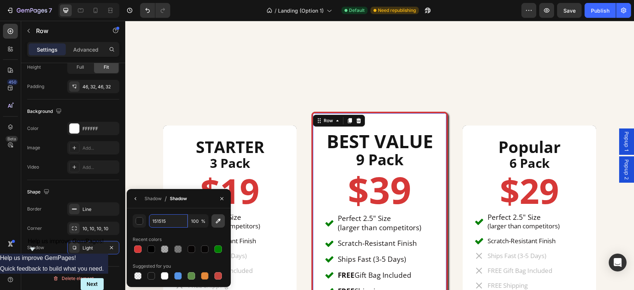
type input "151515"
click at [221, 220] on icon "button" at bounding box center [217, 220] width 7 height 7
click at [221, 200] on icon "button" at bounding box center [222, 199] width 6 height 6
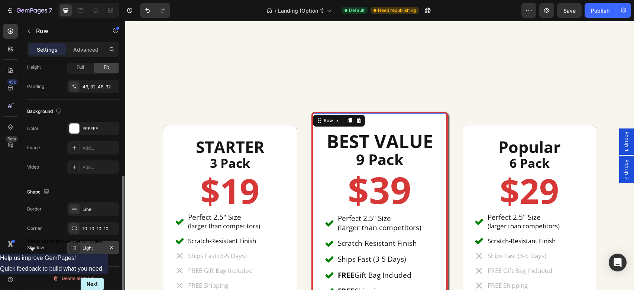
click at [95, 249] on div "Light" at bounding box center [93, 248] width 22 height 7
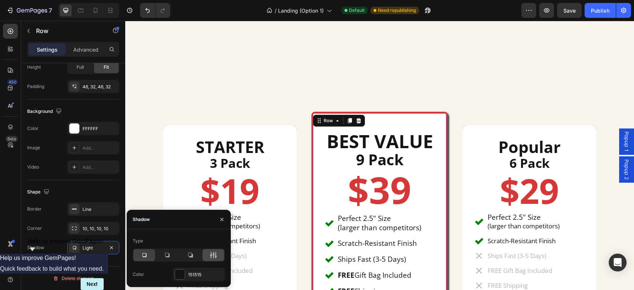
click at [218, 258] on div at bounding box center [213, 255] width 22 height 12
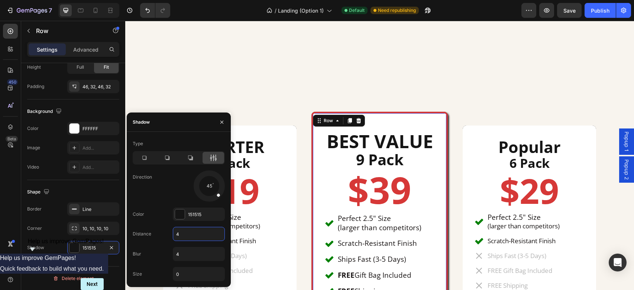
drag, startPoint x: 195, startPoint y: 234, endPoint x: 179, endPoint y: 234, distance: 16.3
click at [179, 234] on input "4" at bounding box center [198, 233] width 51 height 13
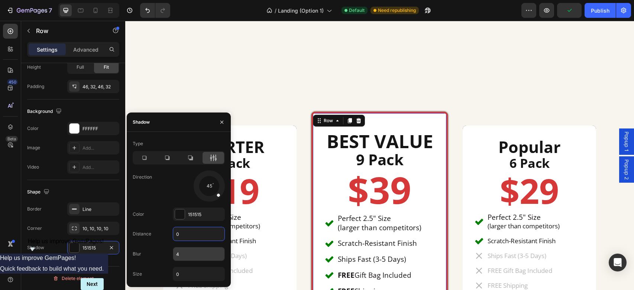
type input "0"
click at [189, 256] on input "4" at bounding box center [198, 253] width 51 height 13
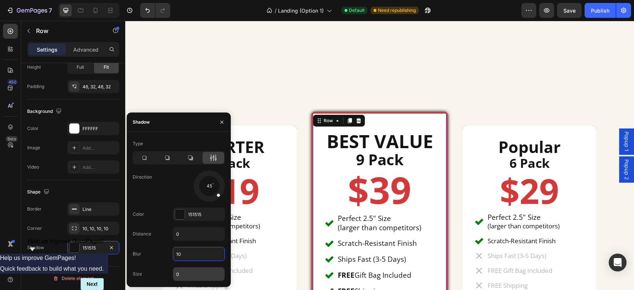
type input "10"
click at [191, 277] on input "0" at bounding box center [198, 273] width 51 height 13
type input "3"
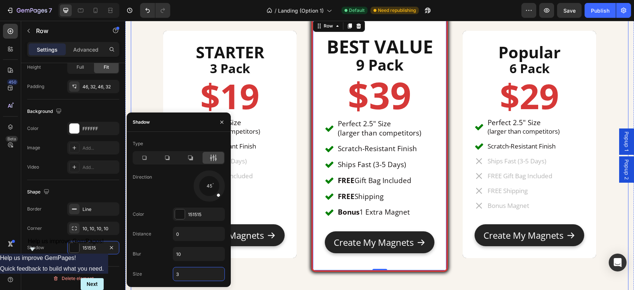
scroll to position [2544, 0]
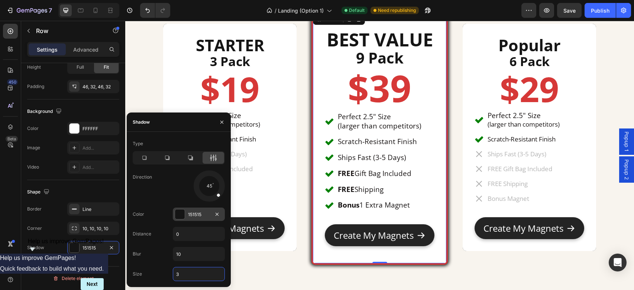
click at [178, 215] on div at bounding box center [180, 214] width 10 height 10
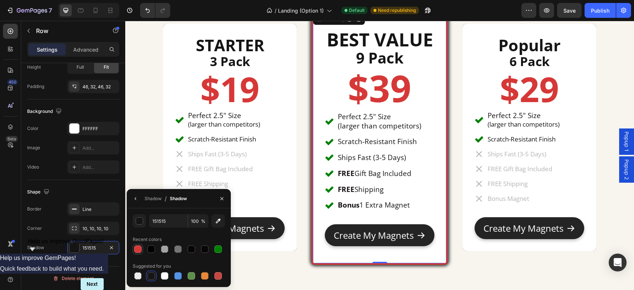
click at [138, 249] on div at bounding box center [137, 249] width 7 height 7
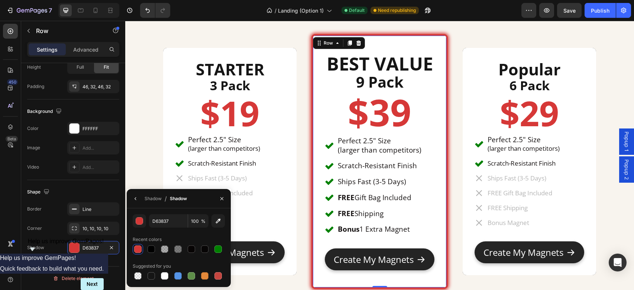
scroll to position [2528, 0]
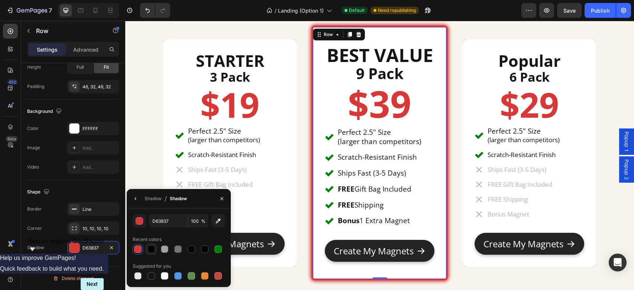
click at [152, 250] on div at bounding box center [150, 249] width 7 height 7
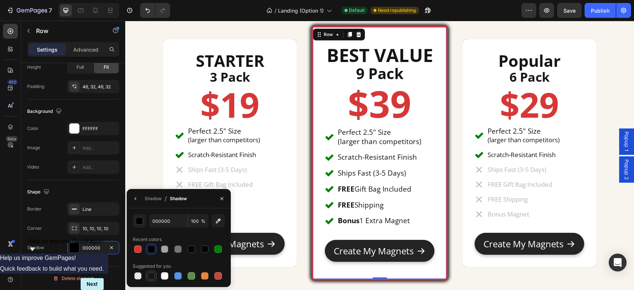
click at [153, 278] on div at bounding box center [150, 275] width 7 height 7
click at [152, 250] on div at bounding box center [150, 249] width 7 height 7
click at [152, 277] on div at bounding box center [150, 275] width 7 height 7
type input "151515"
click at [157, 198] on div "Shadow" at bounding box center [152, 198] width 17 height 7
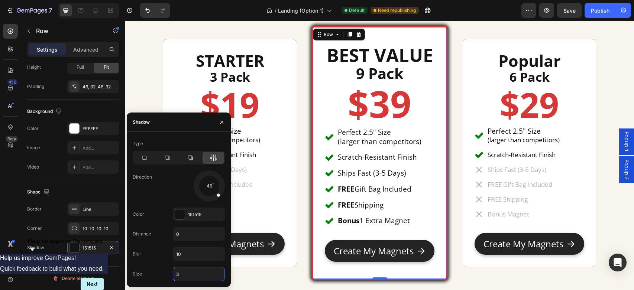
drag, startPoint x: 187, startPoint y: 274, endPoint x: 174, endPoint y: 274, distance: 13.0
click at [174, 274] on input "3" at bounding box center [198, 273] width 51 height 13
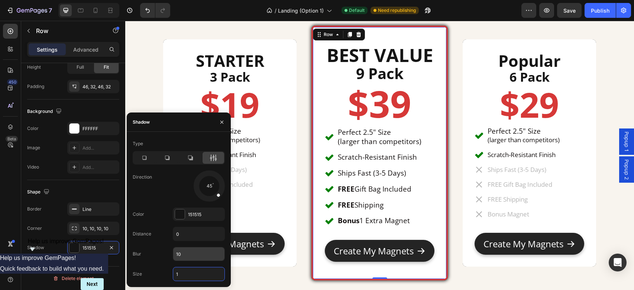
type input "1"
drag, startPoint x: 189, startPoint y: 254, endPoint x: 170, endPoint y: 250, distance: 19.3
click at [170, 250] on div "Blur 10" at bounding box center [179, 254] width 92 height 14
click at [193, 254] on input "10" at bounding box center [198, 253] width 51 height 13
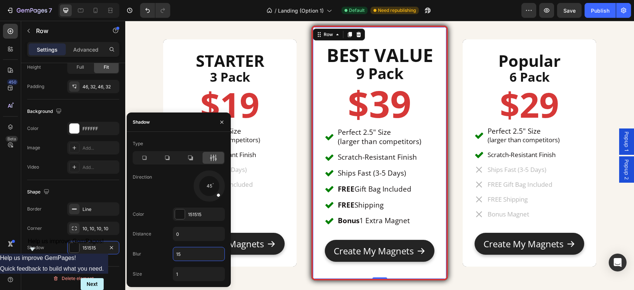
type input "1"
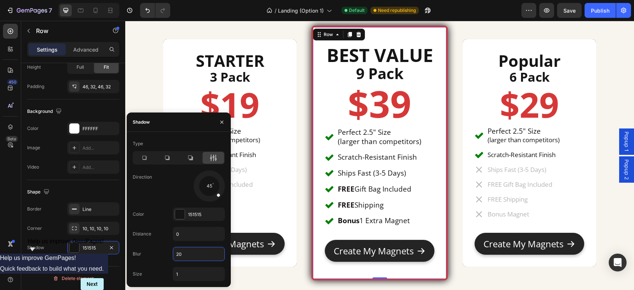
type input "2"
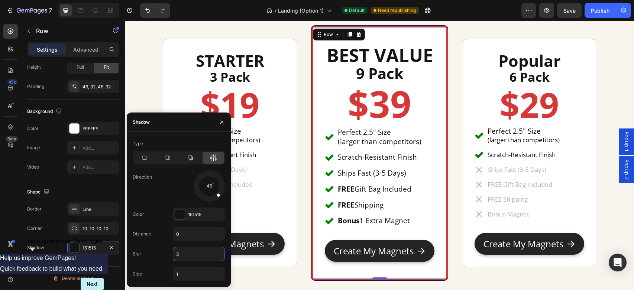
type input "30"
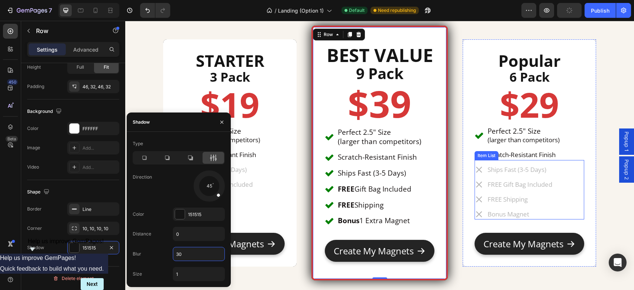
scroll to position [2442, 0]
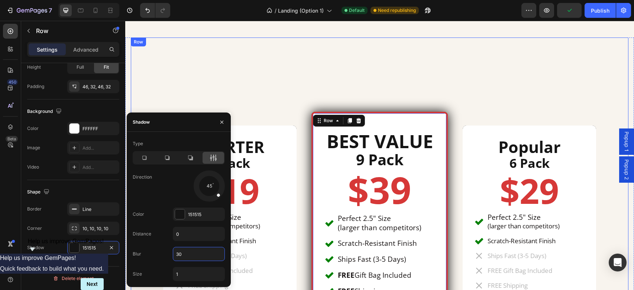
click at [422, 82] on div "STARTER Heading 3 Pack Heading $19 Heading Perfect 2.5" Size (larger than compe…" at bounding box center [379, 241] width 497 height 406
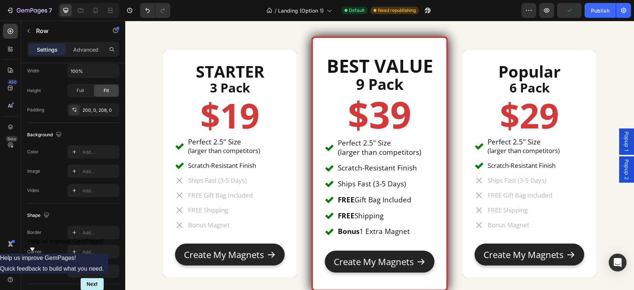
scroll to position [2511, 0]
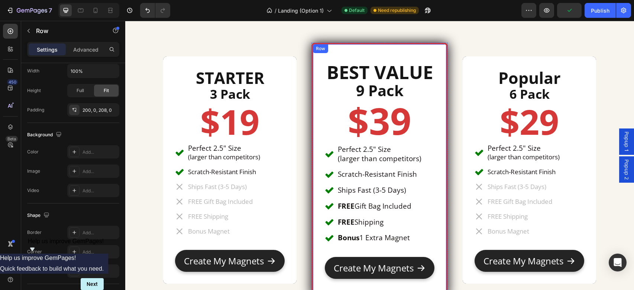
click at [319, 49] on div "Row" at bounding box center [320, 48] width 12 height 7
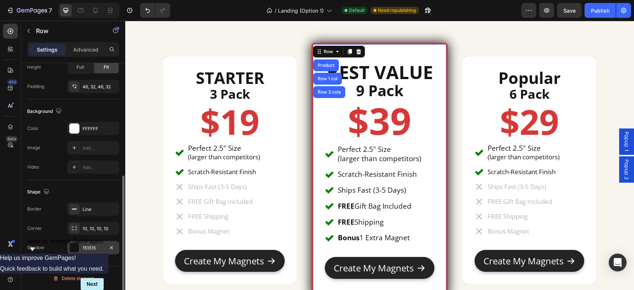
click at [95, 247] on div "151515" at bounding box center [93, 248] width 22 height 7
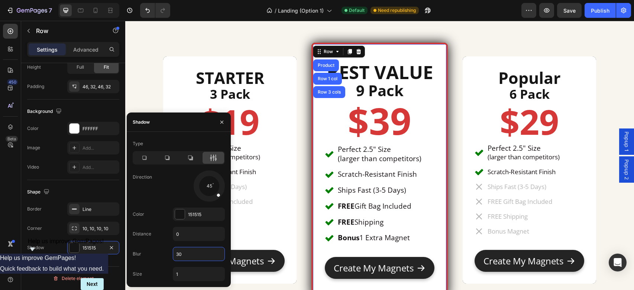
drag, startPoint x: 187, startPoint y: 253, endPoint x: 166, endPoint y: 252, distance: 20.8
click at [166, 252] on div "Blur 30" at bounding box center [179, 254] width 92 height 14
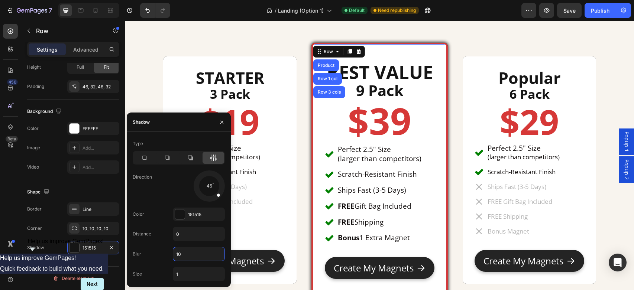
type input "1"
type input "5"
click at [193, 269] on input "1" at bounding box center [198, 273] width 51 height 13
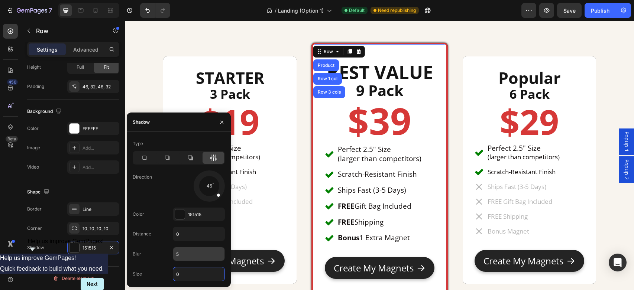
type input "0"
click at [196, 252] on input "5" at bounding box center [198, 253] width 51 height 13
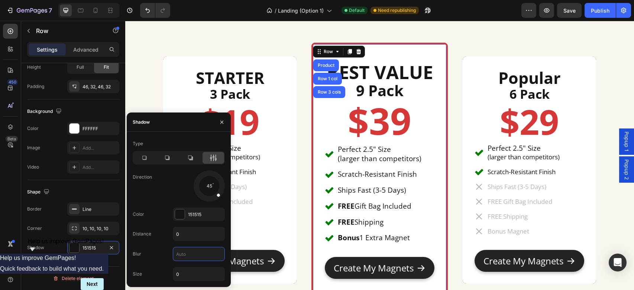
type input "1"
type input "2"
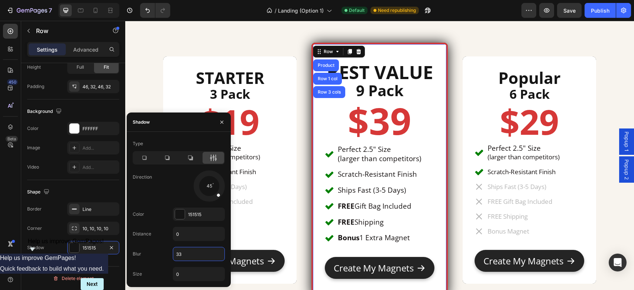
type input "3"
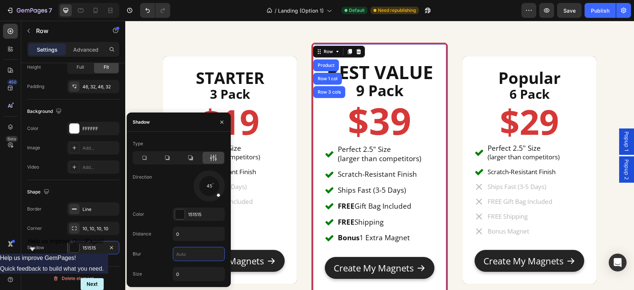
type input "1"
type input "2"
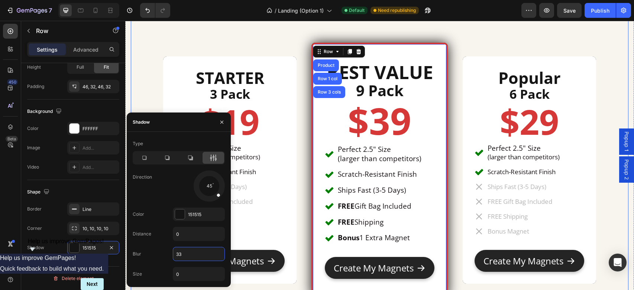
type input "3"
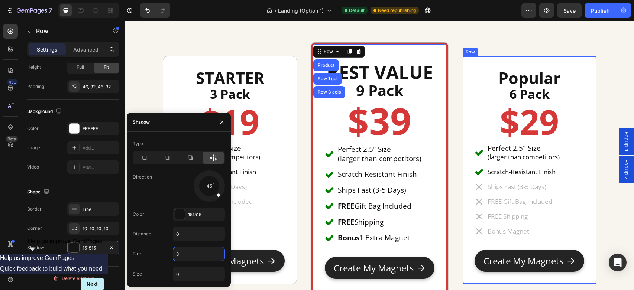
click at [438, 145] on div "STARTER Heading 3 Pack Heading $19 Heading Perfect 2.5" Size (larger than compe…" at bounding box center [379, 171] width 497 height 406
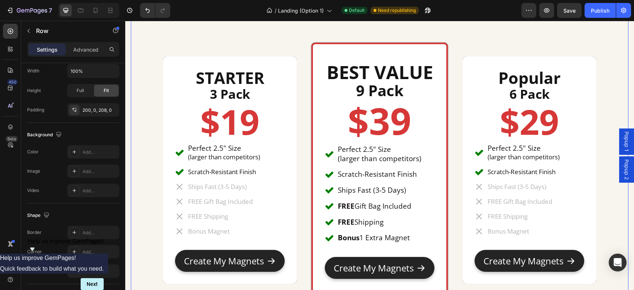
click at [438, 145] on div "STARTER Heading 3 Pack Heading $19 Heading Perfect 2.5" Size (larger than compe…" at bounding box center [379, 171] width 497 height 406
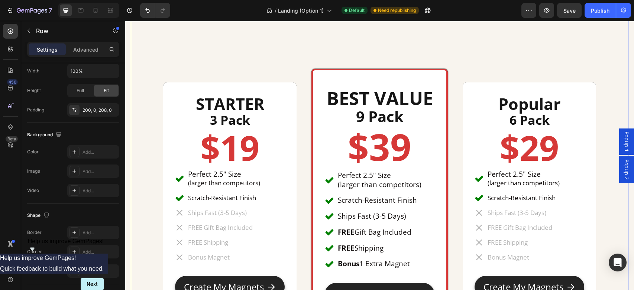
scroll to position [2481, 0]
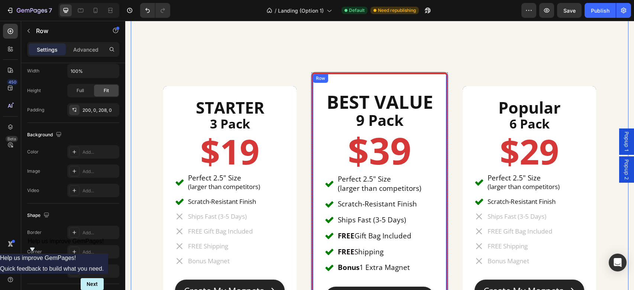
click at [438, 144] on div "BEST VALUE Heading 9 Pack Heading $39 Heading Perfect 2.5" Size (larger than co…" at bounding box center [379, 199] width 136 height 255
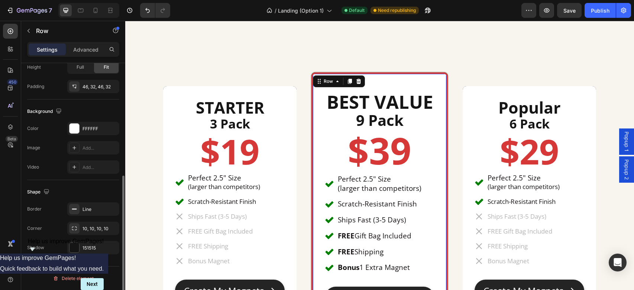
click at [91, 256] on div "Shape Border Line Corner 10, 10, 10, 10 Shadow 151515" at bounding box center [73, 220] width 92 height 80
click at [94, 248] on div "151515" at bounding box center [93, 248] width 22 height 7
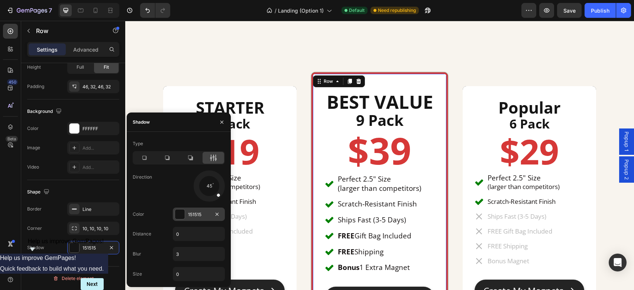
click at [178, 212] on div at bounding box center [180, 214] width 10 height 10
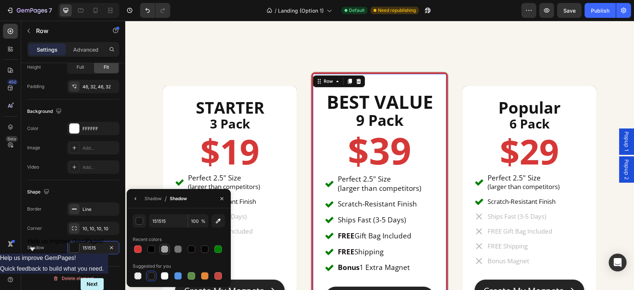
click at [165, 249] on div at bounding box center [164, 249] width 7 height 7
type input "000000"
click at [176, 250] on div at bounding box center [177, 249] width 7 height 7
type input "50"
click at [165, 252] on div at bounding box center [164, 249] width 7 height 7
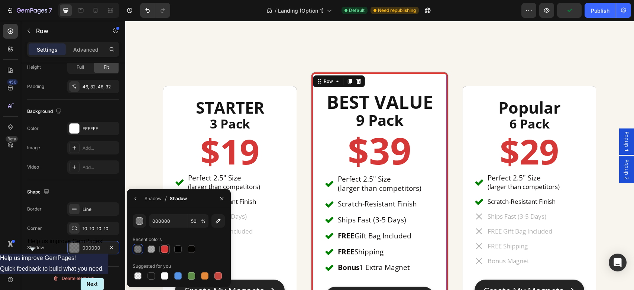
type input "D63837"
type input "100"
click at [219, 276] on div at bounding box center [217, 275] width 7 height 7
click at [204, 278] on div at bounding box center [204, 275] width 7 height 7
click at [189, 277] on div at bounding box center [191, 275] width 7 height 7
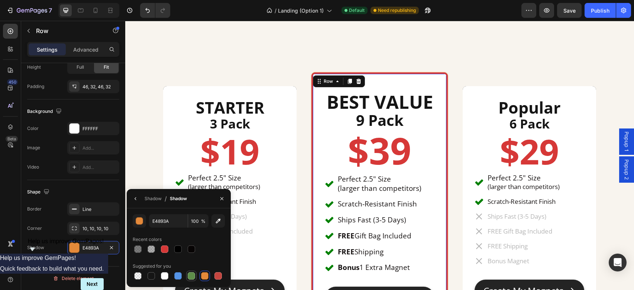
type input "5E8E49"
click at [98, 260] on div "Layout Column width Change ratio Fit to content 12 Columns management Order 1 c…" at bounding box center [73, 84] width 104 height 453
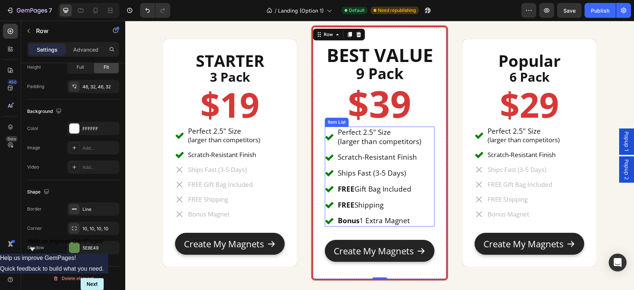
scroll to position [2474, 0]
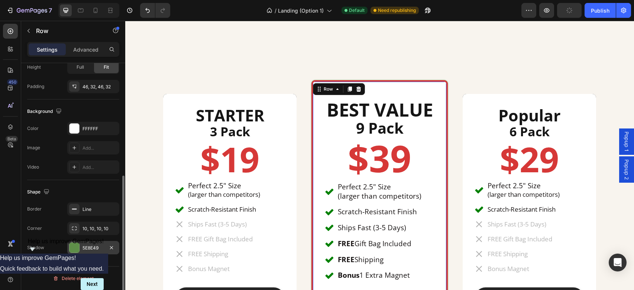
click at [95, 247] on div "5E8E49" at bounding box center [93, 248] width 22 height 7
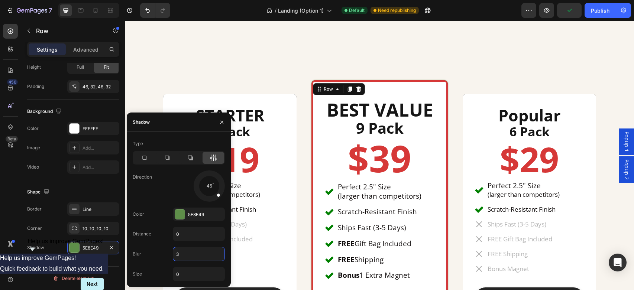
click at [189, 251] on input "3" at bounding box center [198, 253] width 51 height 13
click at [181, 277] on input "0" at bounding box center [198, 273] width 51 height 13
type input "2"
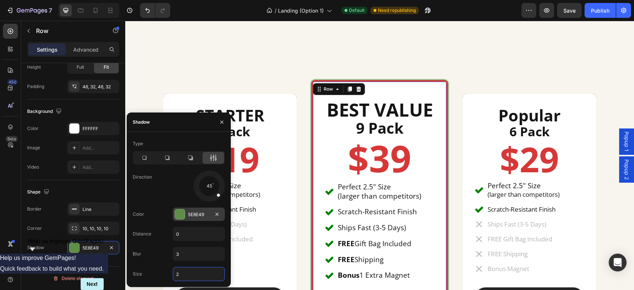
click at [191, 214] on div "5E8E49" at bounding box center [199, 214] width 22 height 7
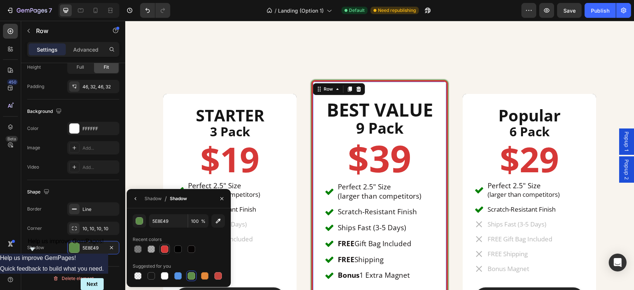
click at [164, 251] on div at bounding box center [164, 249] width 7 height 7
type input "D63837"
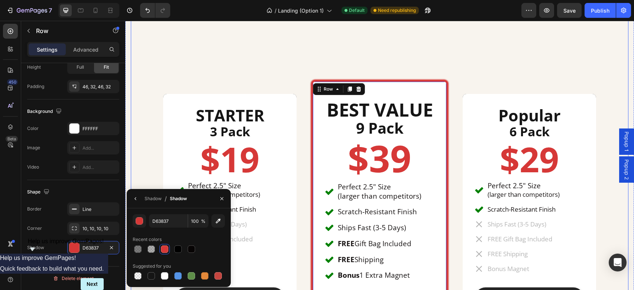
click at [438, 69] on div "STARTER Heading 3 Pack Heading $19 Heading Perfect 2.5" Size (larger than compe…" at bounding box center [379, 209] width 497 height 406
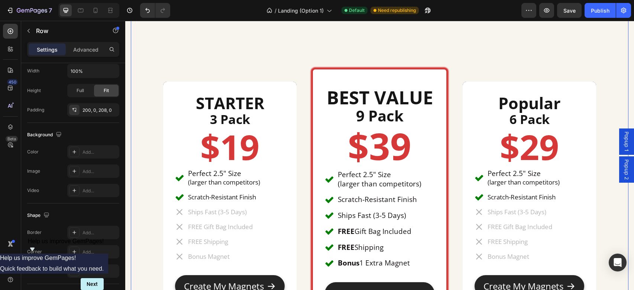
scroll to position [2482, 0]
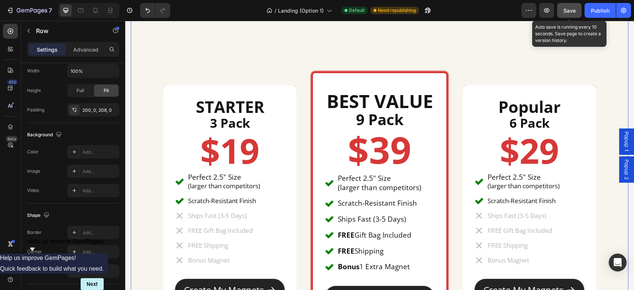
click at [438, 11] on span "Save" at bounding box center [569, 10] width 12 height 6
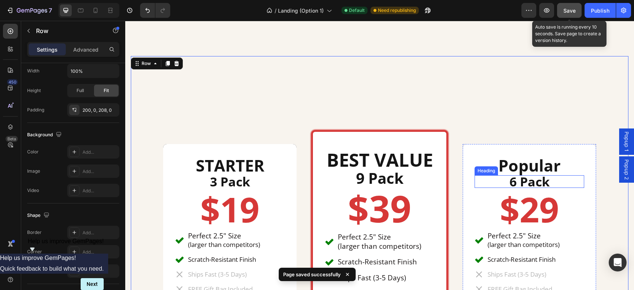
scroll to position [2429, 0]
